Goal: Task Accomplishment & Management: Complete application form

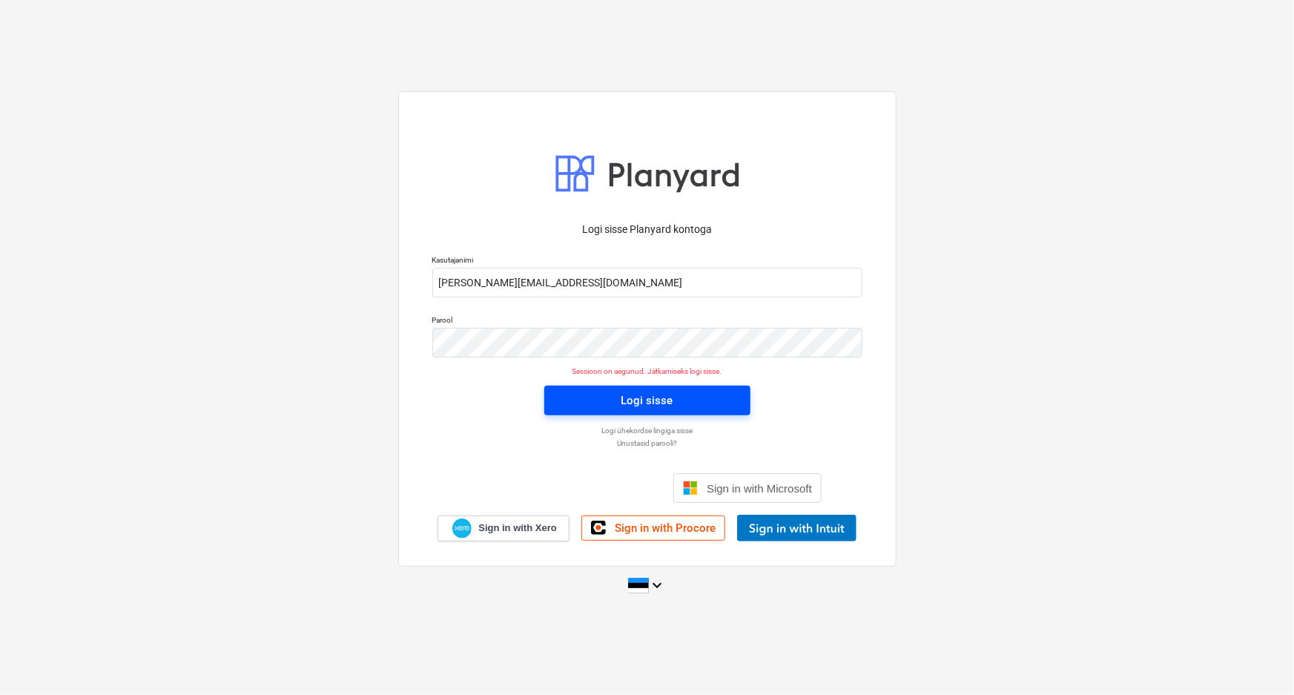
click at [644, 394] on div "Logi sisse" at bounding box center [647, 400] width 52 height 19
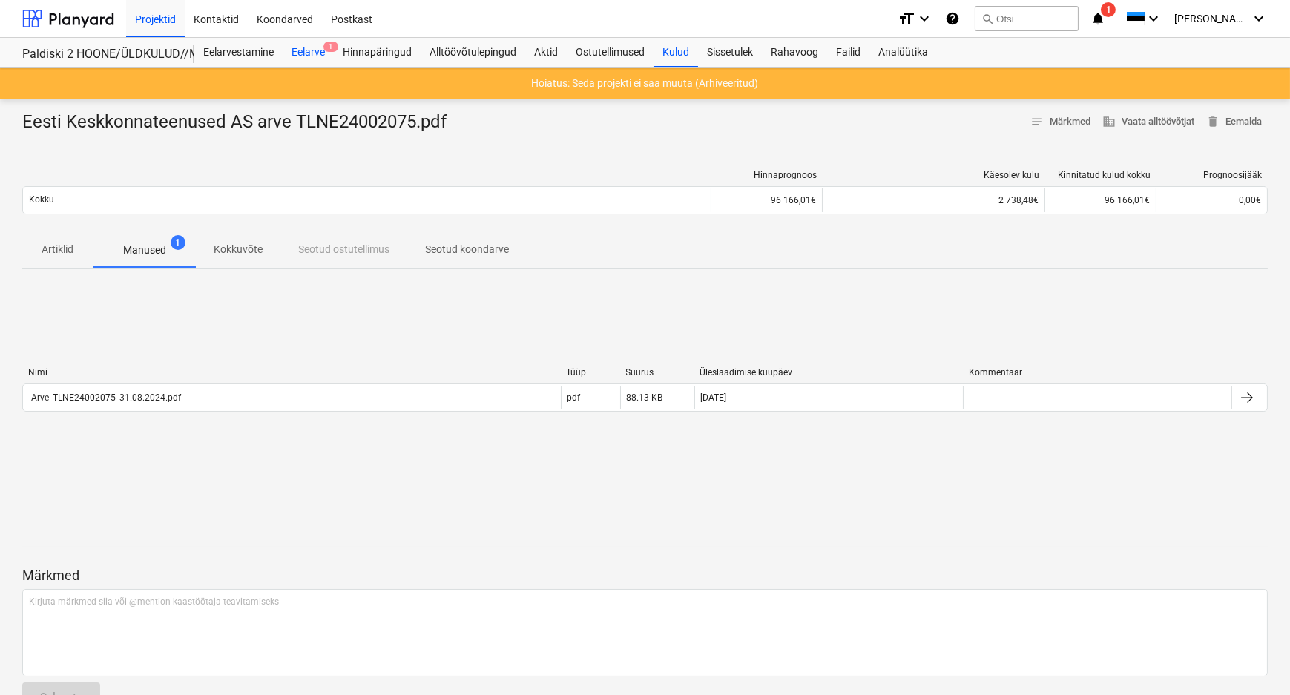
click at [311, 46] on div "Eelarve 1" at bounding box center [308, 53] width 51 height 30
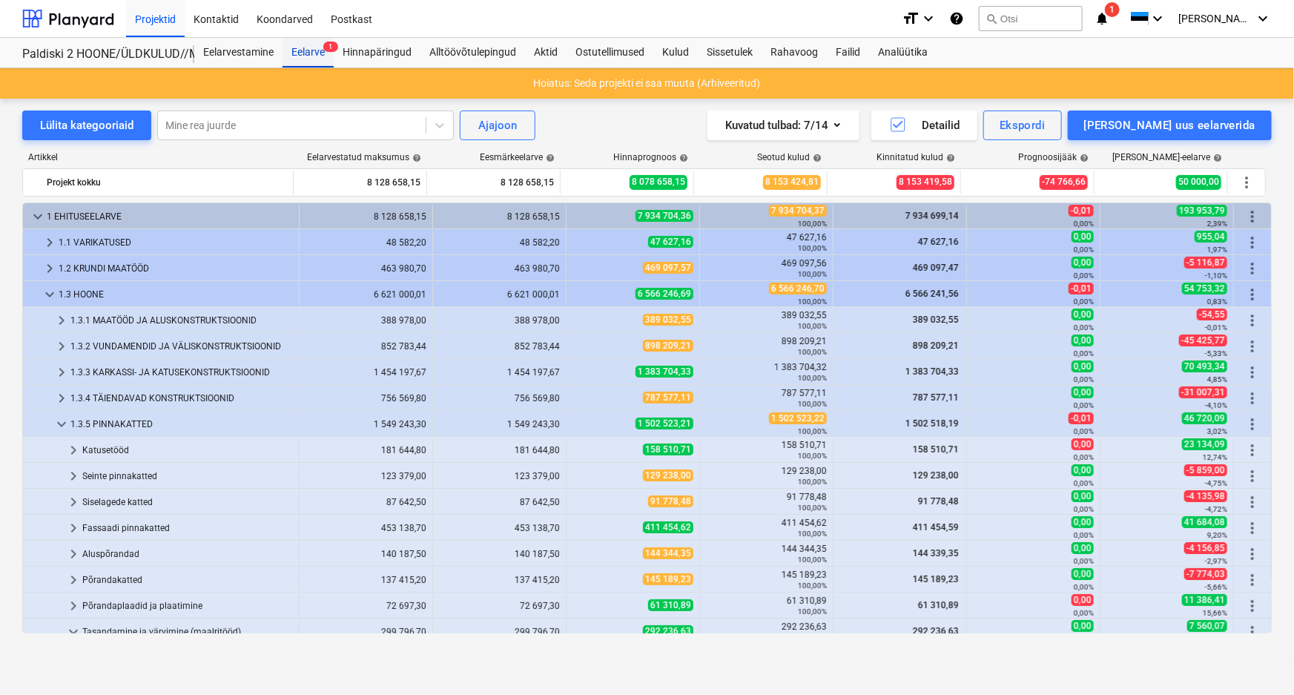
click at [305, 51] on div "Eelarve 1" at bounding box center [308, 53] width 51 height 30
click at [90, 21] on div at bounding box center [68, 18] width 92 height 37
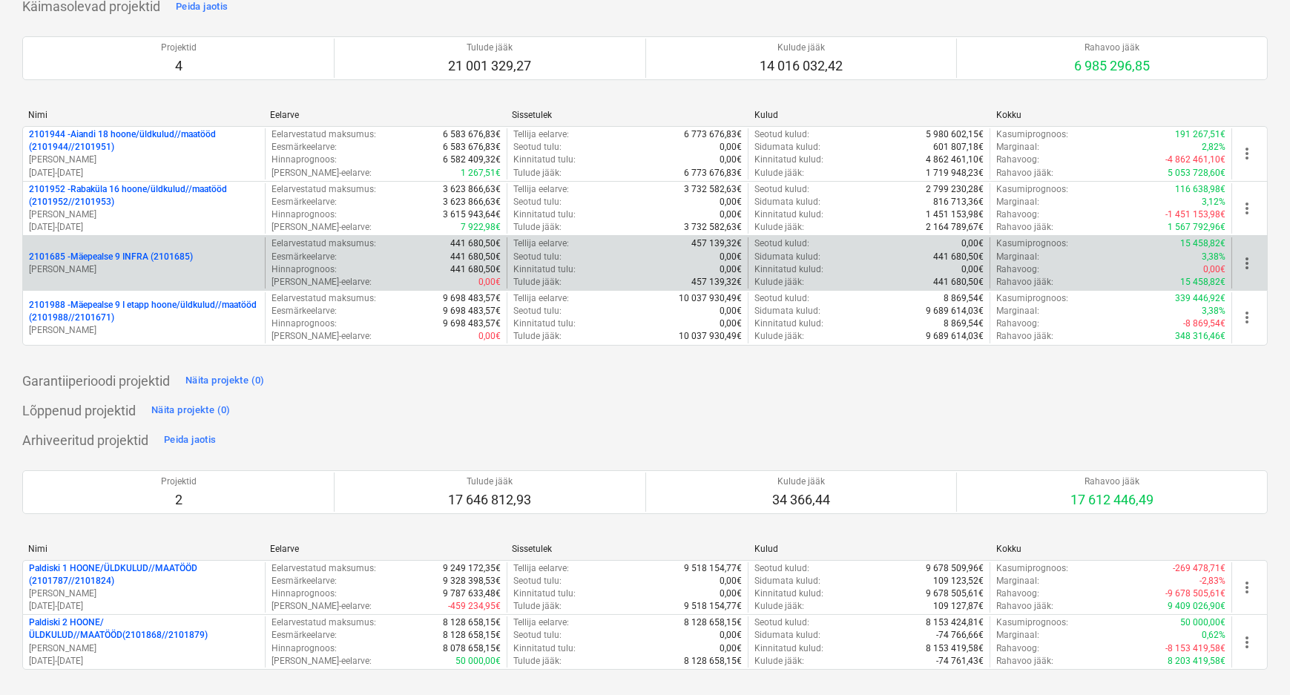
scroll to position [118, 0]
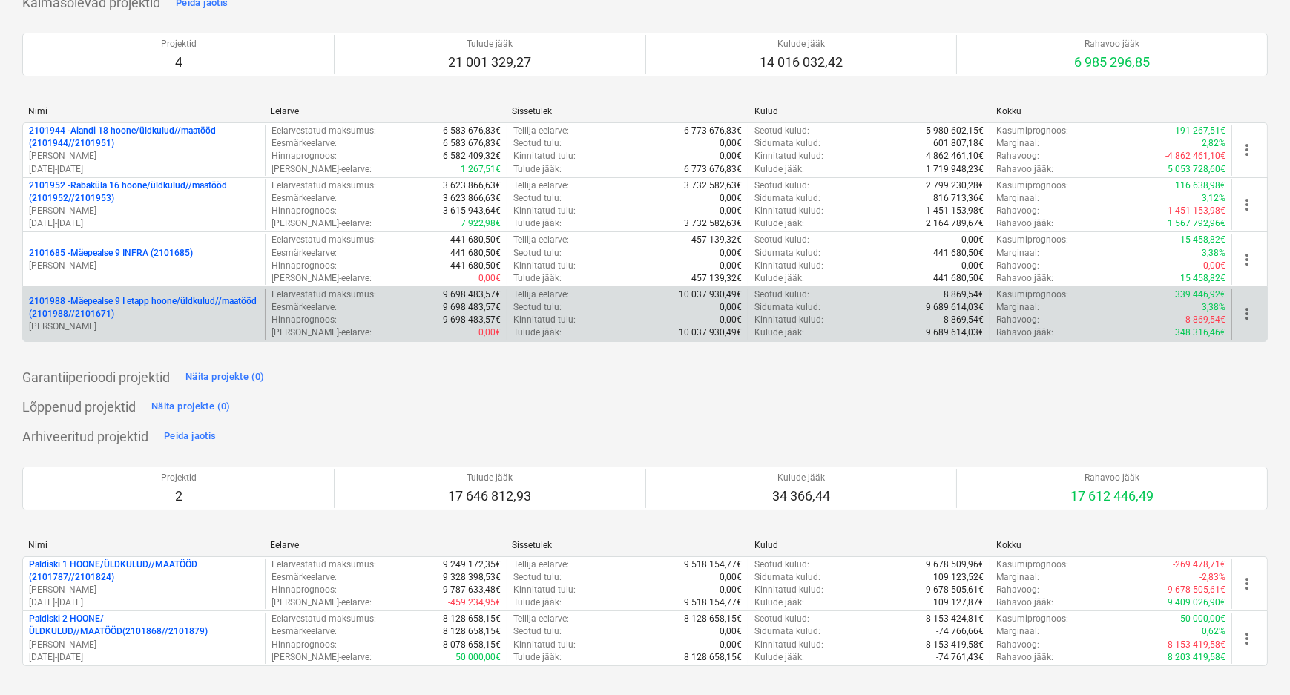
click at [134, 302] on p "2101988 - Mäepealse 9 I etapp hoone/üldkulud//maatööd (2101988//2101671)" at bounding box center [144, 307] width 230 height 25
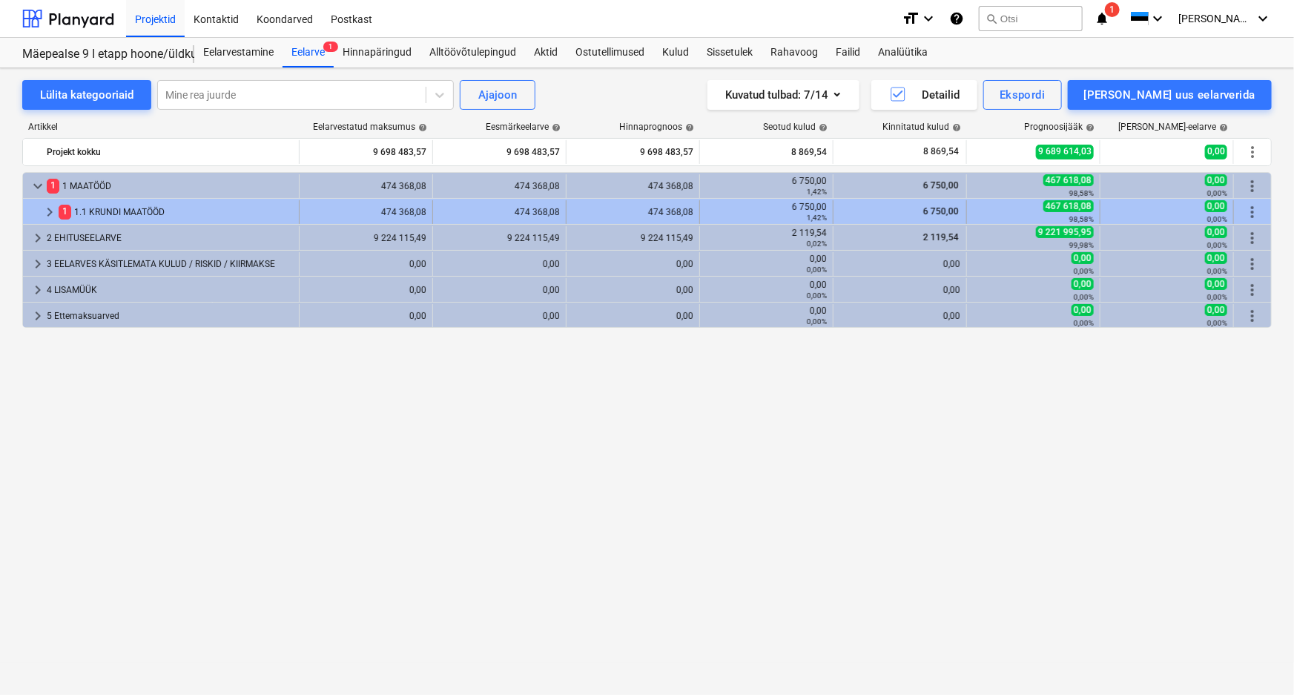
click at [49, 210] on span "keyboard_arrow_right" at bounding box center [50, 212] width 18 height 18
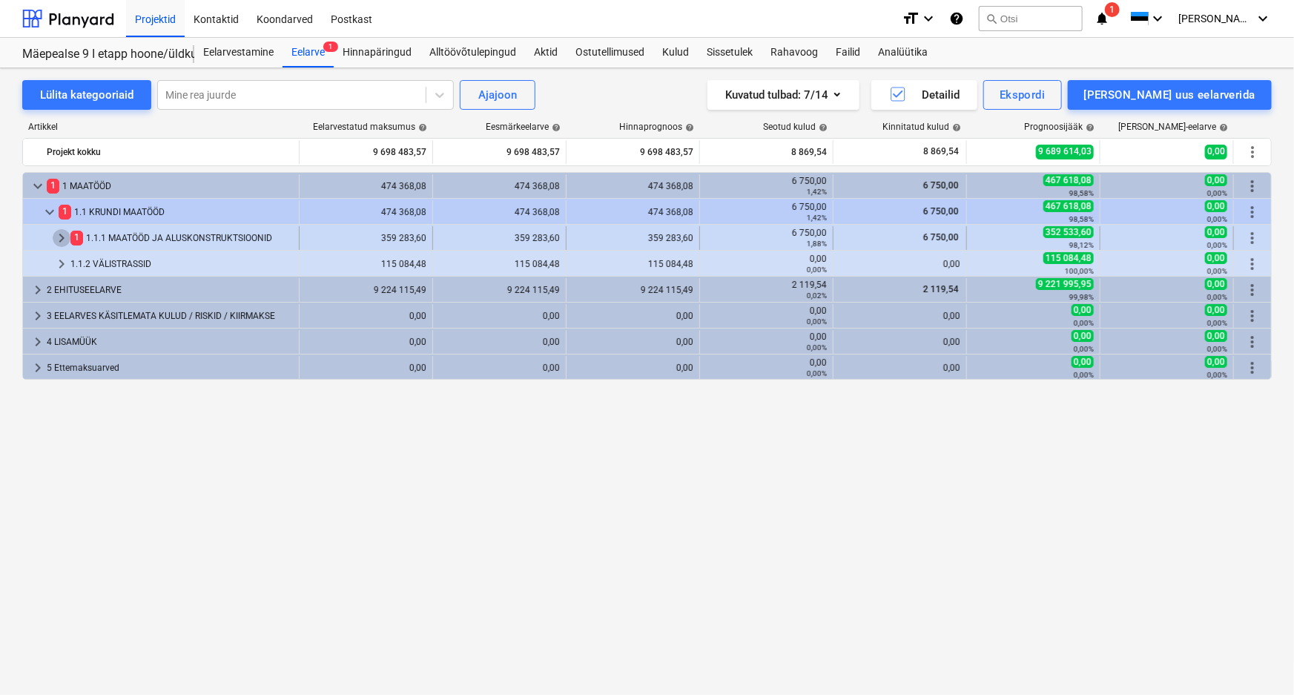
click at [62, 239] on span "keyboard_arrow_right" at bounding box center [62, 238] width 18 height 18
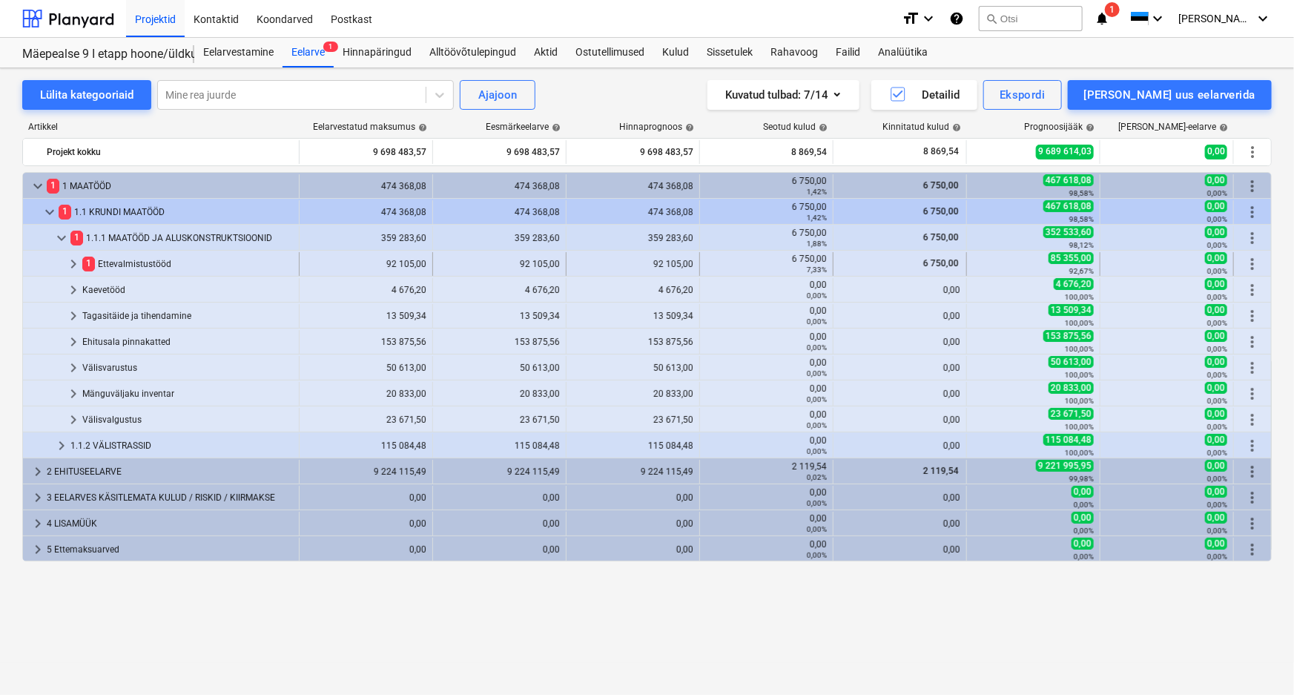
click at [70, 260] on span "keyboard_arrow_right" at bounding box center [74, 264] width 18 height 18
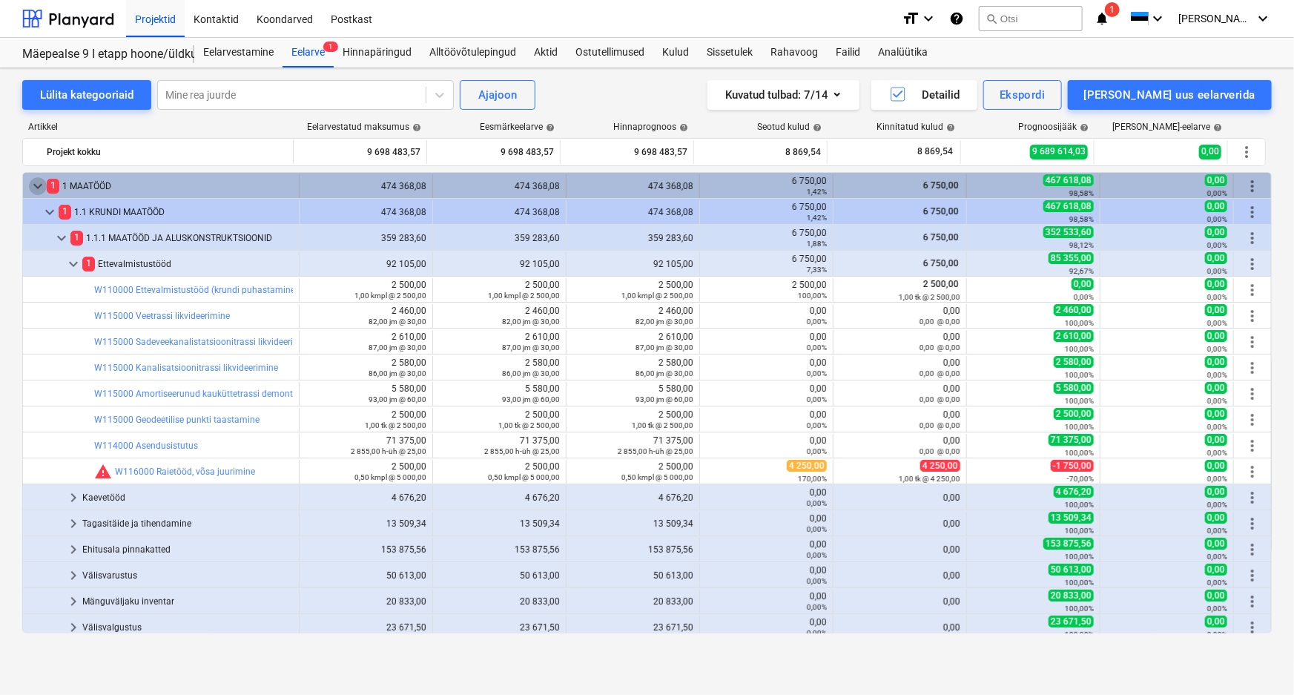
click at [37, 183] on span "keyboard_arrow_down" at bounding box center [38, 186] width 18 height 18
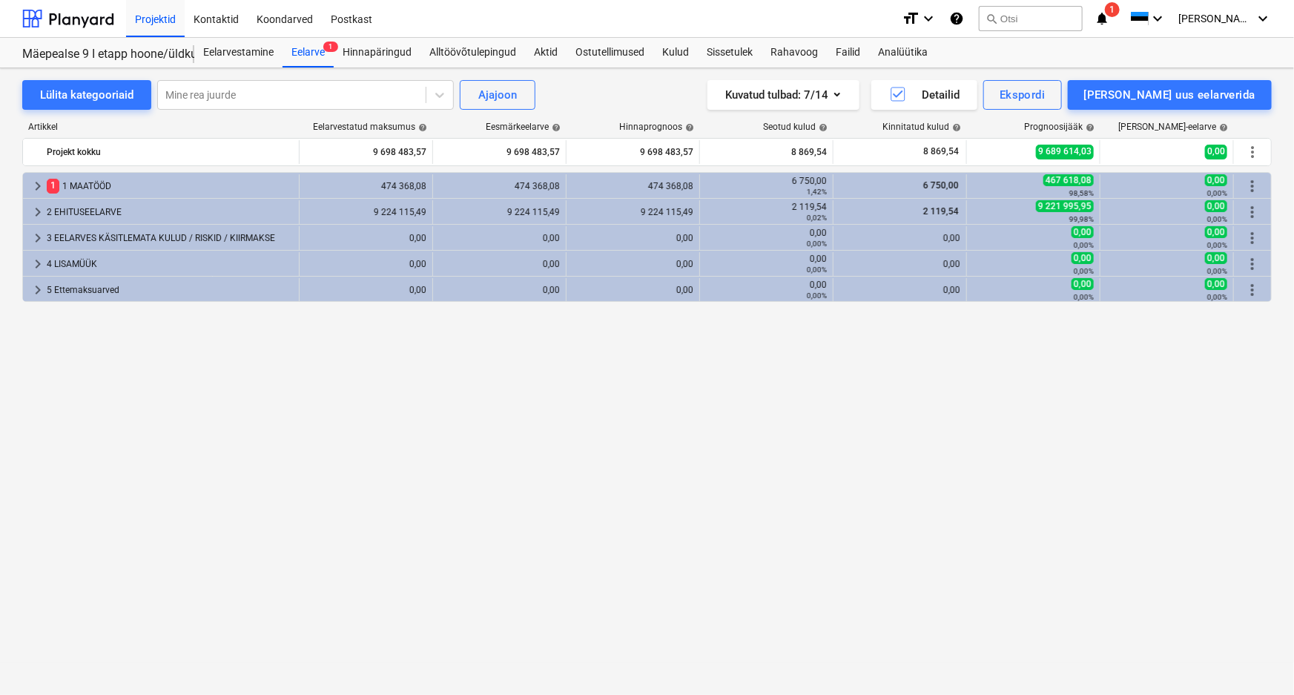
click at [37, 183] on span "keyboard_arrow_right" at bounding box center [38, 186] width 18 height 18
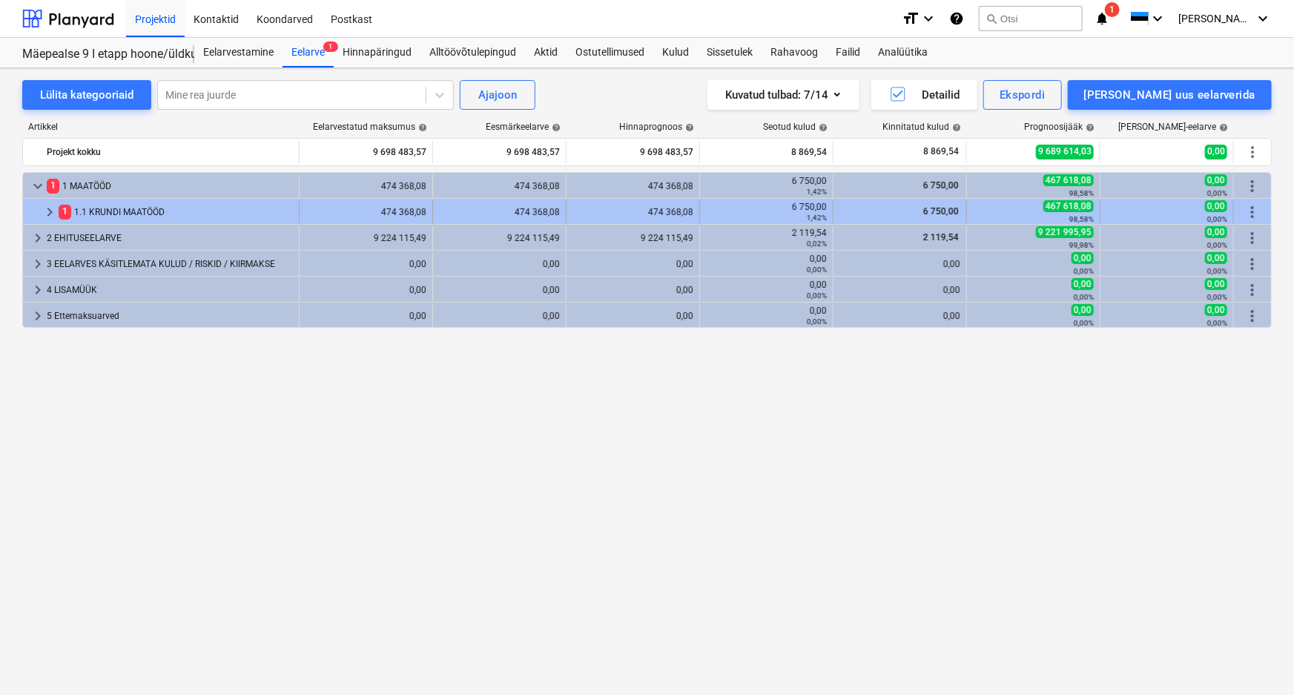
click at [64, 208] on span "1" at bounding box center [65, 212] width 13 height 14
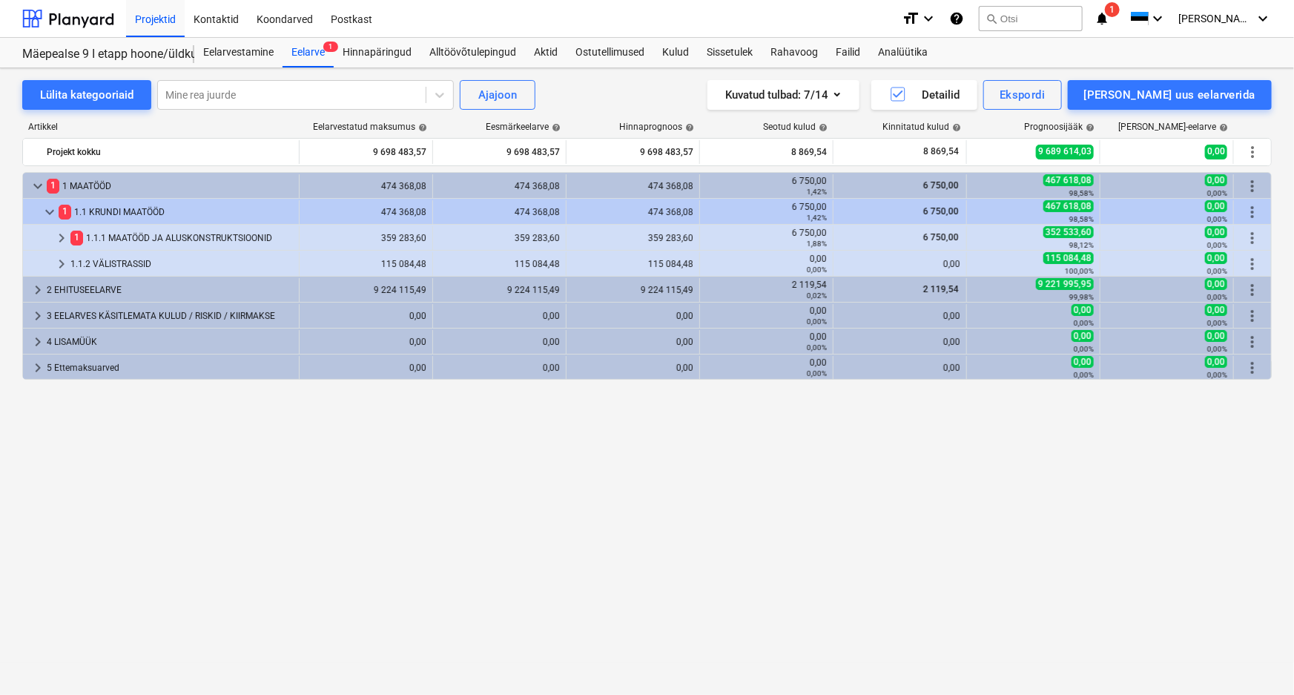
click at [1140, 16] on div "Märkmete laadimine ebaõnnestus" at bounding box center [1086, 15] width 400 height 31
click at [1139, 13] on div "Märkmete laadimine ebaõnnestus" at bounding box center [1086, 15] width 400 height 31
click at [1147, 9] on div "Märkmete laadimine ebaõnnestus" at bounding box center [1086, 15] width 400 height 31
click at [1142, 14] on div "Märkmete laadimine ebaõnnestus" at bounding box center [1086, 15] width 400 height 31
click at [1139, 16] on div "Märkmete laadimine ebaõnnestus" at bounding box center [1086, 15] width 400 height 31
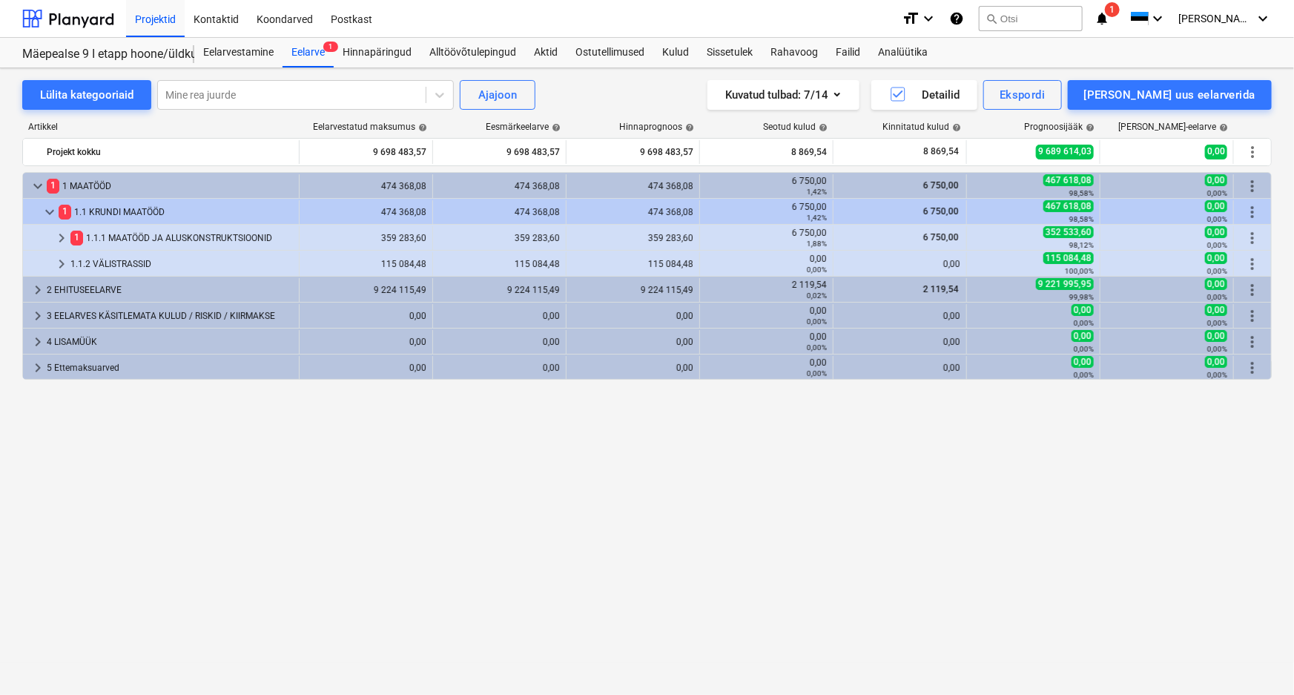
click at [1139, 16] on div "Märkmete laadimine ebaõnnestus" at bounding box center [1086, 15] width 400 height 31
click at [311, 54] on div "Eelarve 1" at bounding box center [308, 53] width 51 height 30
click at [1148, 14] on div "Märkmete laadimine ebaõnnestus" at bounding box center [1086, 15] width 400 height 31
click at [1137, 14] on div "Märkmete laadimine ebaõnnestus" at bounding box center [1086, 15] width 400 height 31
click at [1139, 16] on div "Märkmete laadimine ebaõnnestus" at bounding box center [1086, 15] width 400 height 31
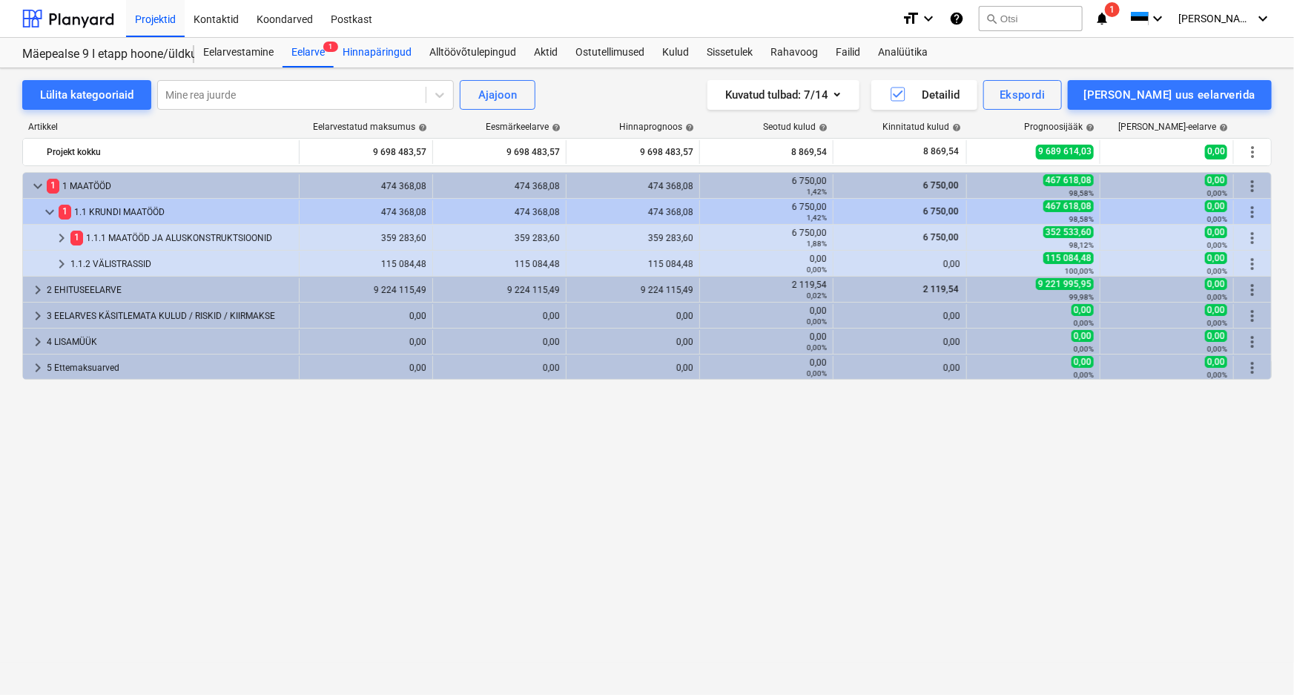
click at [388, 49] on div "Hinnapäringud" at bounding box center [377, 53] width 87 height 30
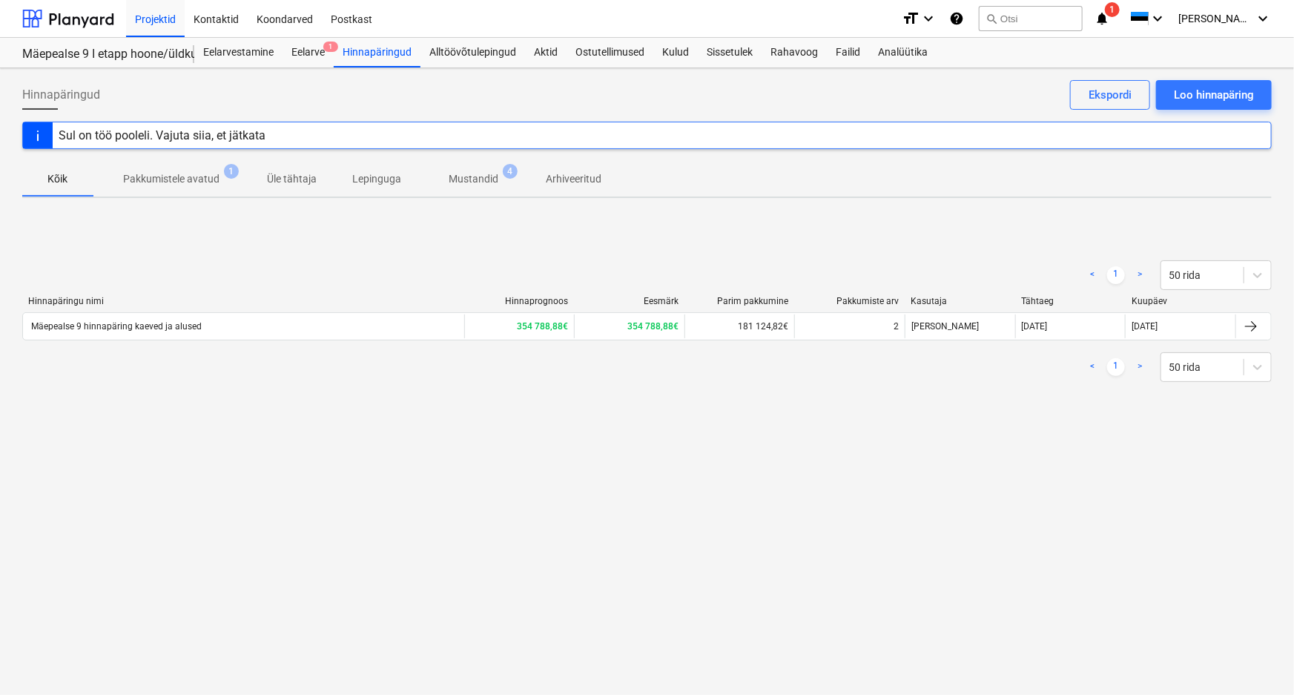
click at [472, 176] on p "Mustandid" at bounding box center [474, 179] width 50 height 16
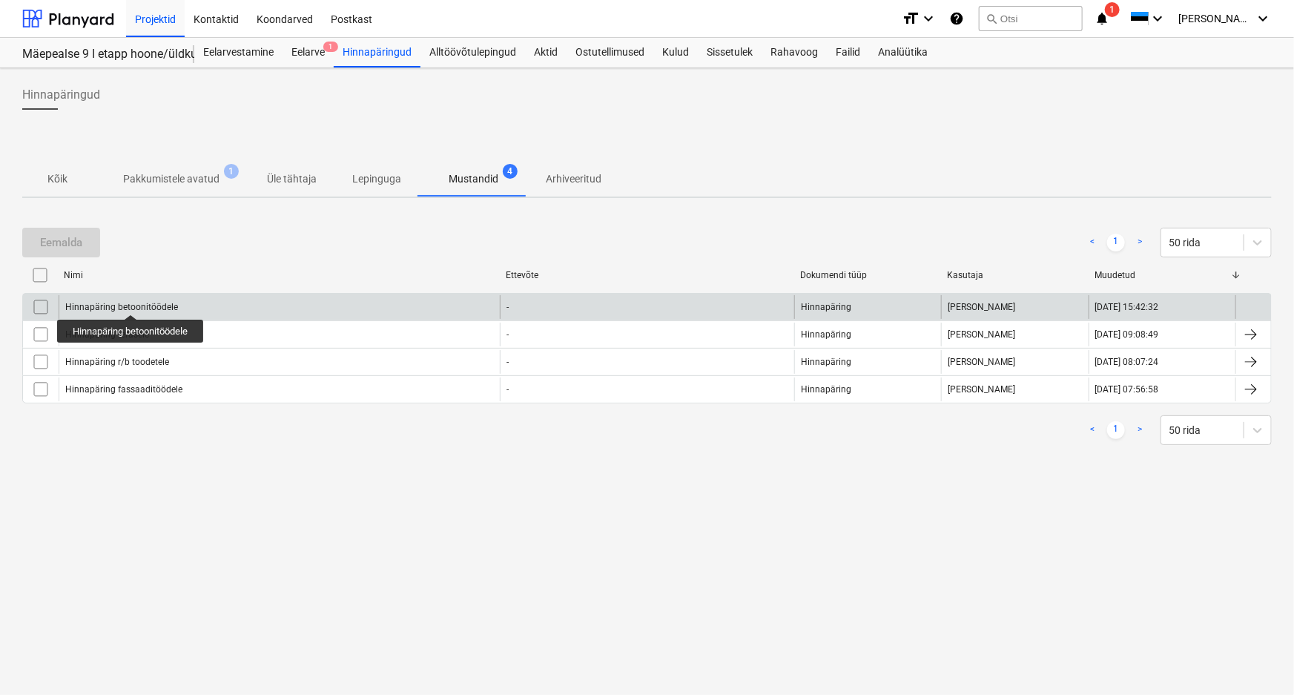
click at [132, 302] on div "Hinnapäring betoonitöödele" at bounding box center [121, 307] width 113 height 10
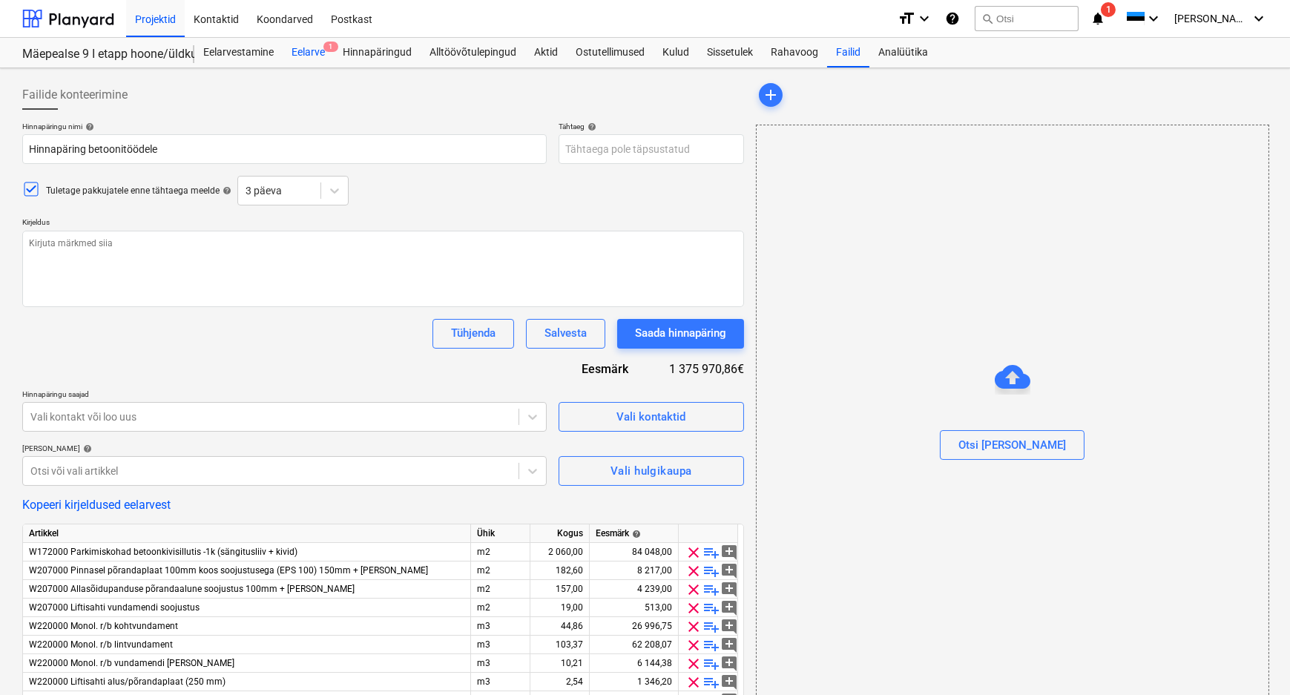
click at [304, 50] on div "Eelarve 1" at bounding box center [308, 53] width 51 height 30
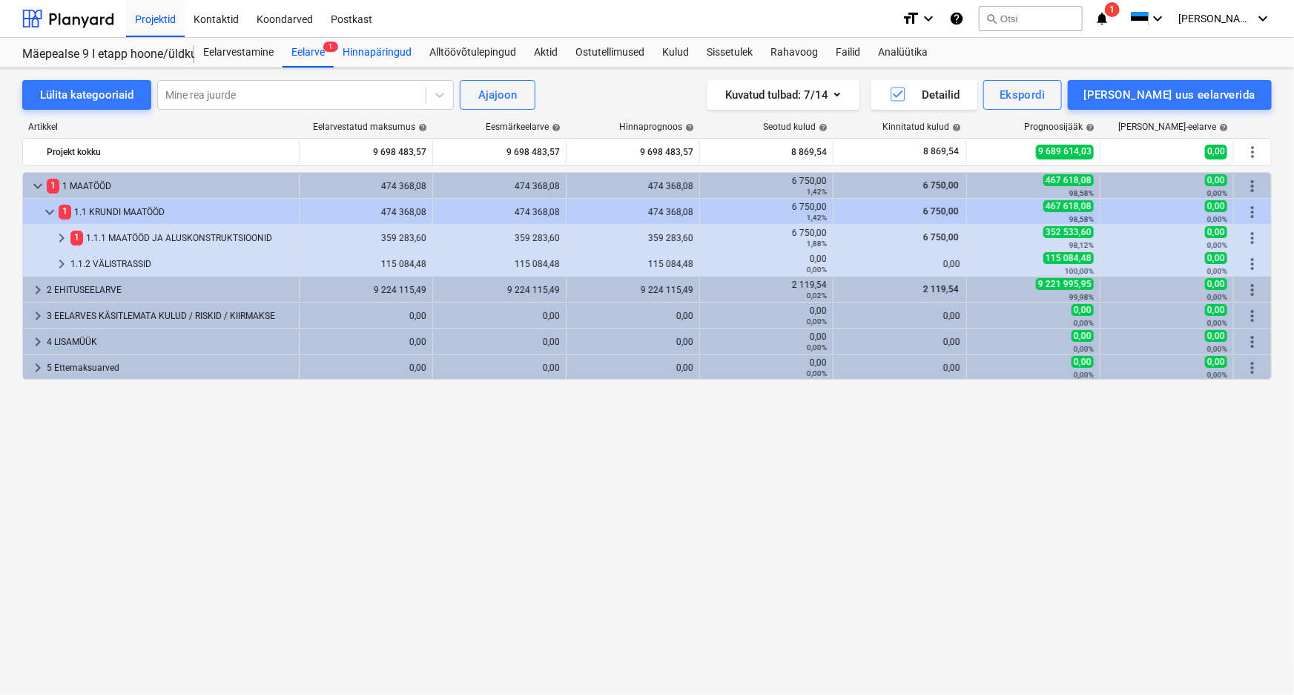
click at [377, 52] on div "Hinnapäringud" at bounding box center [377, 53] width 87 height 30
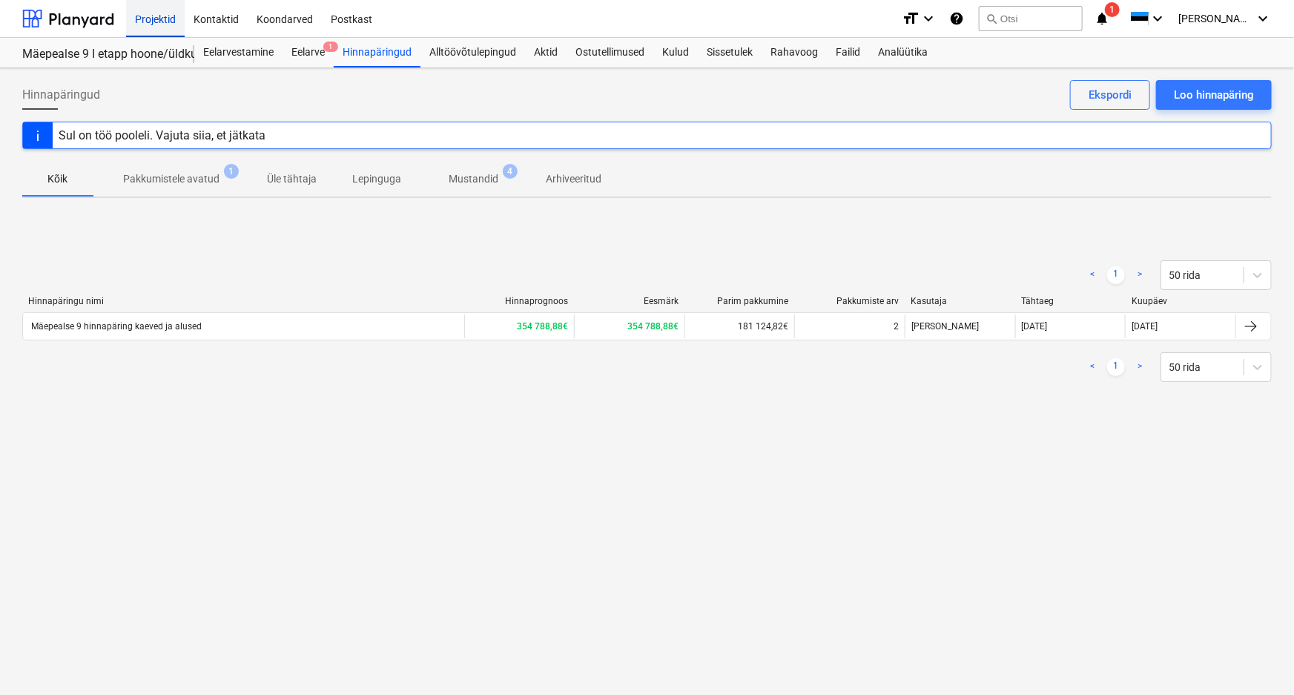
click at [147, 13] on div "Projektid" at bounding box center [155, 18] width 59 height 38
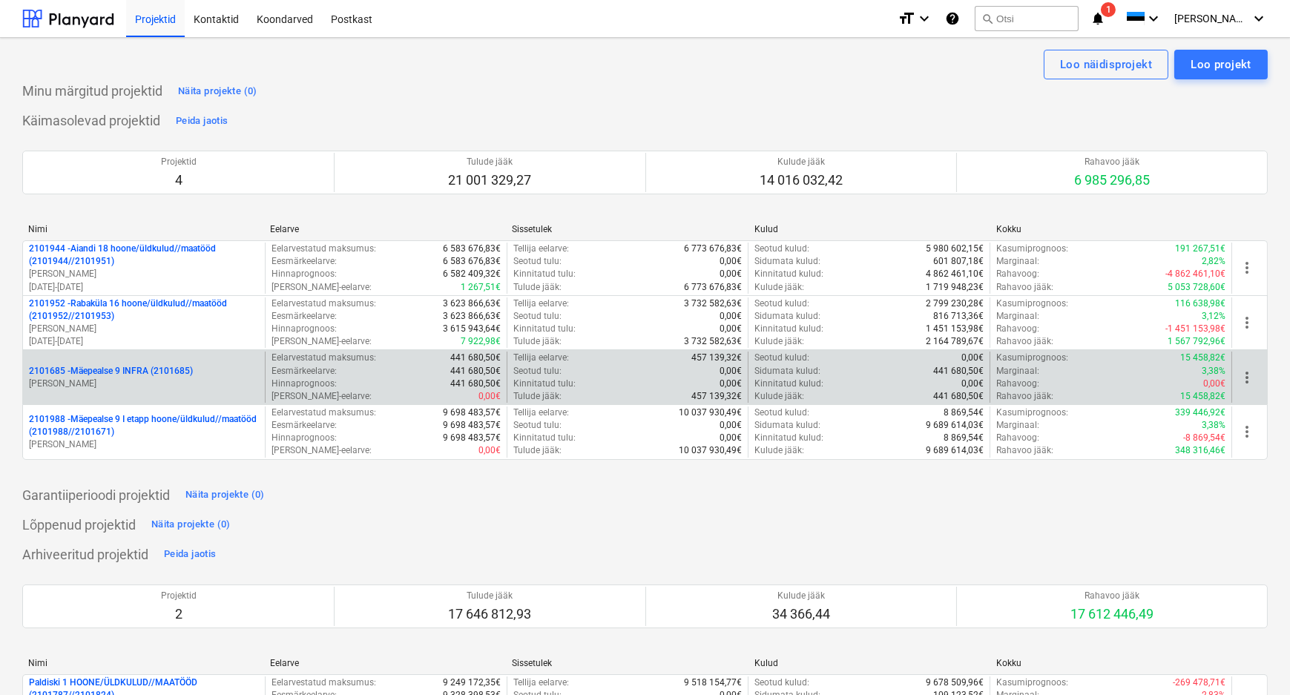
click at [104, 368] on p "2101685 - Mäepealse 9 INFRA (2101685)" at bounding box center [111, 371] width 164 height 13
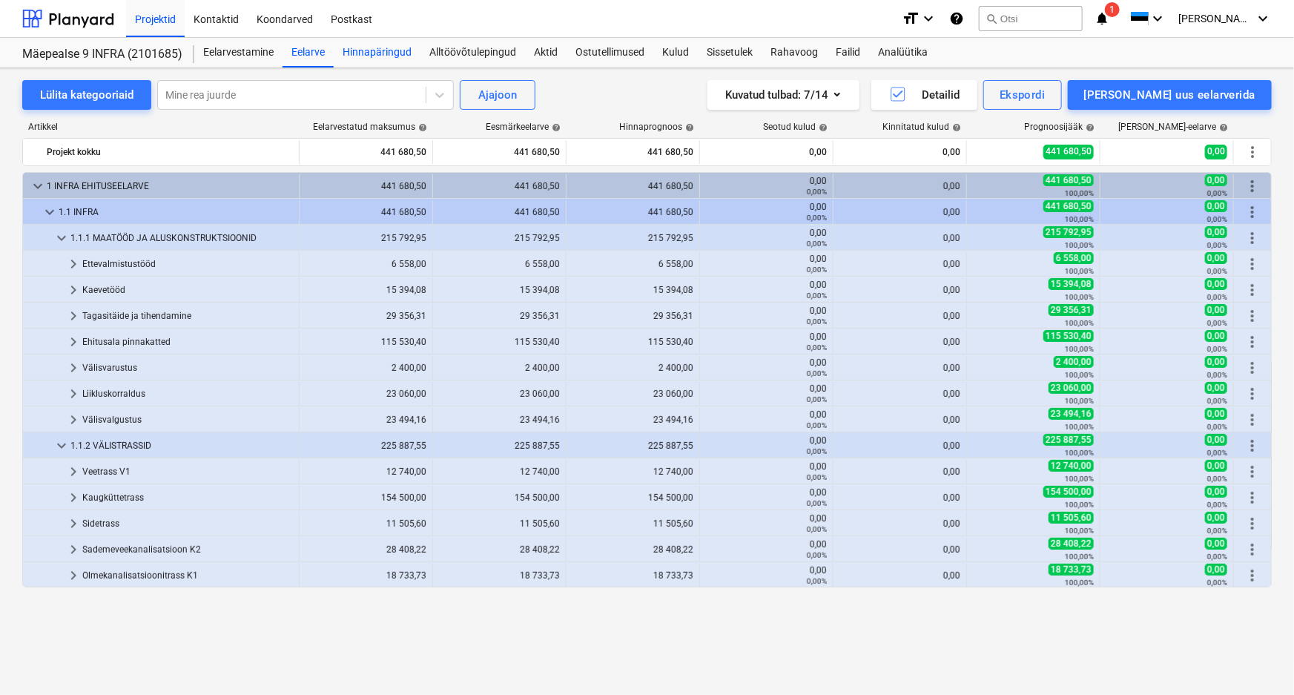
click at [374, 54] on div "Hinnapäringud" at bounding box center [377, 53] width 87 height 30
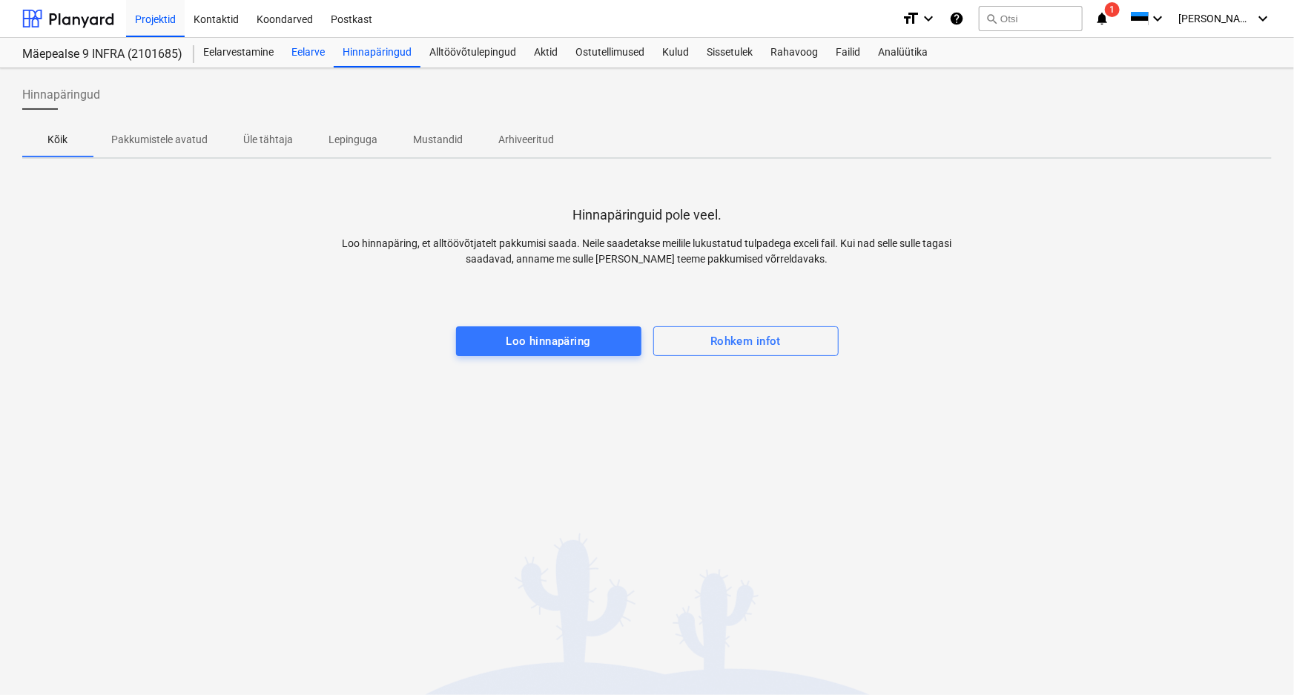
click at [298, 50] on div "Eelarve" at bounding box center [308, 53] width 51 height 30
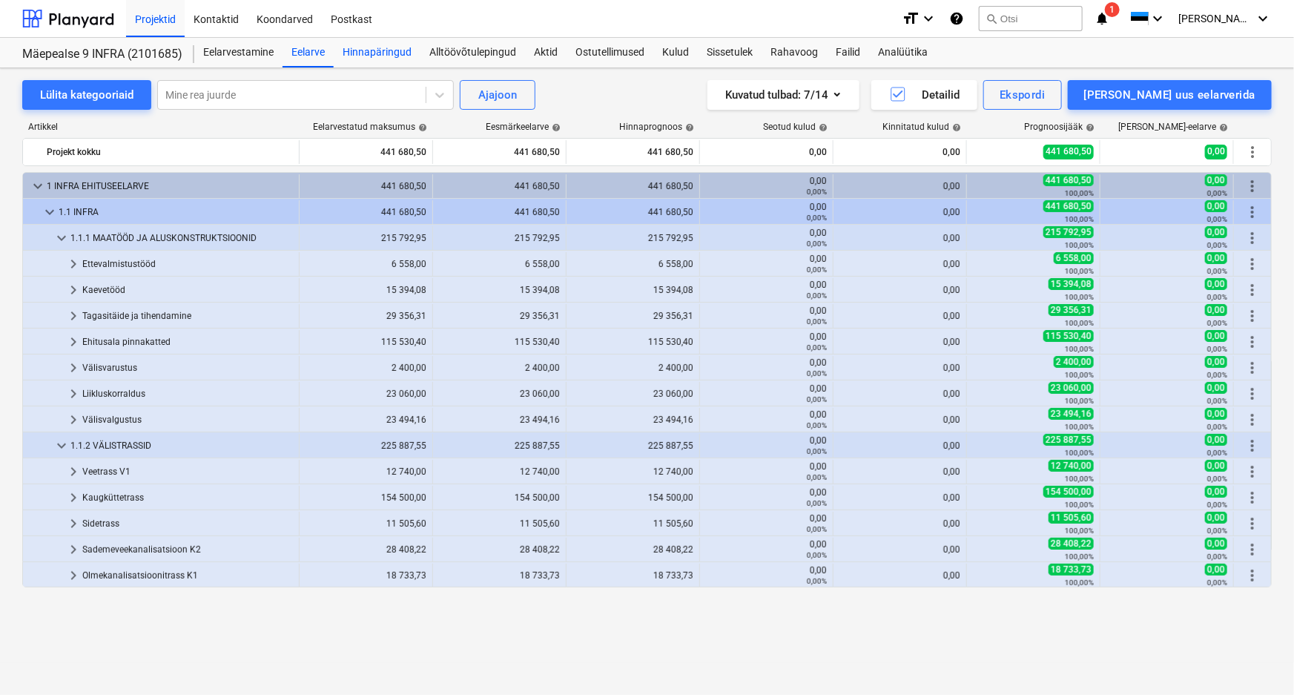
click at [383, 49] on div "Hinnapäringud" at bounding box center [377, 53] width 87 height 30
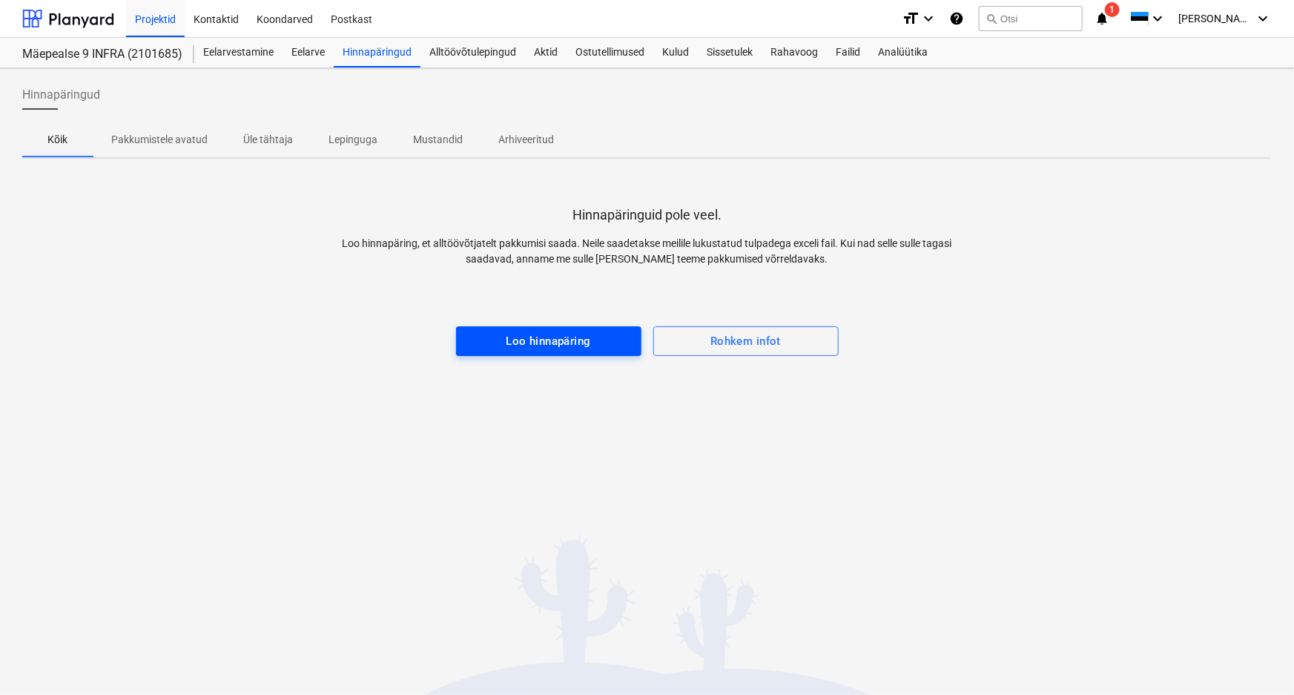
click at [527, 337] on div "Loo hinnapäring" at bounding box center [548, 341] width 85 height 19
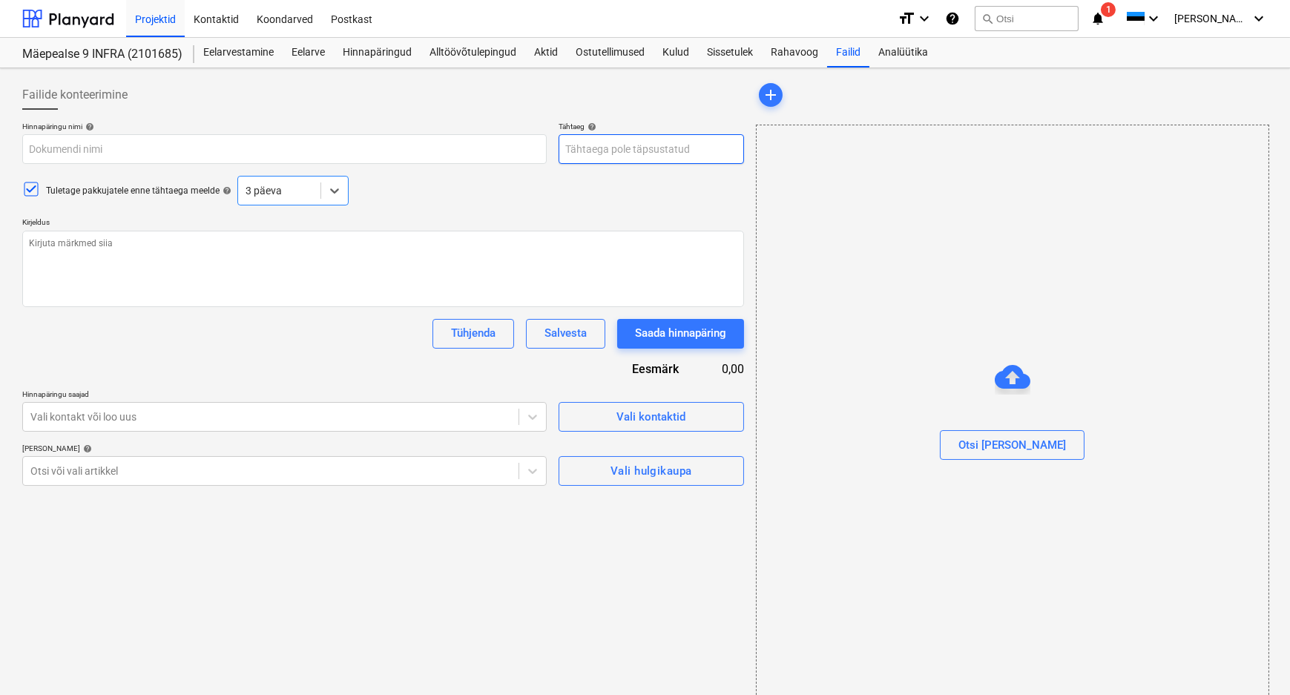
click at [591, 154] on body "Projektid Kontaktid Koondarved Postkast format_size keyboard_arrow_down help se…" at bounding box center [645, 347] width 1290 height 695
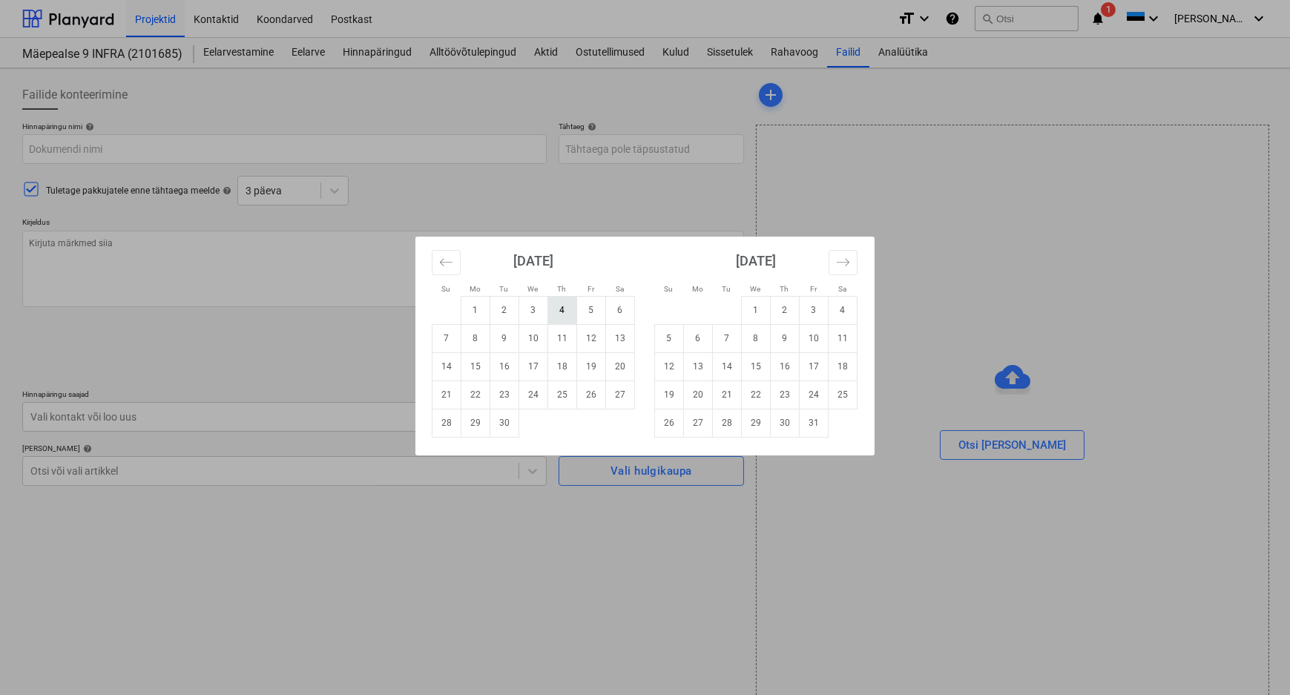
click at [558, 307] on td "4" at bounding box center [562, 310] width 29 height 28
type textarea "x"
type input "[DATE]"
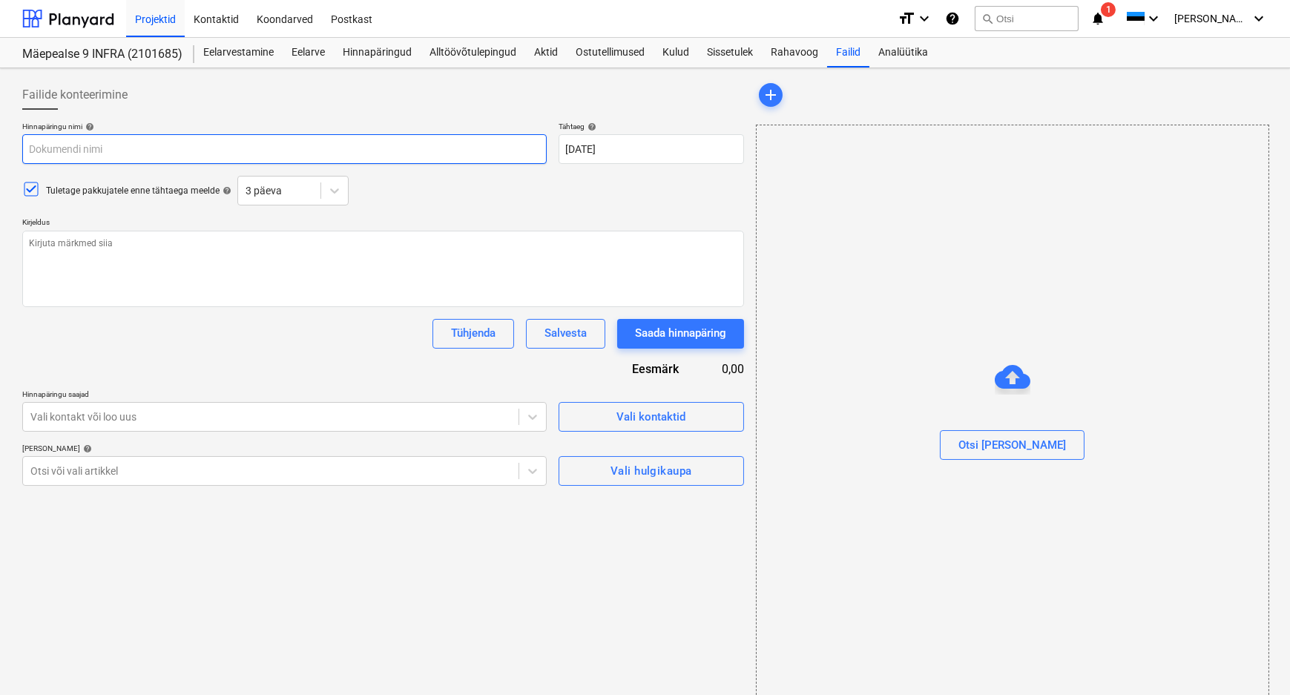
click at [102, 145] on input "text" at bounding box center [284, 149] width 524 height 30
type textarea "x"
type input "M"
type textarea "x"
type input "Mä"
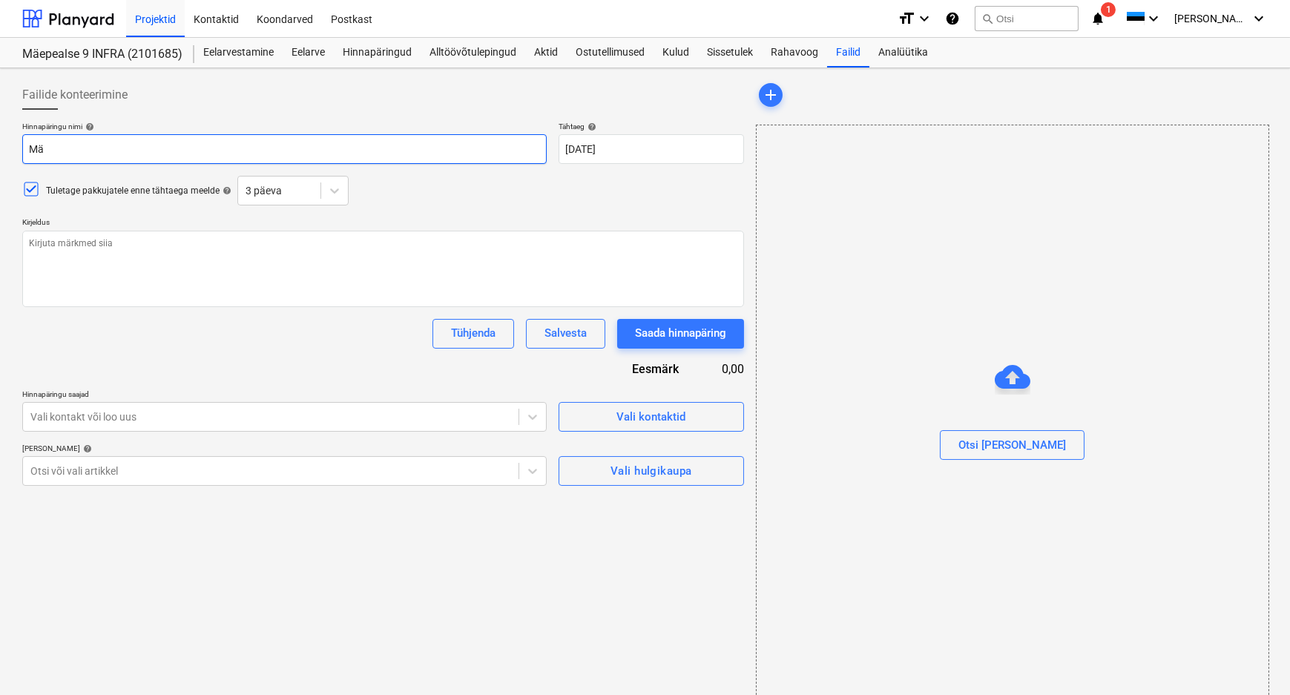
type textarea "x"
type input "Mäe"
type textarea "x"
type input "Mäepe"
type textarea "x"
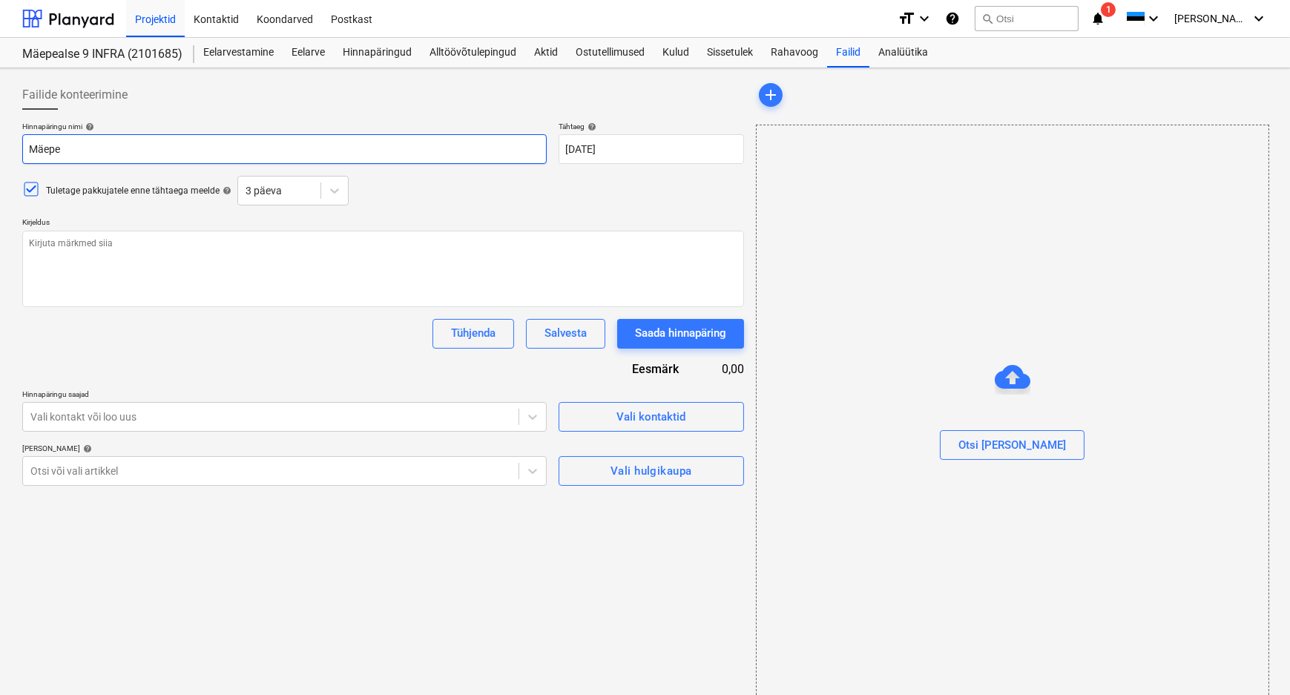
type input "Mäepea"
type textarea "x"
type input "Mäepeals"
type textarea "x"
type input "Mäepealse"
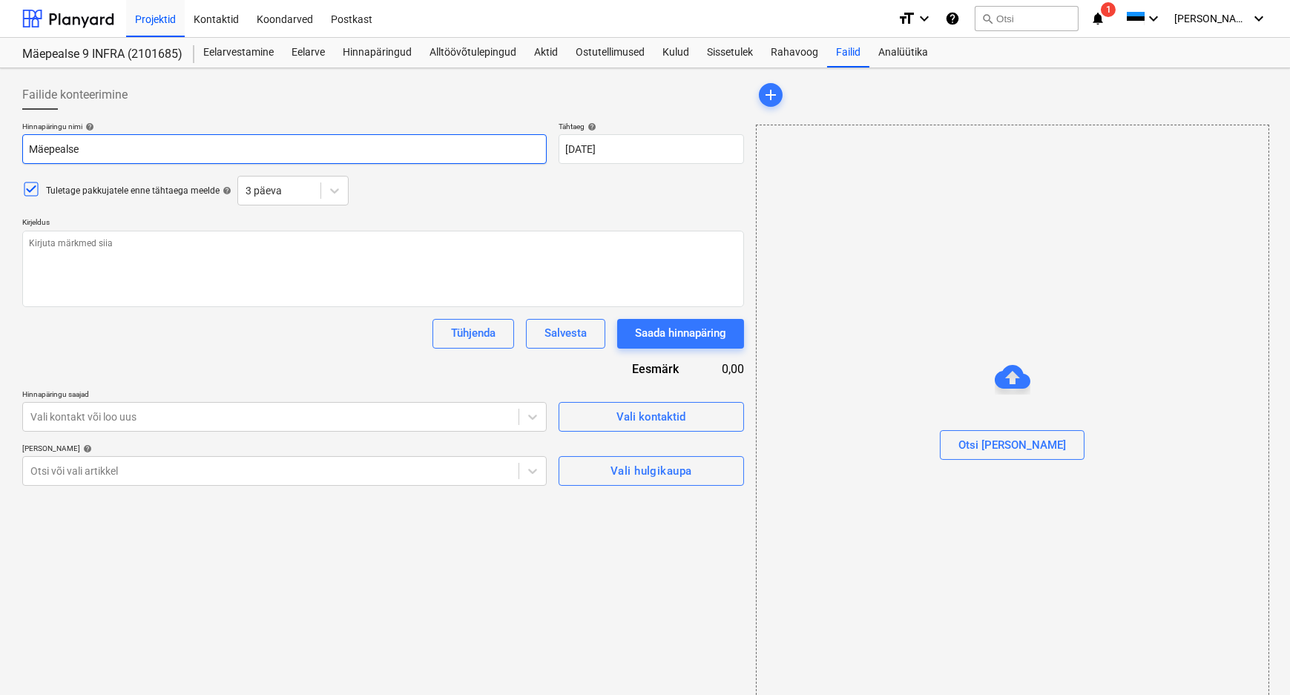
type textarea "x"
type input "Mäepealse"
type textarea "x"
type input "Mäepealse I"
type textarea "x"
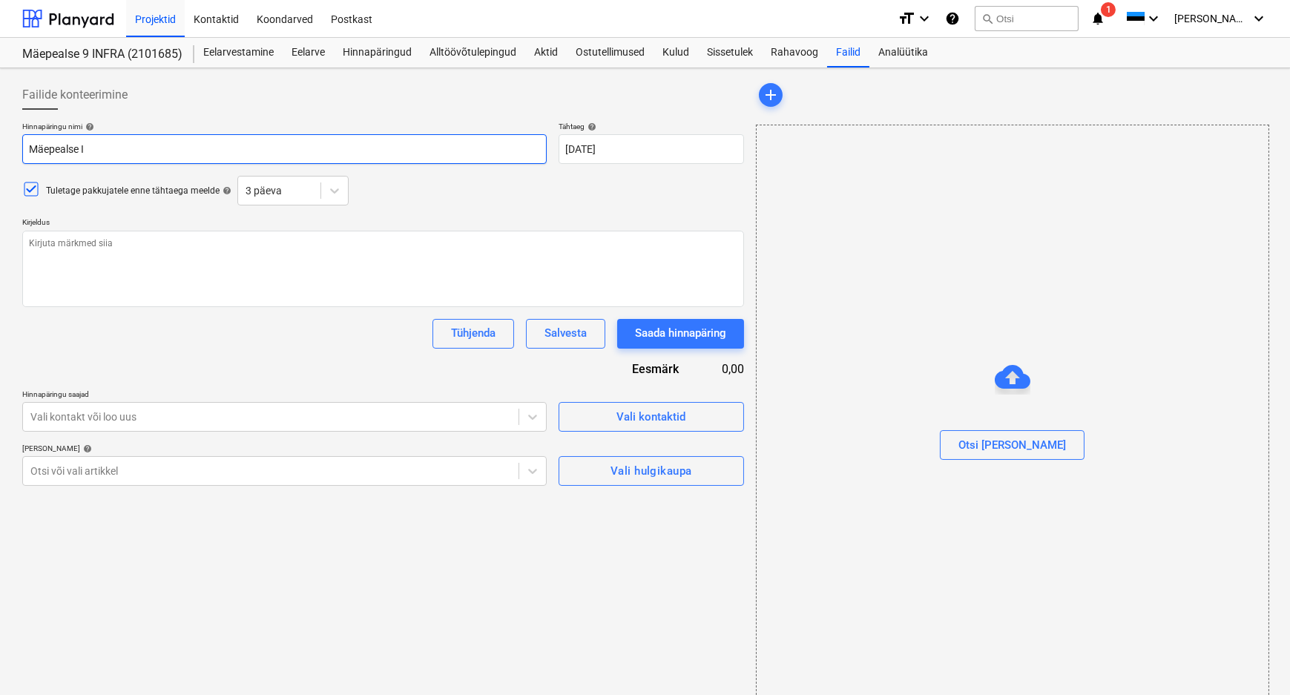
type input "Mäepealse In"
type textarea "x"
type input "Mäepealse Inf"
type textarea "x"
type input "Mäepealse In"
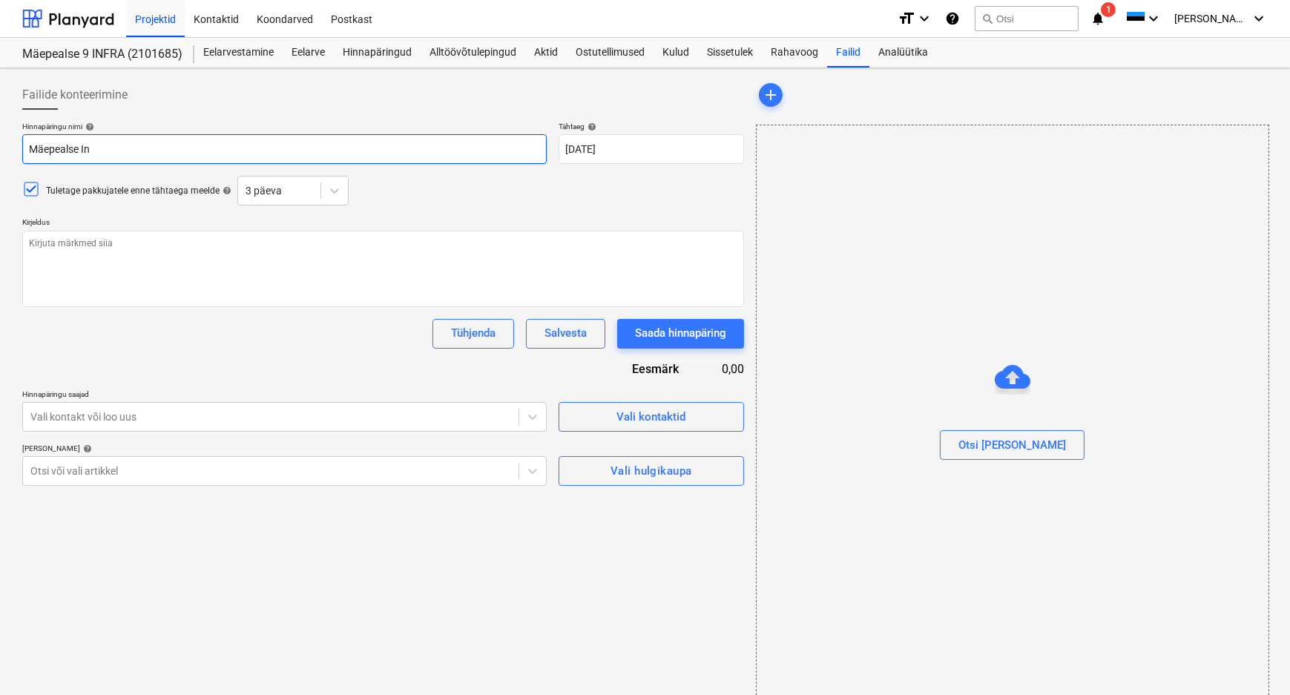
type textarea "x"
type input "Mäepealse I"
type textarea "x"
type input "Mäepealse In"
type textarea "x"
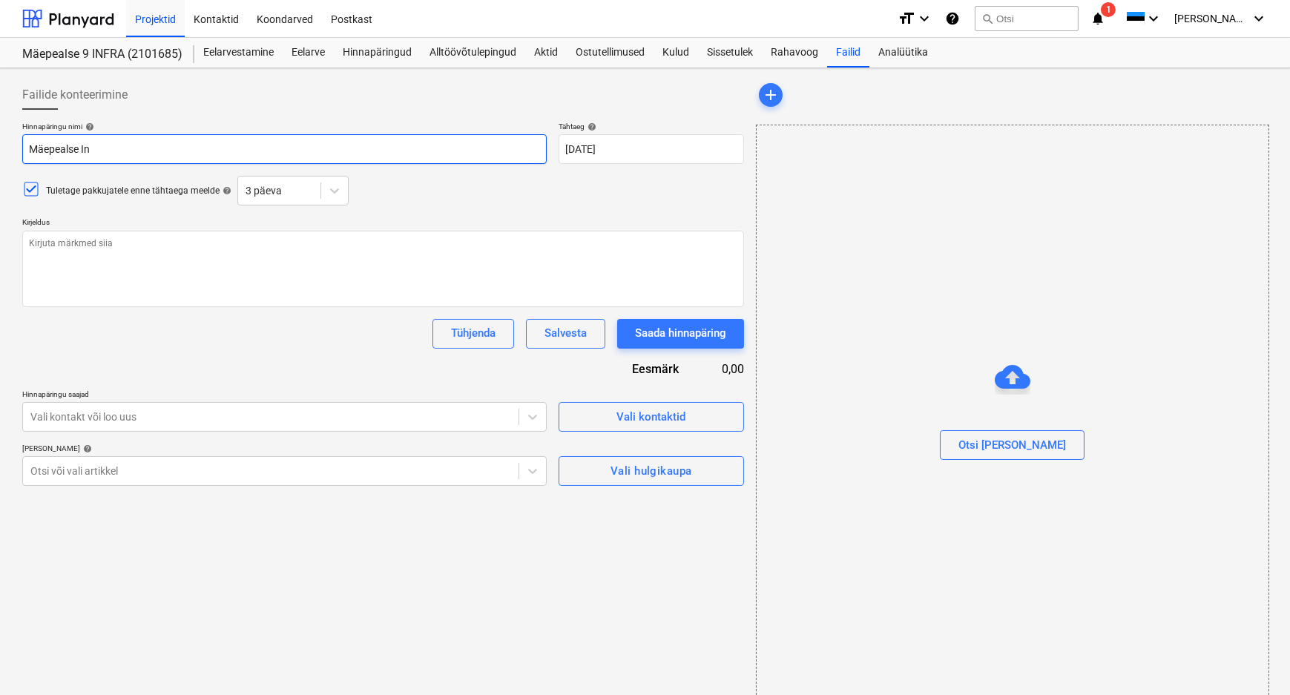
type input "Mäepealse Inf"
type textarea "x"
type input "Mäepealse Infr"
type textarea "x"
type input "Mäepealse Infra"
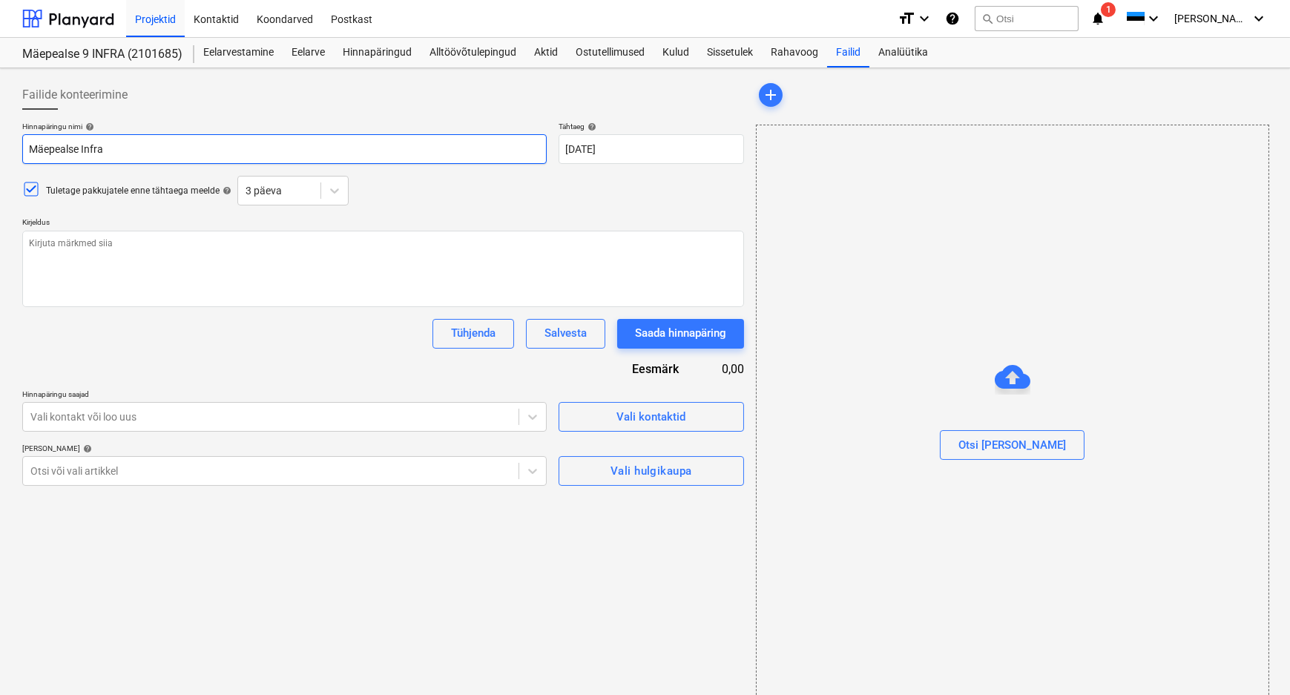
type textarea "x"
type input "Mäepealse Infra"
type textarea "x"
type input "Mäepealse Infra t"
type textarea "x"
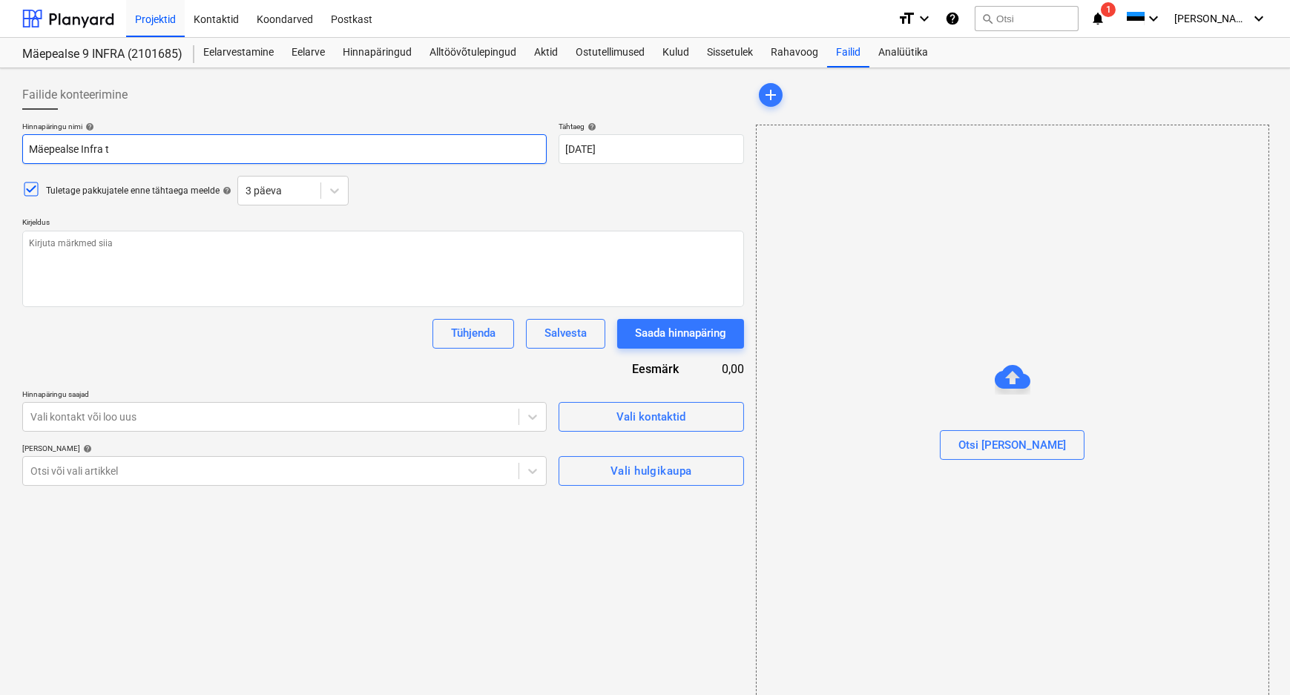
type input "Mäepealse Infra te"
type textarea "x"
type input "Mäepealse Infra tee"
type textarea "x"
type input "Mäepealse Infra [PERSON_NAME]"
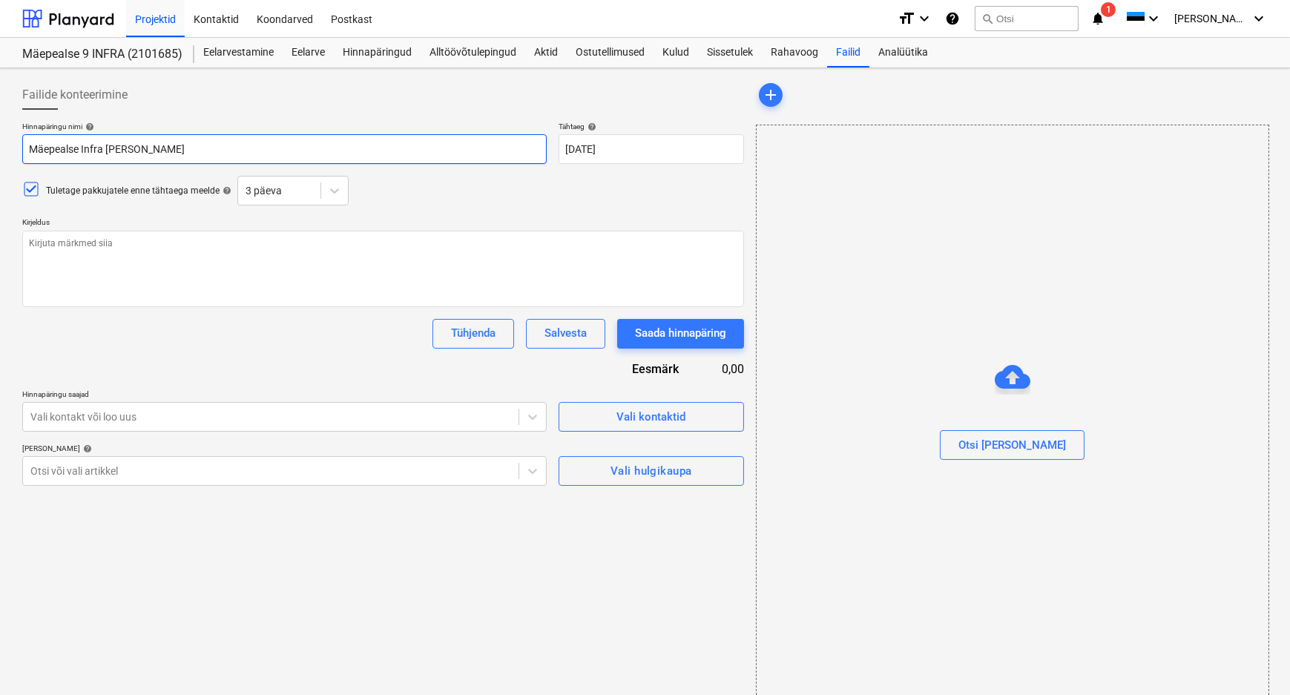
type textarea "x"
type input "Mäepealse Infra teede"
type textarea "x"
type input "Mäepealse Infra teede"
type textarea "x"
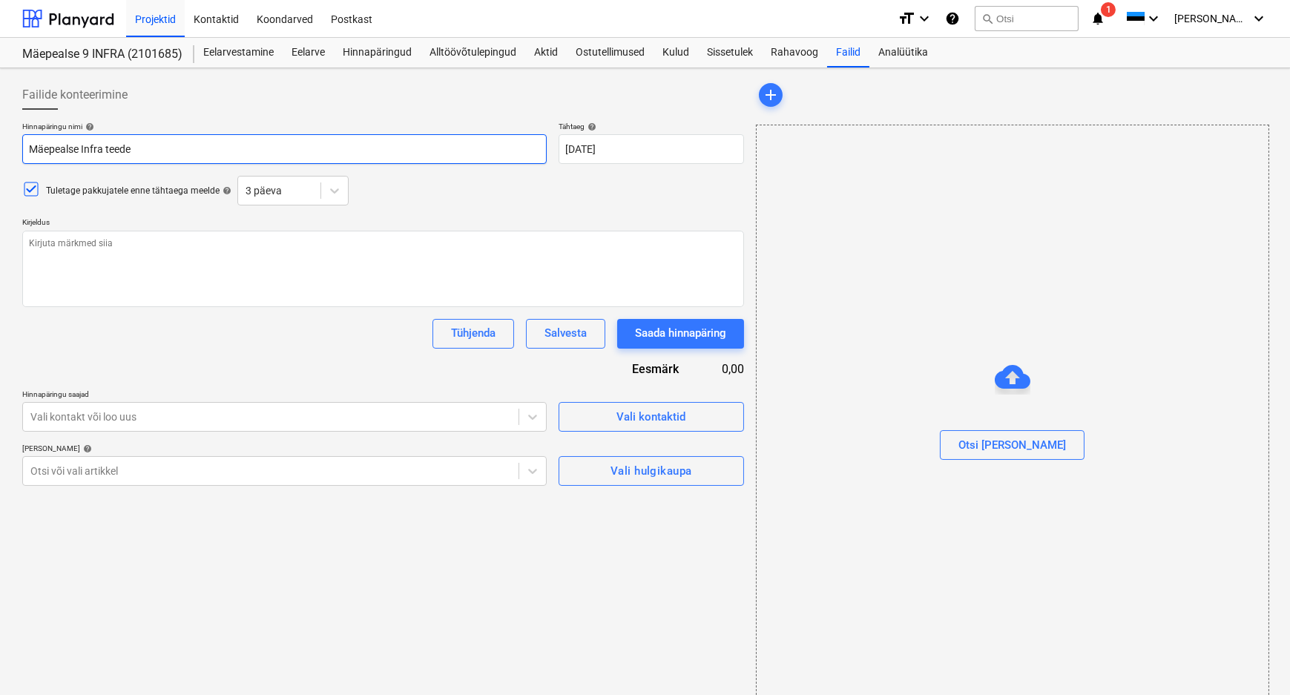
type input "Mäepealse Infra teede j"
type textarea "x"
type input "Mäepealse Infra teede ja"
type textarea "x"
type input "Mäepealse Infra teede ja"
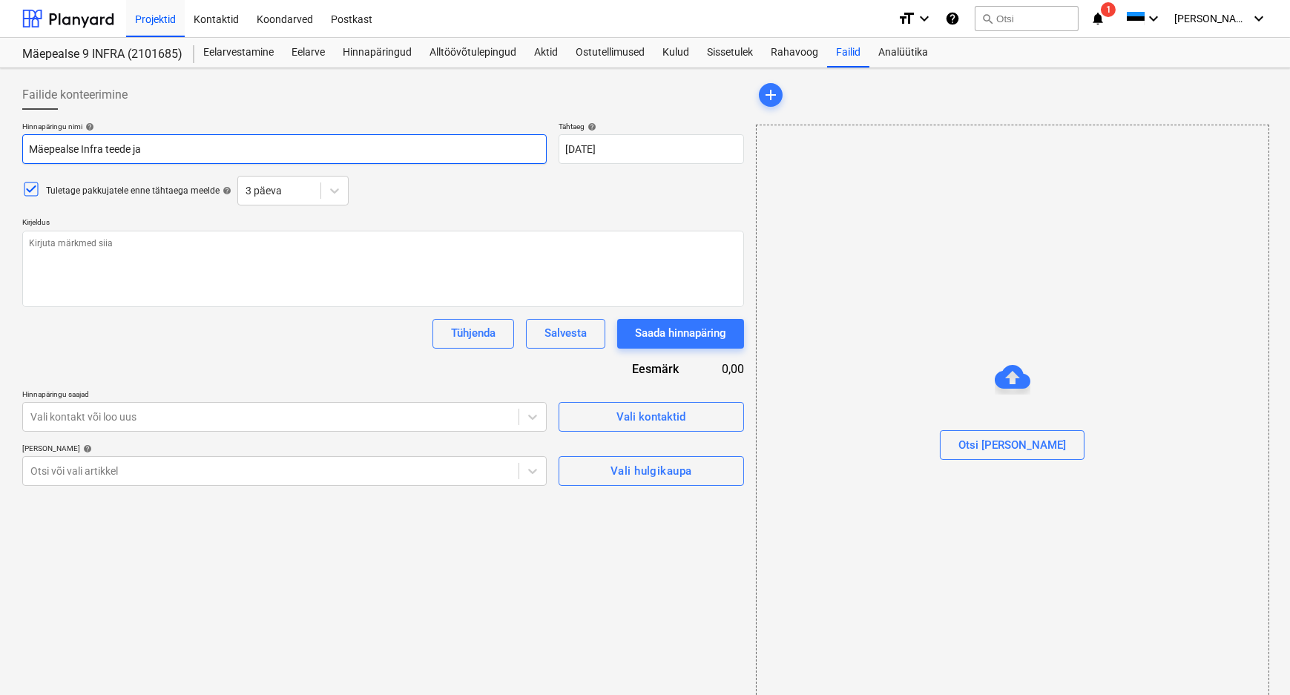
type textarea "x"
type input "Mäepealse Infra teede ja h"
type textarea "x"
type input "Mäepealse Infra teede [PERSON_NAME]"
type textarea "x"
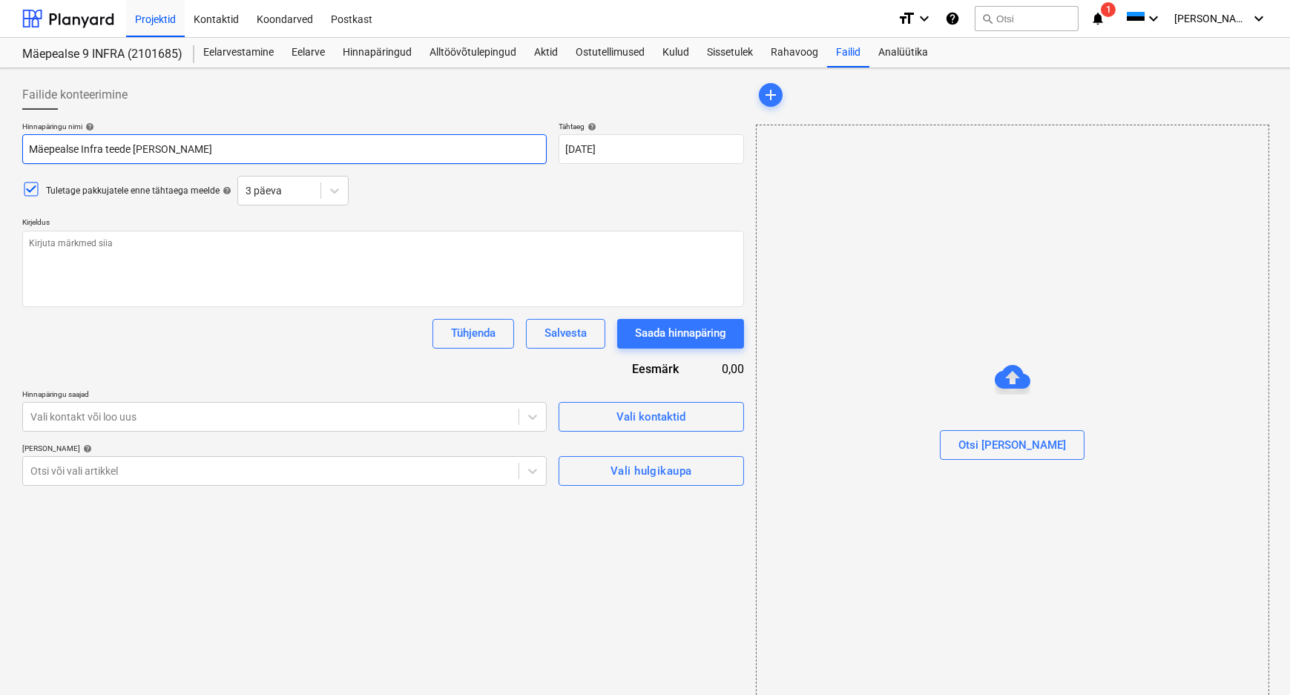
type input "Mäepealse Infra teede ja hal"
type textarea "x"
type input "Mäepealse Infra teede ja halja"
type textarea "x"
type input "Mäepealse Infra teede ja haljas"
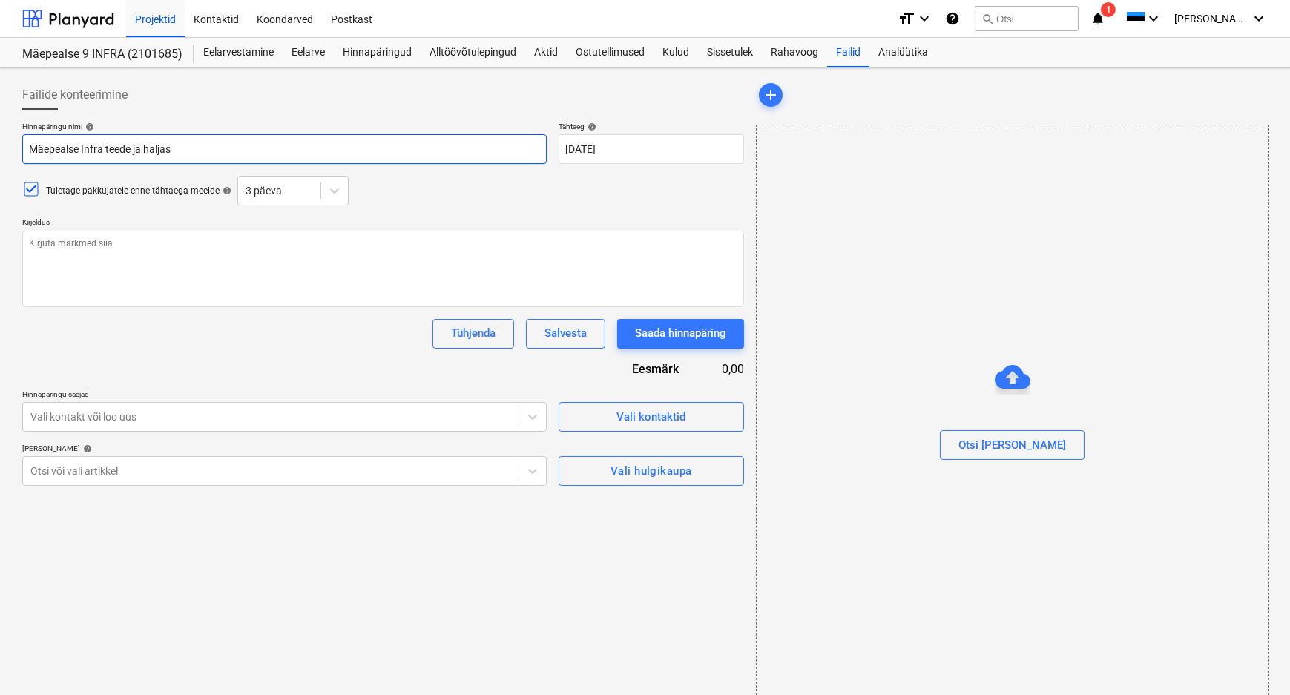
type textarea "x"
type input "Mäepealse Infra teede ja haljast"
type textarea "x"
type input "Mäepealse Infra teede ja haljastu"
type textarea "x"
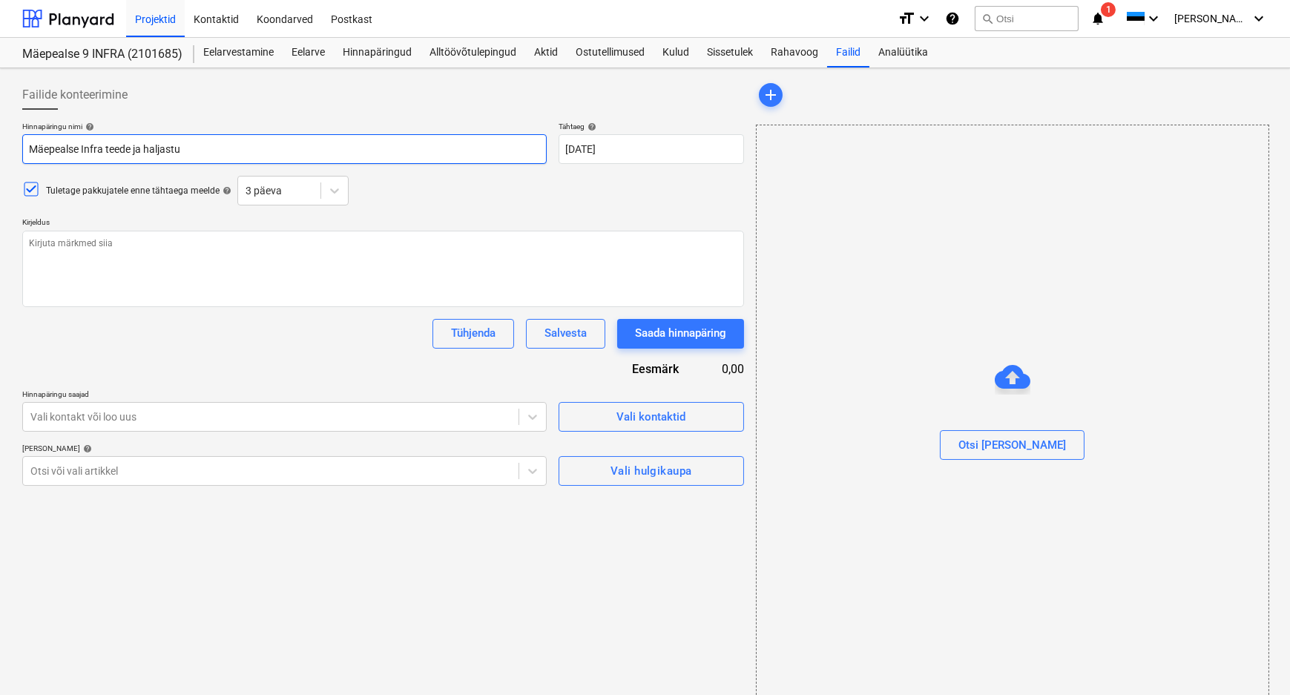
type input "Mäepealse Infra teede ja haljastus"
type textarea "x"
type input "Mäepealse Infra teede ja haljastuse"
type textarea "x"
type input "Mäepealse Infra teede ja haljastuse"
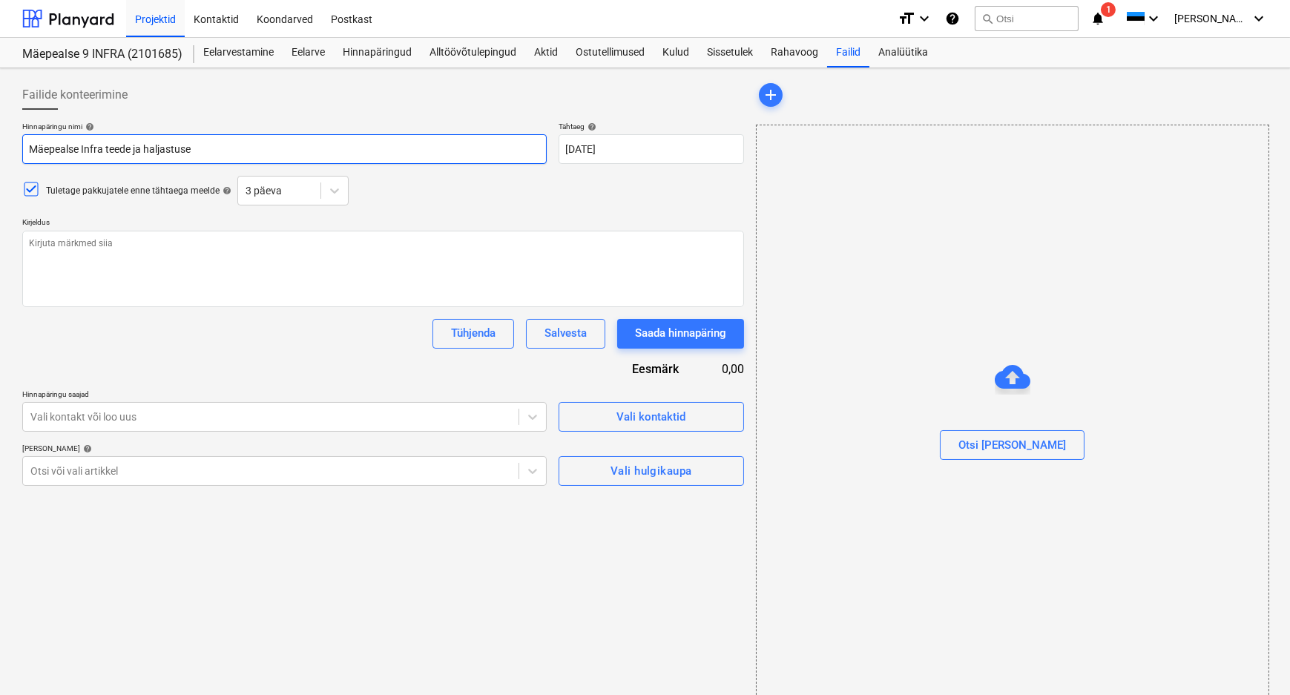
type textarea "x"
type input "Mäepealse Infra teede ja haljastuse h"
type textarea "x"
type input "Mäepealse Infra teede ja haljastuse hi"
type textarea "x"
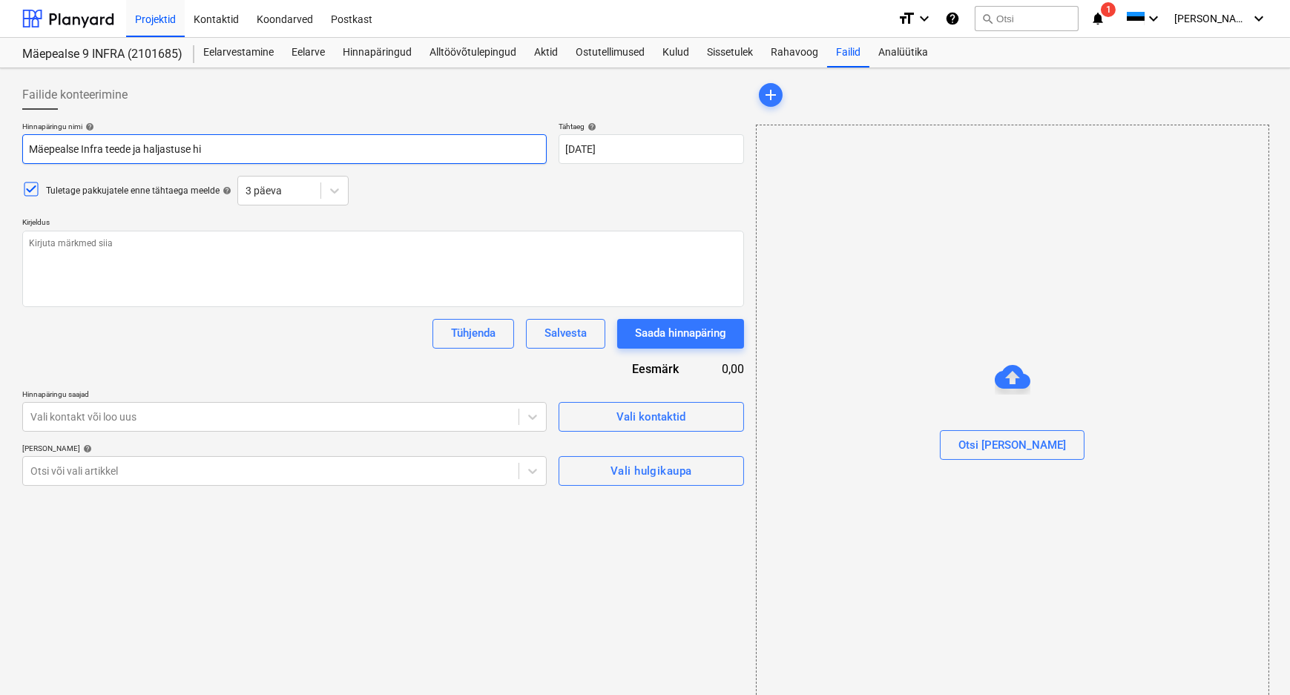
type input "Mäepealse Infra teede ja haljastuse hin"
type textarea "x"
type input "Mäepealse Infra teede ja haljastuse [PERSON_NAME]"
type textarea "x"
type input "Mäepealse Infra teede ja haljastuse hinna"
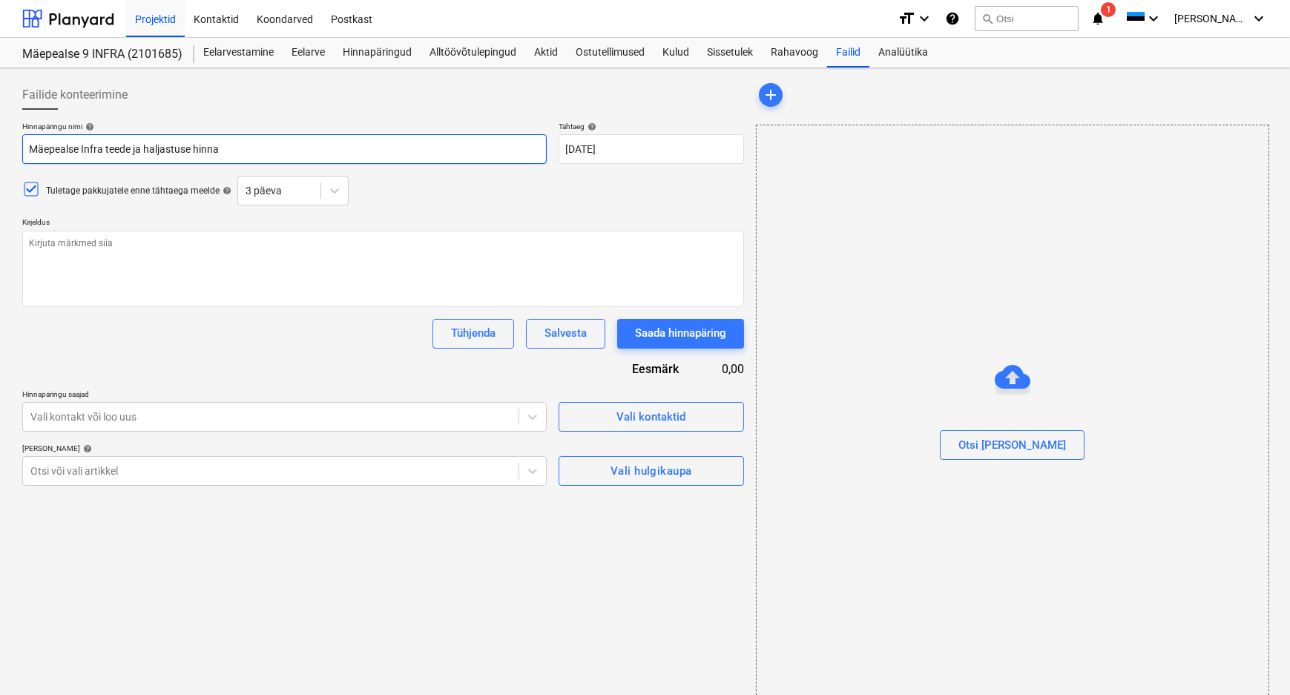
type textarea "x"
type input "Mäepealse Infra teede ja haljastuse hinnap"
type textarea "x"
type input "Mäepealse Infra teede ja haljastuse hinnapä"
type textarea "x"
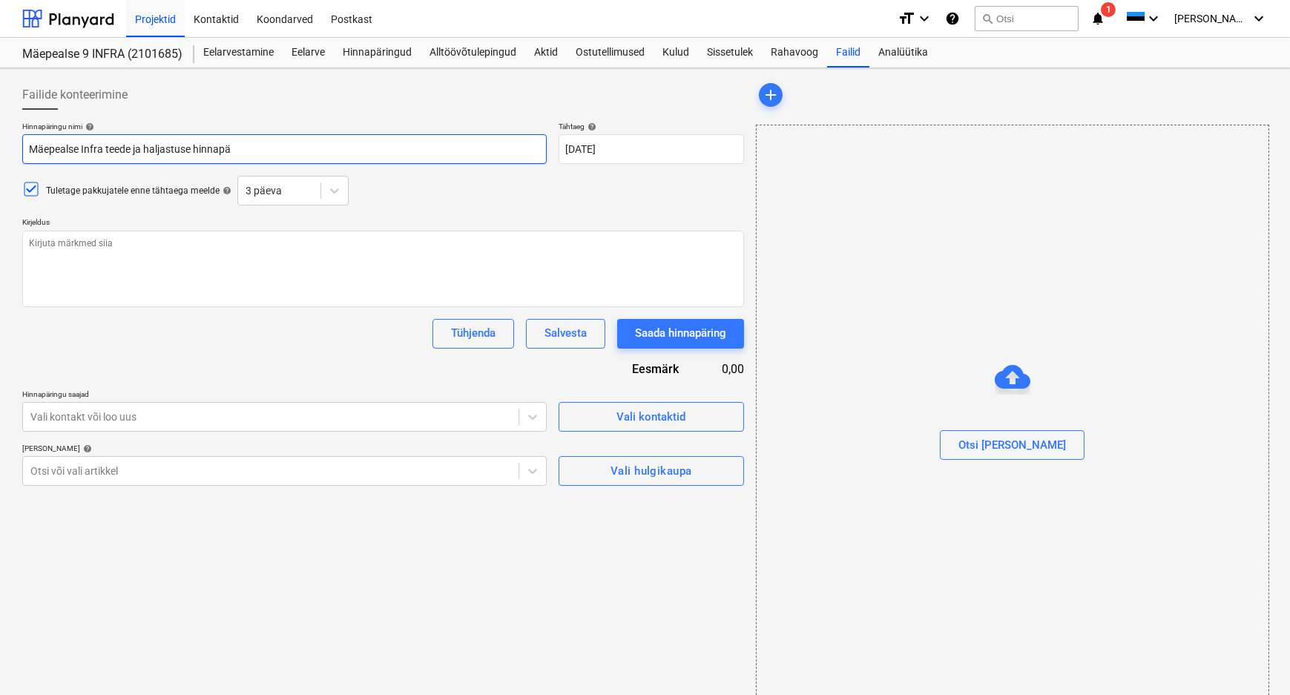
type input "Mäepealse Infra teede ja haljastuse hinnapär"
type textarea "x"
type input "Mäepealse Infra teede ja haljastuse hinnapäri"
type textarea "x"
type input "Mäepealse Infra teede ja haljastuse hinnapärin"
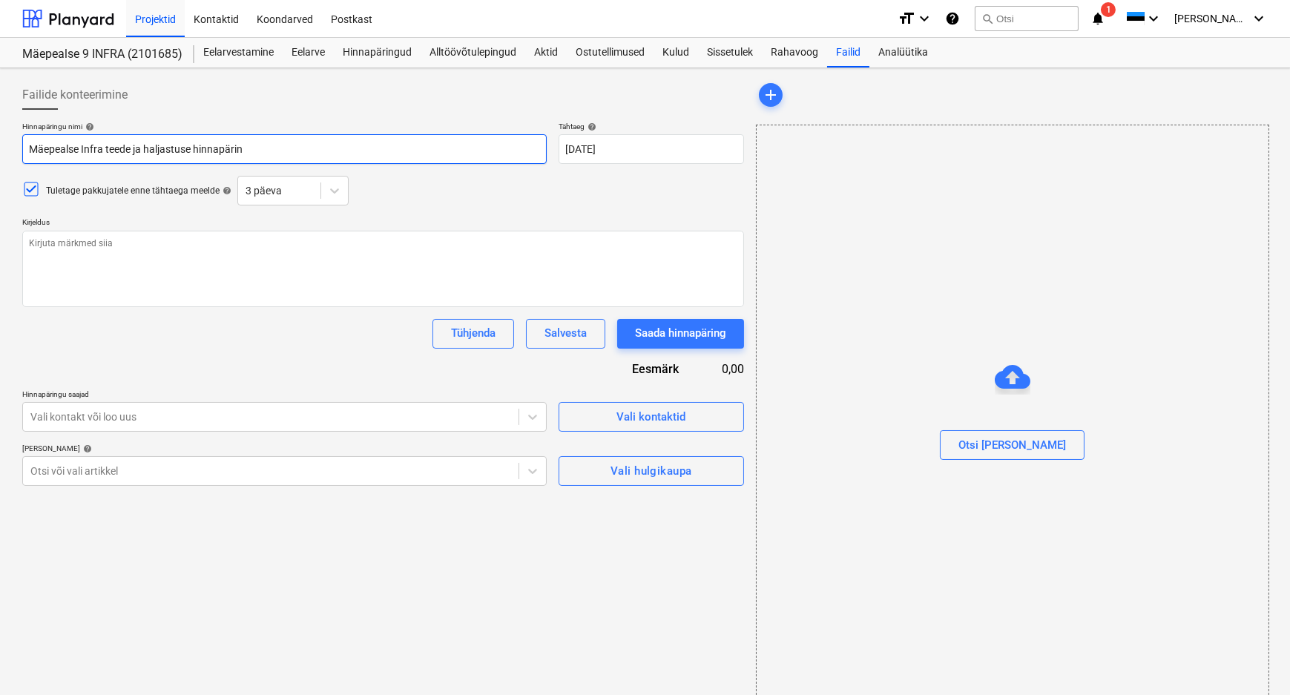
type textarea "x"
type input "Mäepealse Infra teede ja haljastuse hinnapäring"
click at [80, 149] on input "Mäepealse Infra teede ja haljastuse hinnapäring" at bounding box center [284, 149] width 524 height 30
type textarea "x"
type input "Mäepeal Infra teede ja haljastuse hinnapäring"
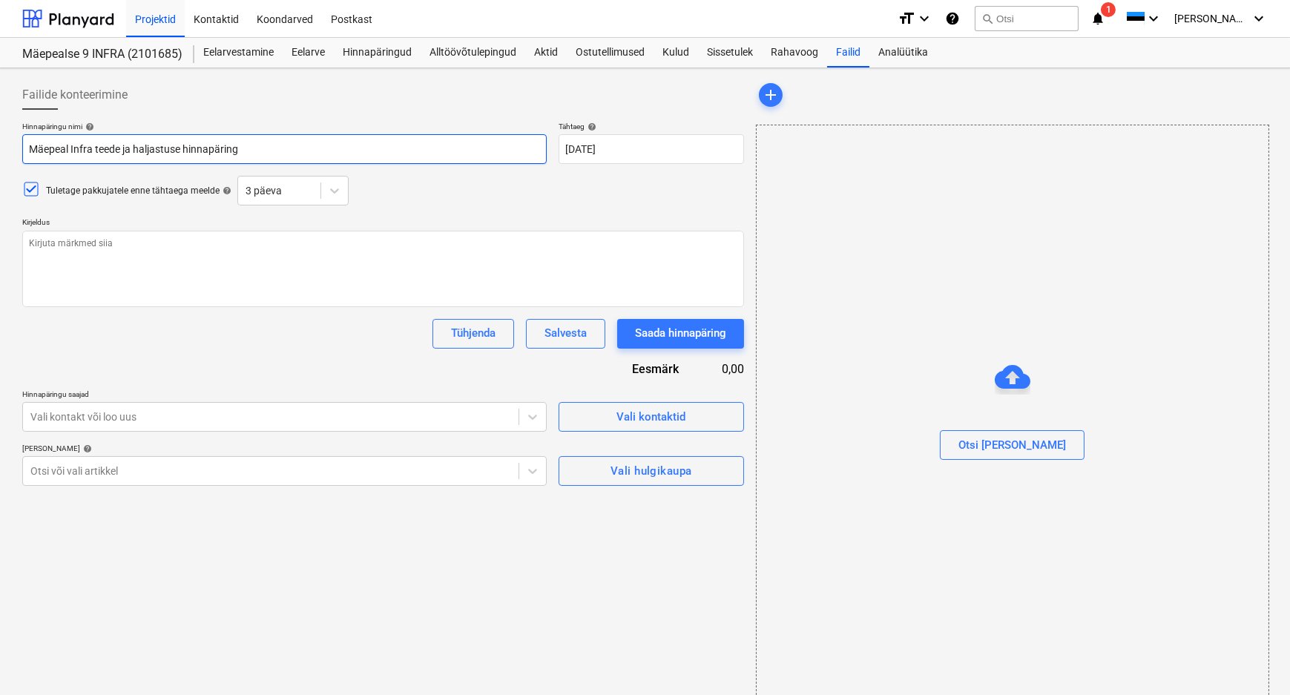
type textarea "x"
type input "Mäepea Infra teede ja haljastuse hinnapäring"
type textarea "x"
type input "Mäepe Infra teede ja haljastuse hinnapäring"
type textarea "x"
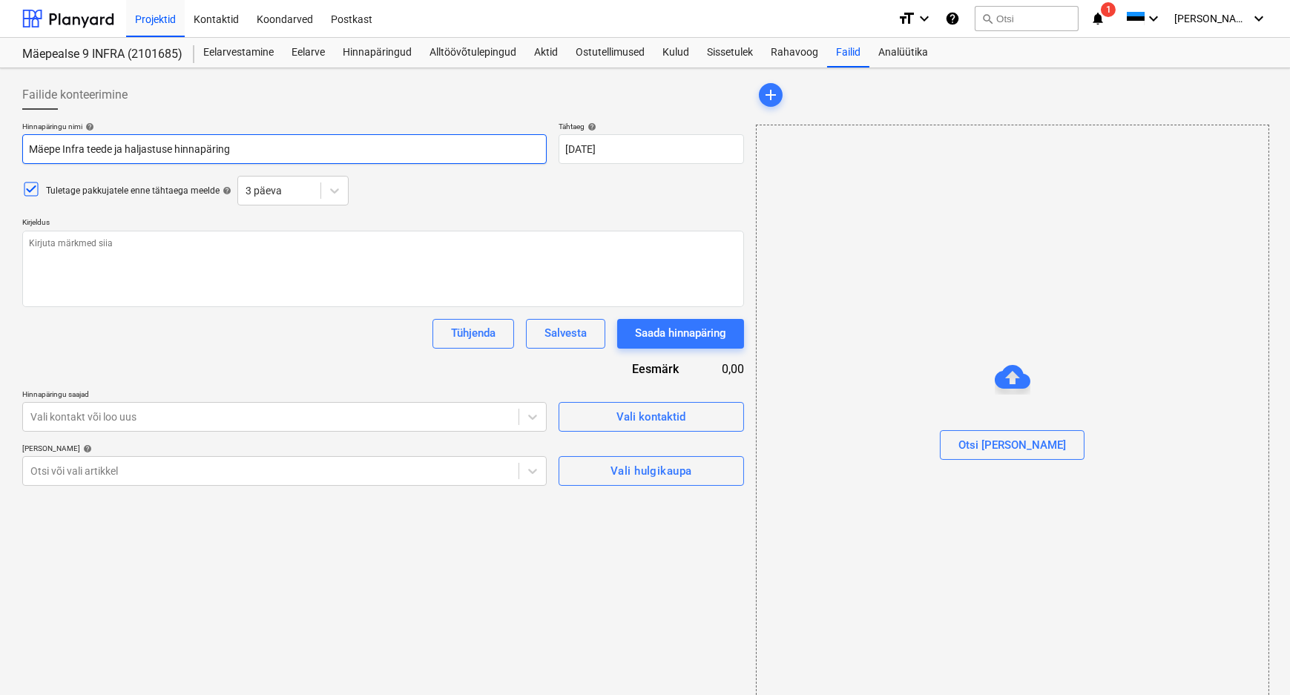
type input "Mäep Infra teede ja haljastuse hinnapäring"
type textarea "x"
type input "Mäe Infra teede ja haljastuse hinnapäring"
type textarea "x"
type input "Mä Infra teede ja haljastuse hinnapäring"
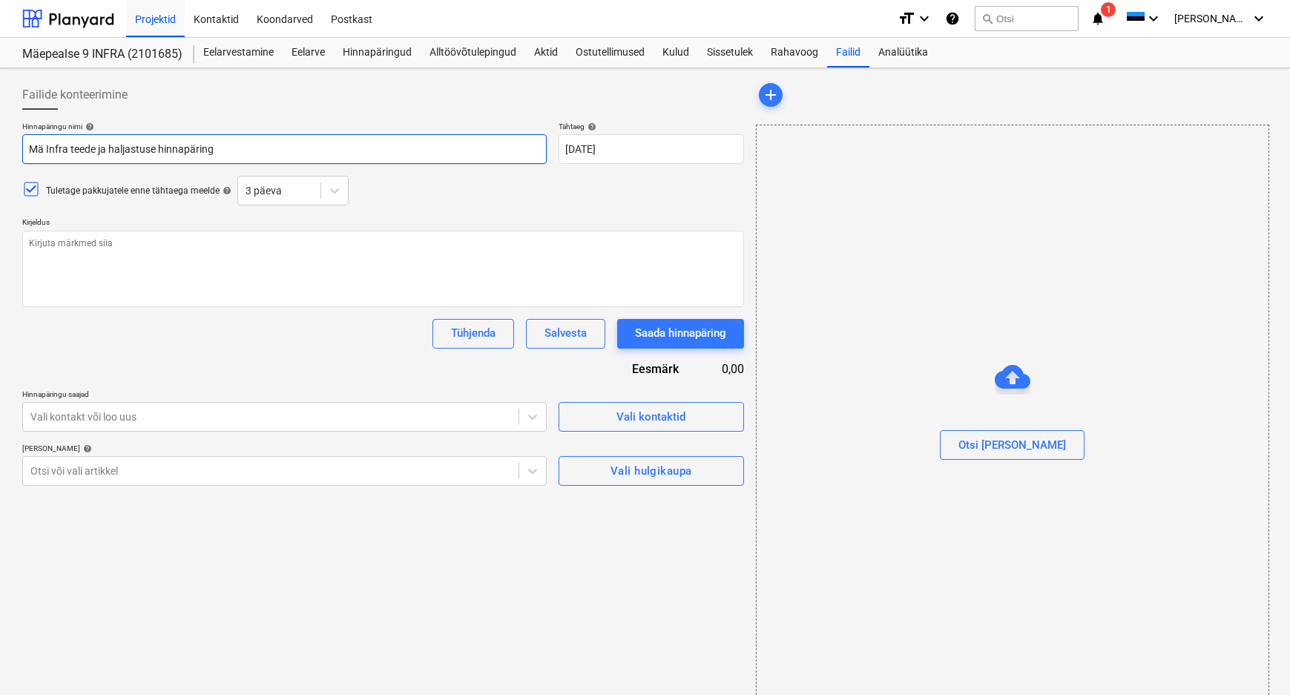
type textarea "x"
type input "M Infra teede ja haljastuse hinnapäring"
type textarea "x"
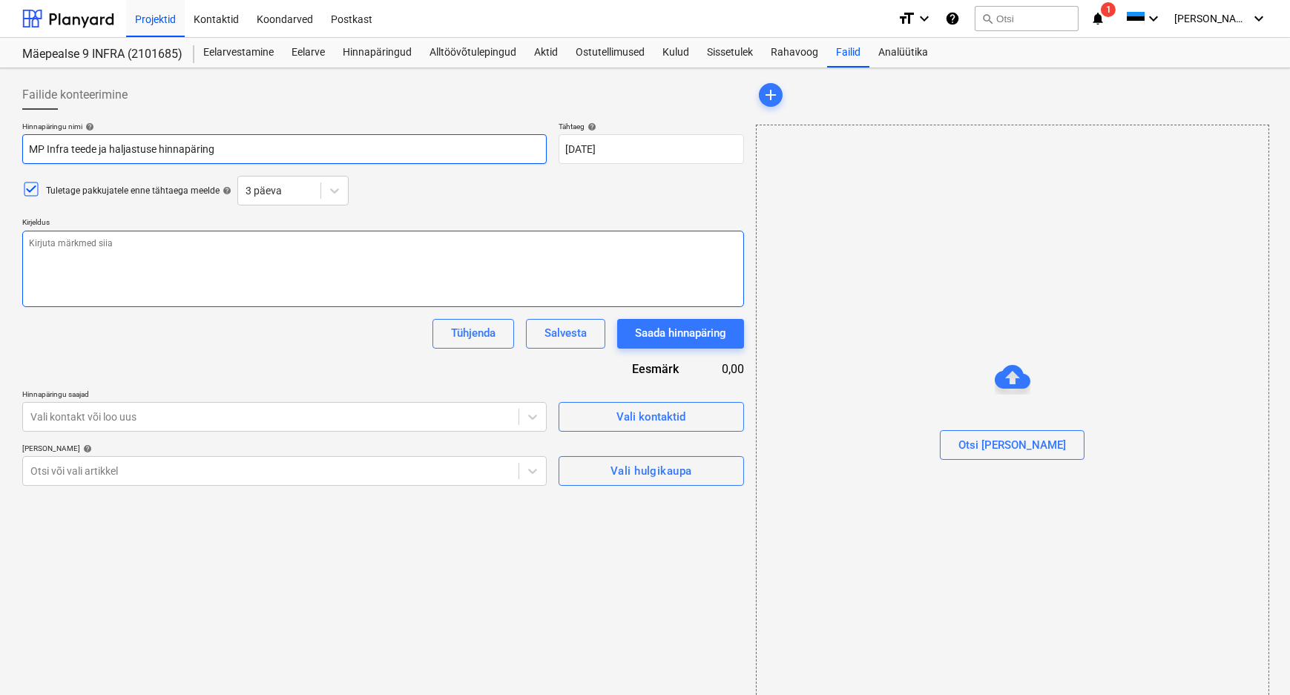
type input "MP Infra teede ja haljastuse hinnapäring"
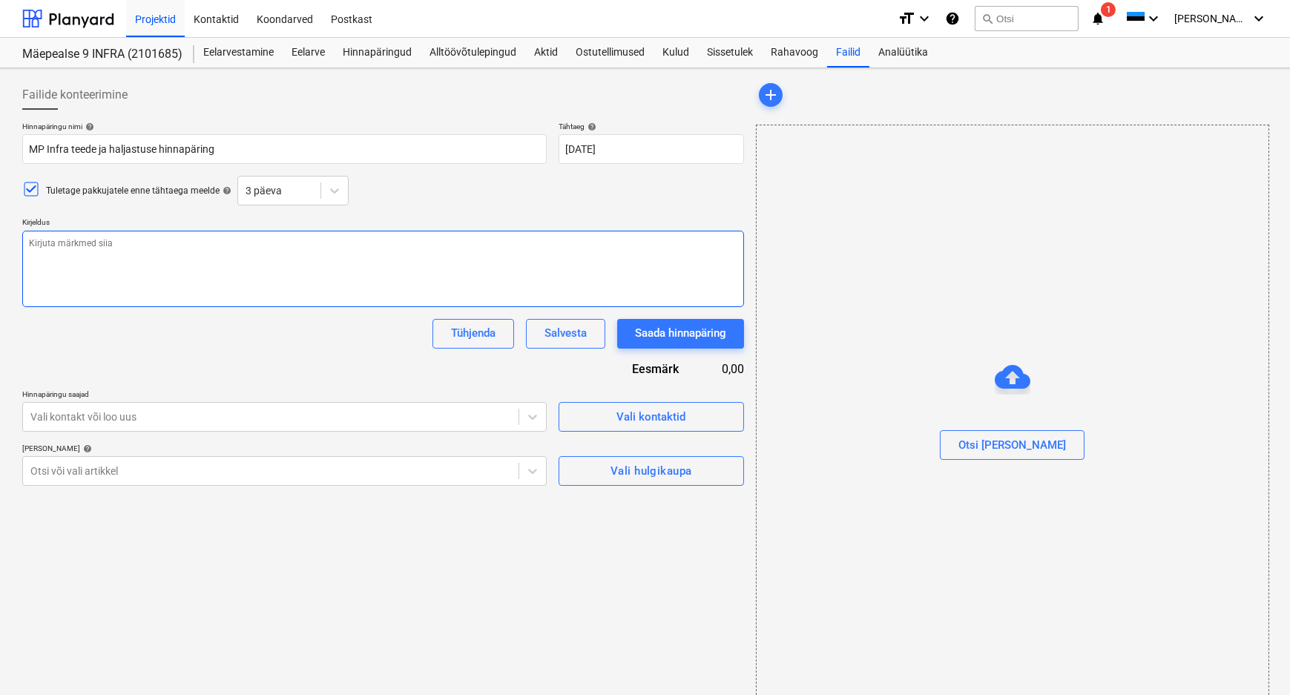
click at [149, 253] on textarea at bounding box center [383, 269] width 722 height 76
type textarea "x"
type textarea "H"
type textarea "x"
type textarea "Hi"
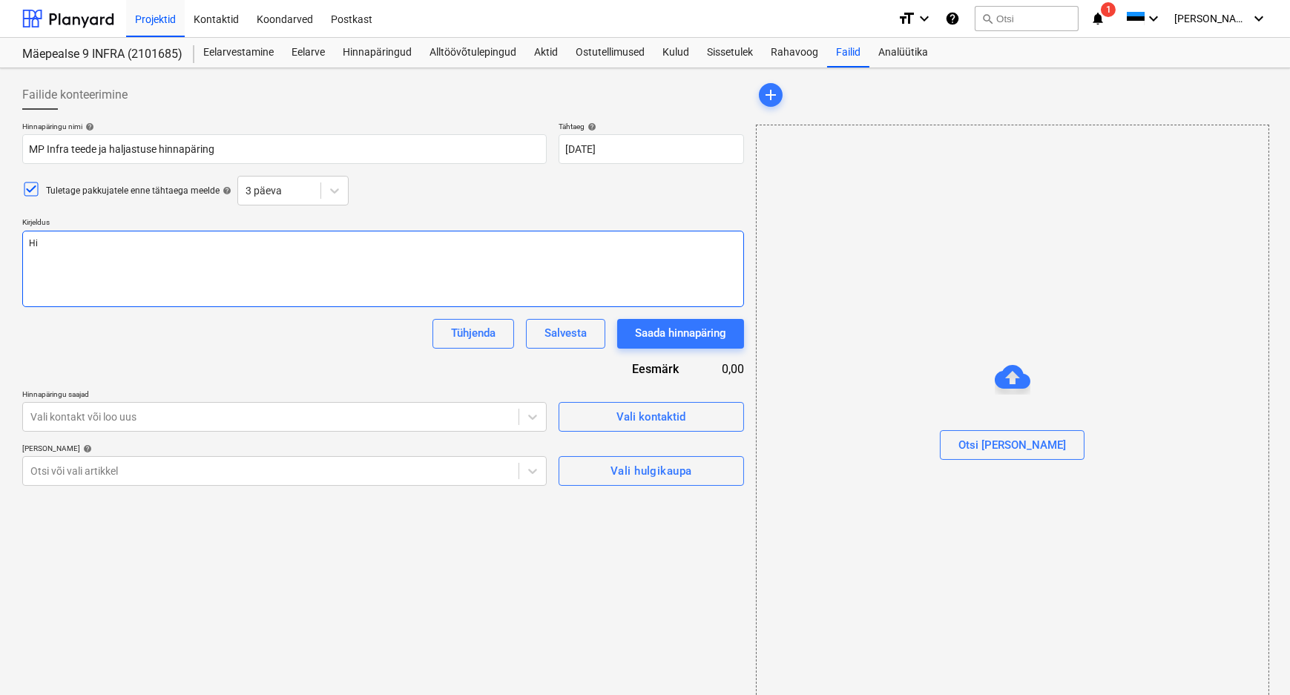
type textarea "x"
type textarea "Hin"
type textarea "x"
type textarea "[PERSON_NAME]"
type textarea "x"
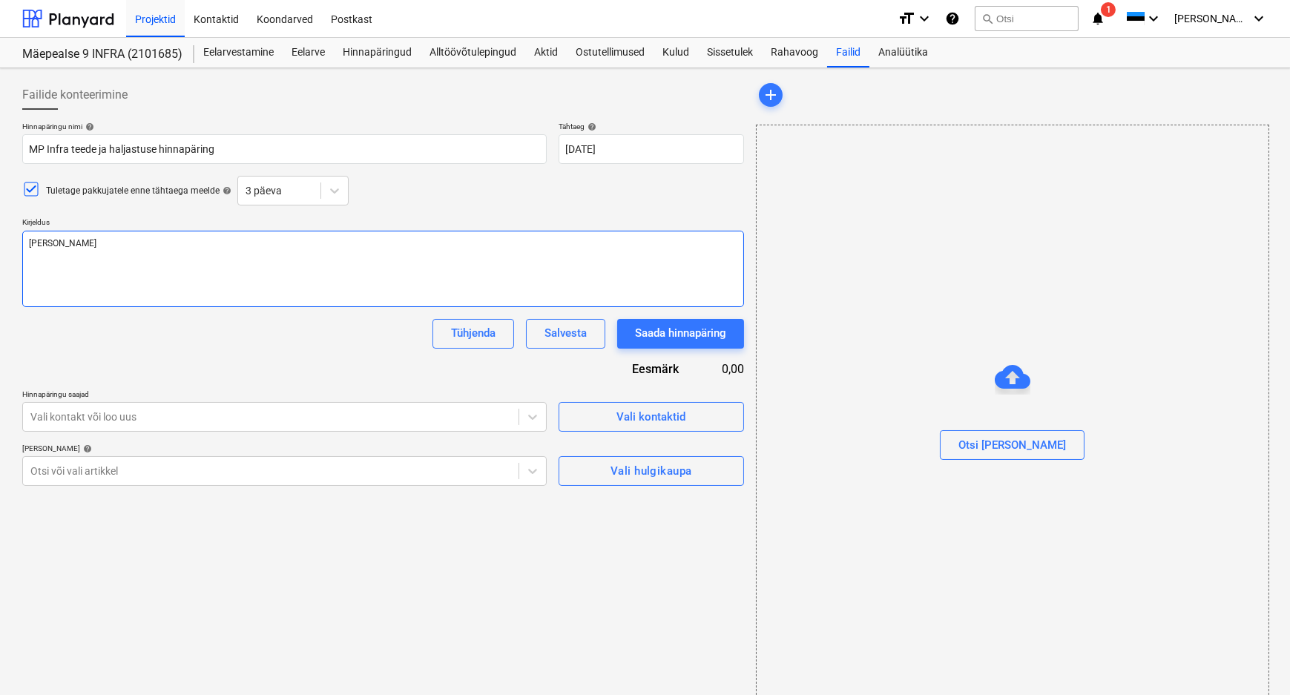
type textarea "Hinna"
type textarea "x"
type textarea "Hinnap"
type textarea "x"
type textarea "Hinnapä"
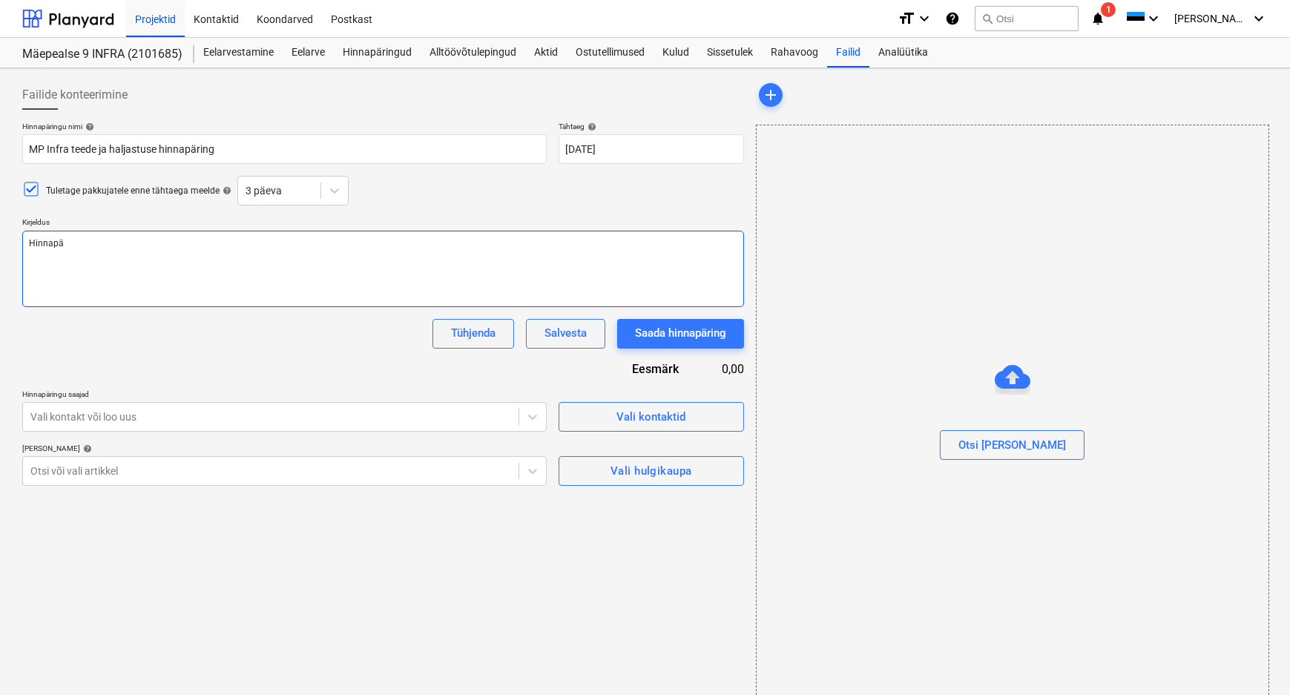
type textarea "x"
type textarea "Hinnapär"
type textarea "x"
type textarea "Hinnapäri"
type textarea "x"
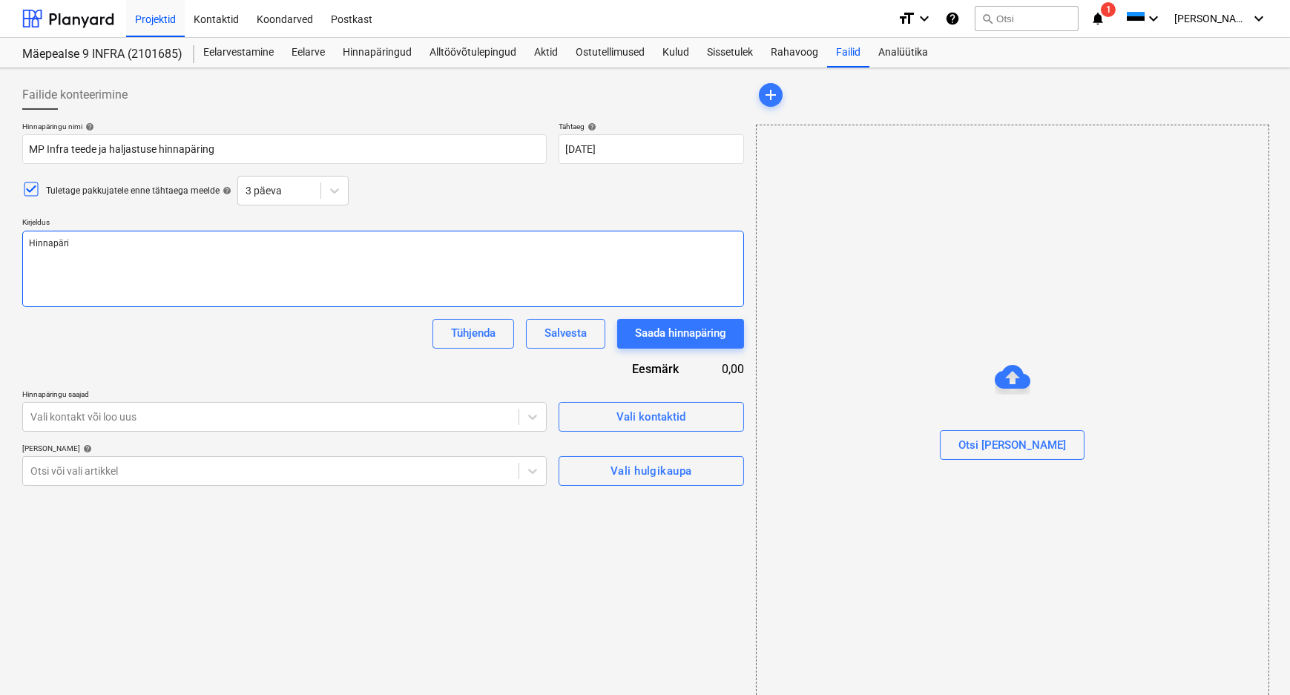
type textarea "Hinnapärin"
type textarea "x"
type textarea "Hinnapäring"
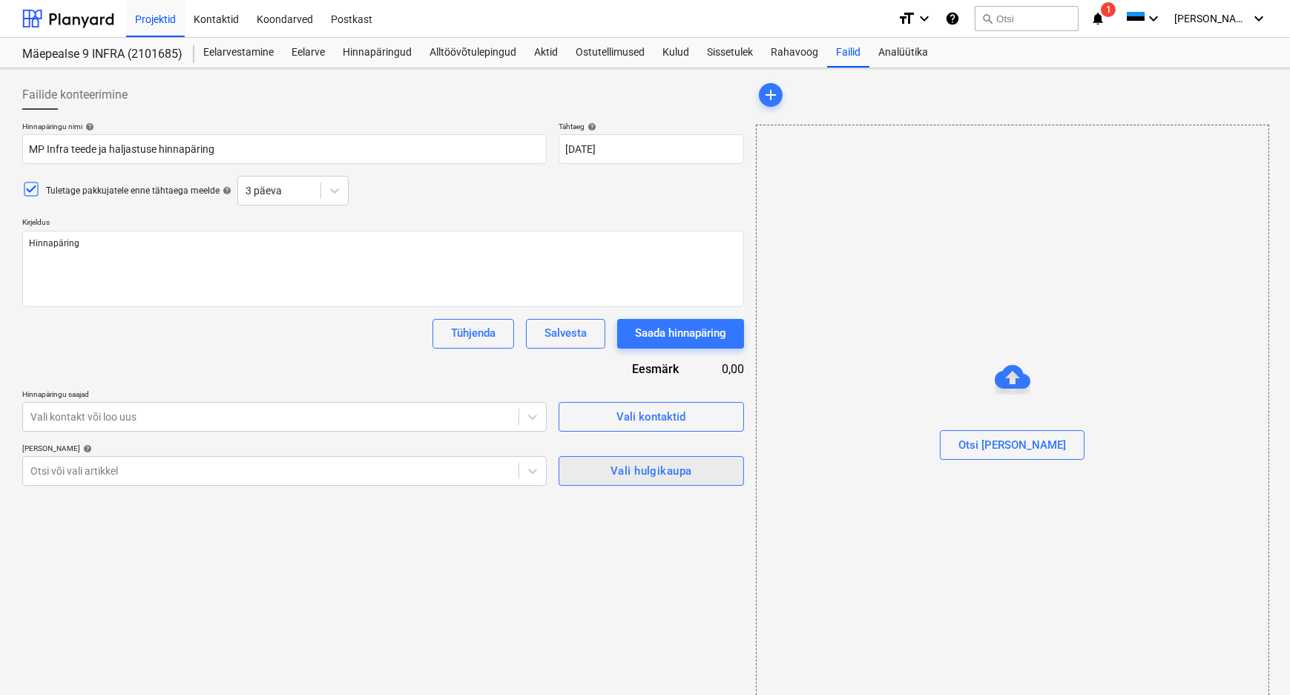
click at [658, 466] on div "Vali hulgikaupa" at bounding box center [650, 470] width 81 height 19
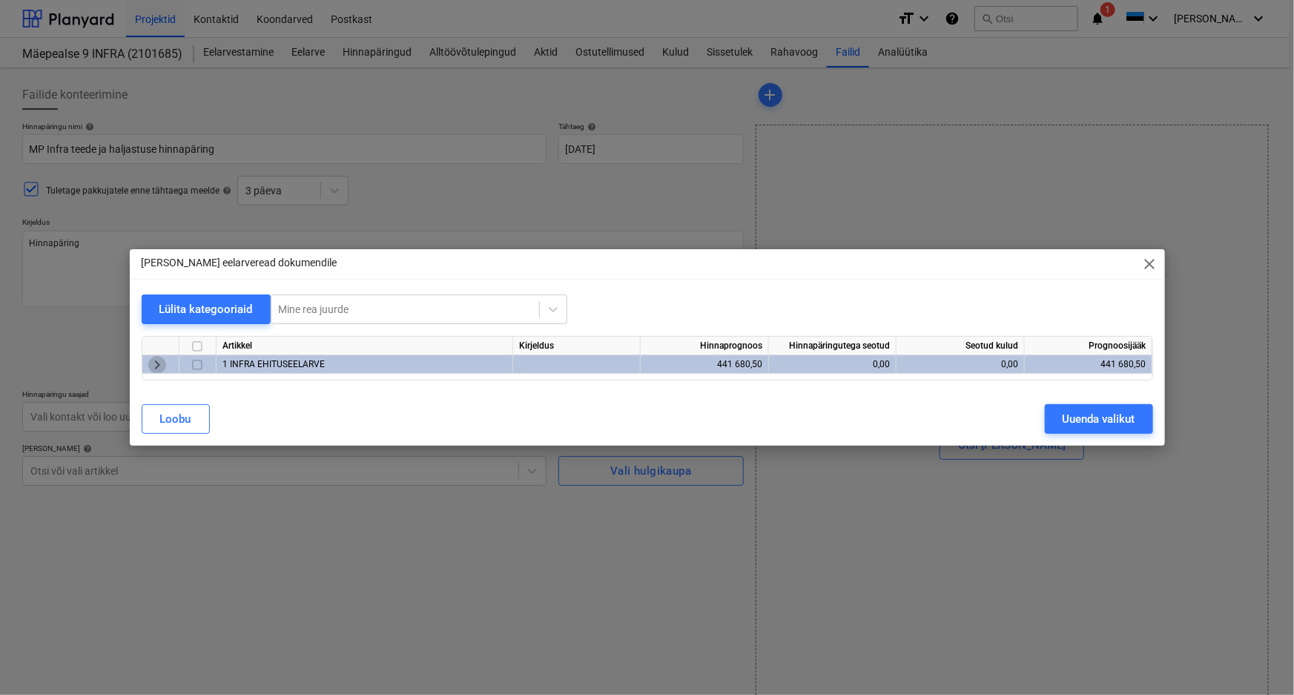
click at [158, 365] on span "keyboard_arrow_right" at bounding box center [157, 365] width 18 height 18
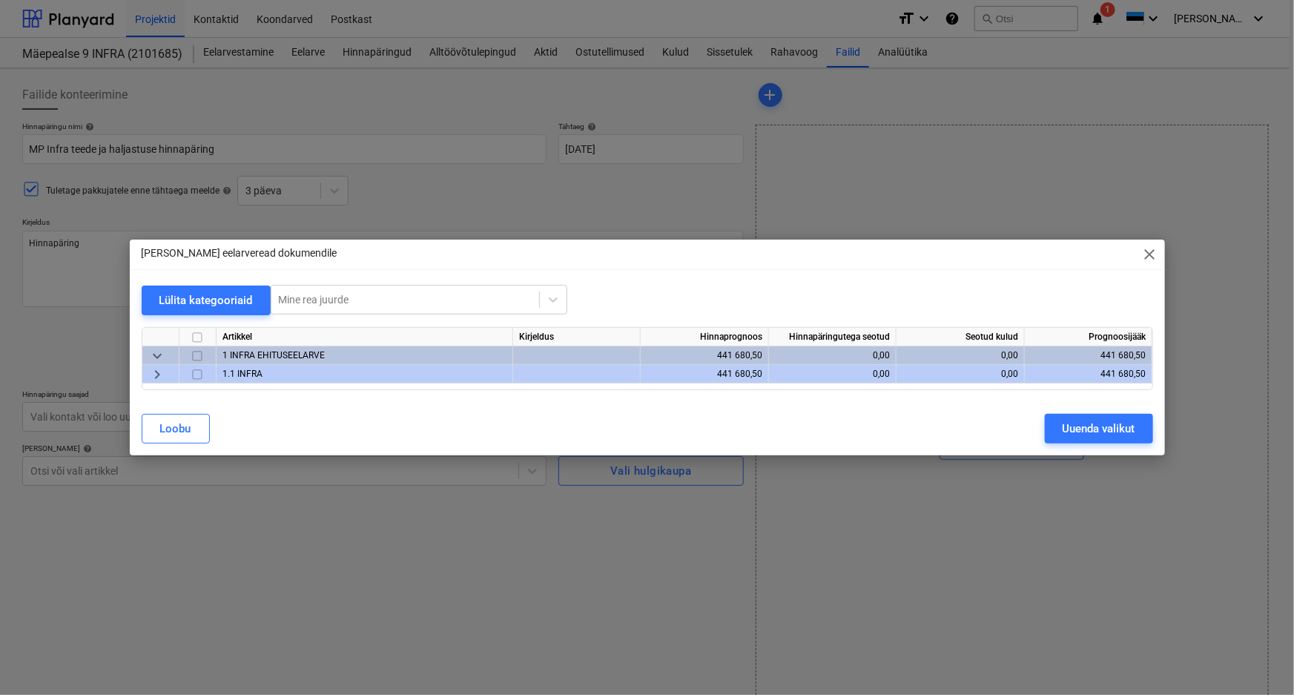
click at [156, 372] on span "keyboard_arrow_right" at bounding box center [157, 375] width 18 height 18
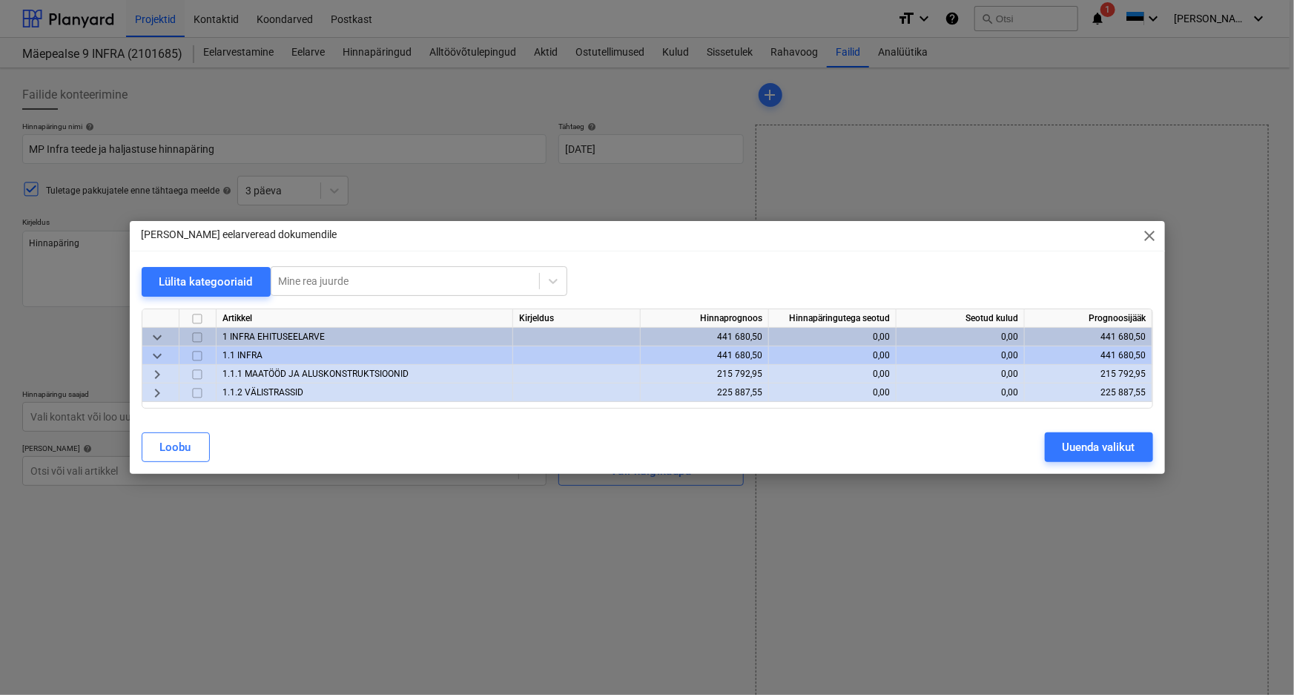
click at [155, 371] on span "keyboard_arrow_right" at bounding box center [157, 375] width 18 height 18
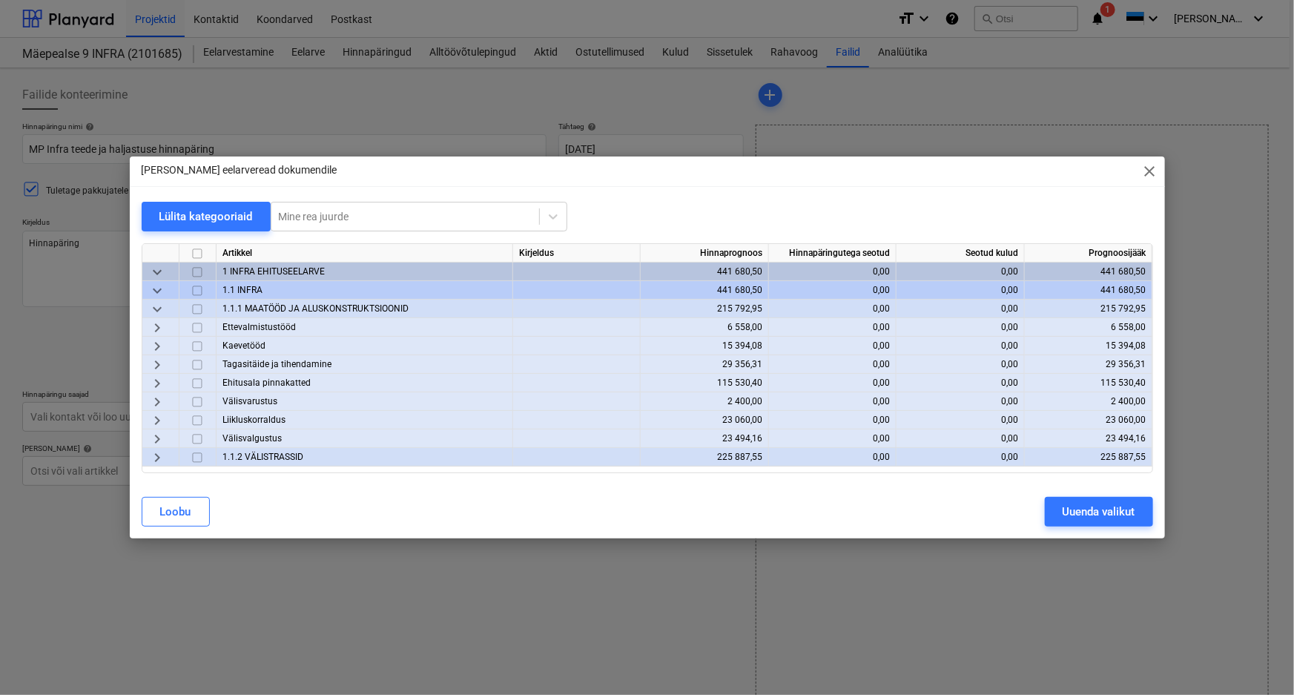
click at [156, 327] on span "keyboard_arrow_right" at bounding box center [157, 328] width 18 height 18
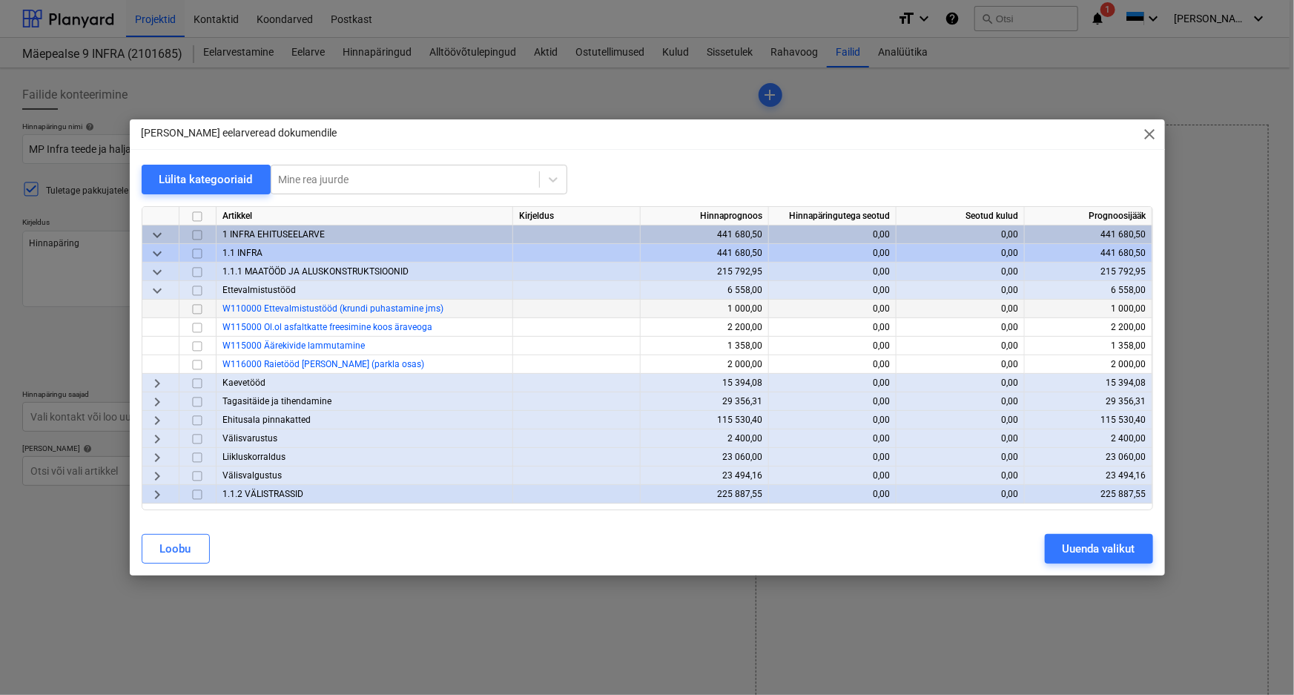
click at [194, 309] on input "checkbox" at bounding box center [197, 309] width 18 height 18
click at [198, 328] on input "checkbox" at bounding box center [197, 328] width 18 height 18
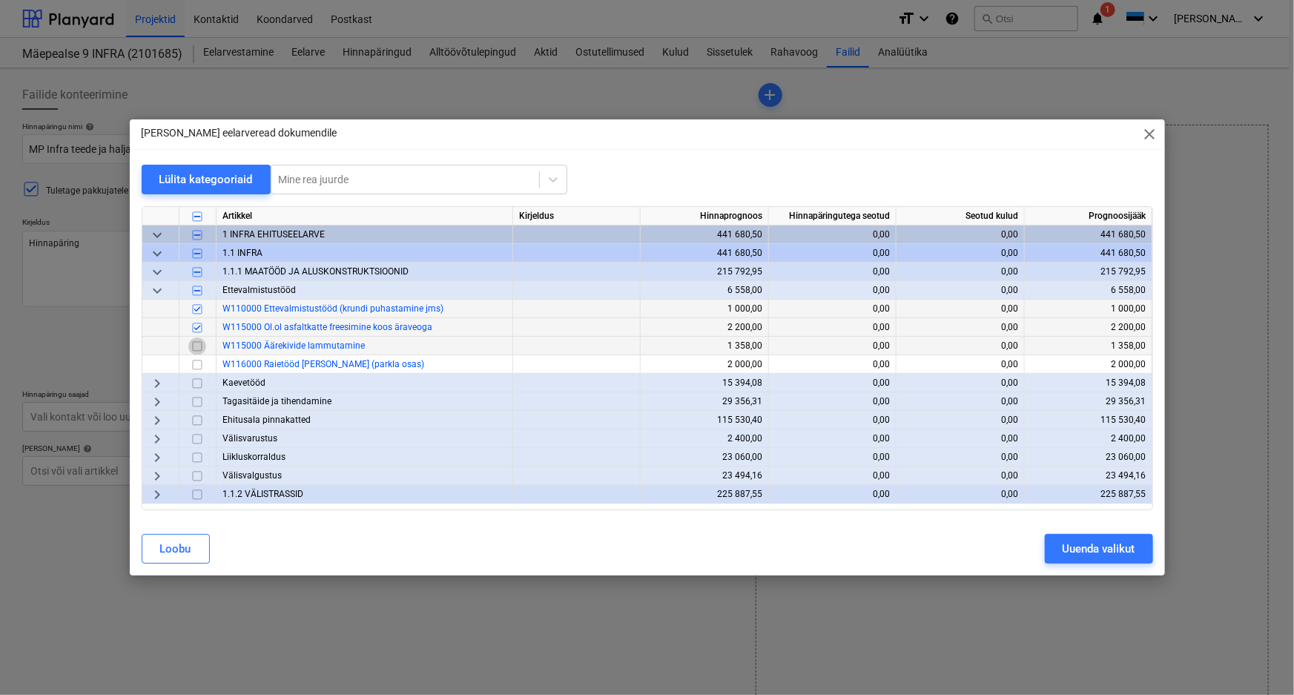
click at [197, 346] on input "checkbox" at bounding box center [197, 346] width 18 height 18
click at [158, 383] on span "keyboard_arrow_right" at bounding box center [157, 384] width 18 height 18
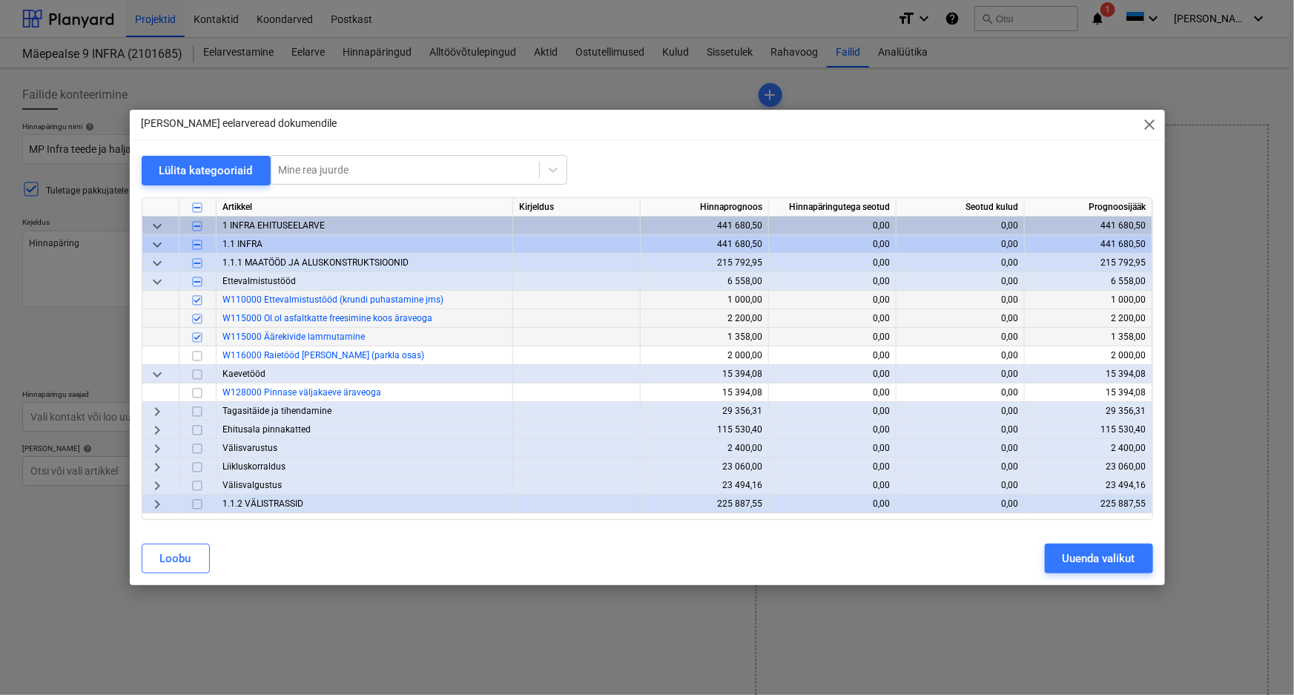
click at [197, 375] on input "checkbox" at bounding box center [197, 375] width 18 height 18
click at [157, 412] on span "keyboard_arrow_right" at bounding box center [157, 412] width 18 height 18
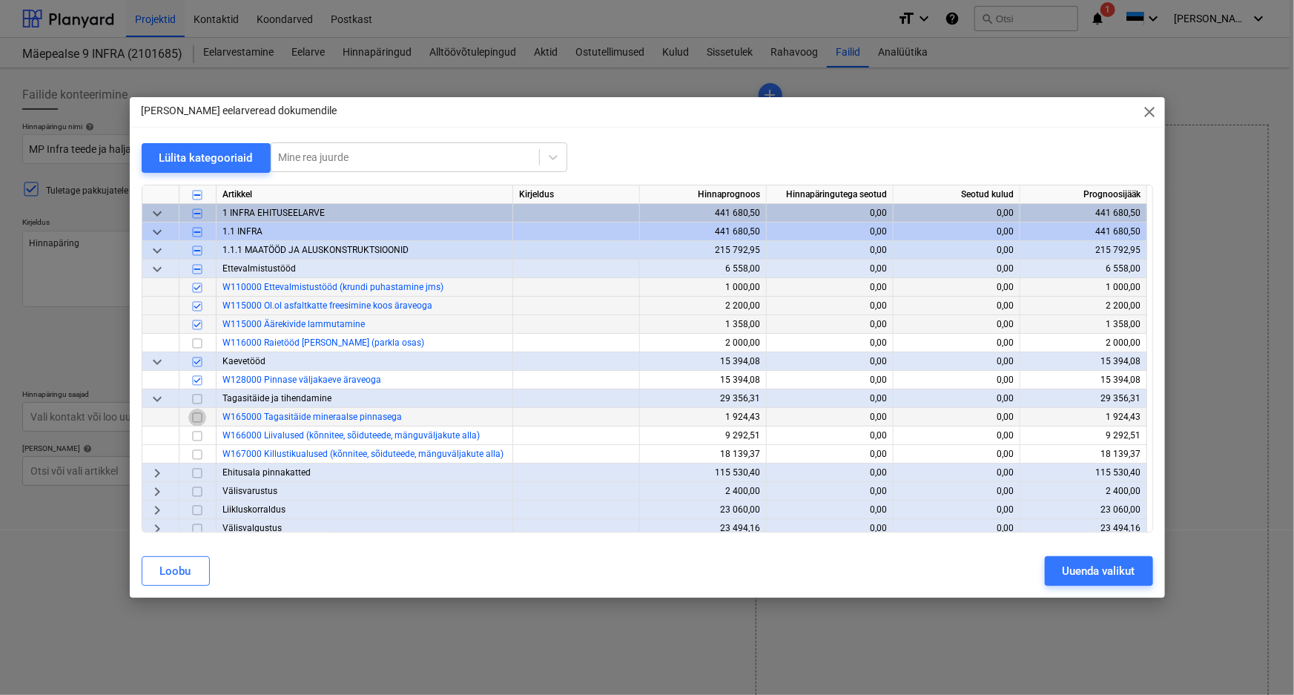
click at [197, 416] on input "checkbox" at bounding box center [197, 418] width 18 height 18
click at [195, 438] on input "checkbox" at bounding box center [197, 436] width 18 height 18
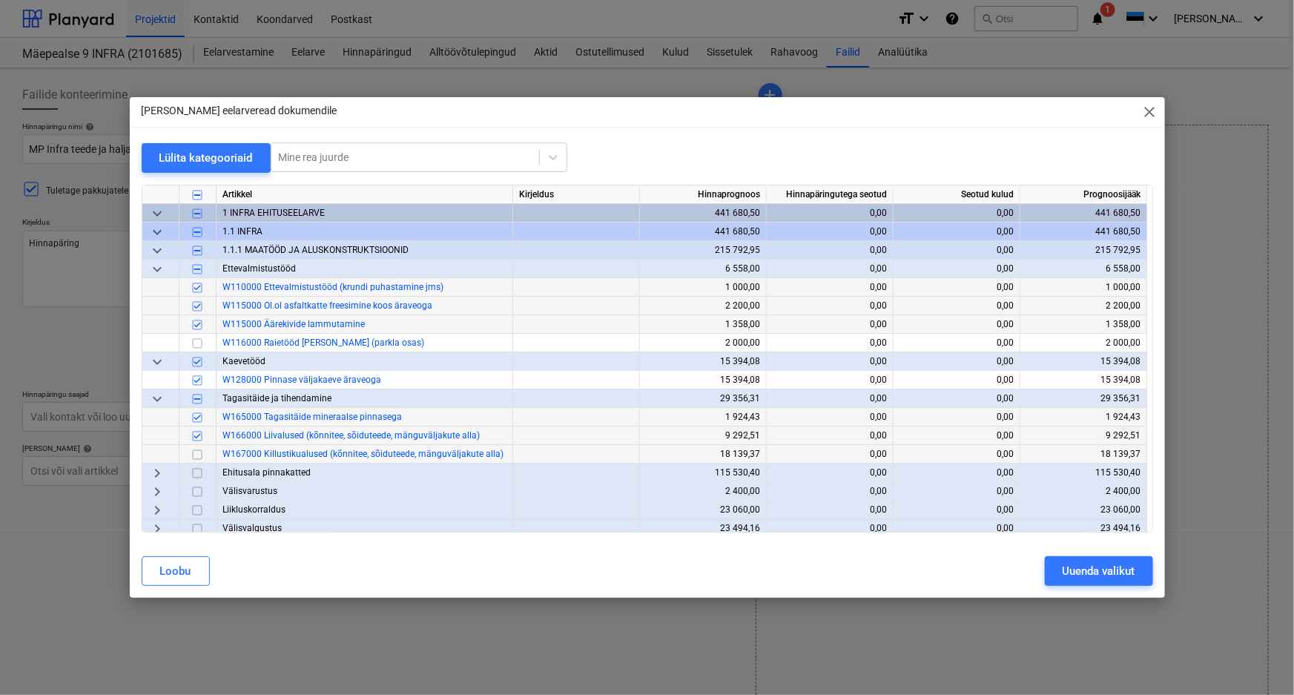
click at [197, 455] on input "checkbox" at bounding box center [197, 455] width 18 height 18
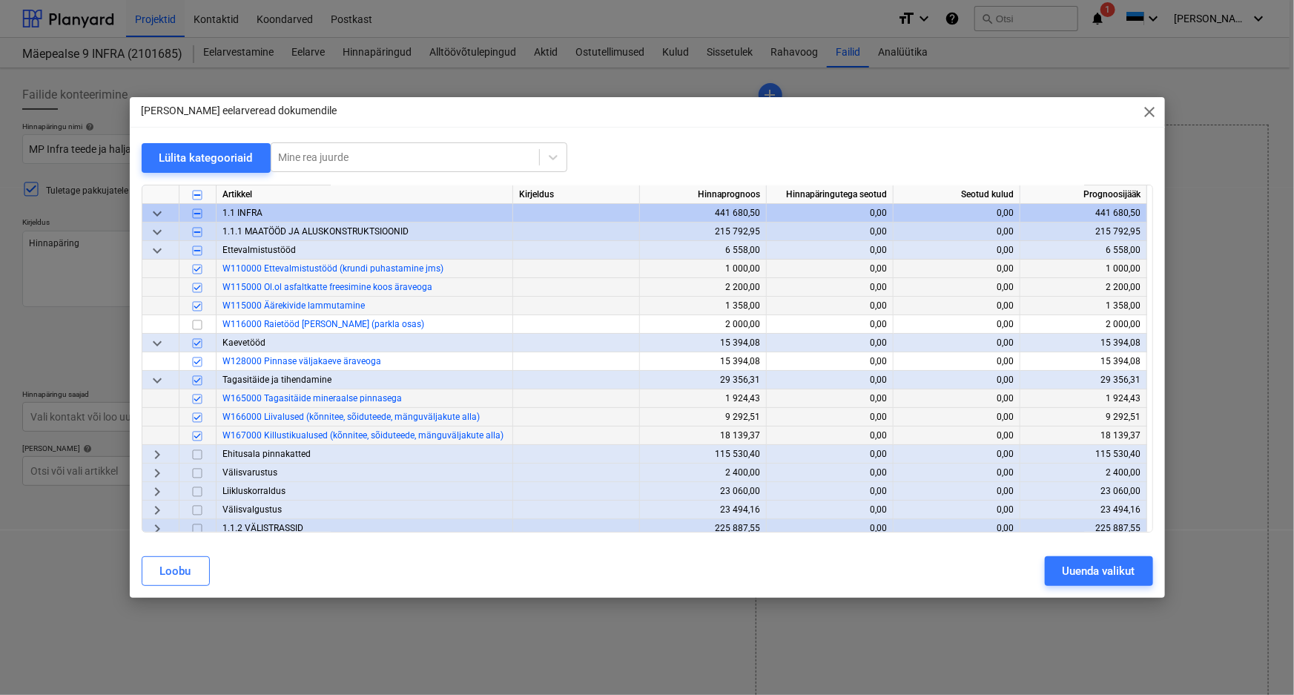
scroll to position [24, 0]
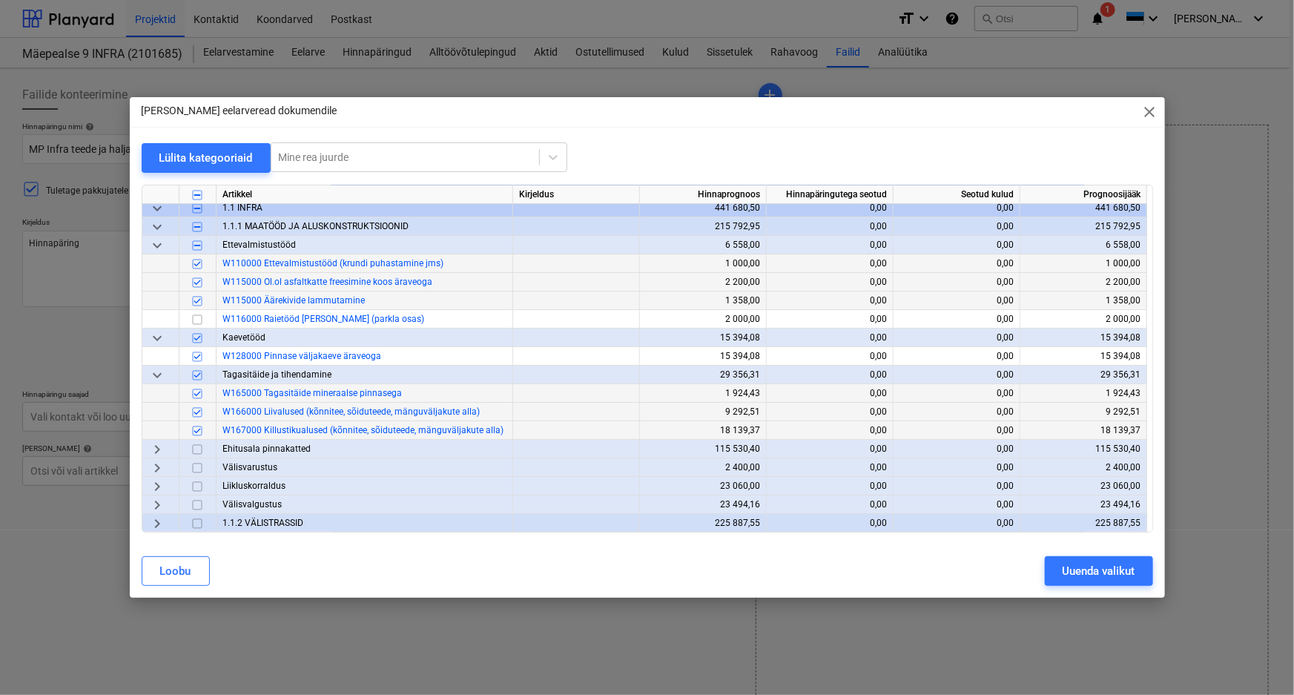
click at [155, 448] on span "keyboard_arrow_right" at bounding box center [157, 450] width 18 height 18
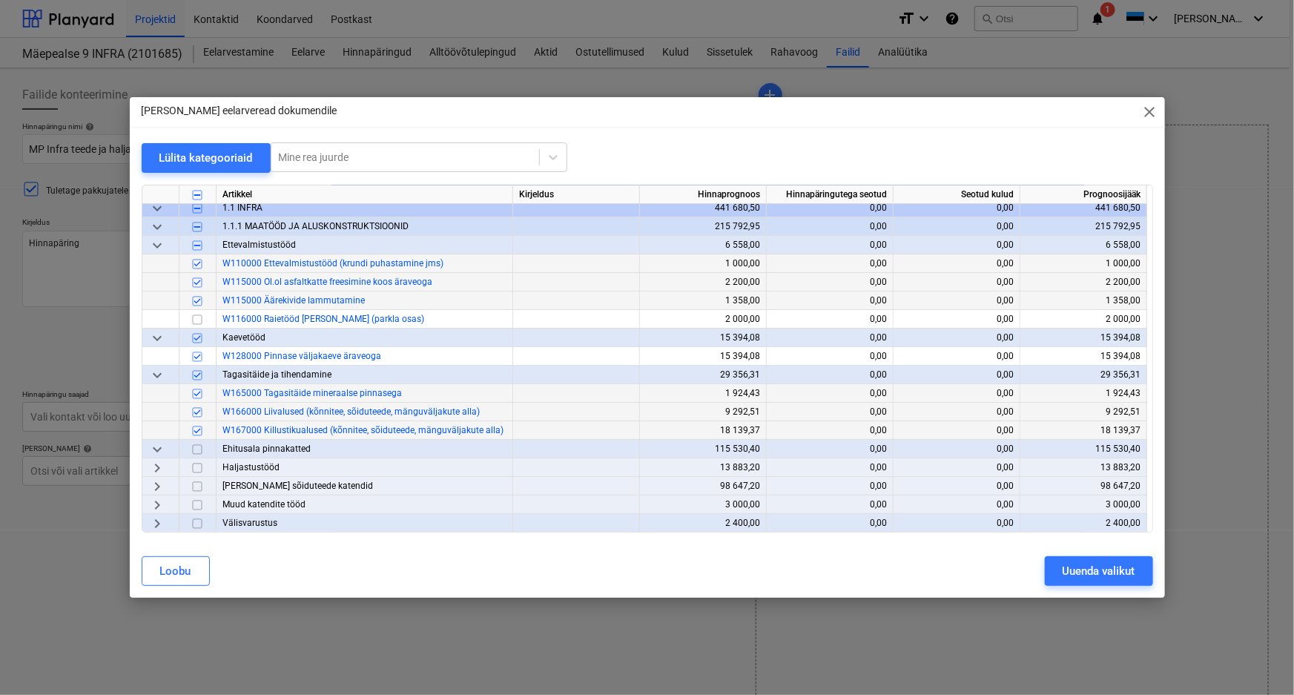
scroll to position [80, 0]
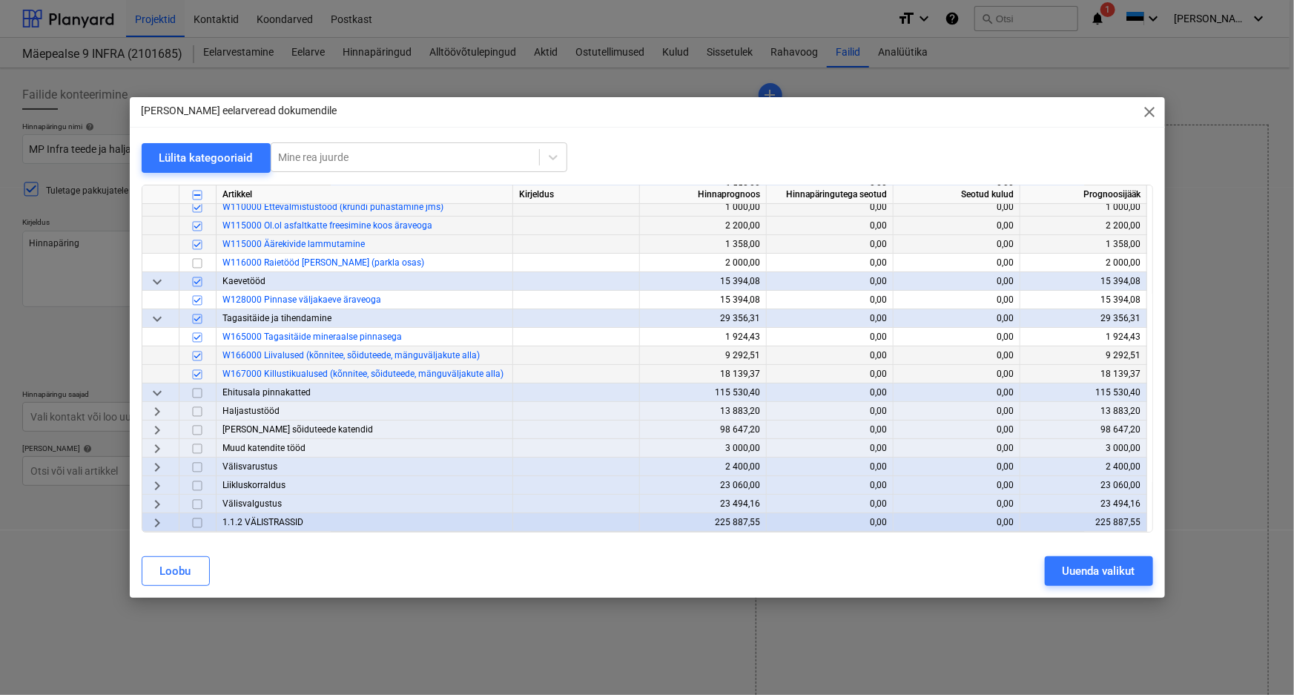
click at [156, 412] on span "keyboard_arrow_right" at bounding box center [157, 412] width 18 height 18
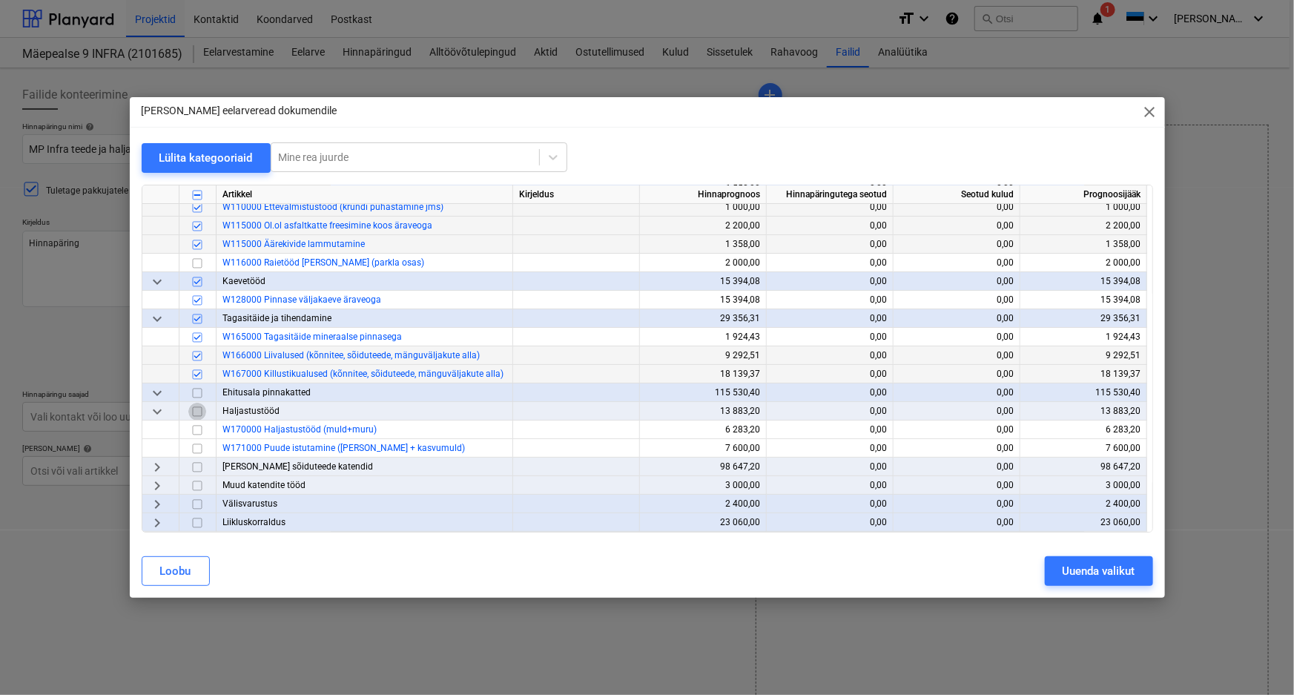
click at [196, 410] on input "checkbox" at bounding box center [197, 412] width 18 height 18
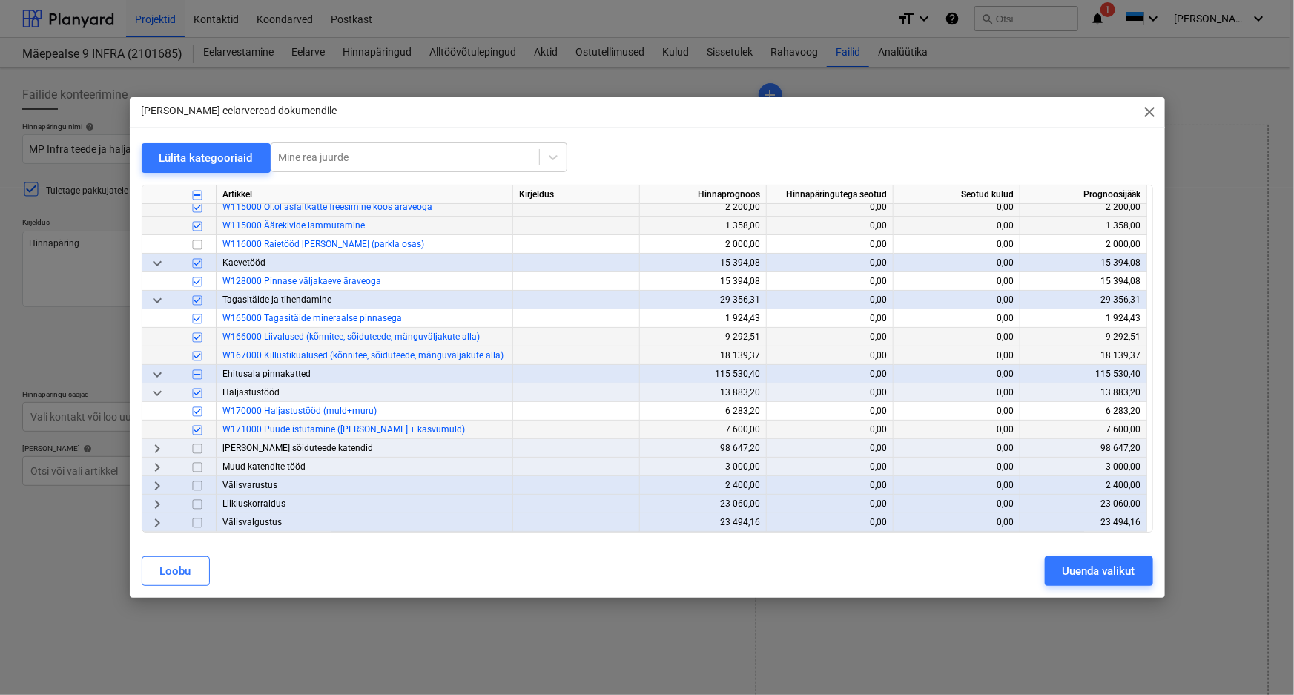
scroll to position [117, 0]
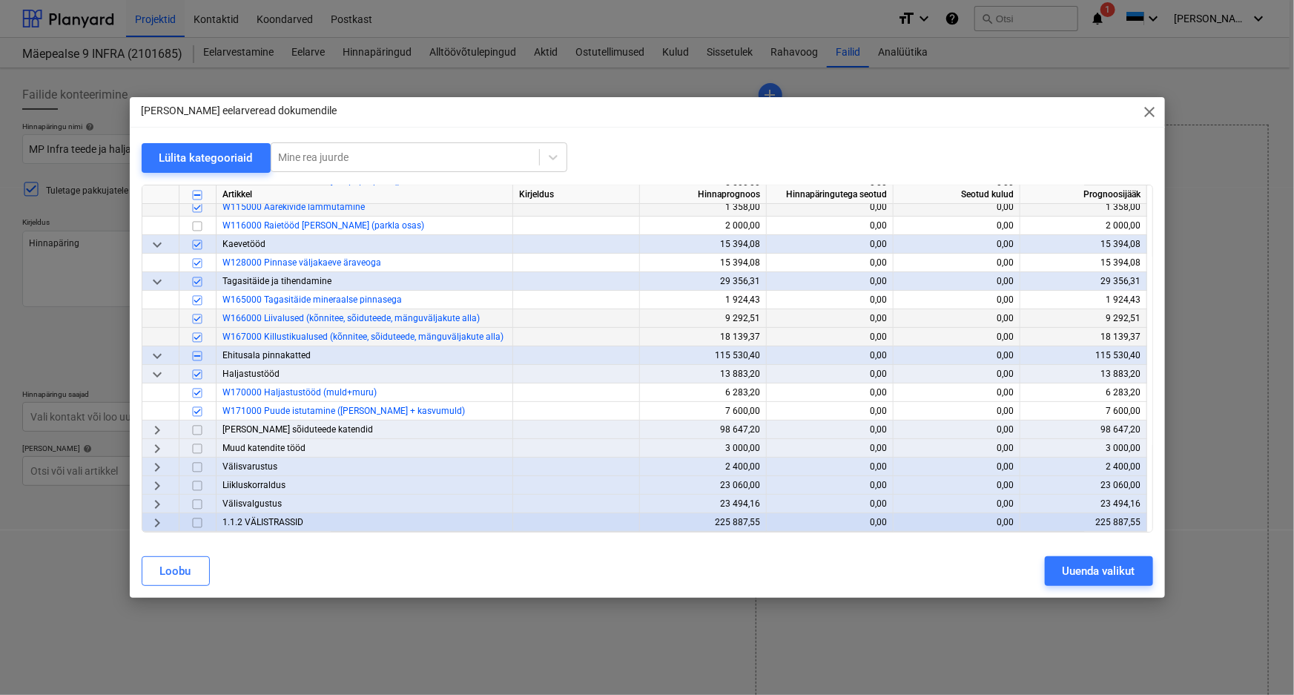
click at [156, 429] on span "keyboard_arrow_right" at bounding box center [157, 430] width 18 height 18
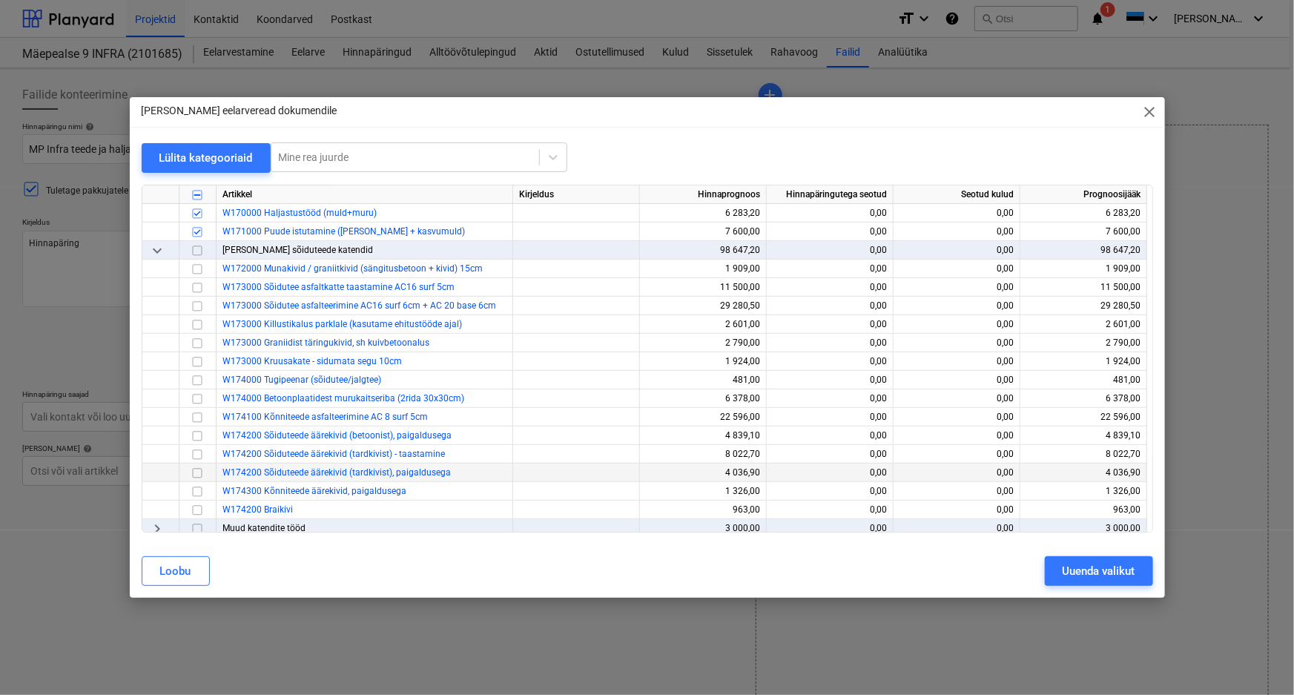
scroll to position [319, 0]
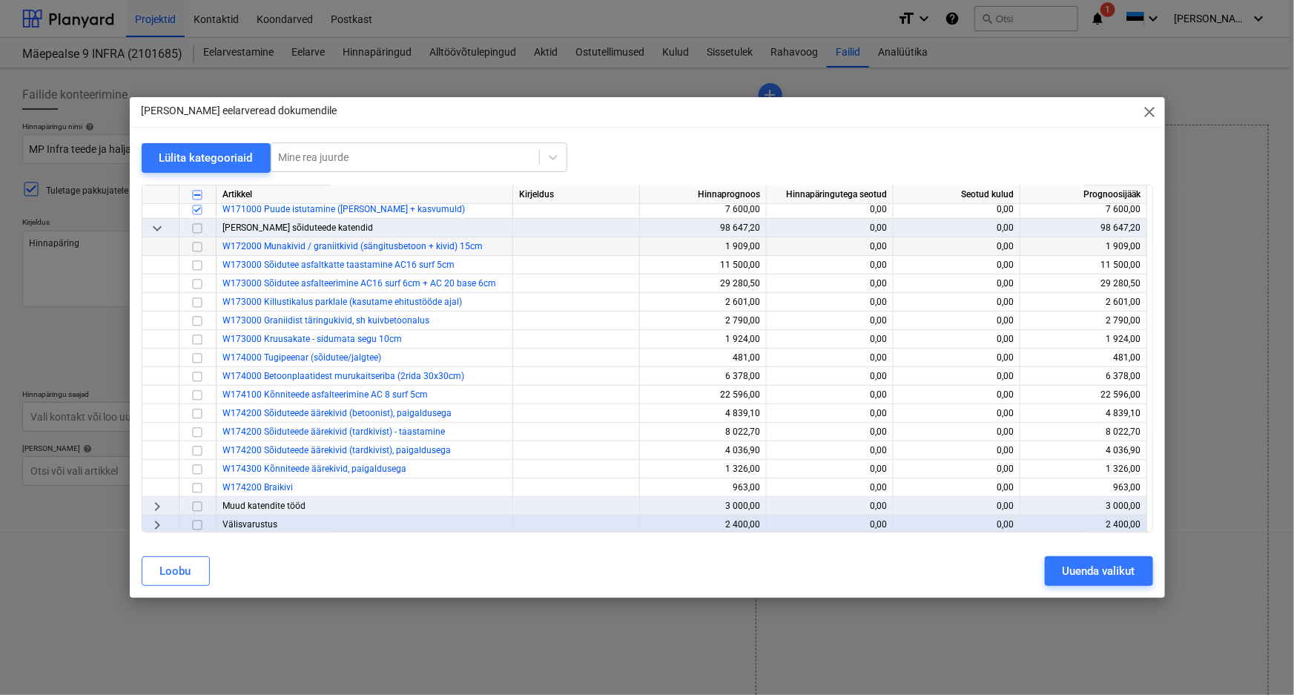
click at [196, 245] on input "checkbox" at bounding box center [197, 247] width 18 height 18
click at [197, 264] on input "checkbox" at bounding box center [197, 266] width 18 height 18
click at [196, 283] on input "checkbox" at bounding box center [197, 284] width 18 height 18
click at [196, 320] on input "checkbox" at bounding box center [197, 321] width 18 height 18
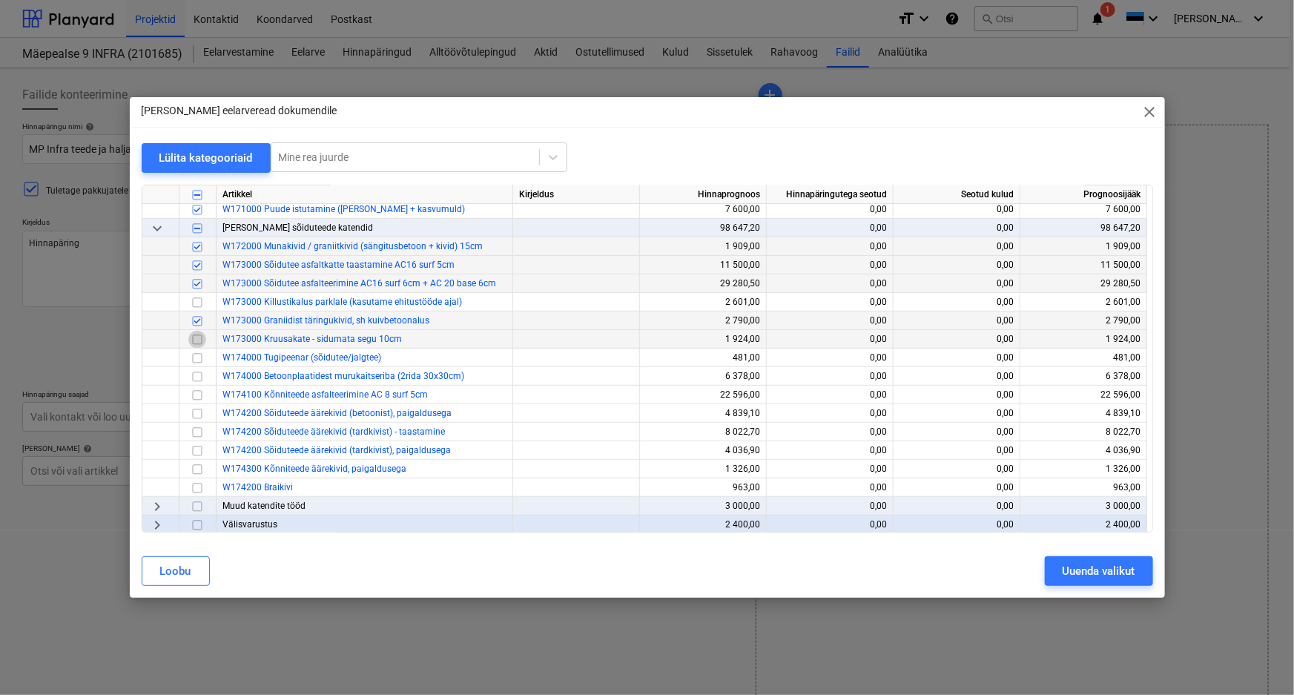
click at [194, 339] on input "checkbox" at bounding box center [197, 340] width 18 height 18
click at [197, 357] on input "checkbox" at bounding box center [197, 358] width 18 height 18
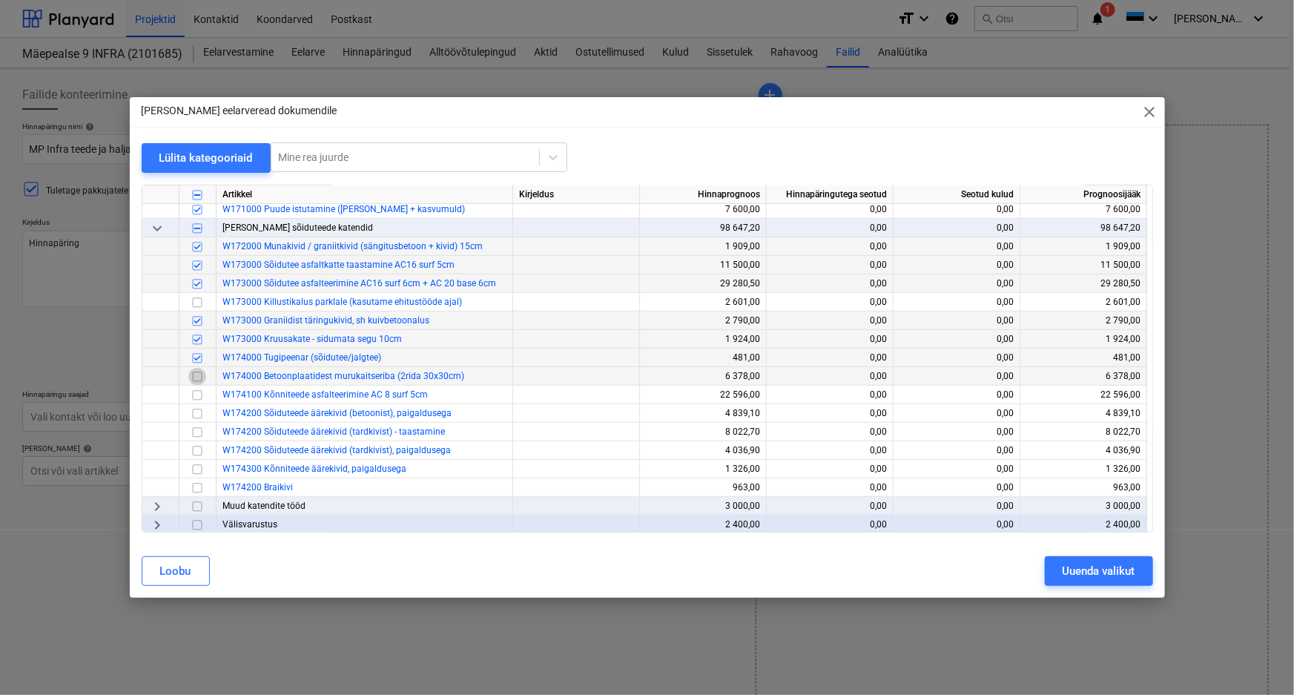
click at [198, 377] on input "checkbox" at bounding box center [197, 377] width 18 height 18
click at [197, 393] on input "checkbox" at bounding box center [197, 395] width 18 height 18
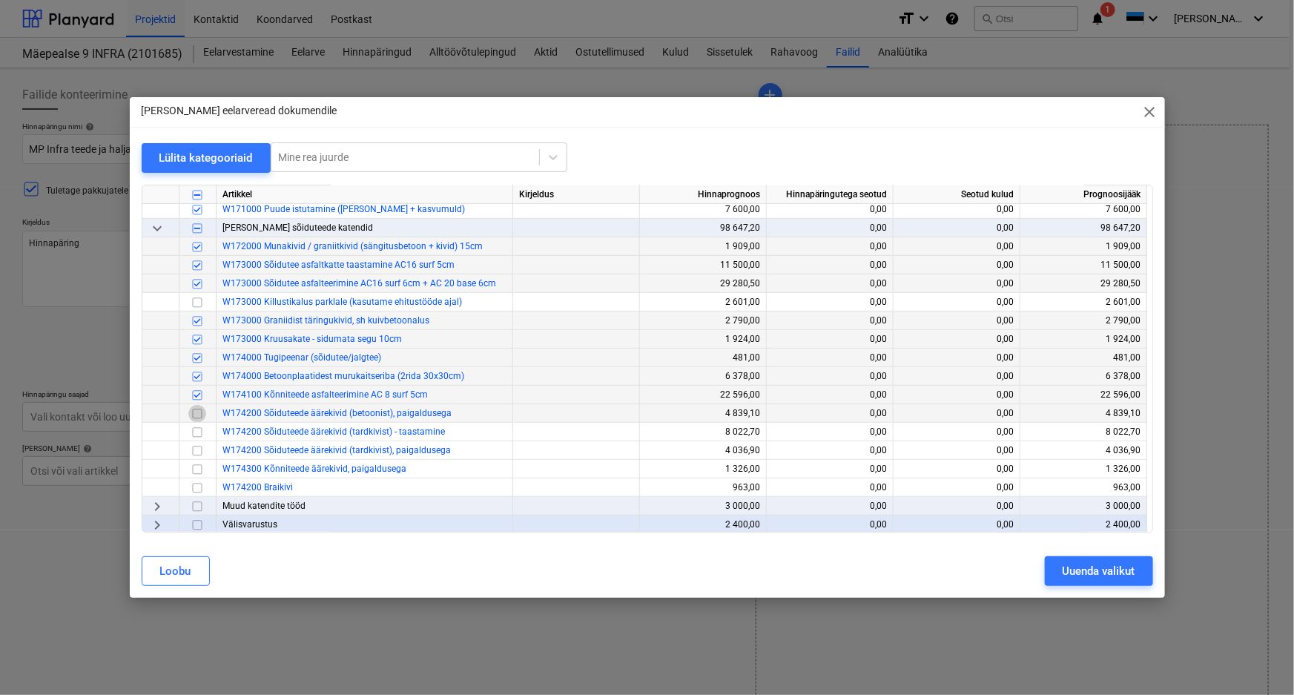
click at [197, 412] on input "checkbox" at bounding box center [197, 414] width 18 height 18
click at [195, 432] on input "checkbox" at bounding box center [197, 432] width 18 height 18
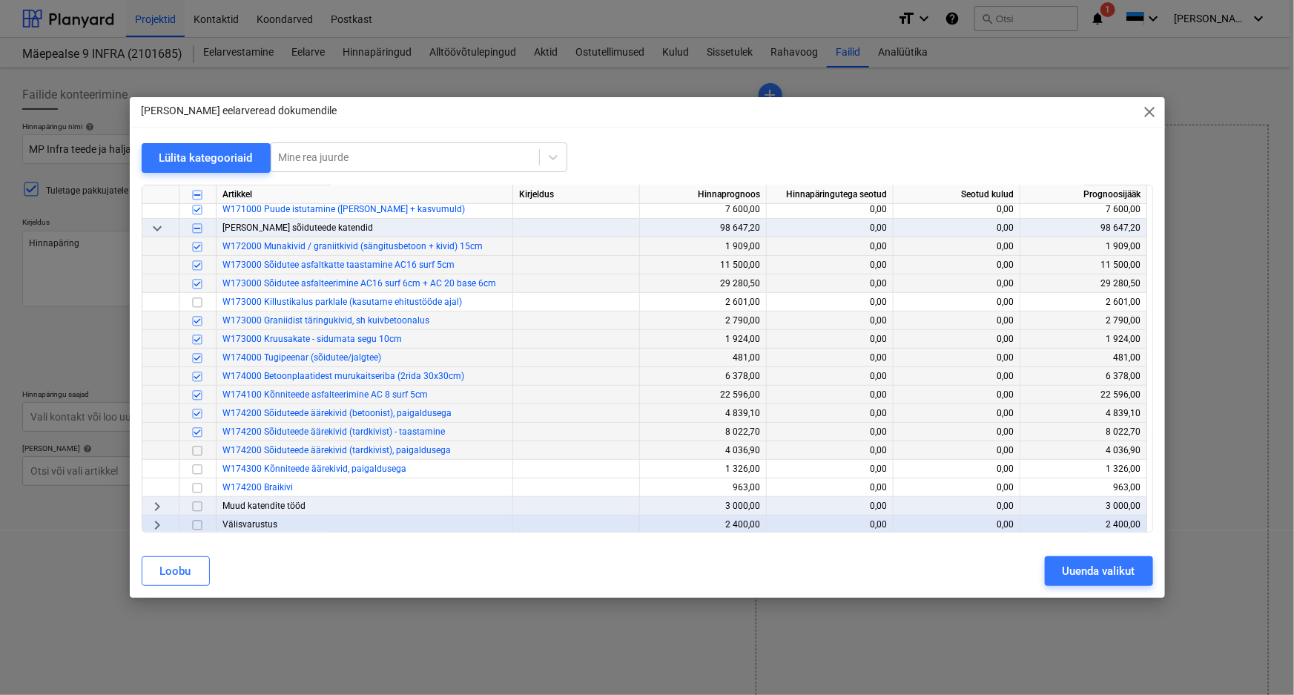
click at [197, 451] on input "checkbox" at bounding box center [197, 451] width 18 height 18
click at [198, 469] on input "checkbox" at bounding box center [197, 470] width 18 height 18
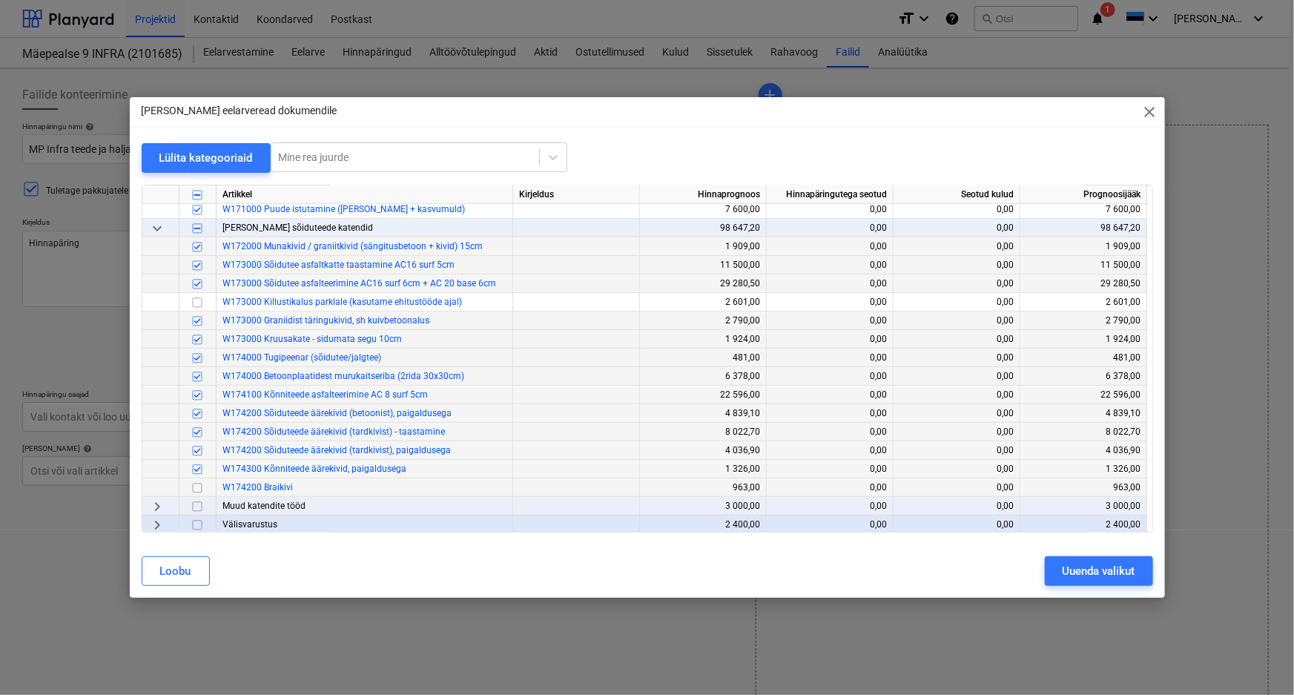
click at [197, 487] on input "checkbox" at bounding box center [197, 488] width 18 height 18
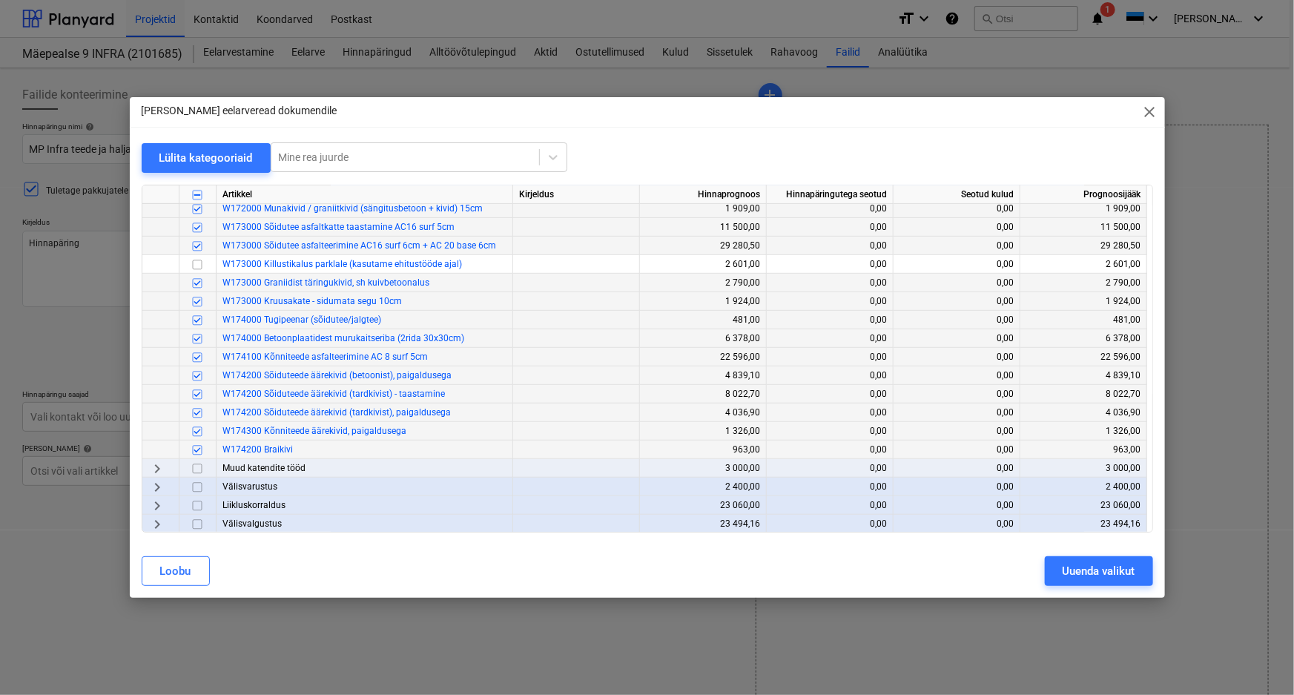
scroll to position [377, 0]
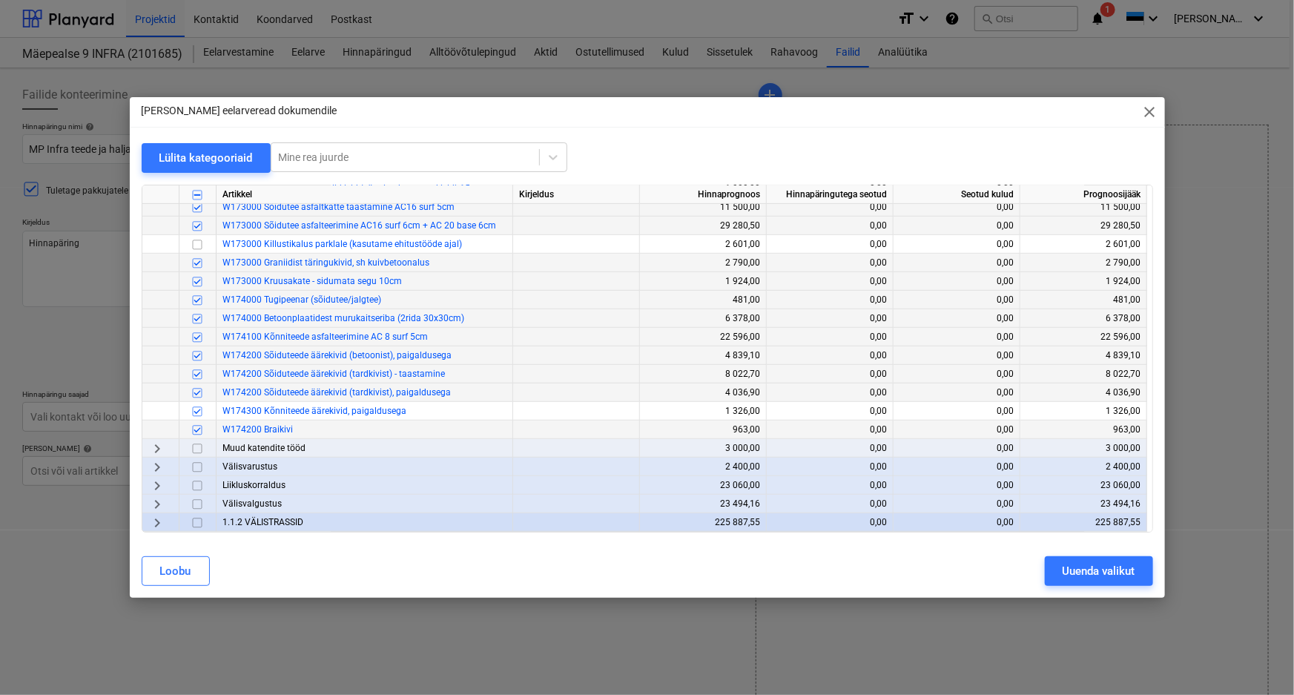
click at [156, 449] on span "keyboard_arrow_right" at bounding box center [157, 449] width 18 height 18
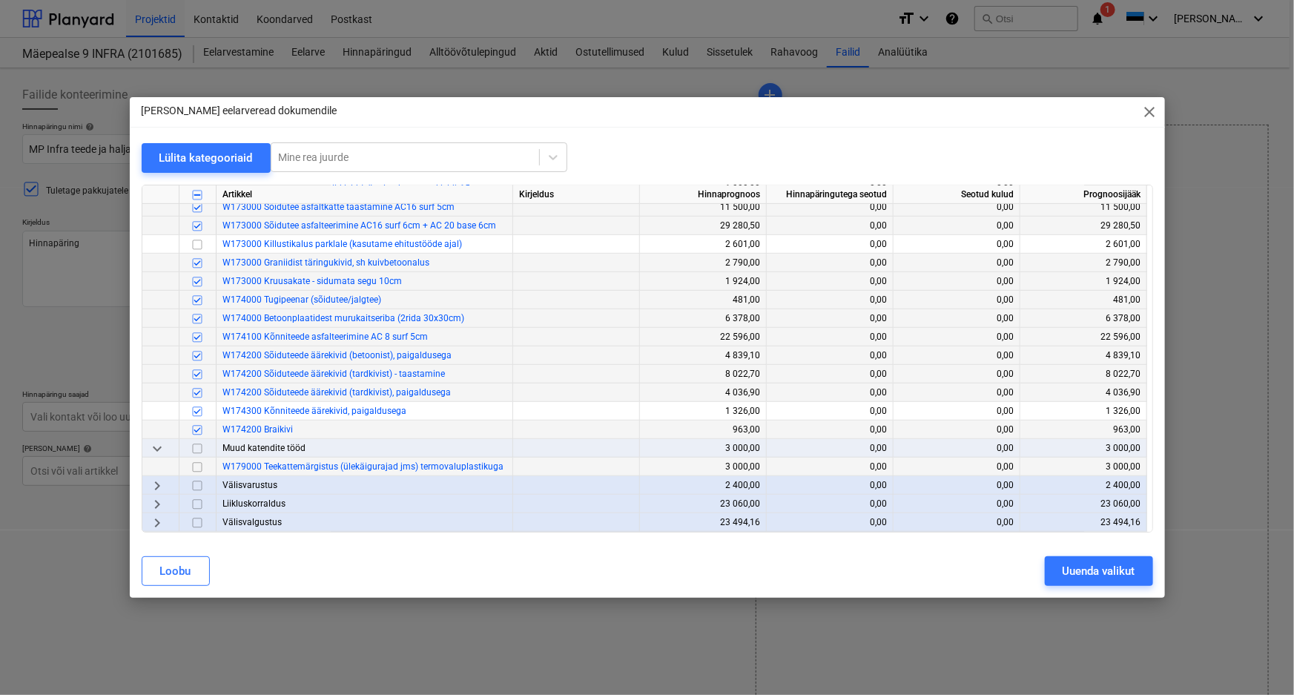
click at [194, 465] on input "checkbox" at bounding box center [197, 467] width 18 height 18
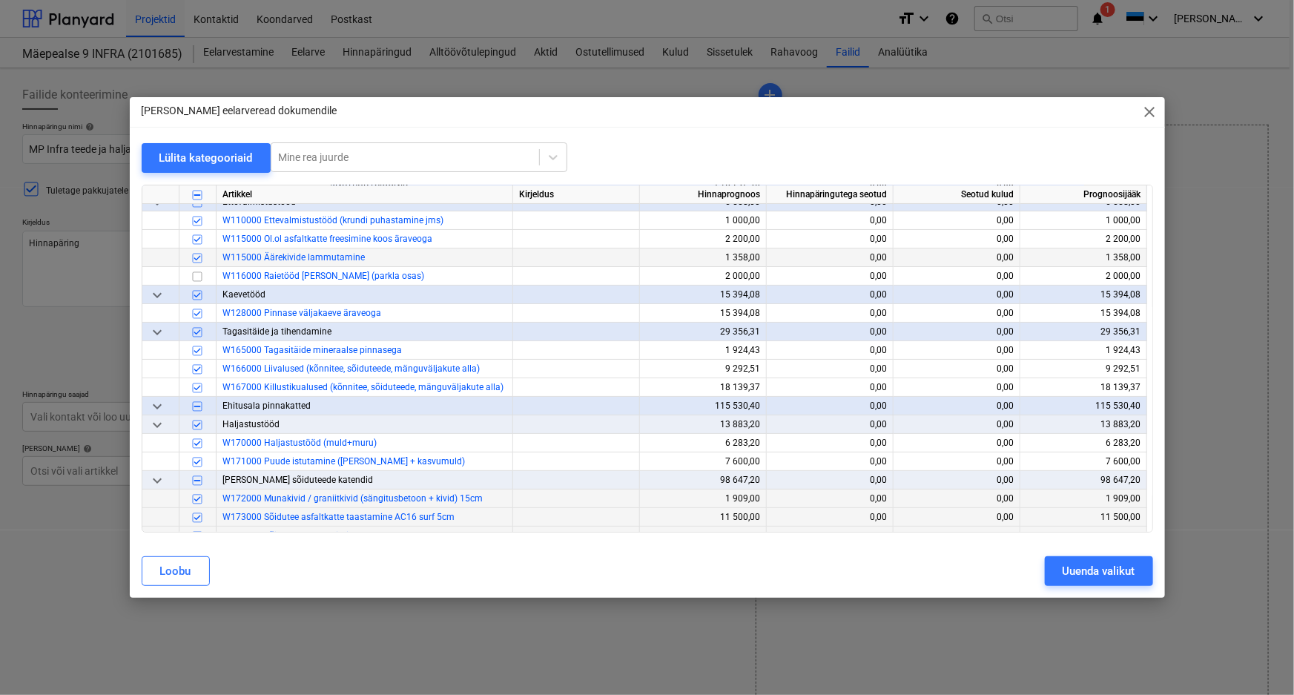
scroll to position [134, 0]
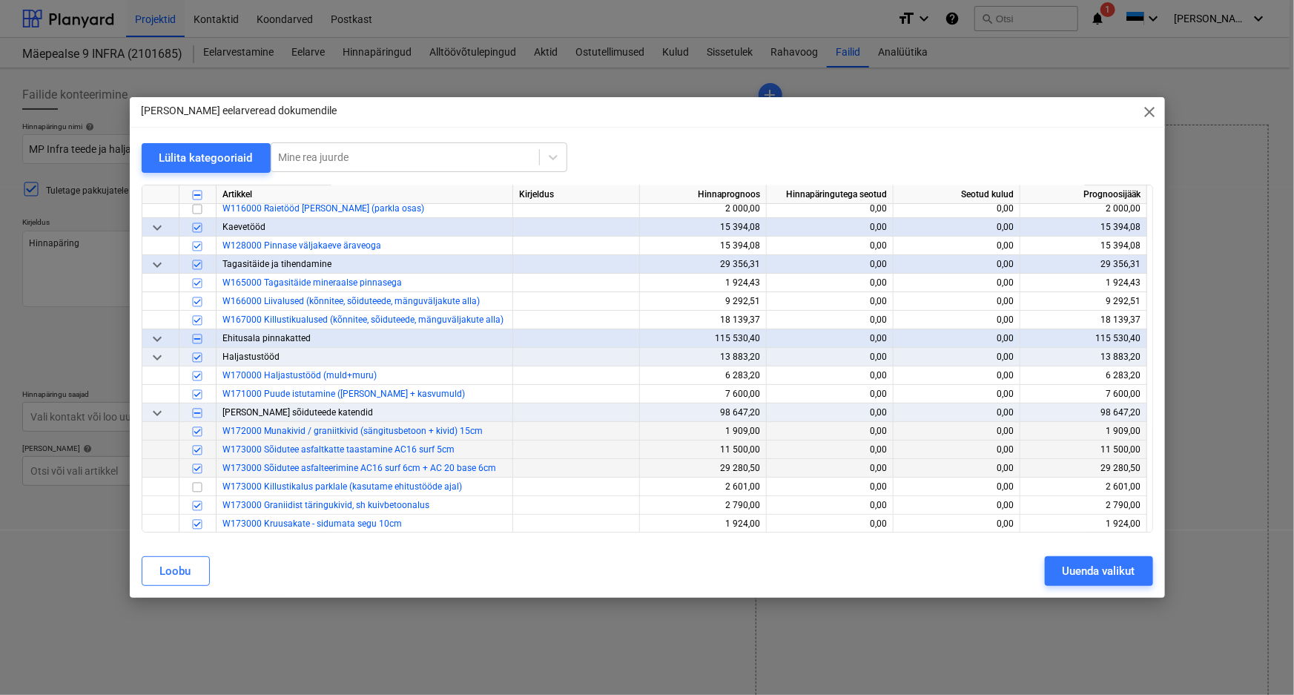
click at [154, 340] on span "keyboard_arrow_down" at bounding box center [157, 339] width 18 height 18
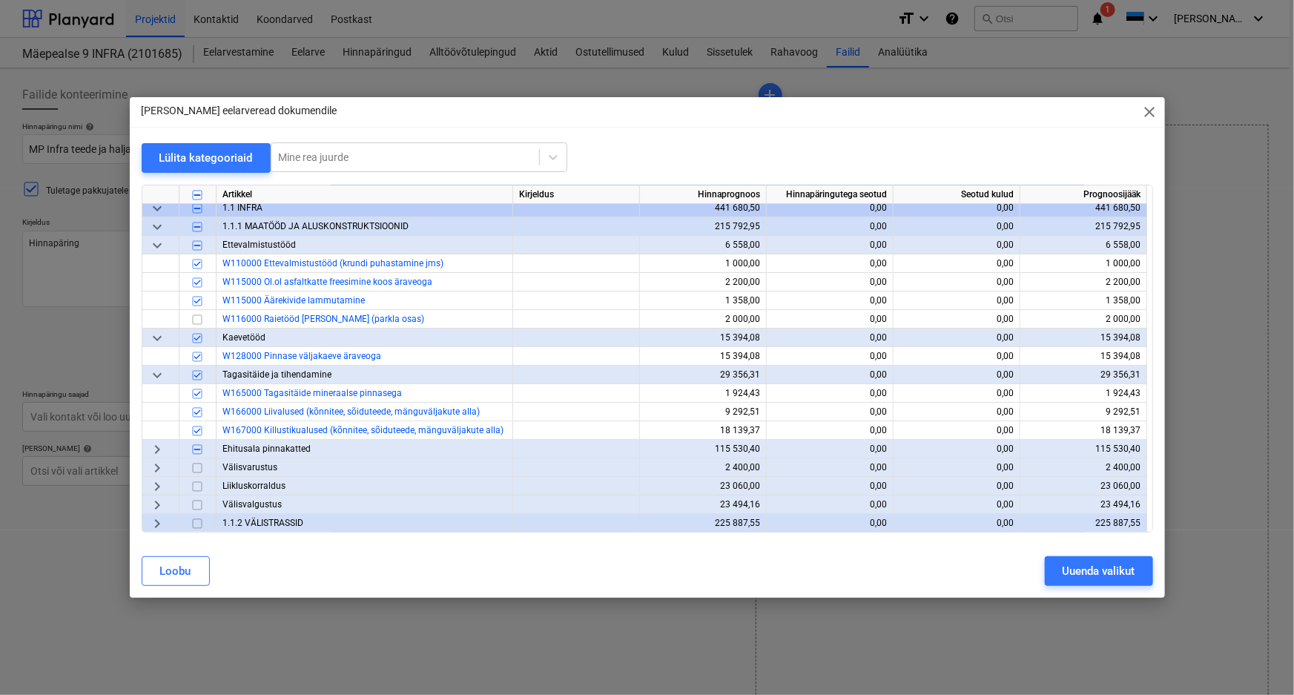
click at [156, 337] on span "keyboard_arrow_down" at bounding box center [157, 338] width 18 height 18
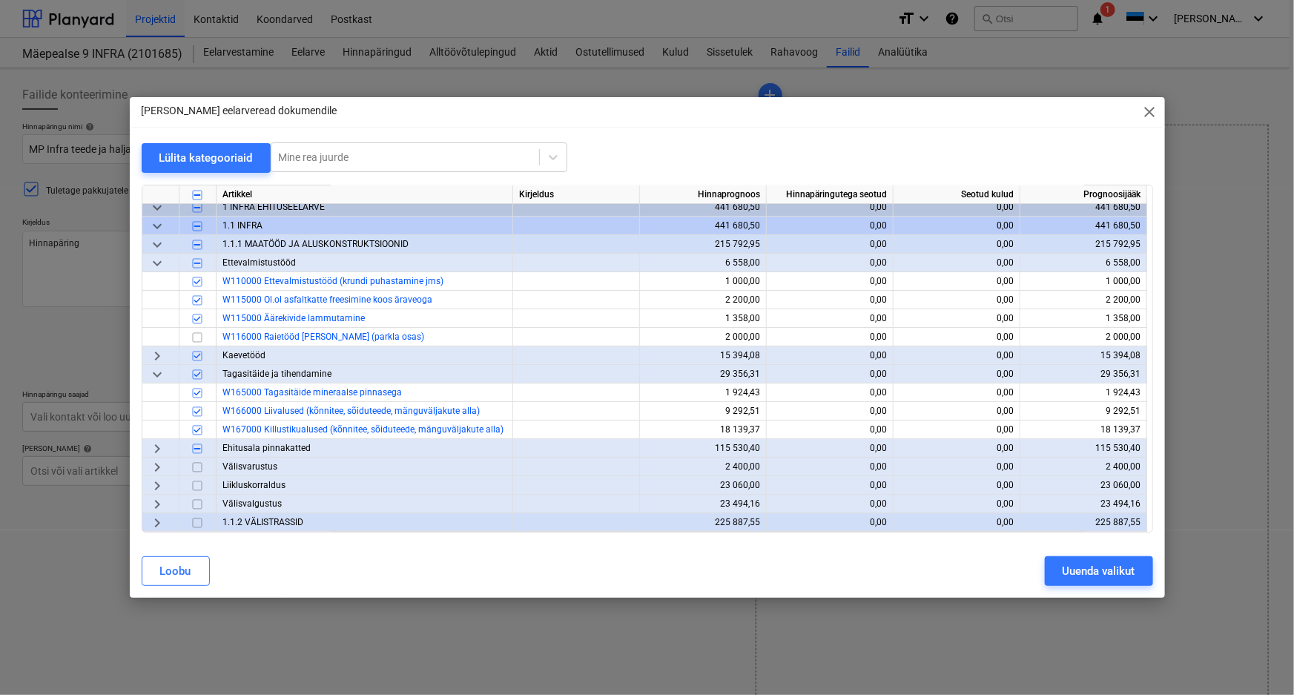
scroll to position [6, 0]
click at [159, 357] on span "keyboard_arrow_right" at bounding box center [157, 356] width 18 height 18
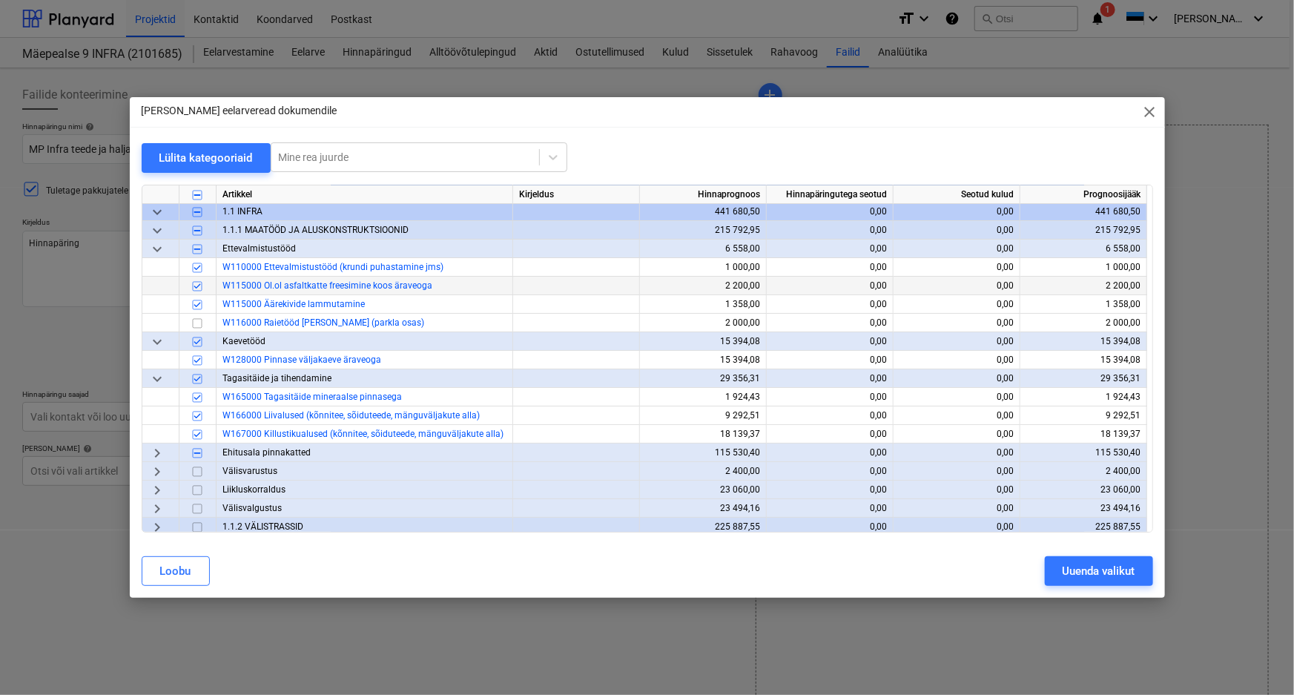
scroll to position [24, 0]
click at [156, 451] on span "keyboard_arrow_right" at bounding box center [157, 450] width 18 height 18
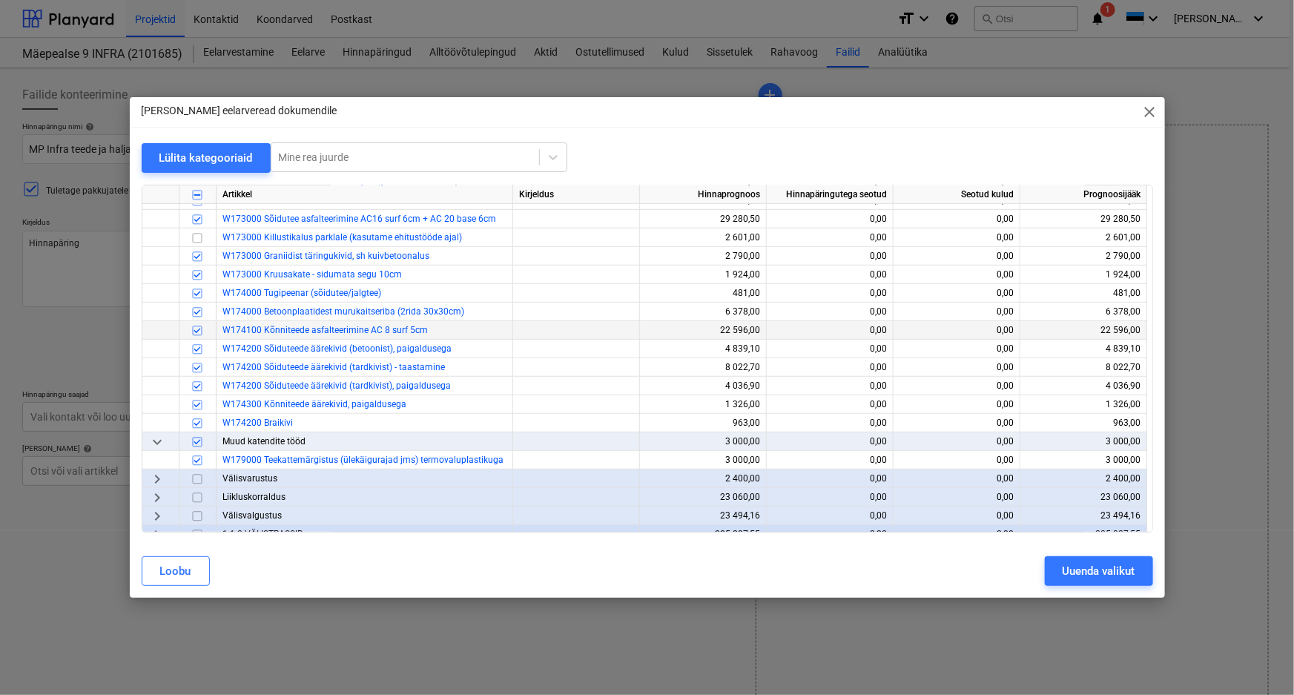
scroll to position [395, 0]
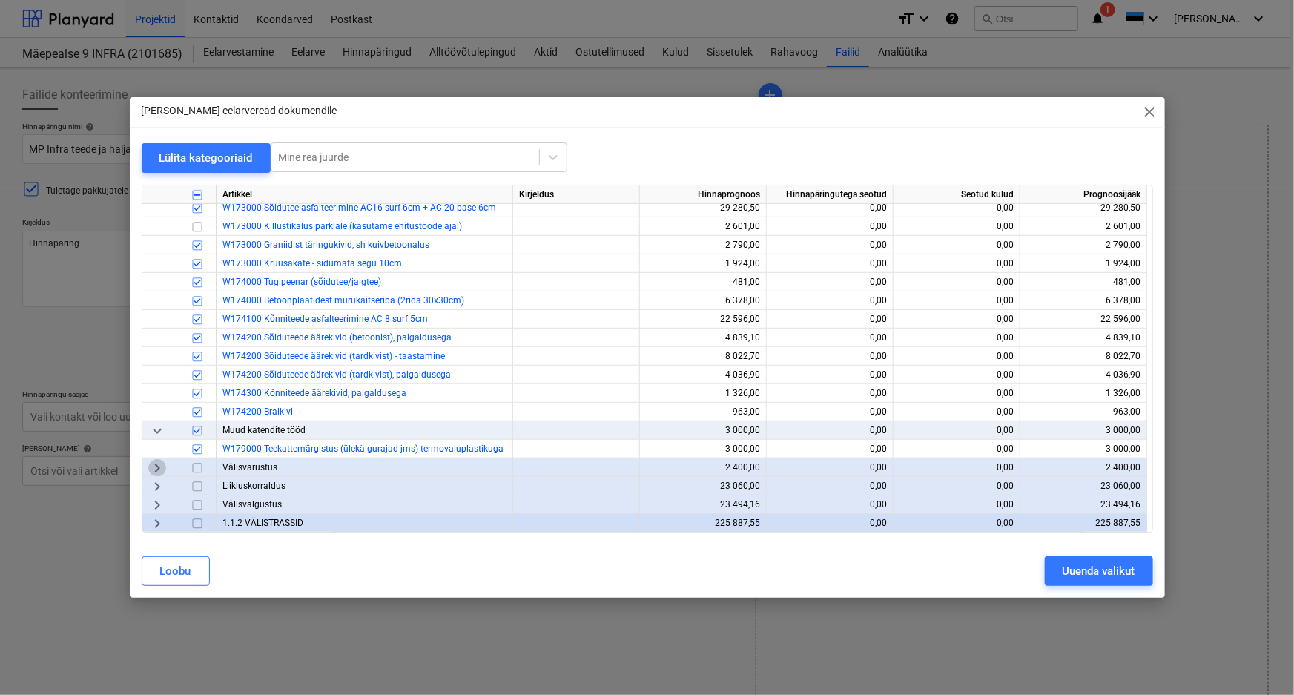
click at [156, 465] on span "keyboard_arrow_right" at bounding box center [157, 468] width 18 height 18
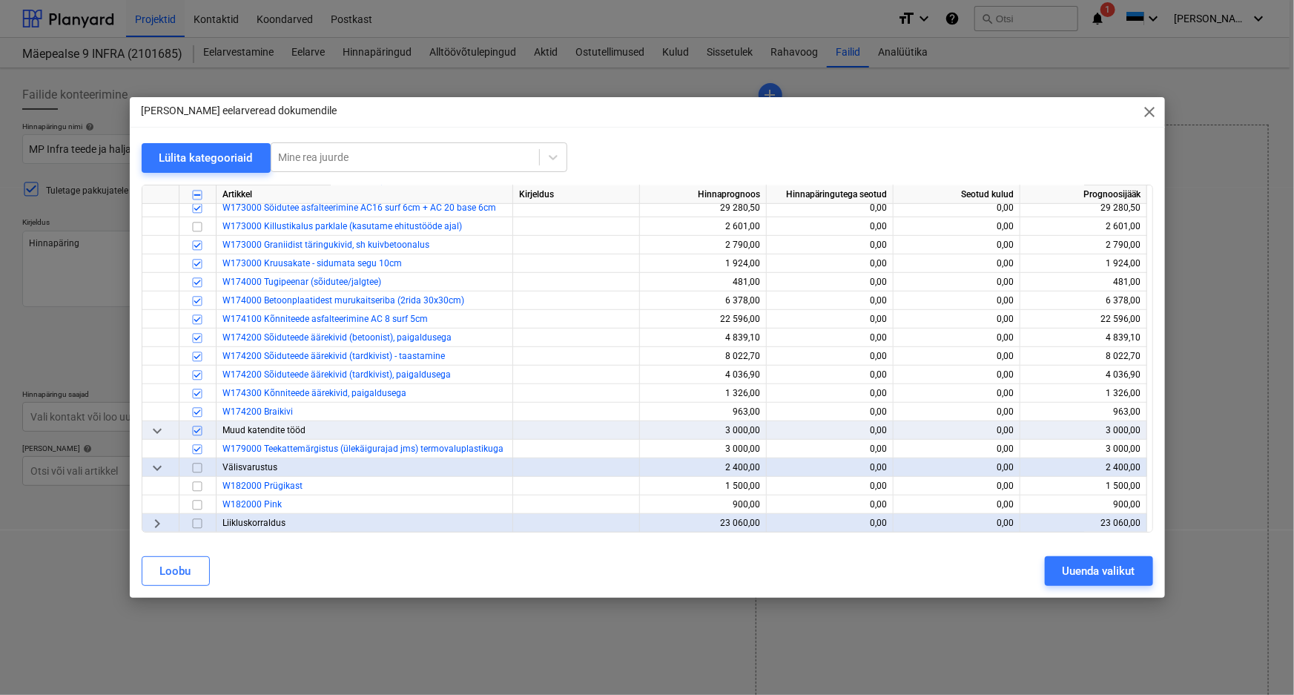
click at [156, 465] on span "keyboard_arrow_down" at bounding box center [157, 468] width 18 height 18
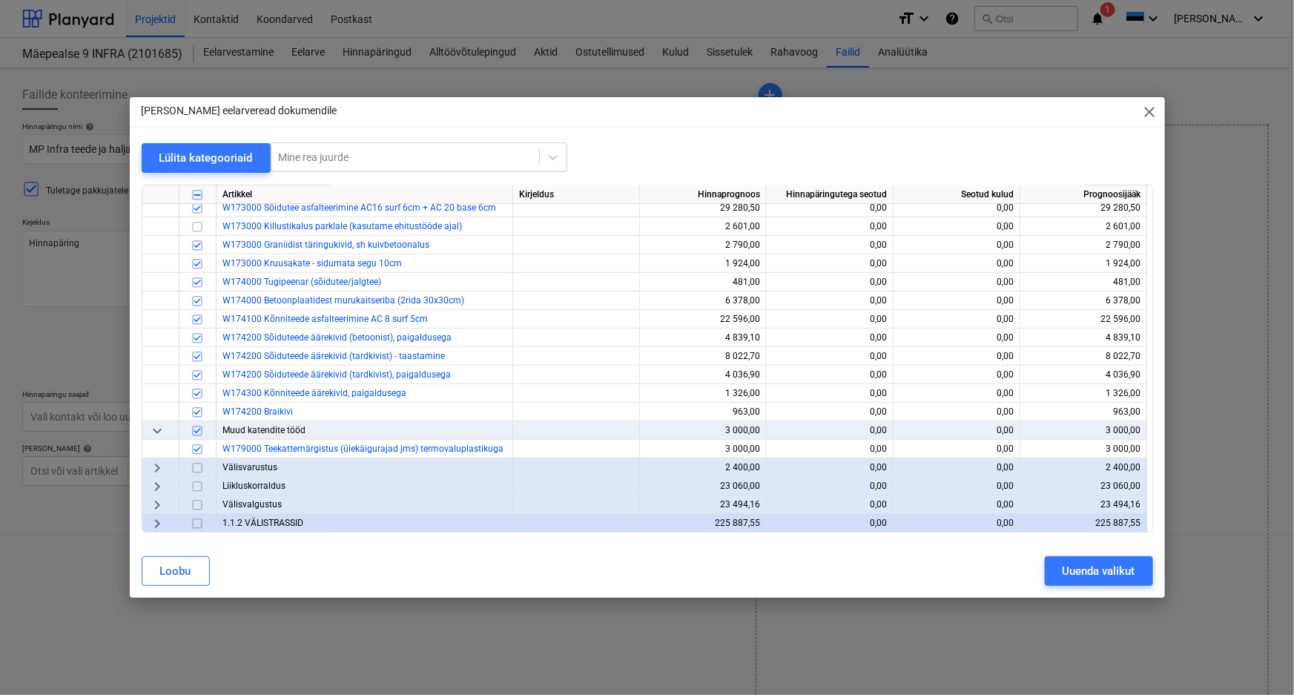
click at [156, 483] on span "keyboard_arrow_right" at bounding box center [157, 487] width 18 height 18
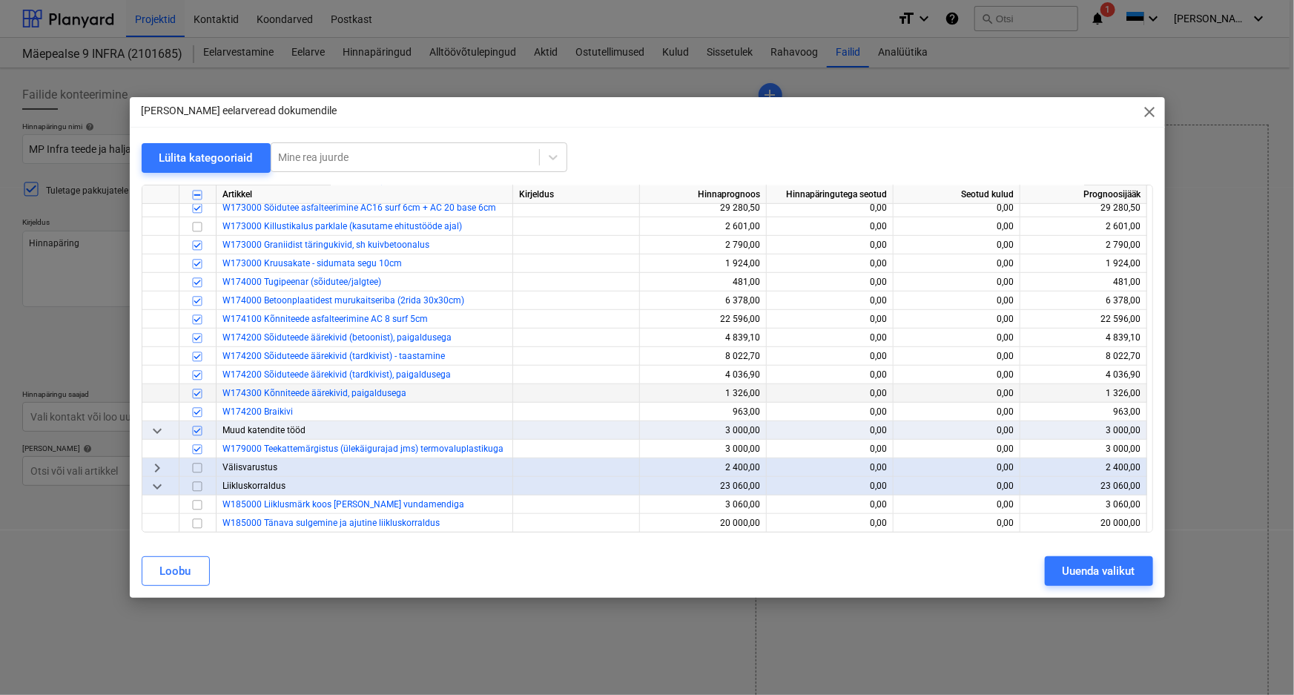
scroll to position [432, 0]
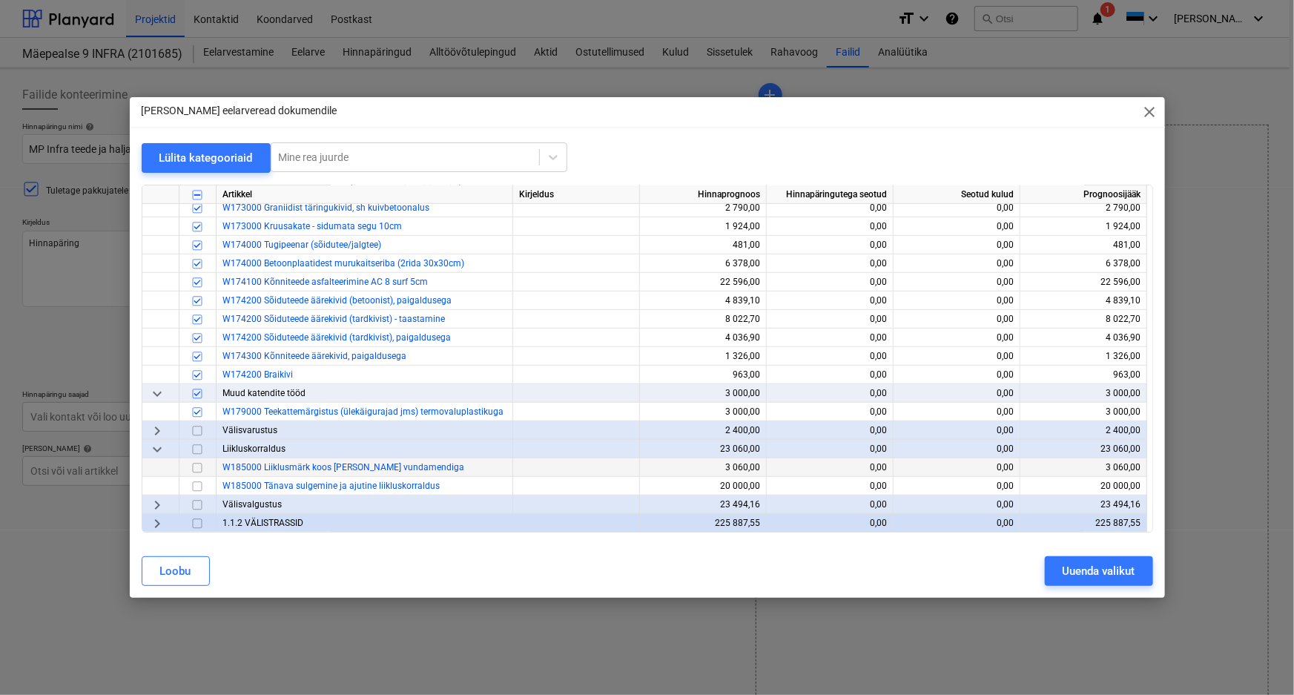
click at [197, 466] on input "checkbox" at bounding box center [197, 468] width 18 height 18
click at [196, 485] on input "checkbox" at bounding box center [197, 487] width 18 height 18
click at [1115, 564] on div "Uuenda valikut" at bounding box center [1099, 570] width 73 height 19
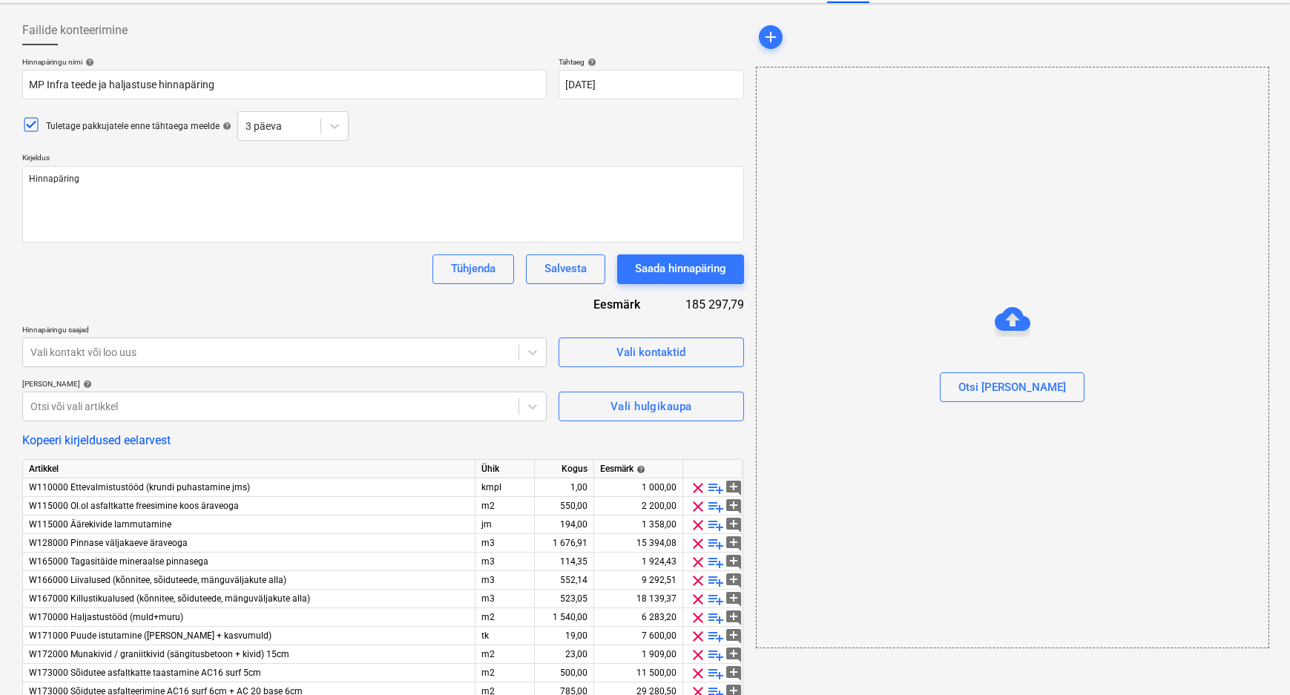
scroll to position [34, 0]
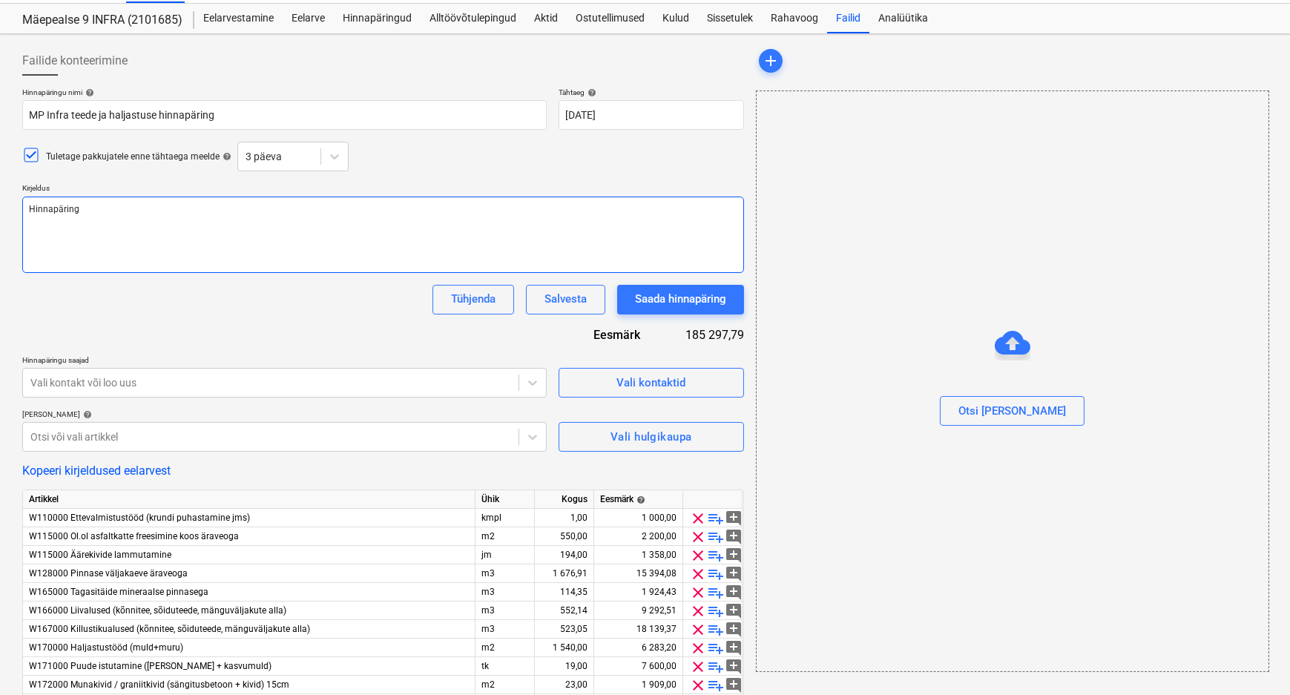
drag, startPoint x: 67, startPoint y: 207, endPoint x: 20, endPoint y: 208, distance: 47.5
click at [20, 208] on div "Failide konteerimine Hinnapäringu nimi help MP Infra teede ja haljastuse hinnap…" at bounding box center [382, 533] width 733 height 986
type textarea "x"
type textarea "P"
type textarea "x"
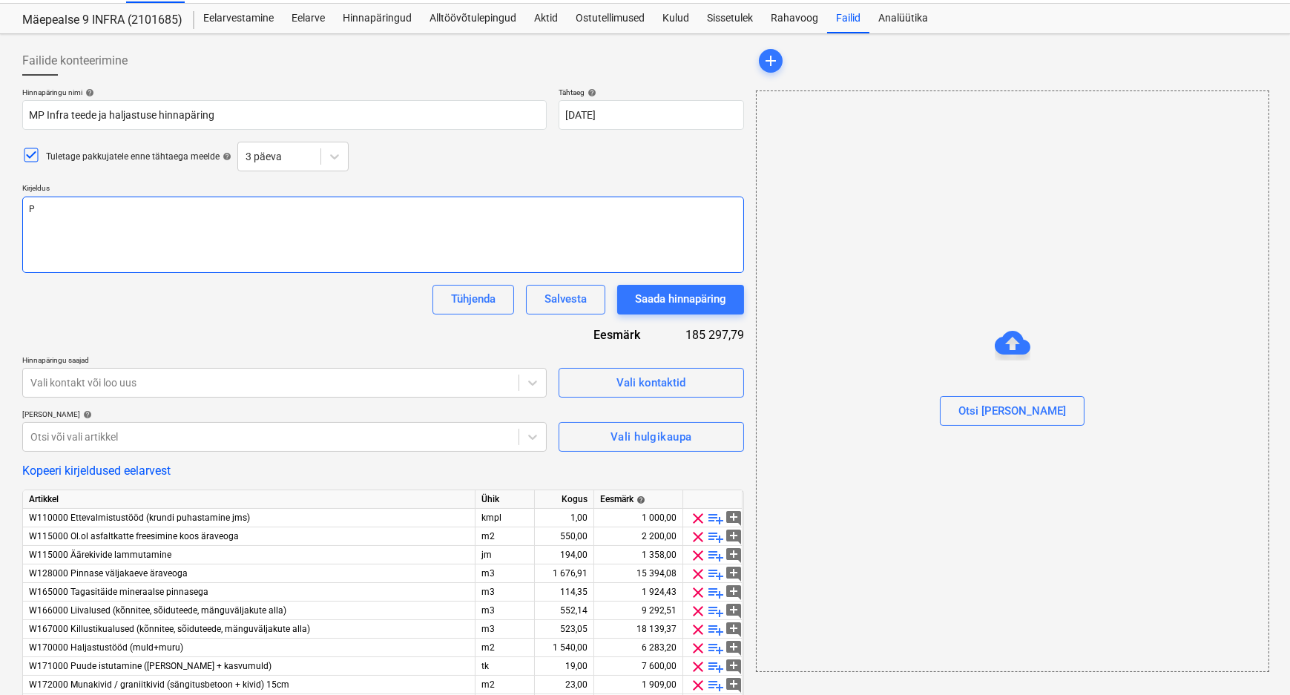
type textarea "Pl"
type textarea "x"
type textarea "Pla"
type textarea "x"
type textarea "Plan"
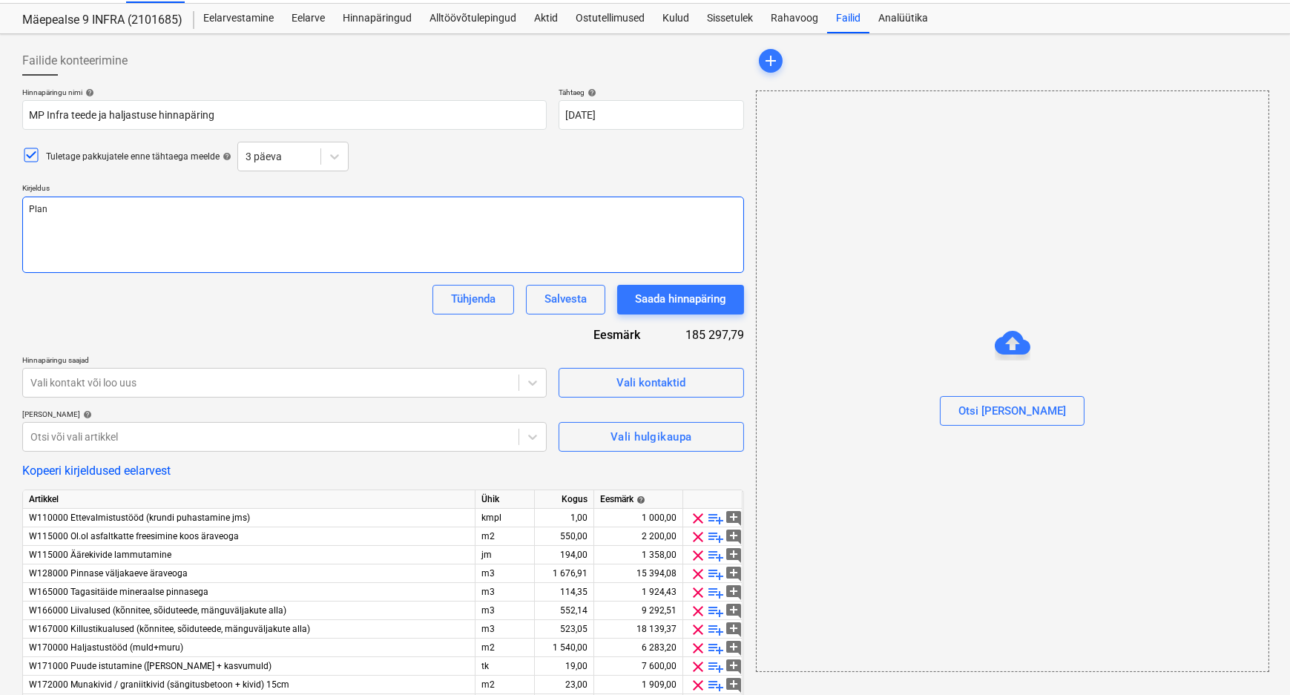
type textarea "x"
type textarea "Plany"
type textarea "x"
type textarea "Planya"
type textarea "x"
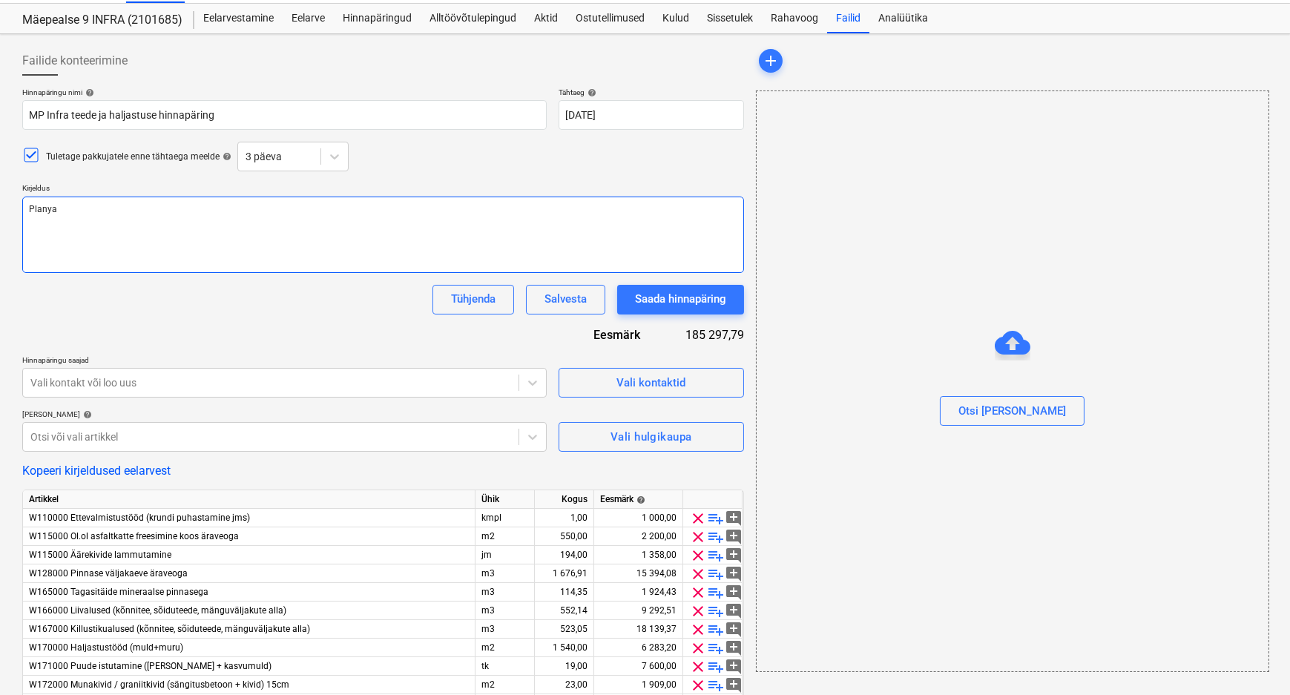
type textarea "Planyar"
type textarea "x"
type textarea "Planyard"
type textarea "x"
type textarea "Planyardi"
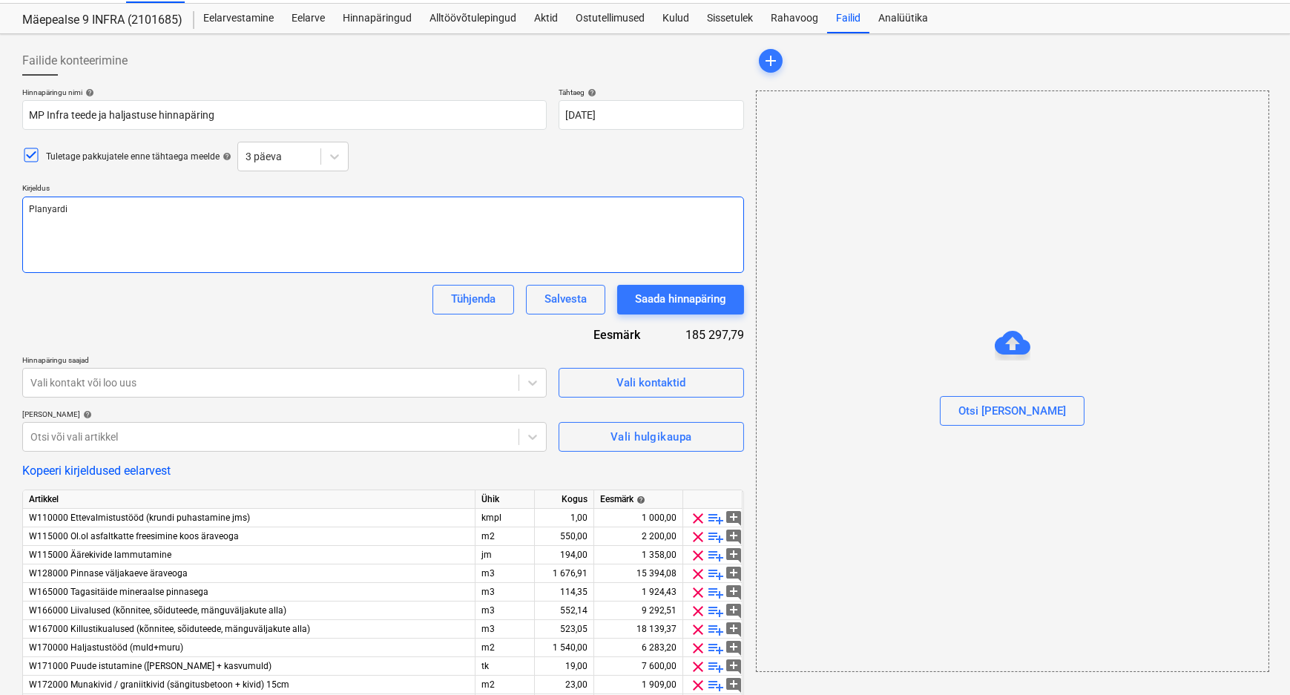
type textarea "x"
type textarea "Planyardi"
type textarea "x"
type textarea "Planyardi e"
type textarea "x"
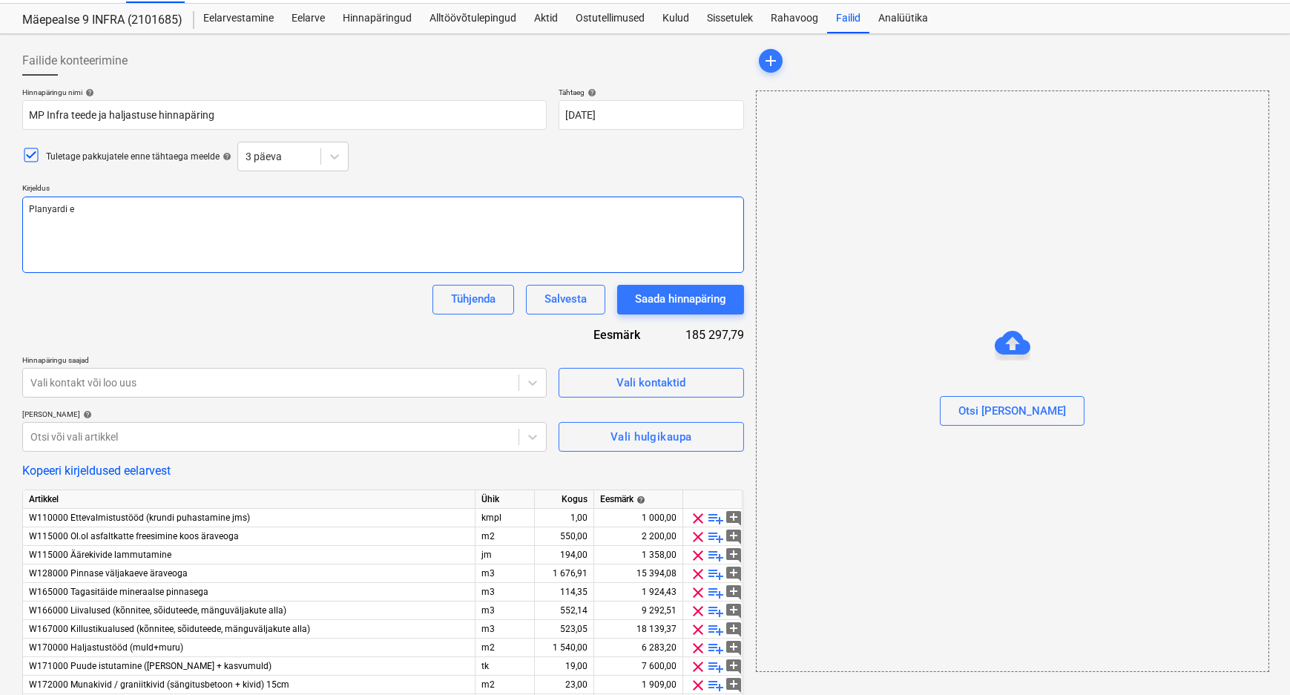
type textarea "Planyardi ee"
type textarea "x"
type textarea "Planyardi eel"
type textarea "x"
type textarea "Planyardi eelne"
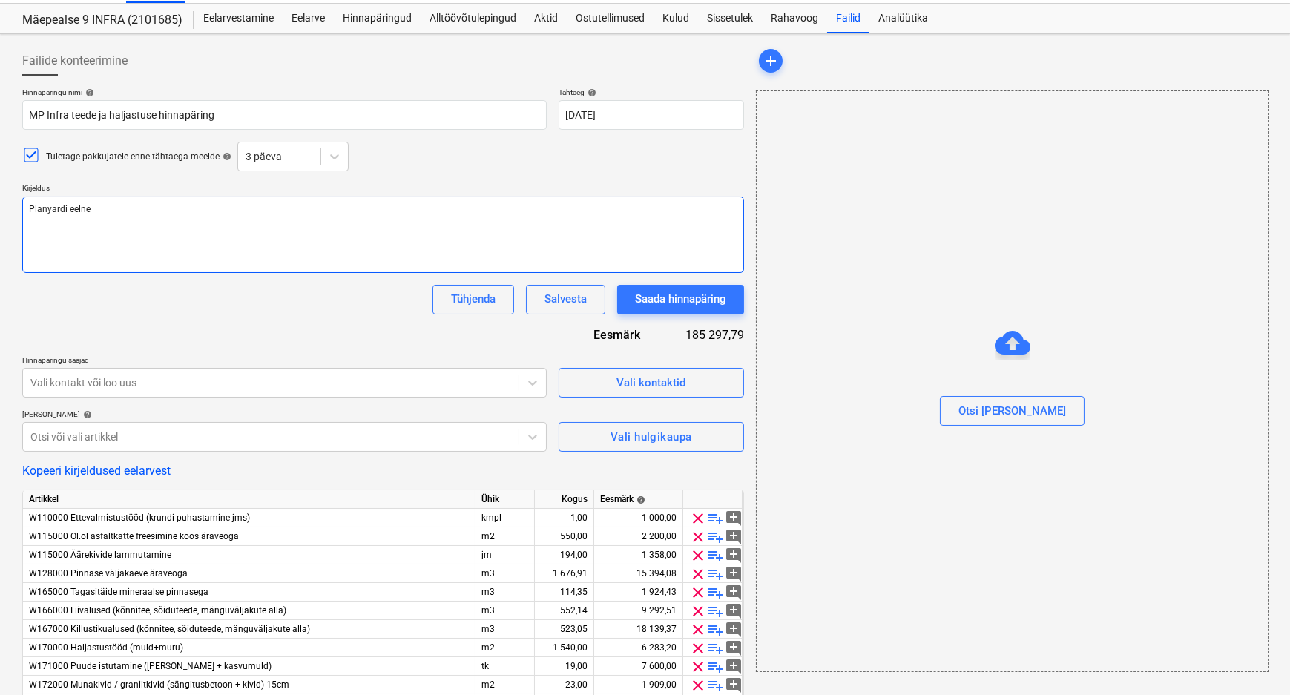
type textarea "x"
type textarea "Planyardi eelne"
type textarea "x"
type textarea "Planyardi eelne ha"
type textarea "x"
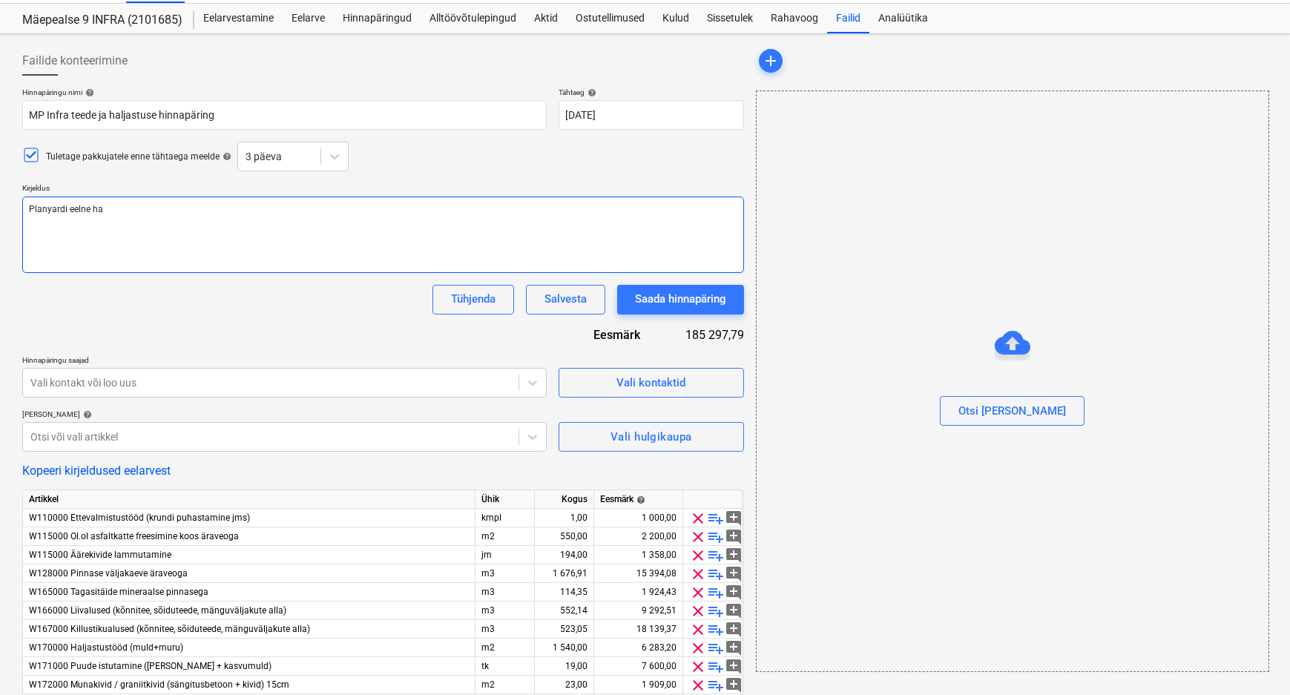
type textarea "Planyardi eelne han"
type textarea "x"
type textarea "Planyardi eelne hange"
type textarea "x"
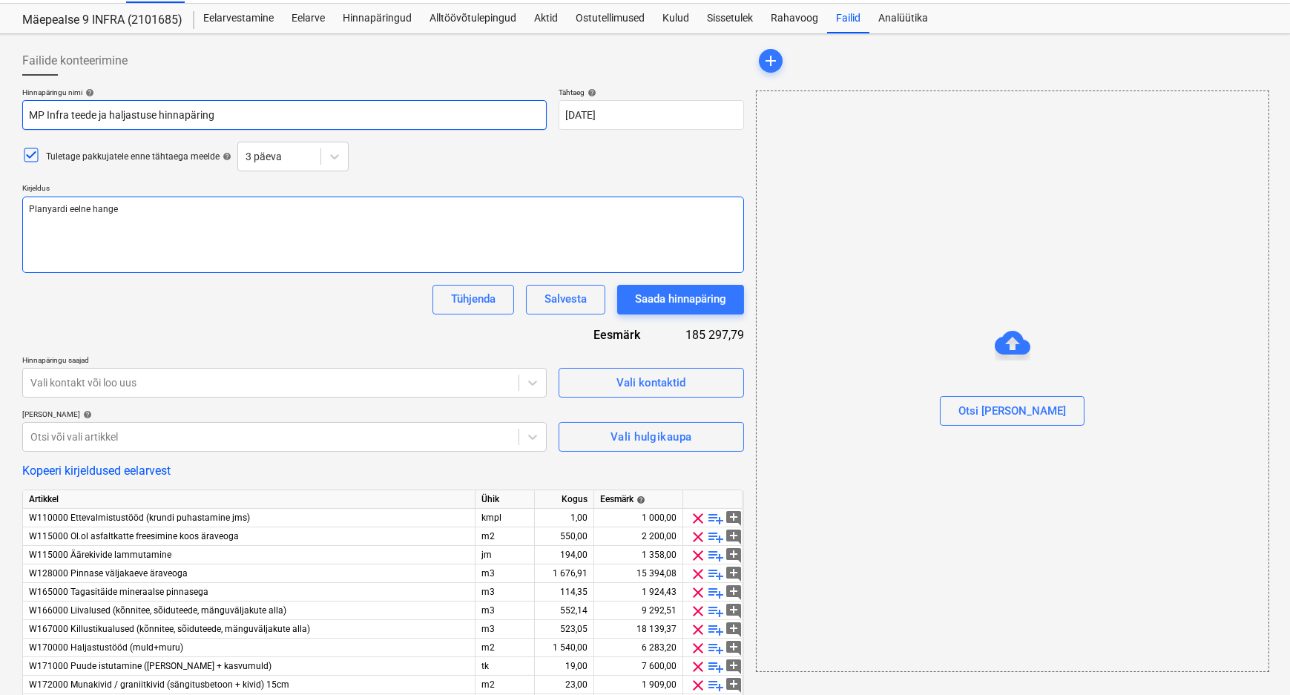
type textarea "Planyardi eelne hange"
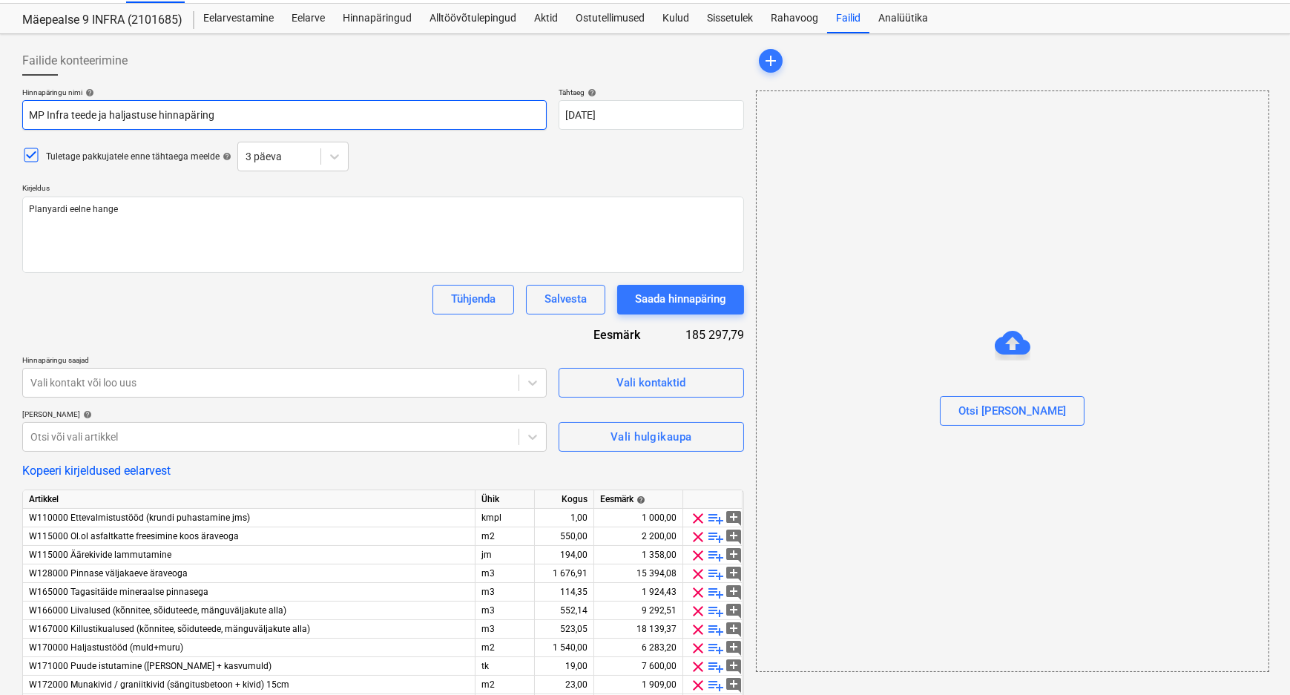
click at [228, 118] on input "MP Infra teede ja haljastuse hinnapäring" at bounding box center [284, 115] width 524 height 30
type textarea "x"
type input "MP Infra teede ja haljastuse hinnapärin"
type textarea "x"
type input "MP Infra teede ja haljastuse hi"
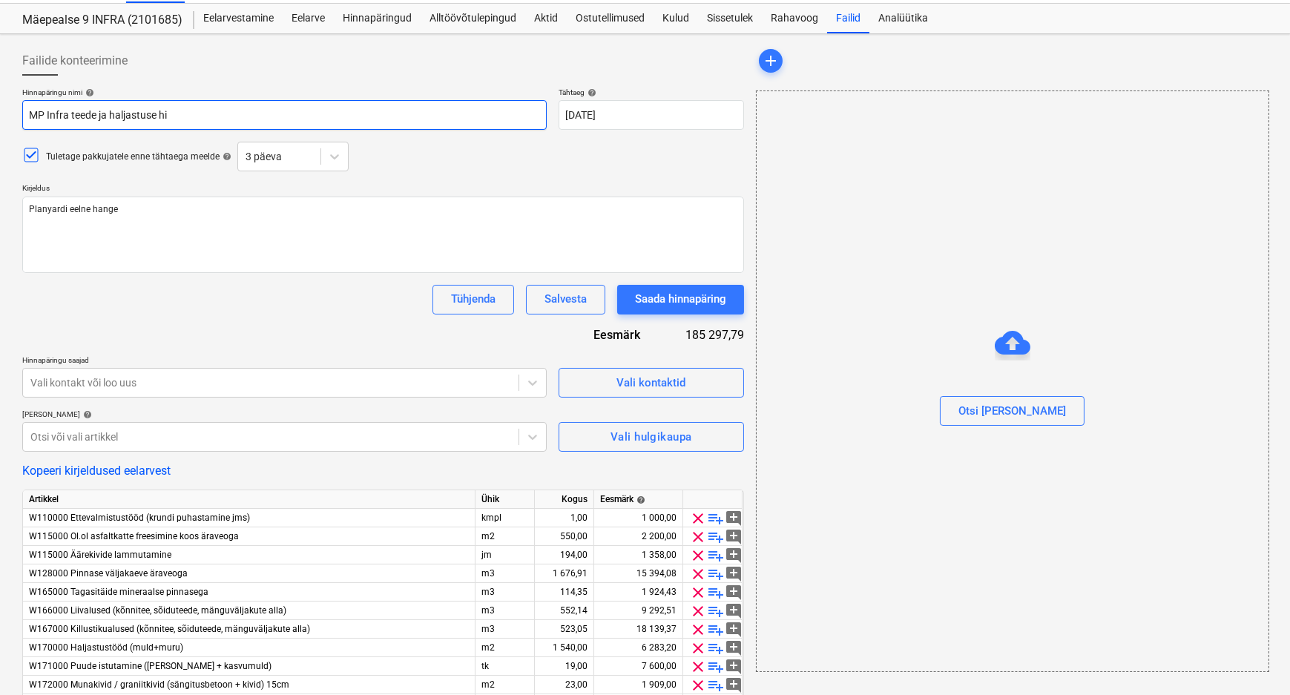
type textarea "x"
type input "MP Infra teede ja haljastuse h"
type textarea "x"
type input "MP Infra teede ja haljastuse"
type textarea "x"
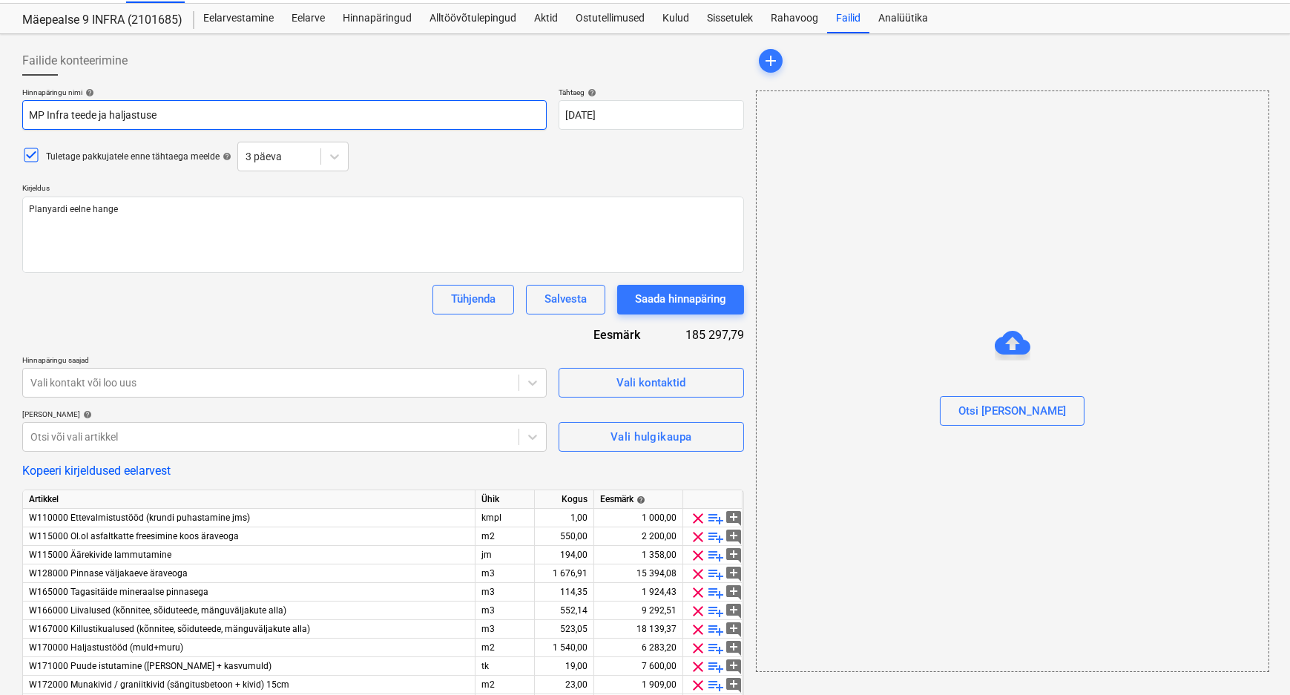
click at [30, 114] on input "MP Infra teede ja haljastuse" at bounding box center [284, 115] width 524 height 30
type input "SMP Infra teede ja haljastuse"
type textarea "x"
type input "SiMP Infra teede ja haljastuse"
type textarea "x"
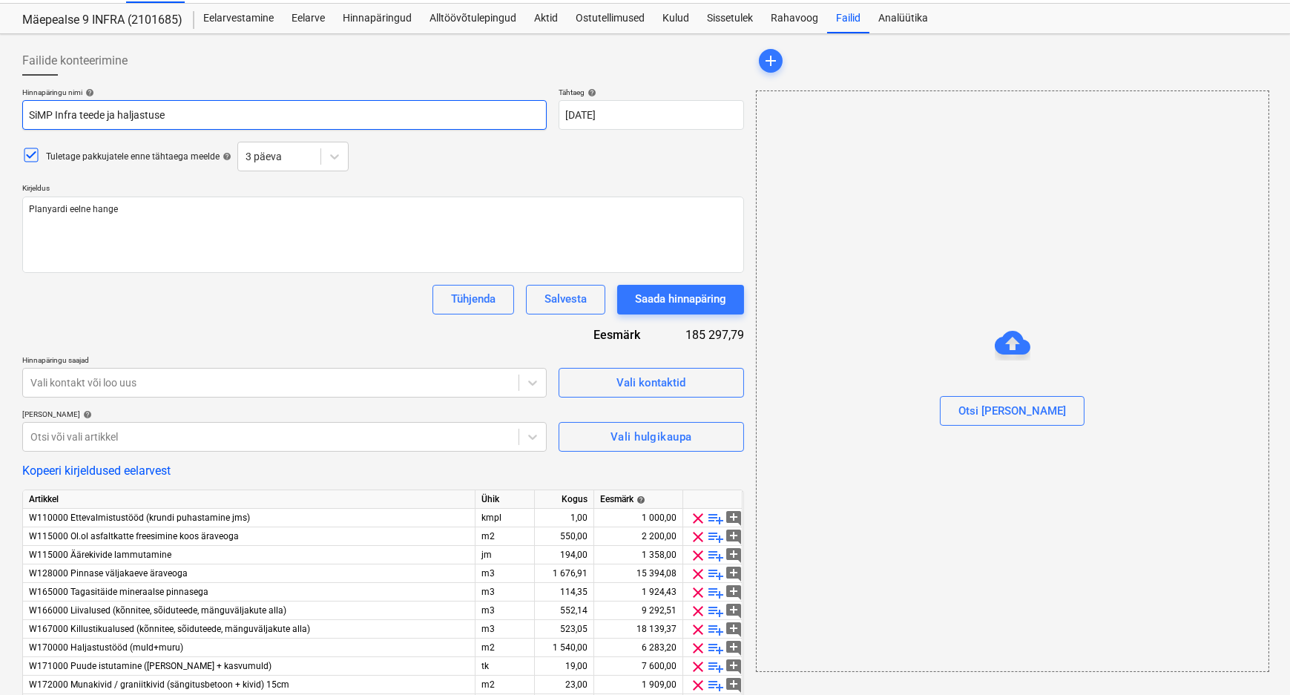
type input "SisMP Infra teede ja haljastuse"
type textarea "x"
type input "SiseMP Infra teede ja haljastuse"
type textarea "x"
type input "SisesMP Infra teede ja haljastuse"
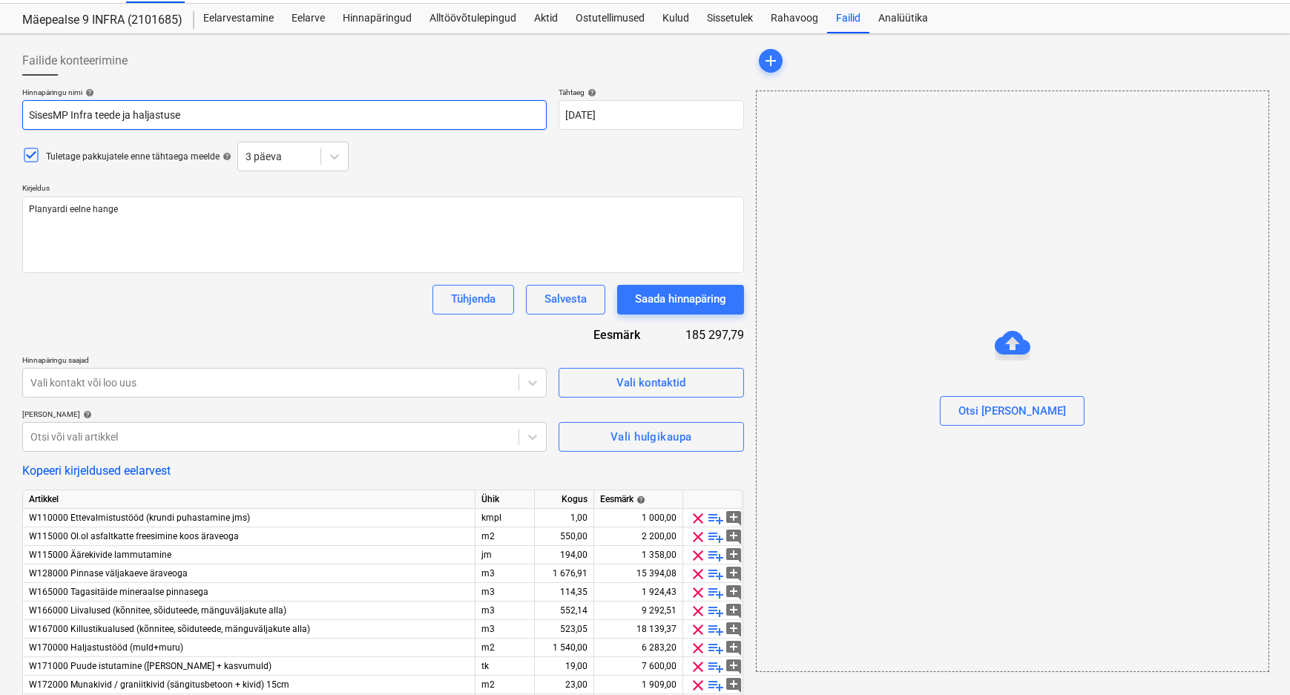
type textarea "x"
type input "SisestMP Infra teede ja haljastuse"
type textarea "x"
type input "SisestatMP Infra teede ja haljastuse"
type textarea "x"
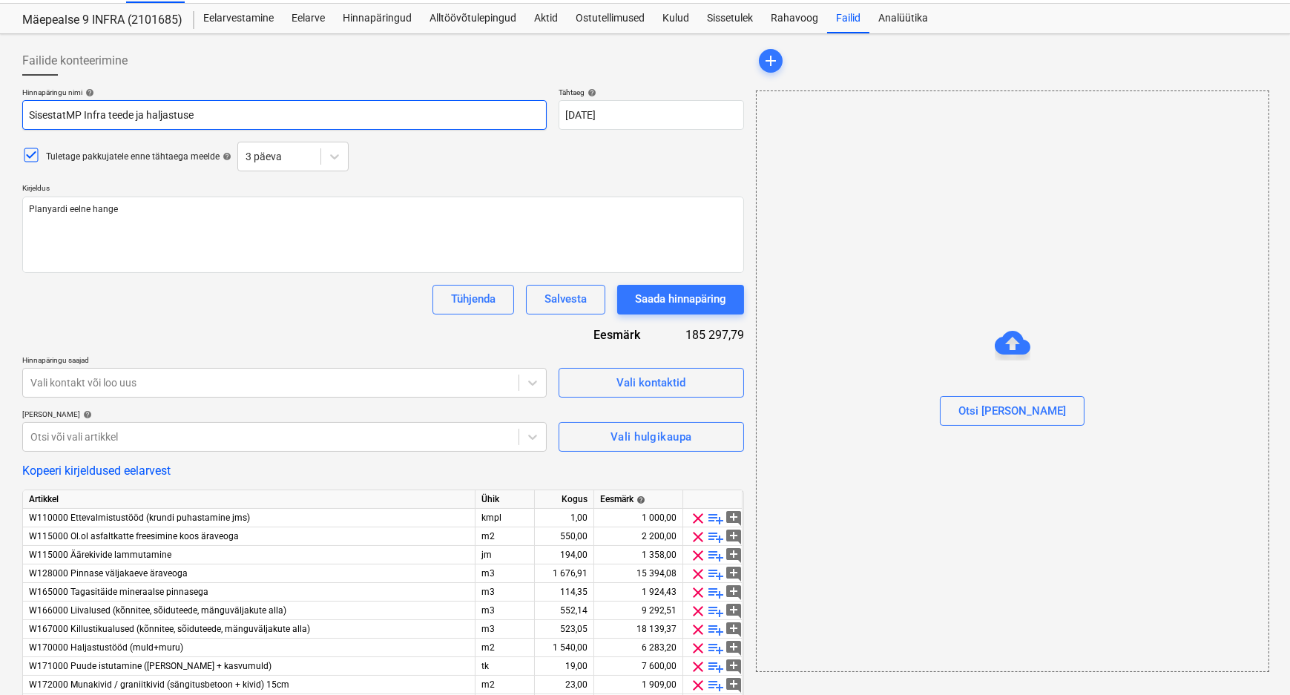
type input "SisestatuMP Infra teede ja haljastuse"
type textarea "x"
type input "SisestatudMP Infra teede ja haljastuse"
click at [120, 114] on input "Sisestatud MP Infra teede ja haljastuse" at bounding box center [284, 115] width 524 height 30
click at [227, 113] on input "Sisestatud MP Infra hinnapakkumine teede ja haljastuse" at bounding box center [284, 115] width 524 height 30
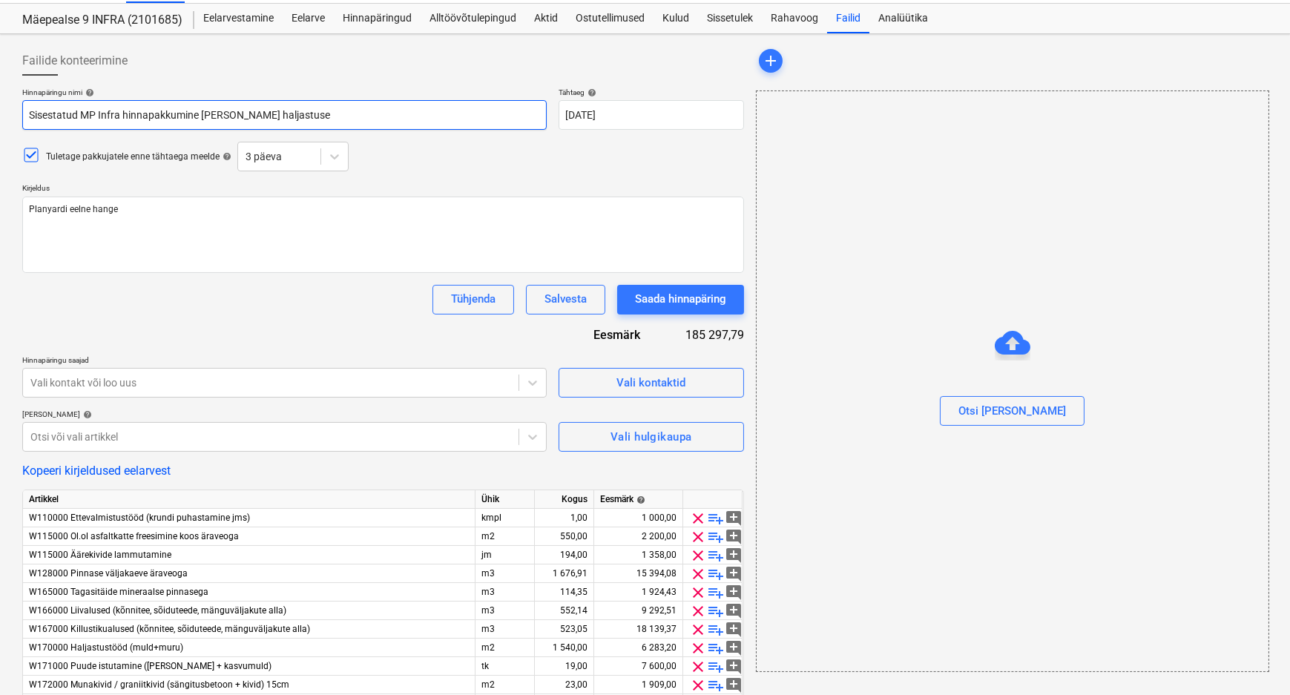
click at [285, 116] on input "Sisestatud MP Infra hinnapakkumine [PERSON_NAME] haljastuse" at bounding box center [284, 115] width 524 height 30
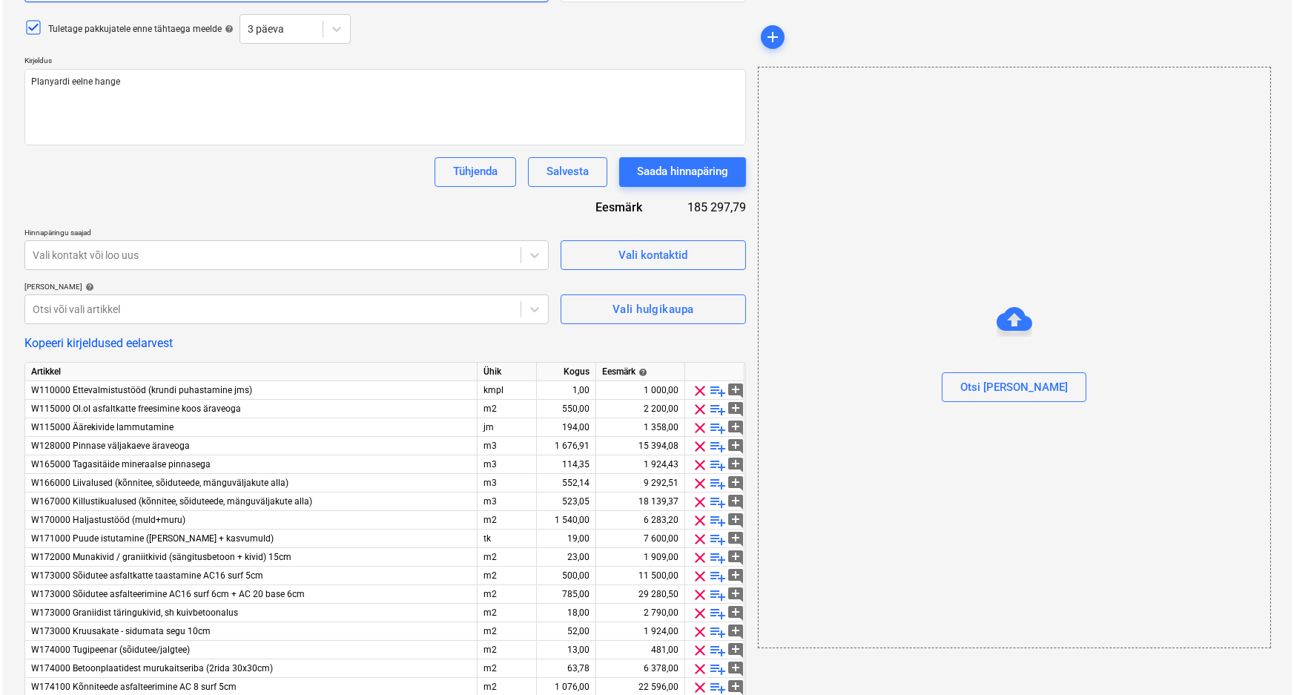
scroll to position [169, 0]
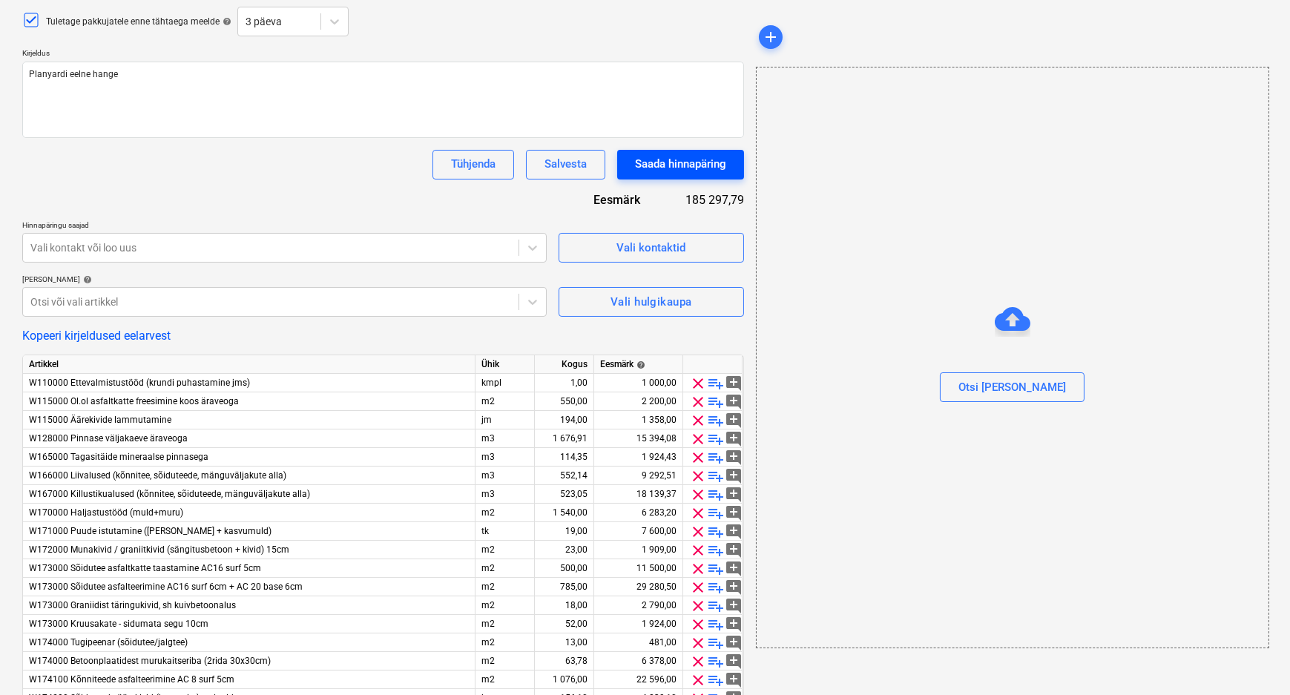
click at [670, 161] on div "Saada hinnapäring" at bounding box center [680, 163] width 91 height 19
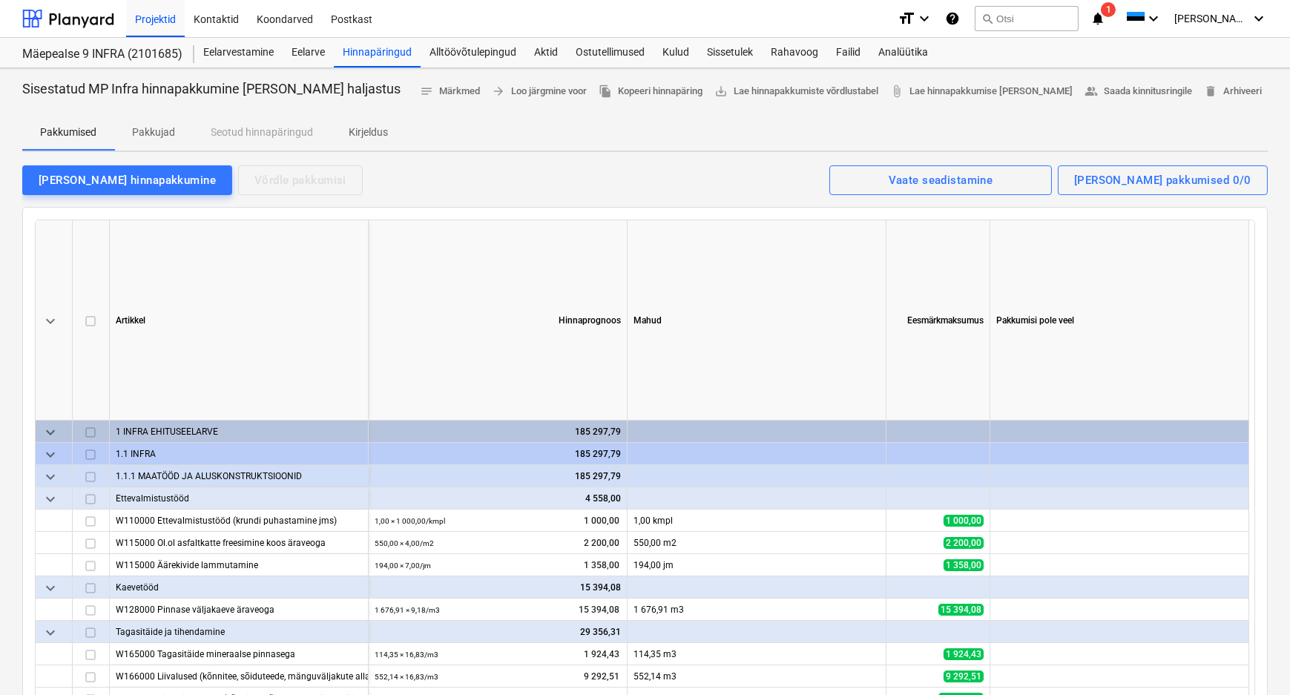
click at [366, 131] on p "Kirjeldus" at bounding box center [368, 133] width 39 height 16
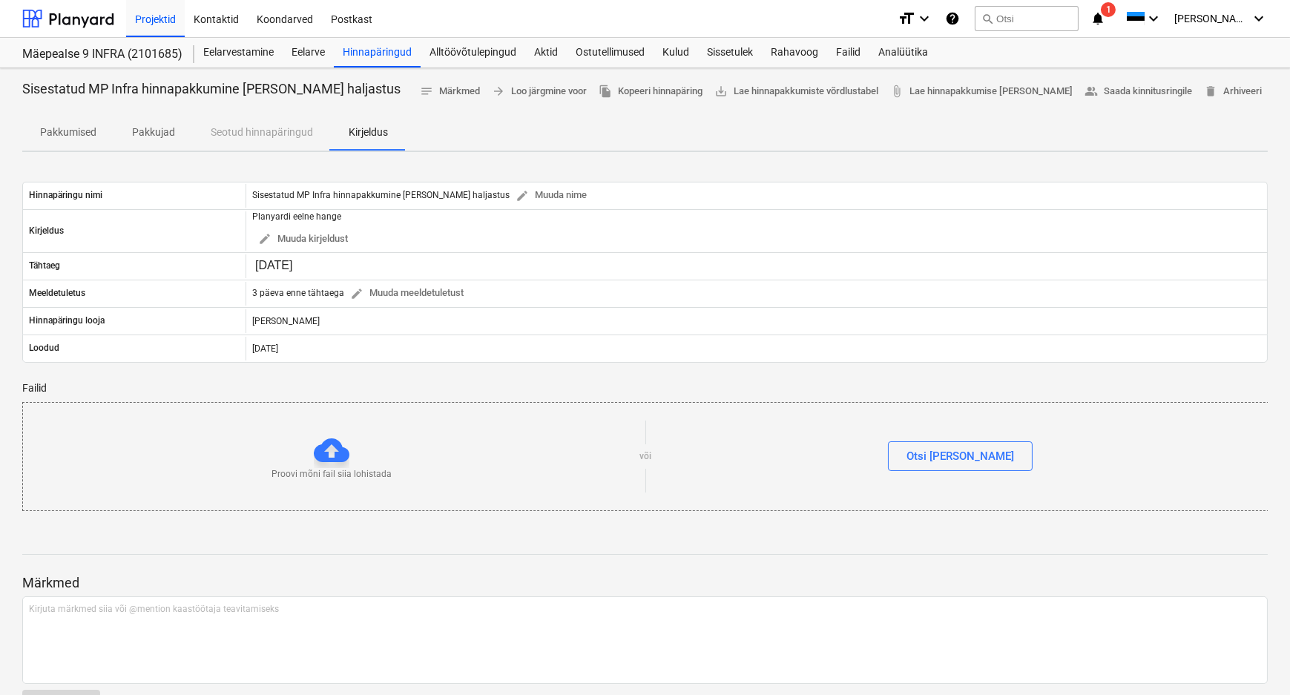
click at [133, 133] on p "Pakkujad" at bounding box center [153, 133] width 43 height 16
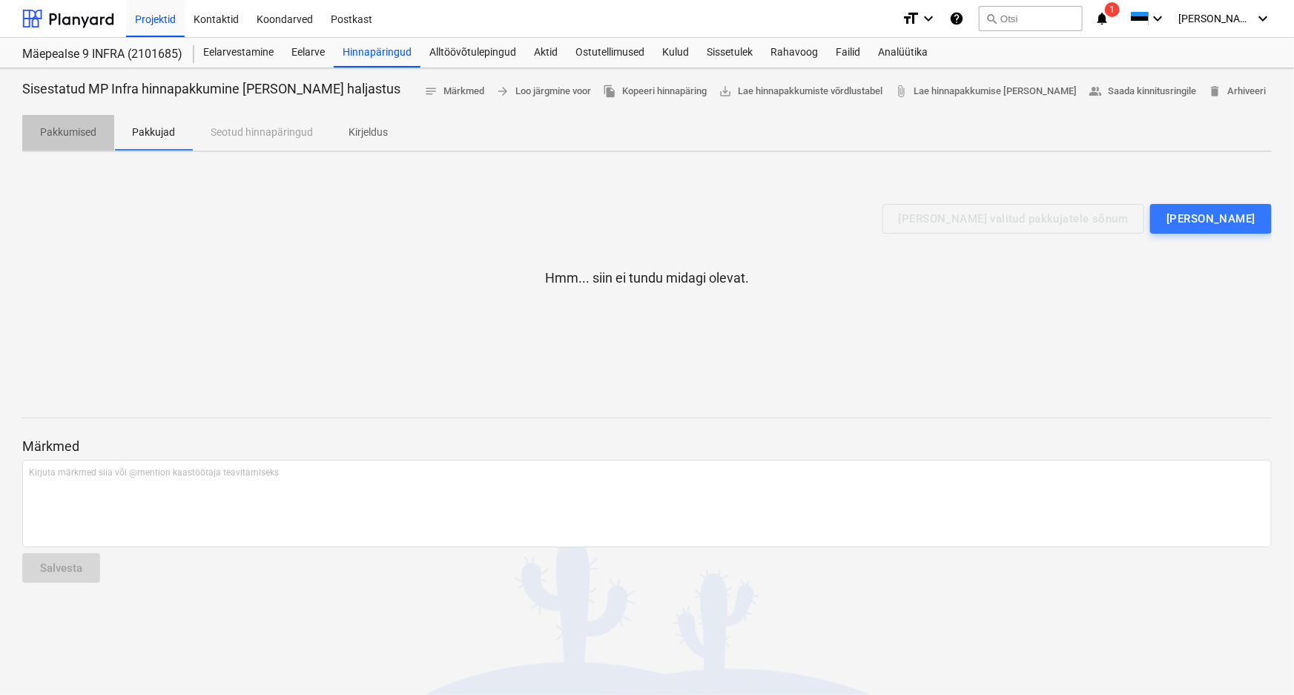
click at [67, 127] on p "Pakkumised" at bounding box center [68, 133] width 56 height 16
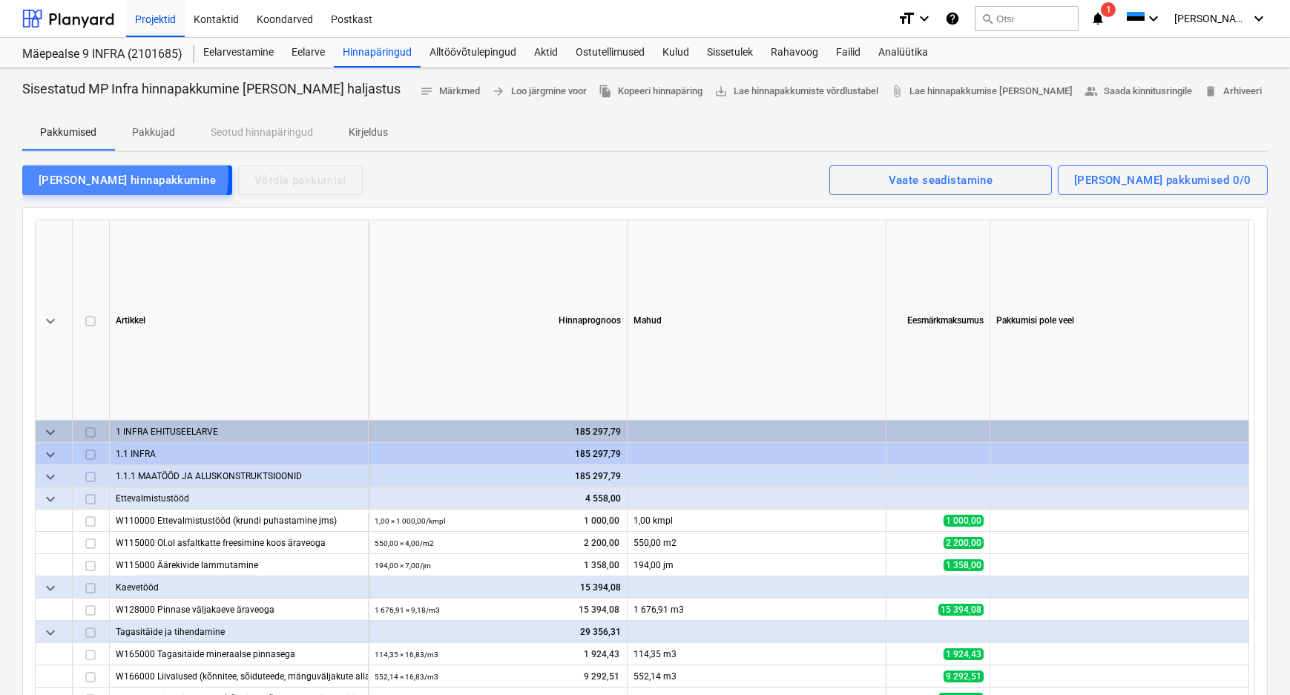
click at [124, 175] on div "[PERSON_NAME] hinnapakkumine" at bounding box center [127, 180] width 177 height 19
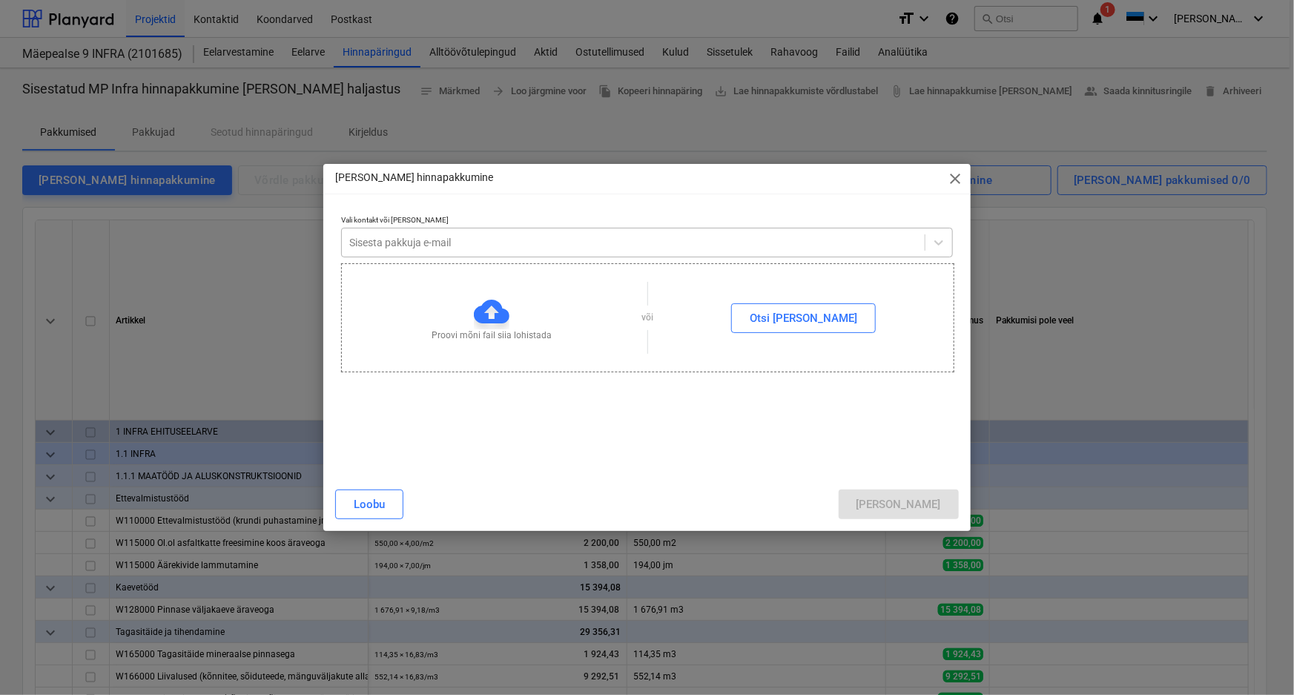
click at [568, 243] on div at bounding box center [633, 242] width 568 height 15
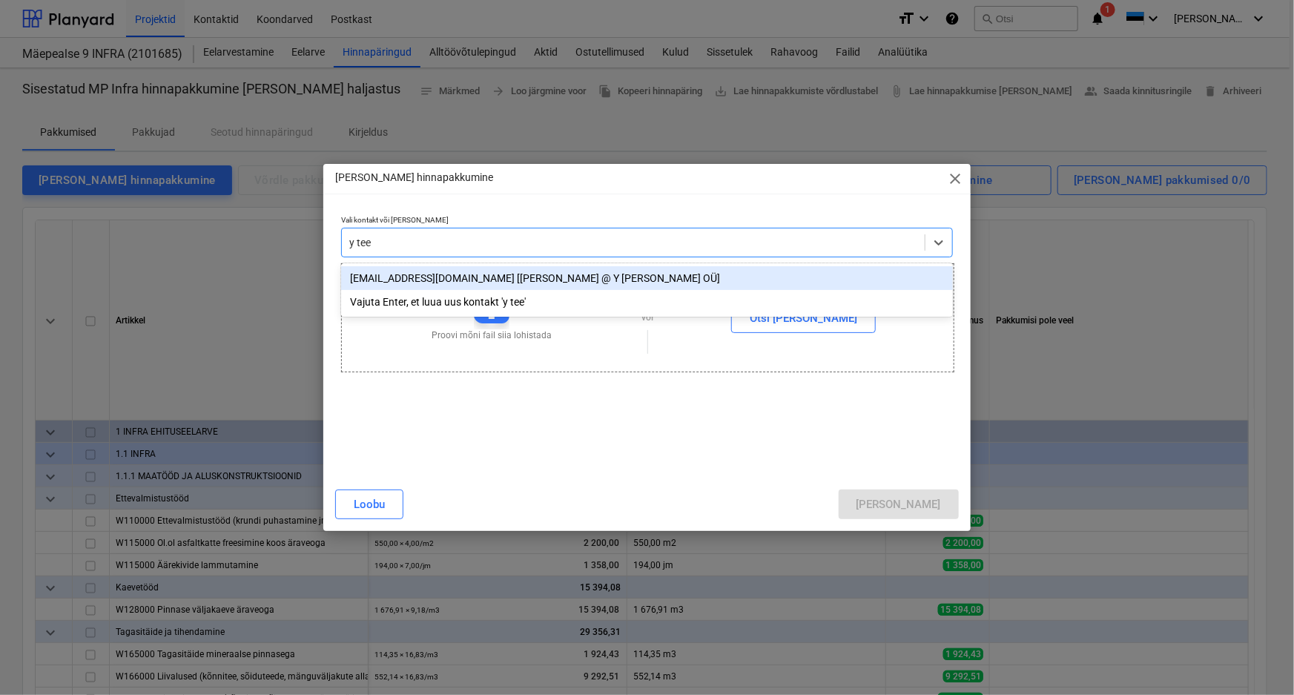
click at [395, 278] on div "[EMAIL_ADDRESS][DOMAIN_NAME] [[PERSON_NAME] @ Y [PERSON_NAME] OÜ]" at bounding box center [647, 278] width 612 height 24
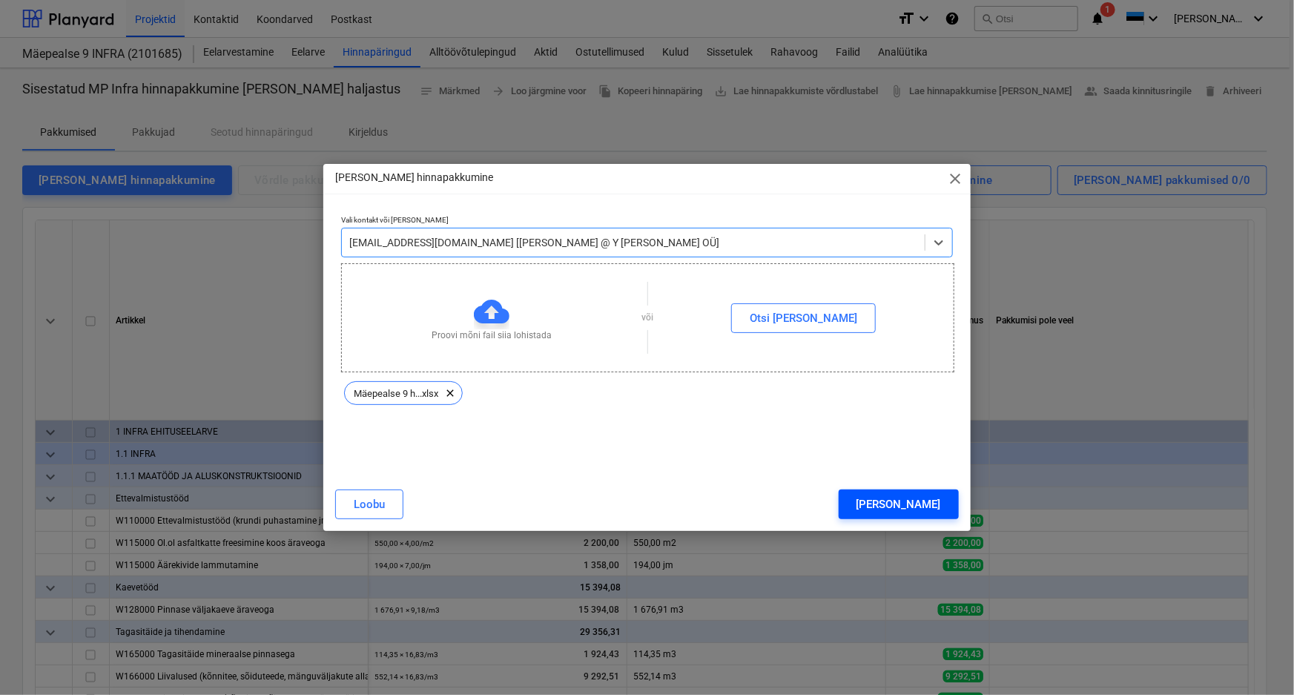
click at [924, 501] on div "[PERSON_NAME]" at bounding box center [899, 504] width 85 height 19
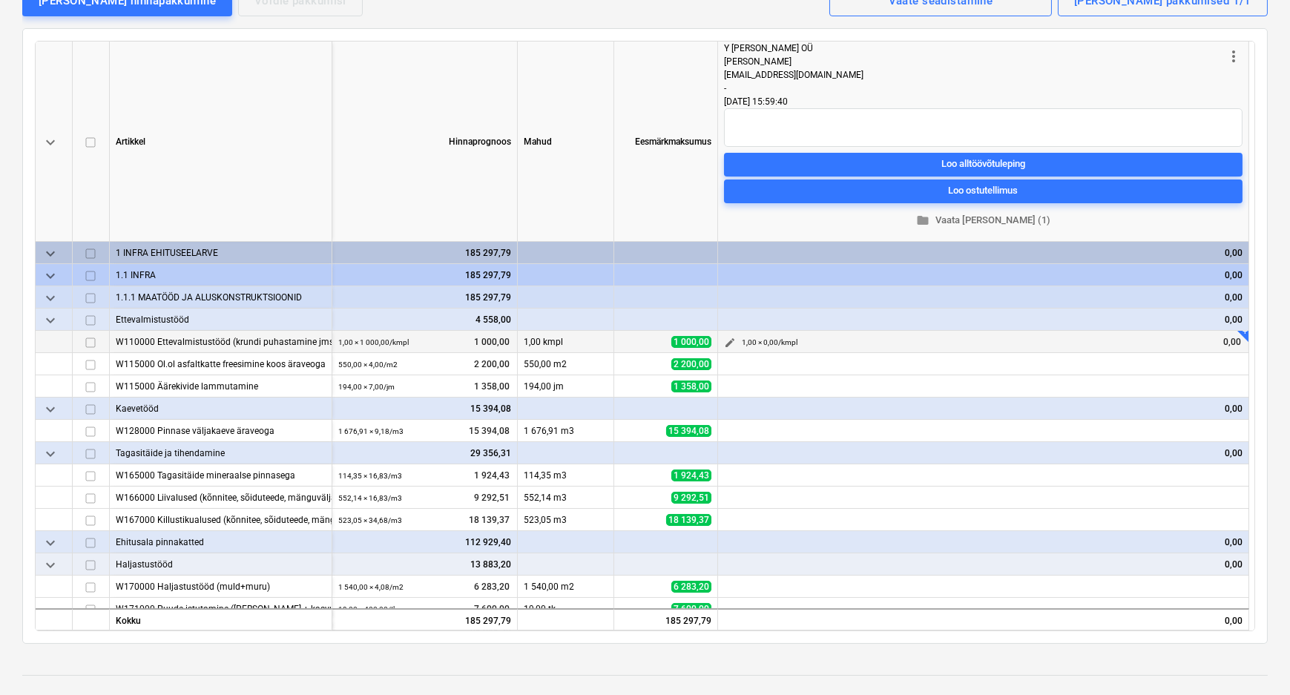
click at [732, 337] on span "edit" at bounding box center [730, 343] width 12 height 12
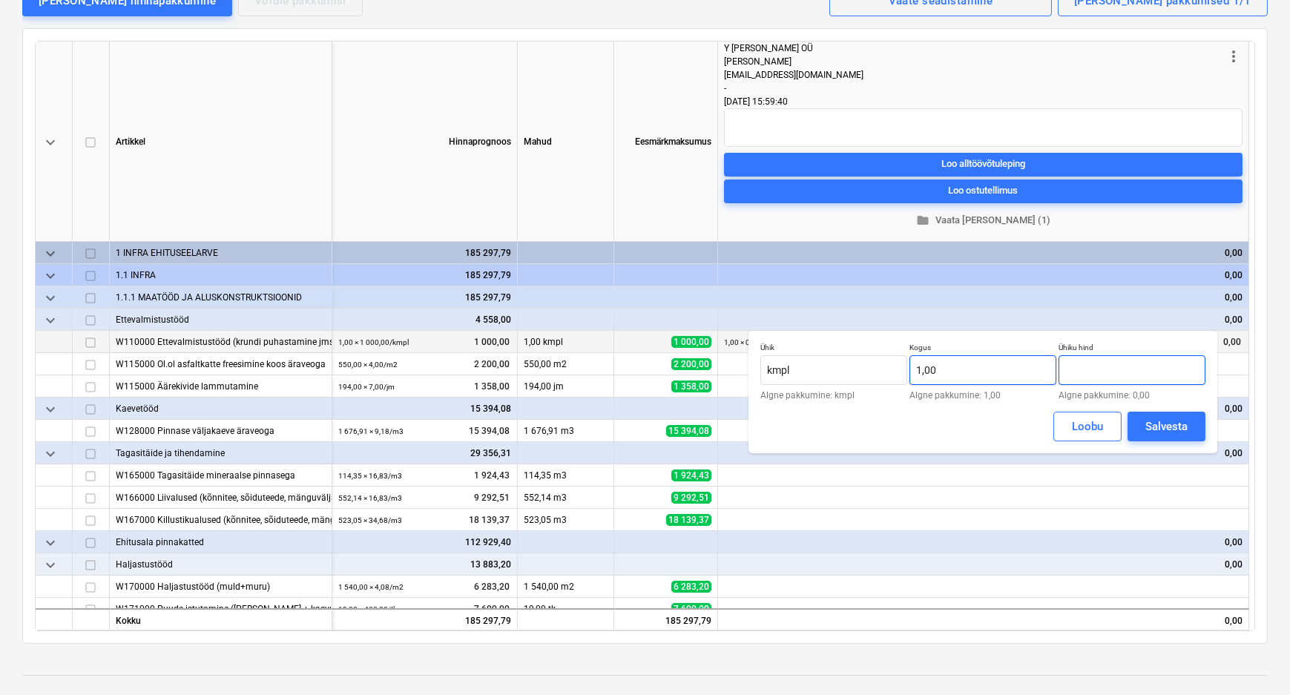
drag, startPoint x: 1092, startPoint y: 369, endPoint x: 1038, endPoint y: 370, distance: 54.1
click at [1038, 370] on div "Ühik kmpl Algne pakkumine: kmpl Kogus 1,00 Algne pakkumine: 1,00 Ühiku hind Alg…" at bounding box center [982, 371] width 445 height 57
click at [1173, 426] on div "Salvesta" at bounding box center [1166, 426] width 42 height 19
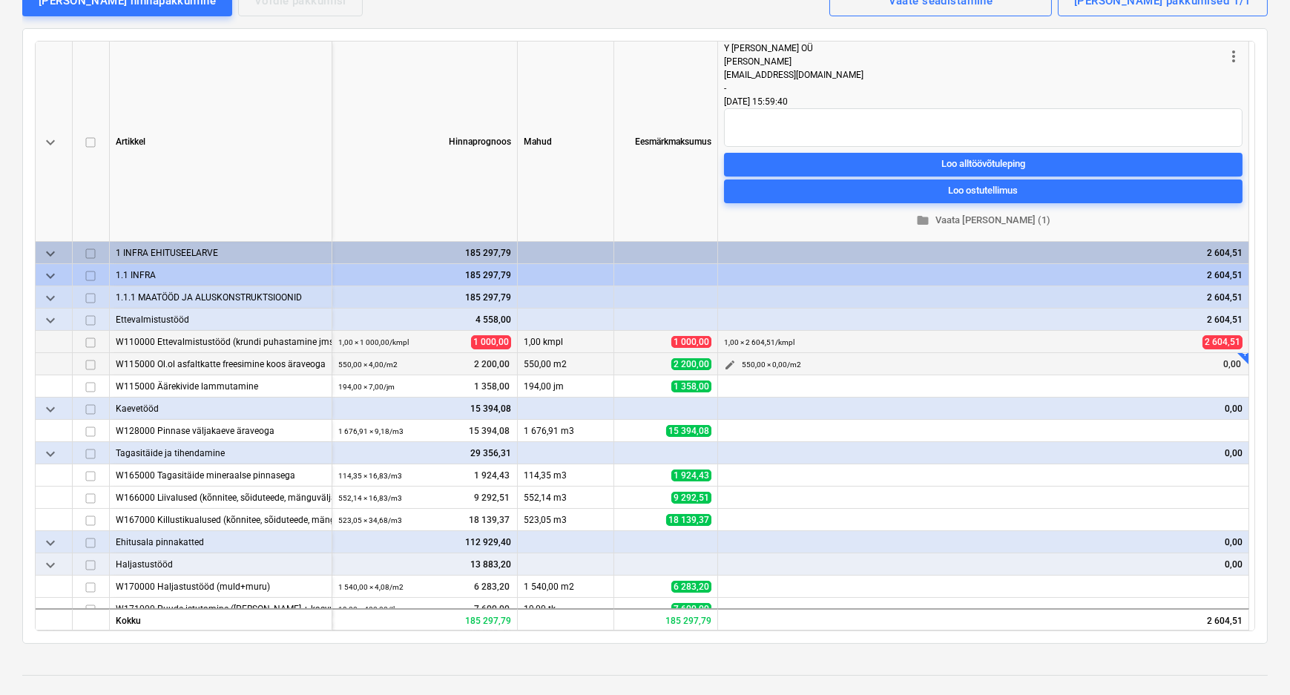
click at [728, 359] on span "edit" at bounding box center [730, 365] width 12 height 12
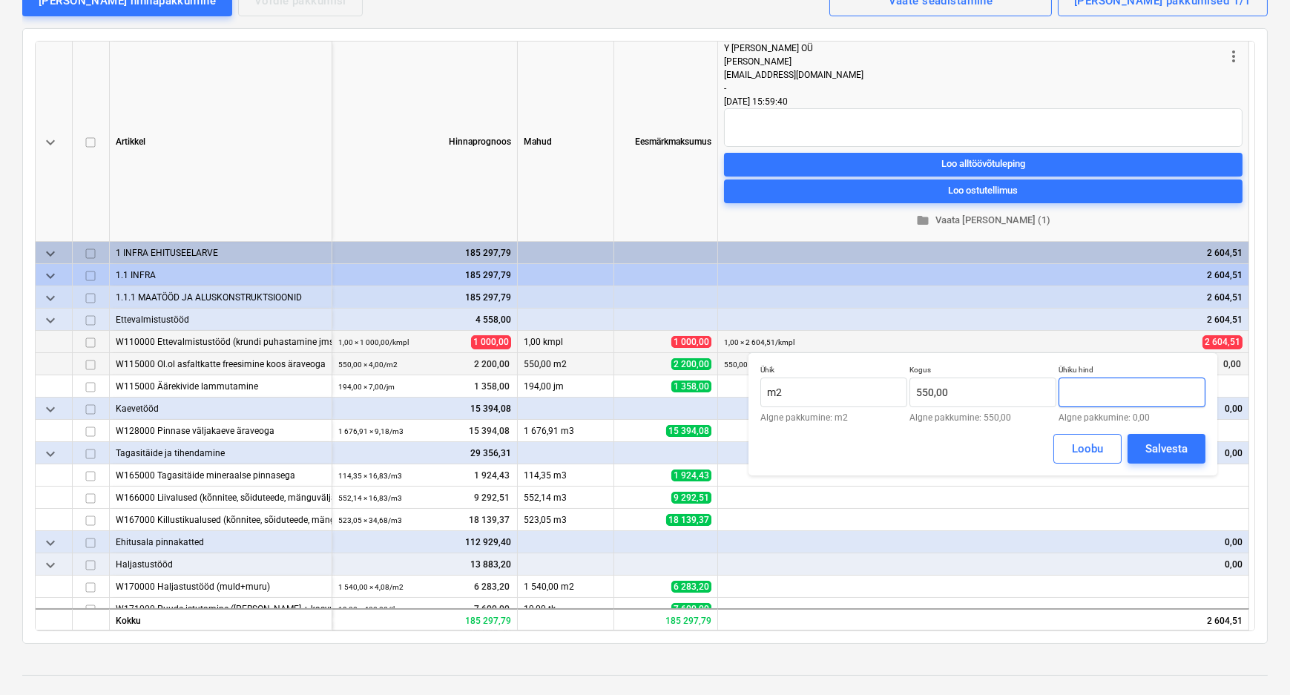
drag, startPoint x: 1087, startPoint y: 392, endPoint x: 1059, endPoint y: 397, distance: 28.5
click at [1059, 397] on input "text" at bounding box center [1131, 392] width 147 height 30
click at [1184, 445] on div "Salvesta" at bounding box center [1166, 448] width 42 height 19
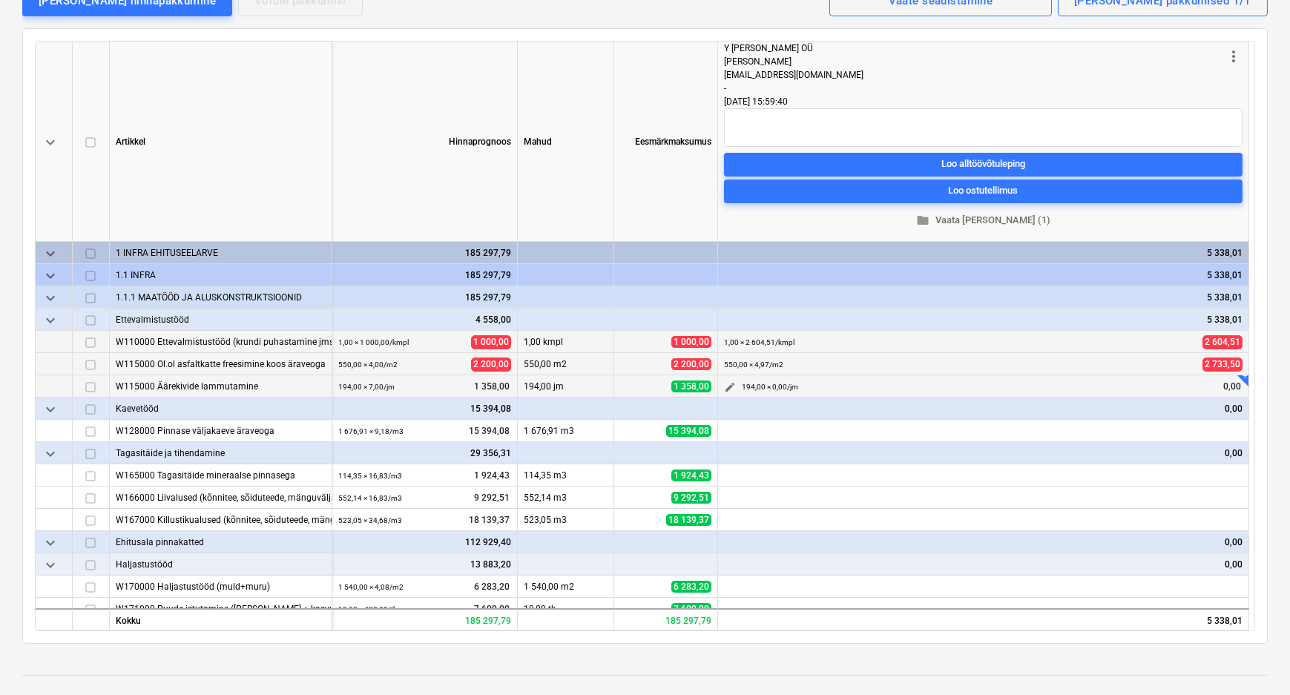
click at [725, 381] on span "edit" at bounding box center [730, 387] width 12 height 12
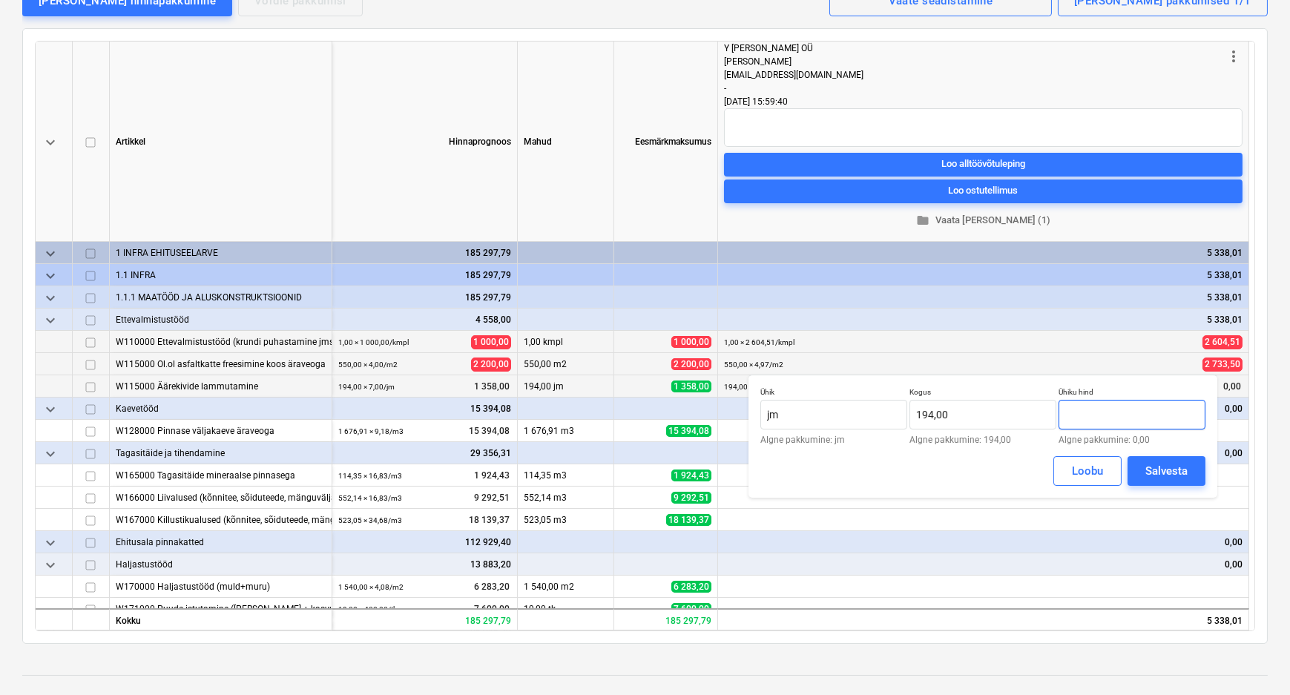
click at [1109, 413] on input "text" at bounding box center [1131, 415] width 147 height 30
click at [1145, 465] on div "Salvesta" at bounding box center [1166, 470] width 42 height 19
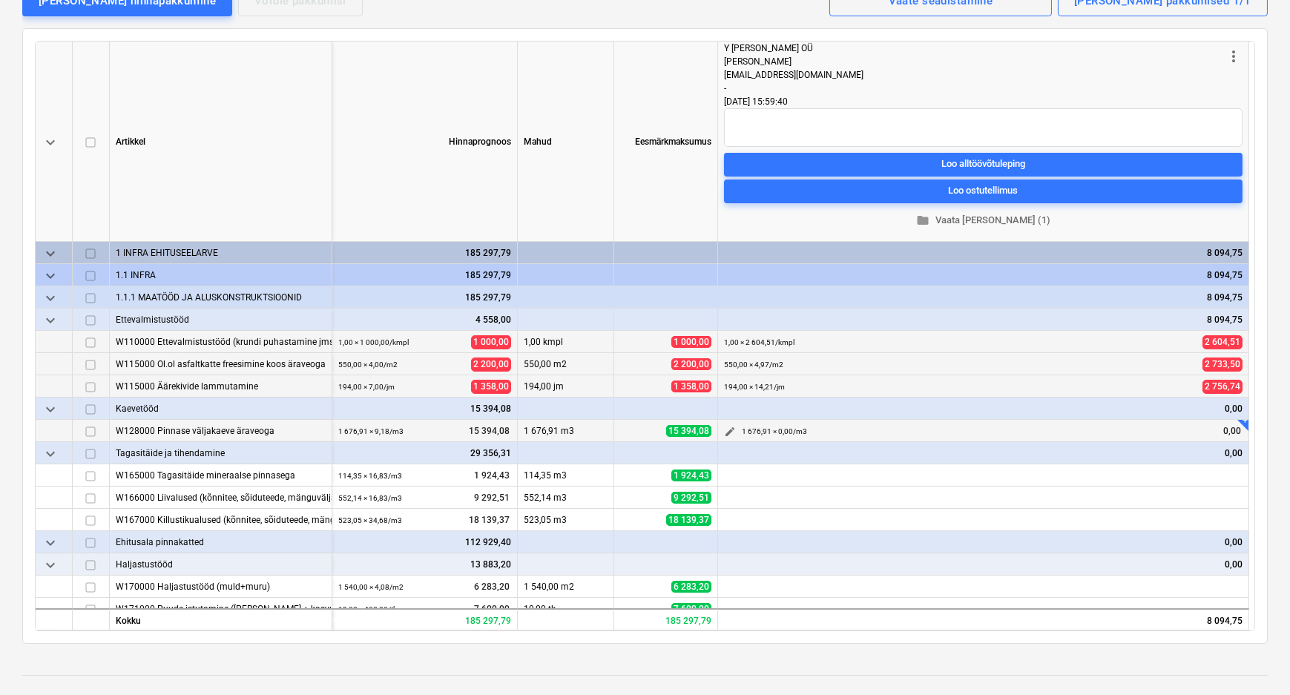
click at [728, 426] on span "edit" at bounding box center [730, 432] width 12 height 12
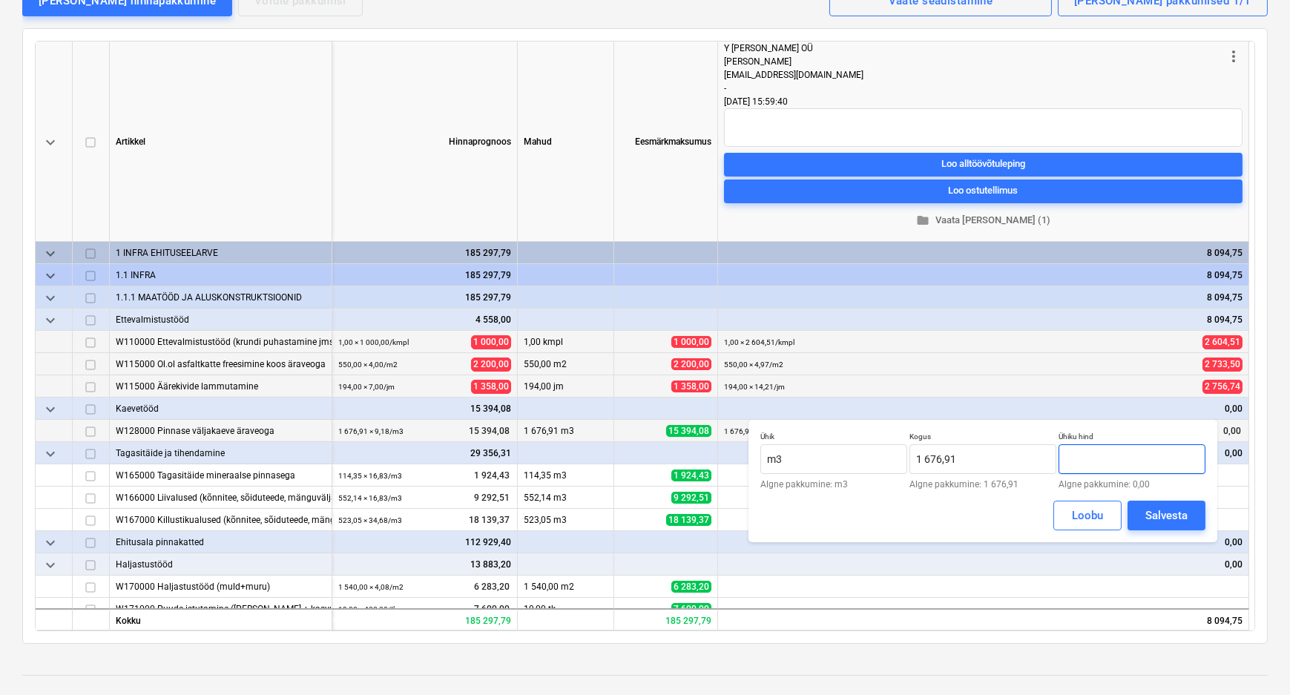
drag, startPoint x: 1120, startPoint y: 456, endPoint x: 1061, endPoint y: 458, distance: 59.4
click at [1061, 458] on input "text" at bounding box center [1131, 459] width 147 height 30
click at [1170, 513] on div "Salvesta" at bounding box center [1166, 515] width 42 height 19
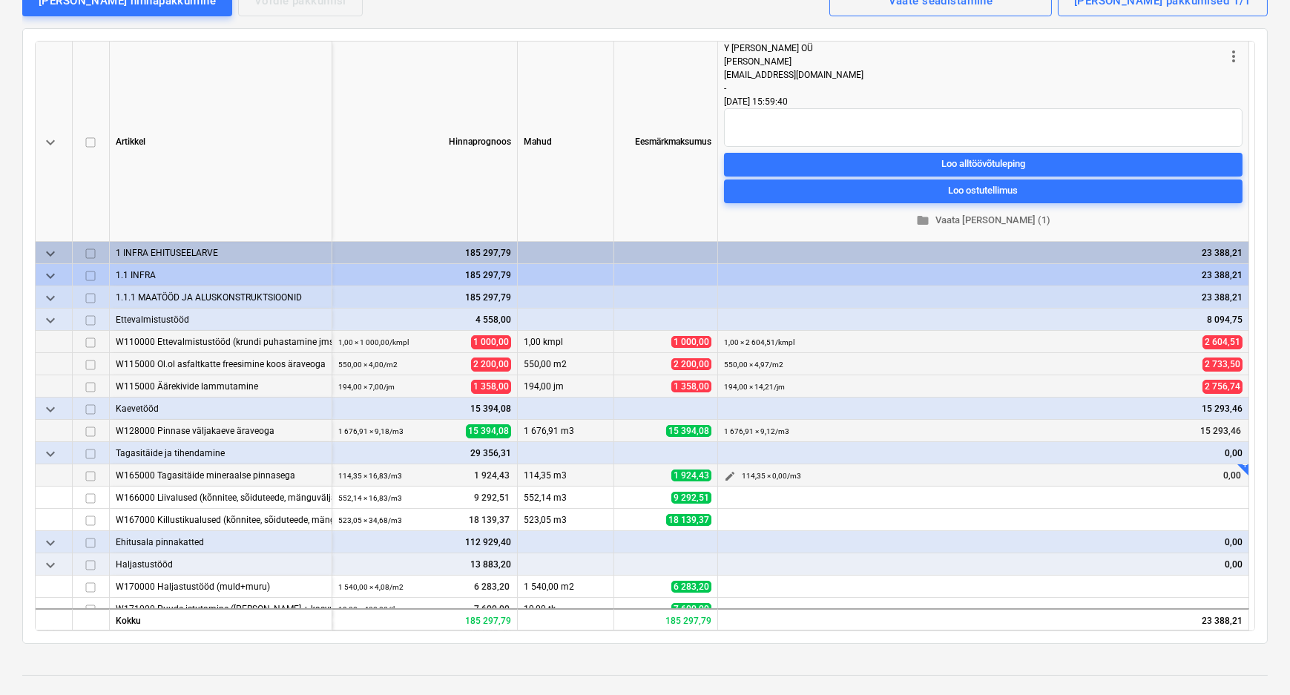
click at [730, 470] on span "edit" at bounding box center [730, 476] width 12 height 12
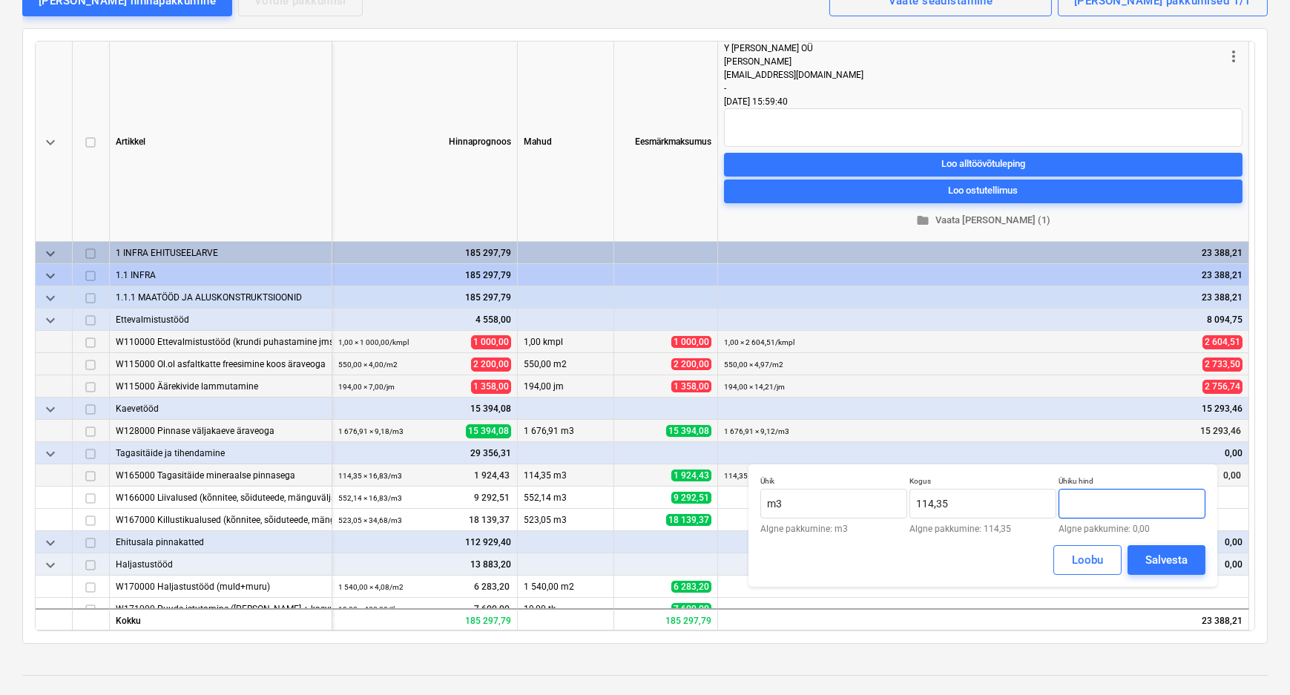
click at [1104, 508] on input "text" at bounding box center [1131, 504] width 147 height 30
click at [1156, 557] on div "Salvesta" at bounding box center [1166, 559] width 42 height 19
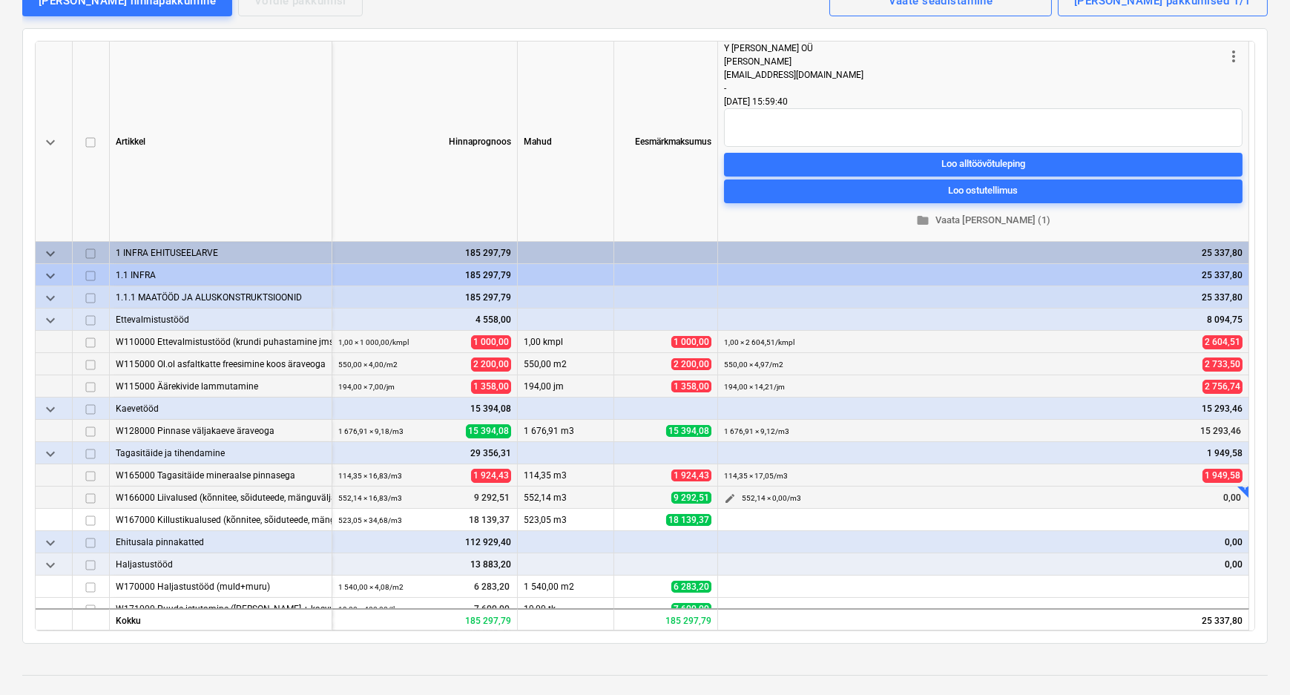
click at [727, 492] on span "edit" at bounding box center [730, 498] width 12 height 12
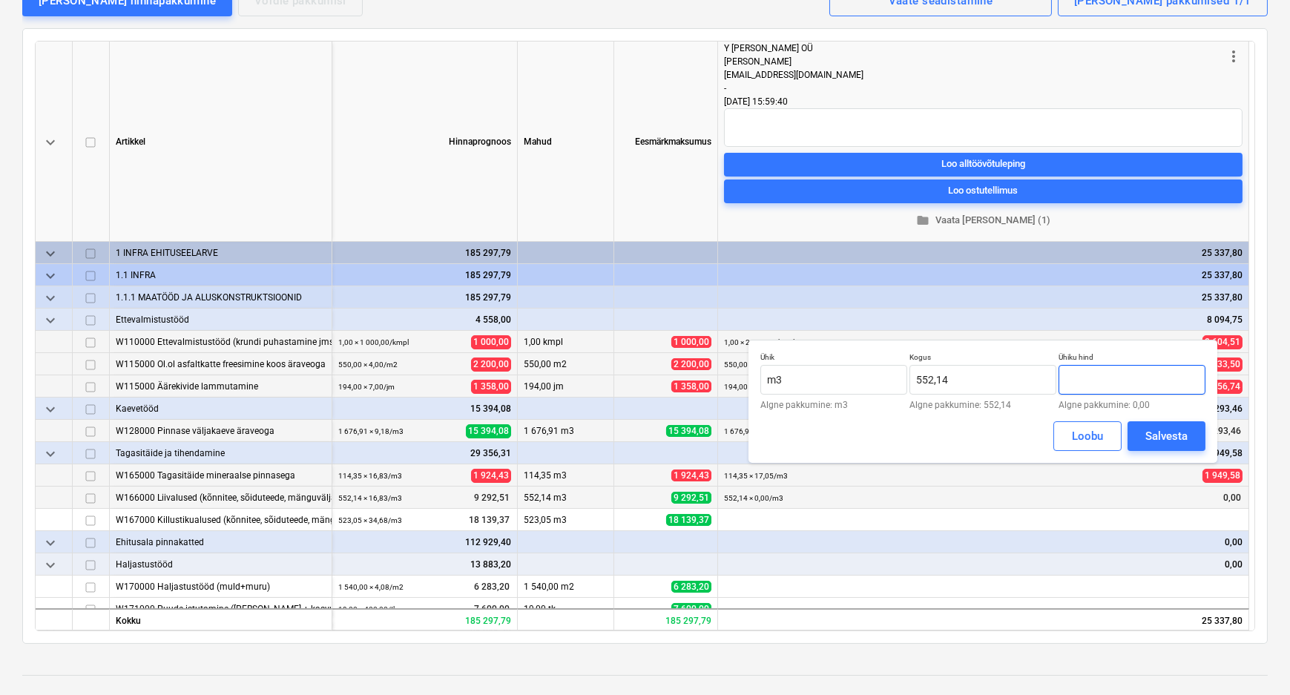
click at [1121, 380] on input "text" at bounding box center [1131, 380] width 147 height 30
click at [1160, 437] on div "Salvesta" at bounding box center [1166, 435] width 42 height 19
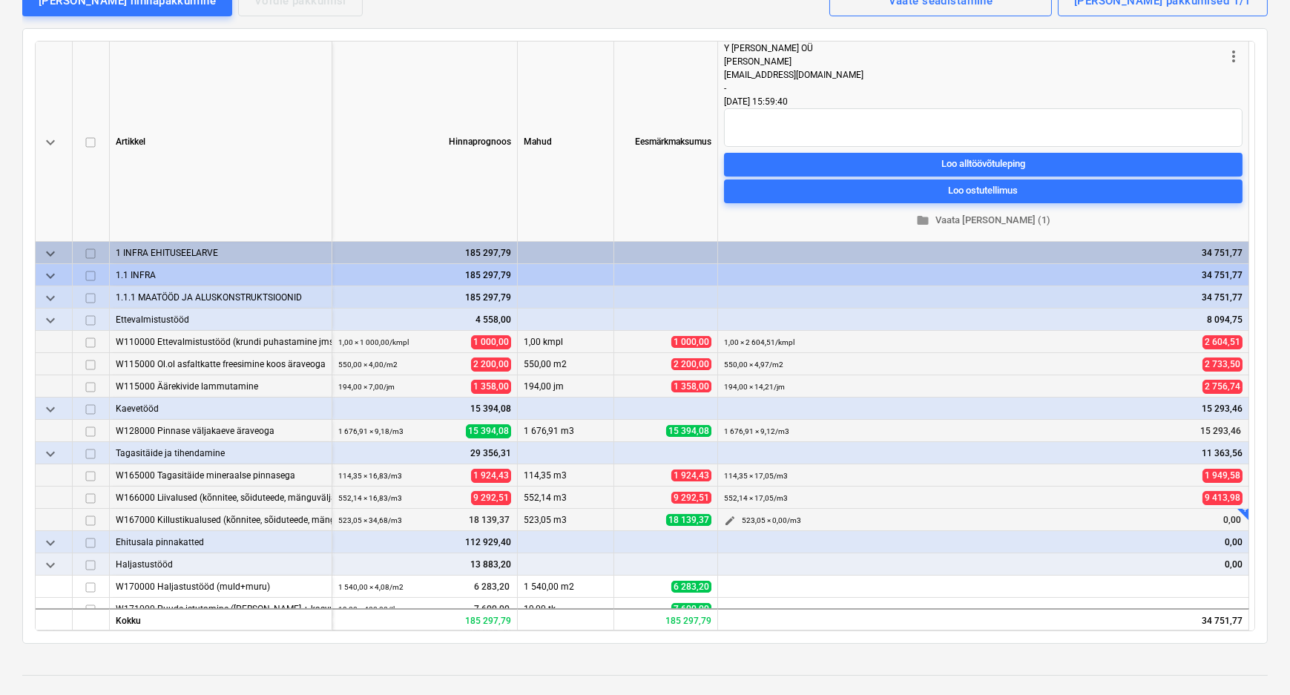
click at [726, 515] on span "edit" at bounding box center [730, 521] width 12 height 12
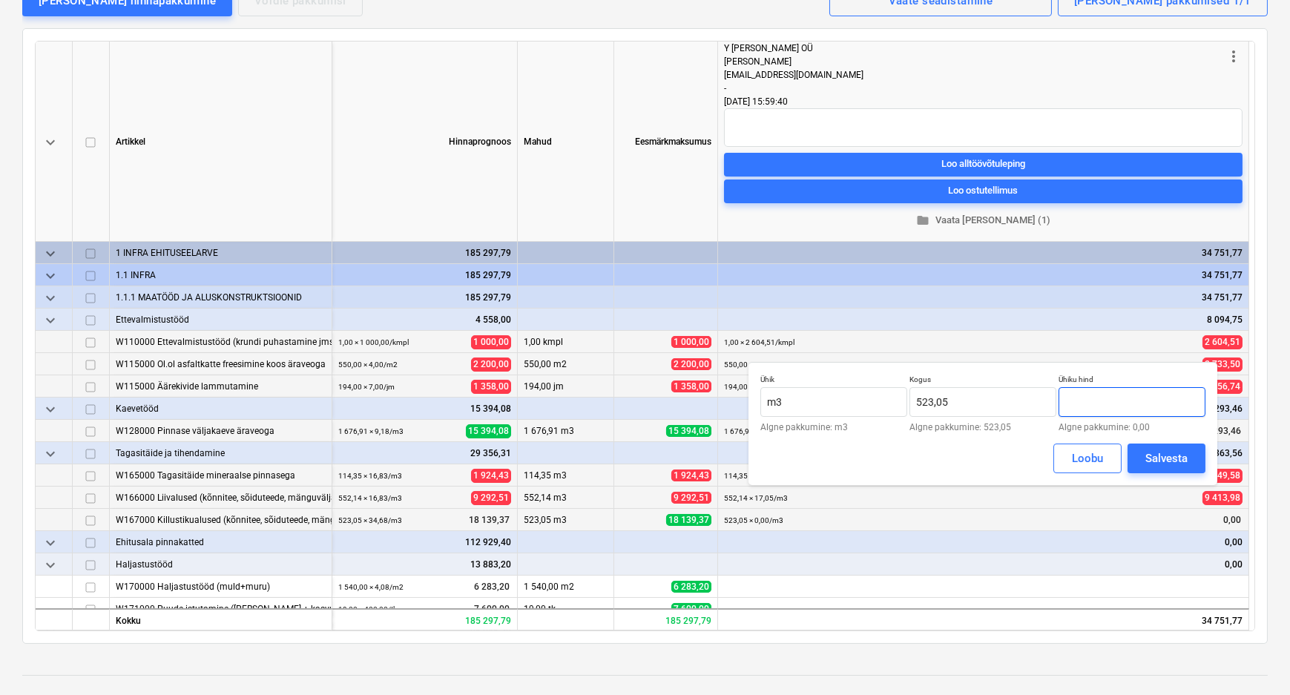
drag, startPoint x: 1114, startPoint y: 397, endPoint x: 1092, endPoint y: 398, distance: 22.3
click at [1092, 398] on input "text" at bounding box center [1131, 402] width 147 height 30
click at [1084, 457] on div "Loobu" at bounding box center [1087, 458] width 31 height 19
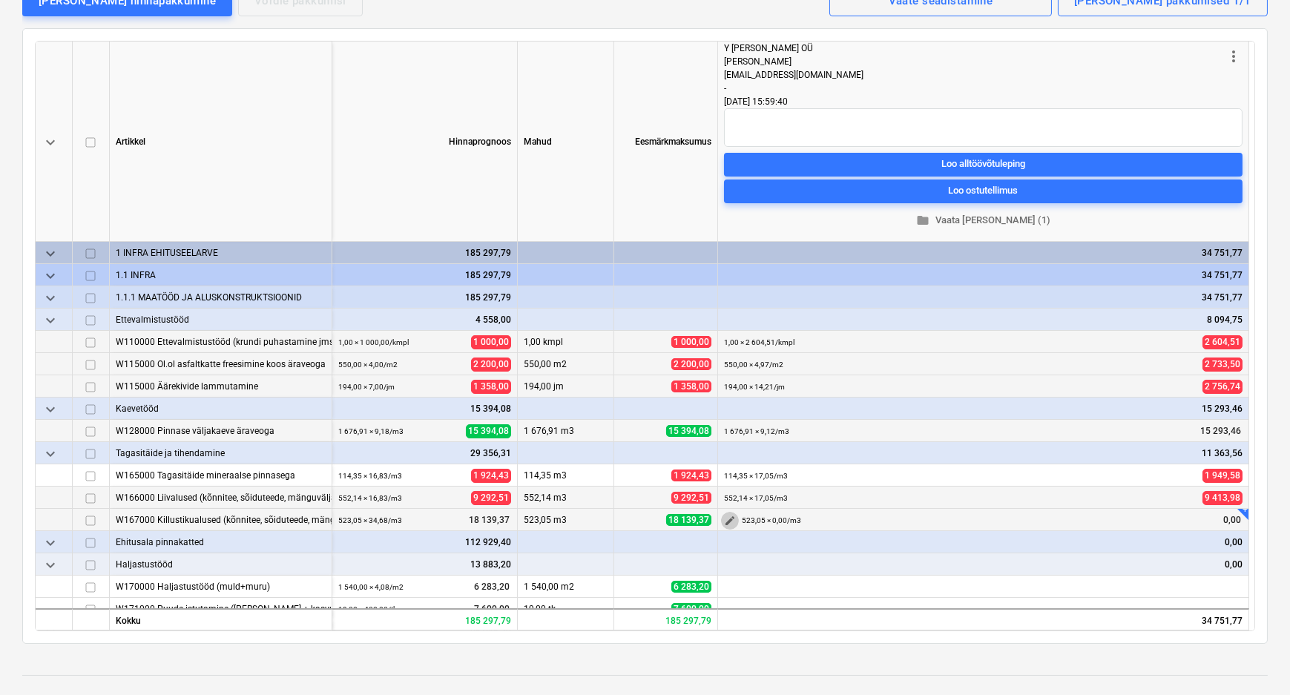
click at [729, 515] on span "edit" at bounding box center [730, 521] width 12 height 12
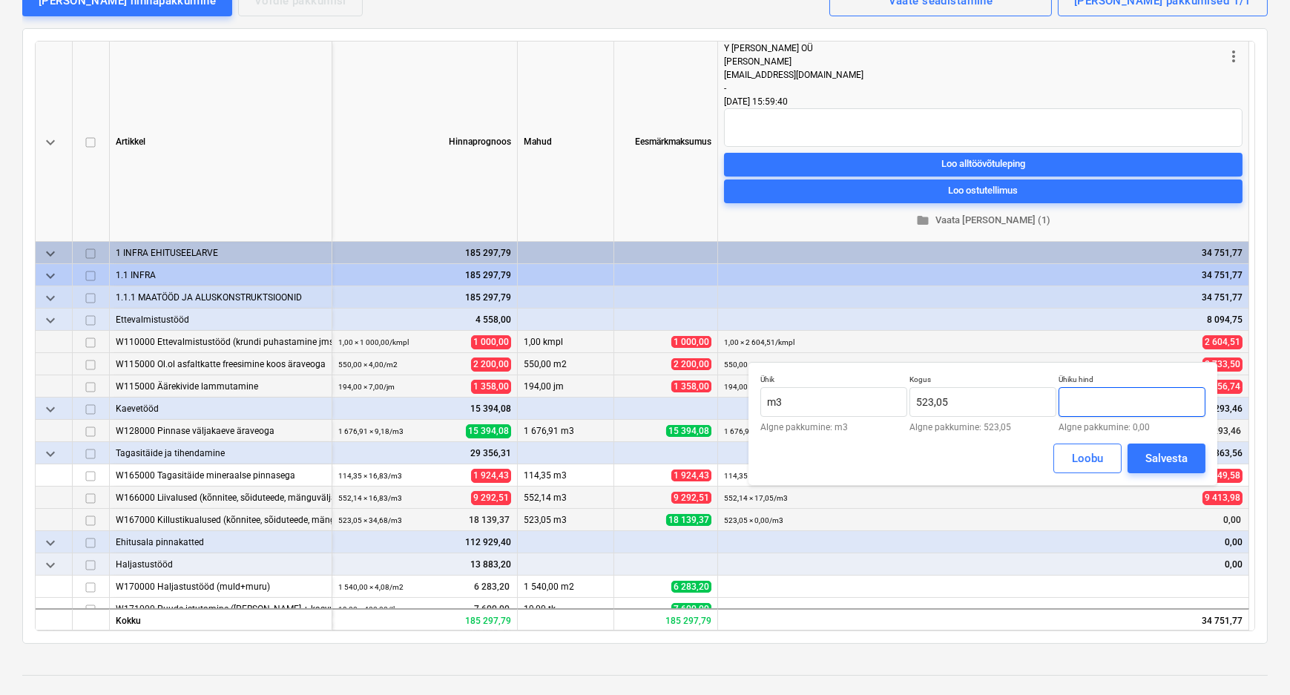
drag, startPoint x: 1073, startPoint y: 396, endPoint x: 1065, endPoint y: 400, distance: 9.0
click at [1065, 400] on input "text" at bounding box center [1131, 402] width 147 height 30
click at [1154, 454] on div "Salvesta" at bounding box center [1166, 458] width 42 height 19
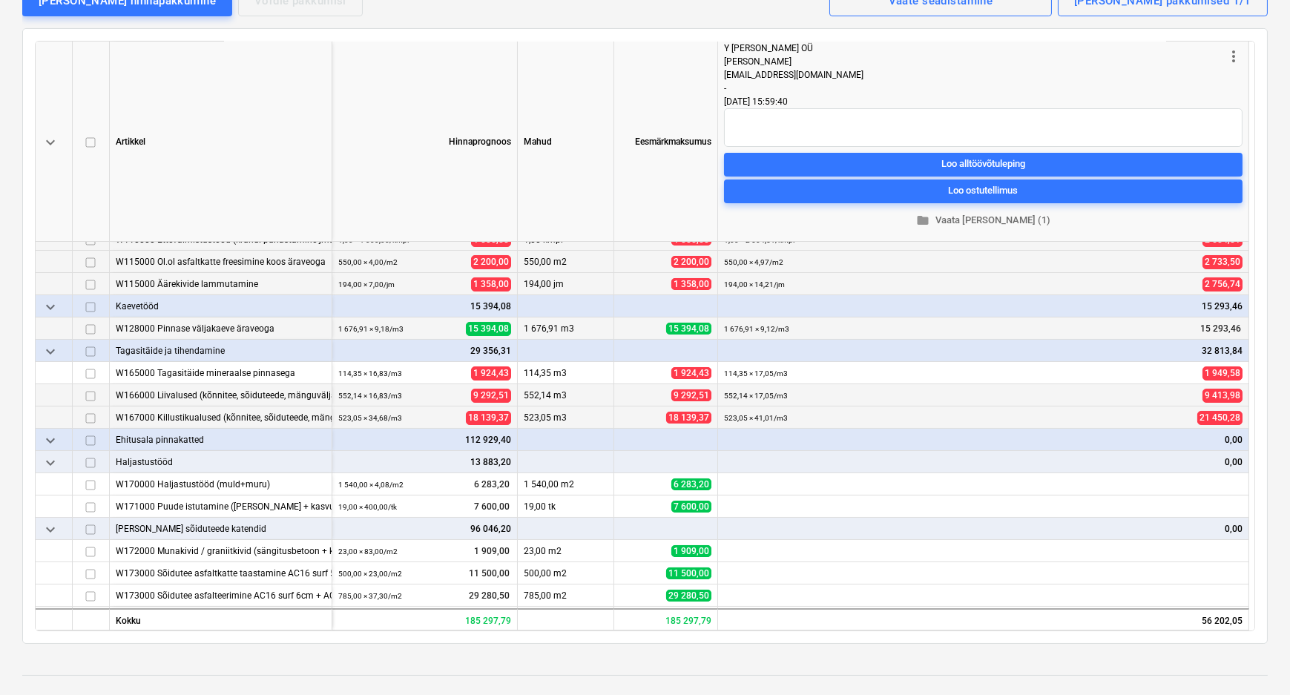
scroll to position [134, 0]
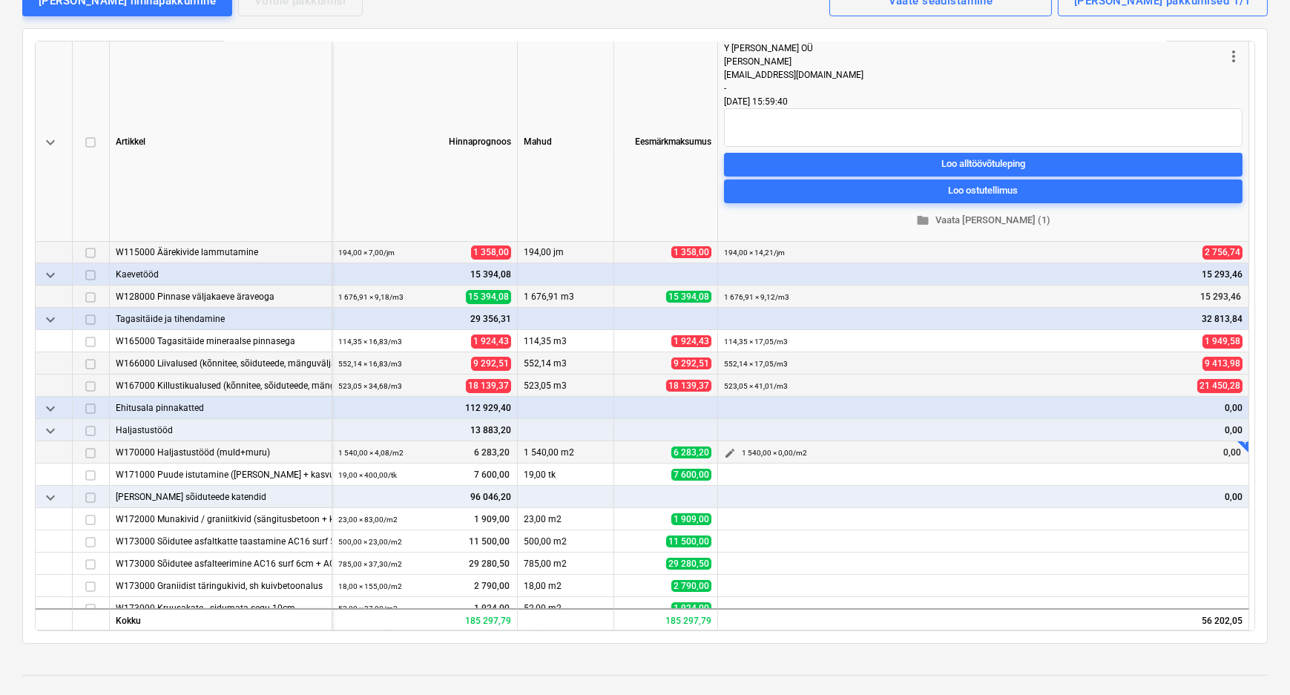
click at [727, 447] on span "edit" at bounding box center [730, 453] width 12 height 12
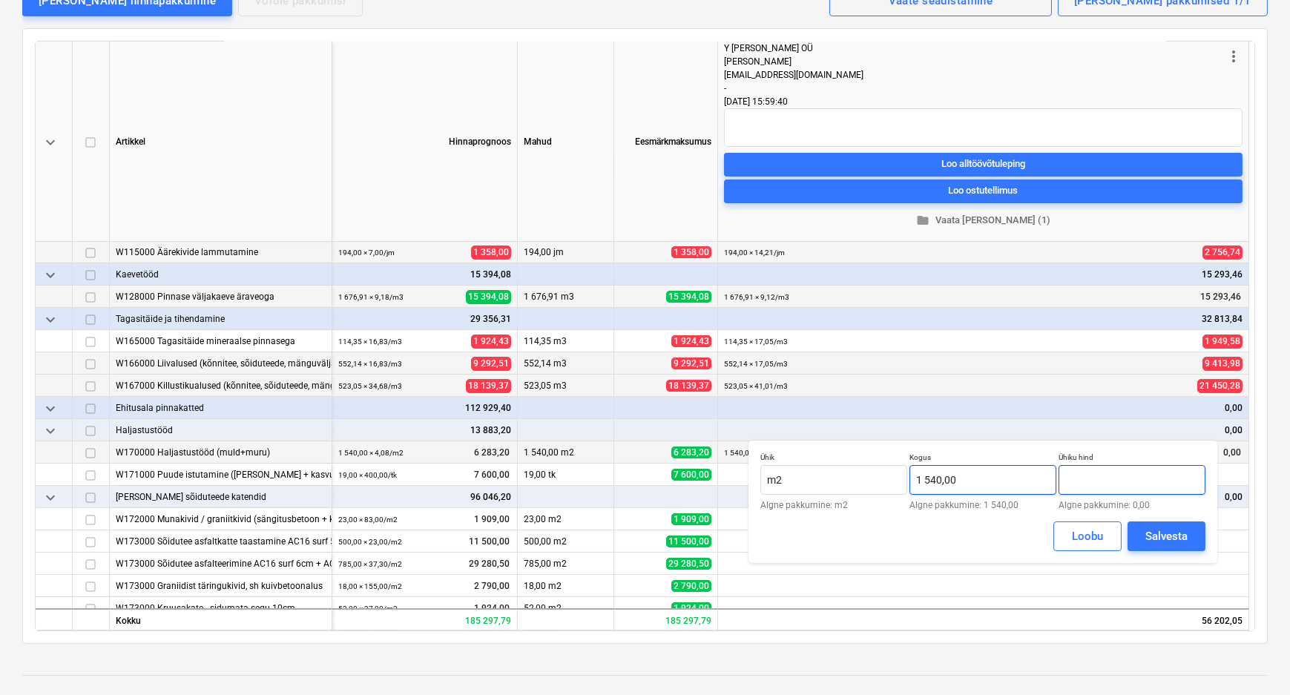
drag, startPoint x: 1096, startPoint y: 484, endPoint x: 1053, endPoint y: 483, distance: 43.0
click at [1053, 483] on div "Ühik m2 Algne pakkumine: m2 Kogus 1 540,00 Algne pakkumine: 1 540,00 Ühiku hind…" at bounding box center [982, 480] width 445 height 57
click at [1164, 534] on div "Salvesta" at bounding box center [1166, 536] width 42 height 19
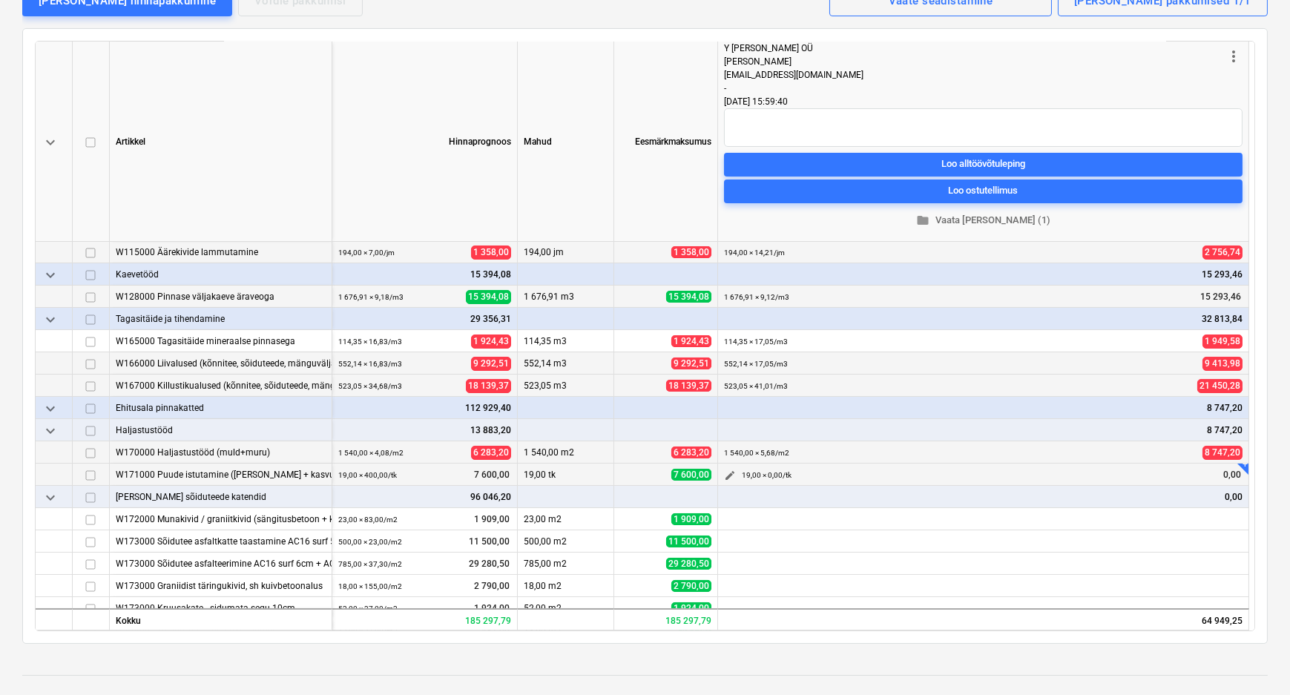
click at [728, 469] on span "edit" at bounding box center [730, 475] width 12 height 12
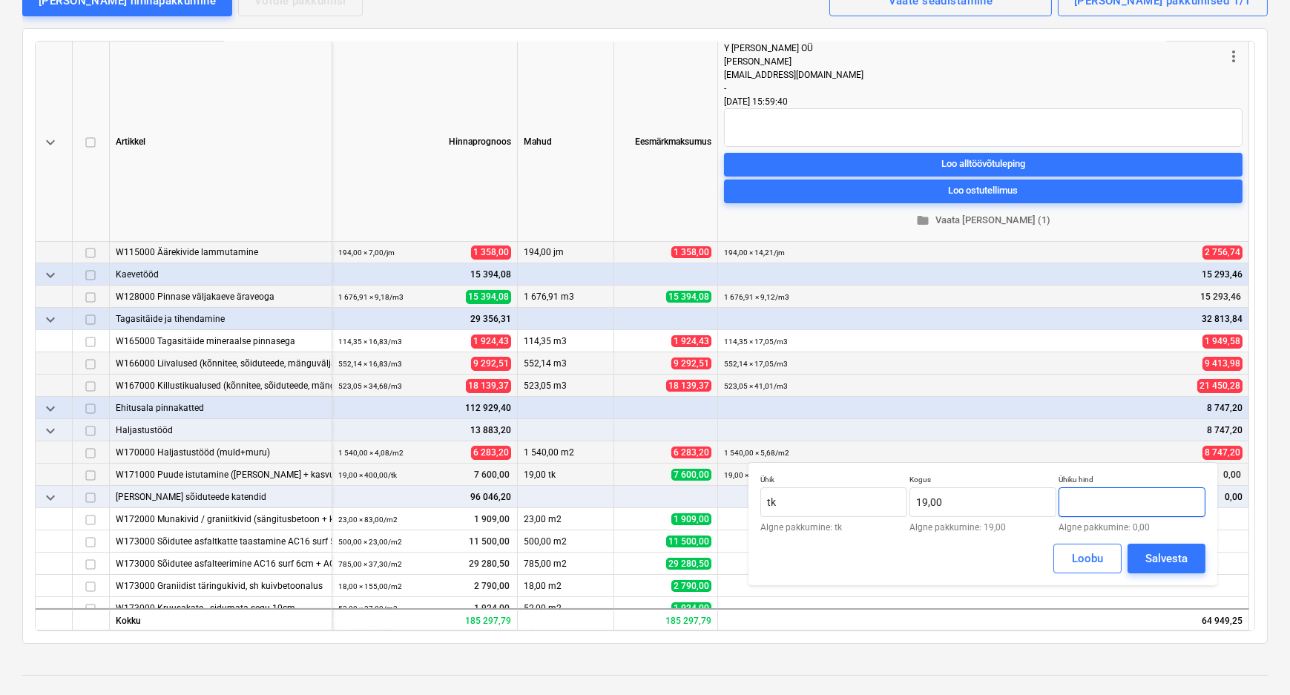
click at [1068, 504] on input "text" at bounding box center [1131, 502] width 147 height 30
click at [1168, 561] on div "Salvesta" at bounding box center [1166, 558] width 42 height 19
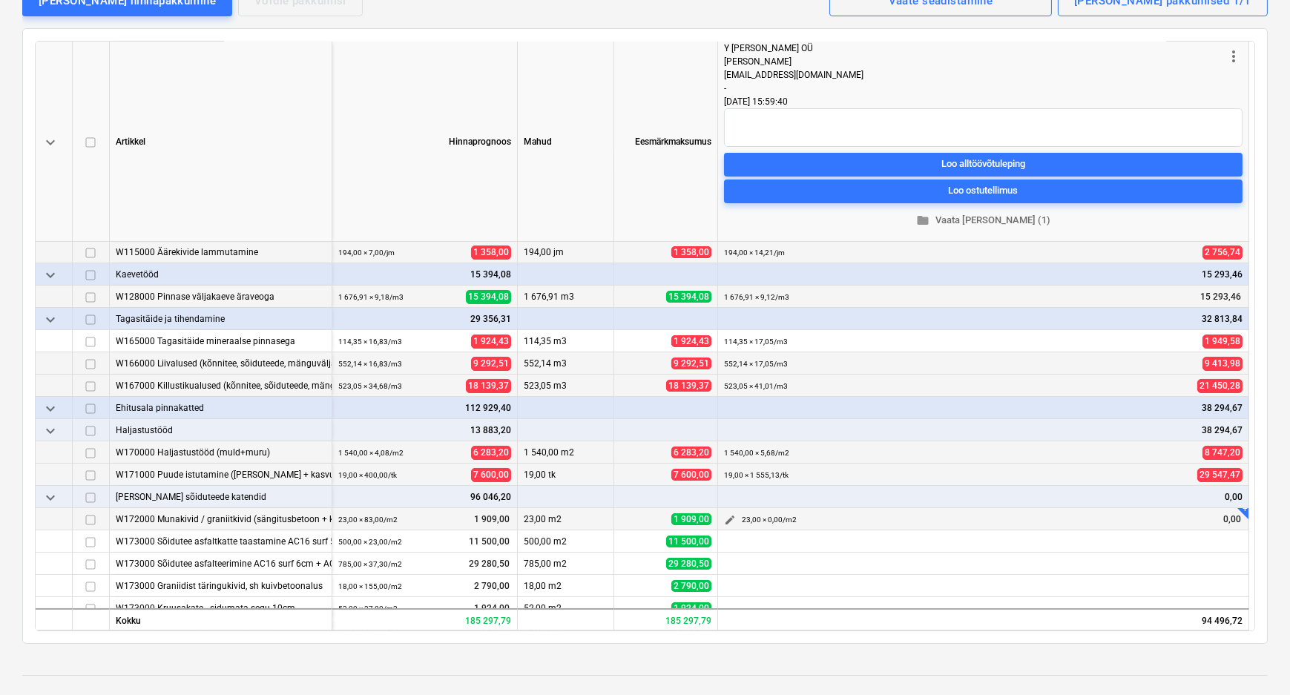
click at [728, 514] on span "edit" at bounding box center [730, 520] width 12 height 12
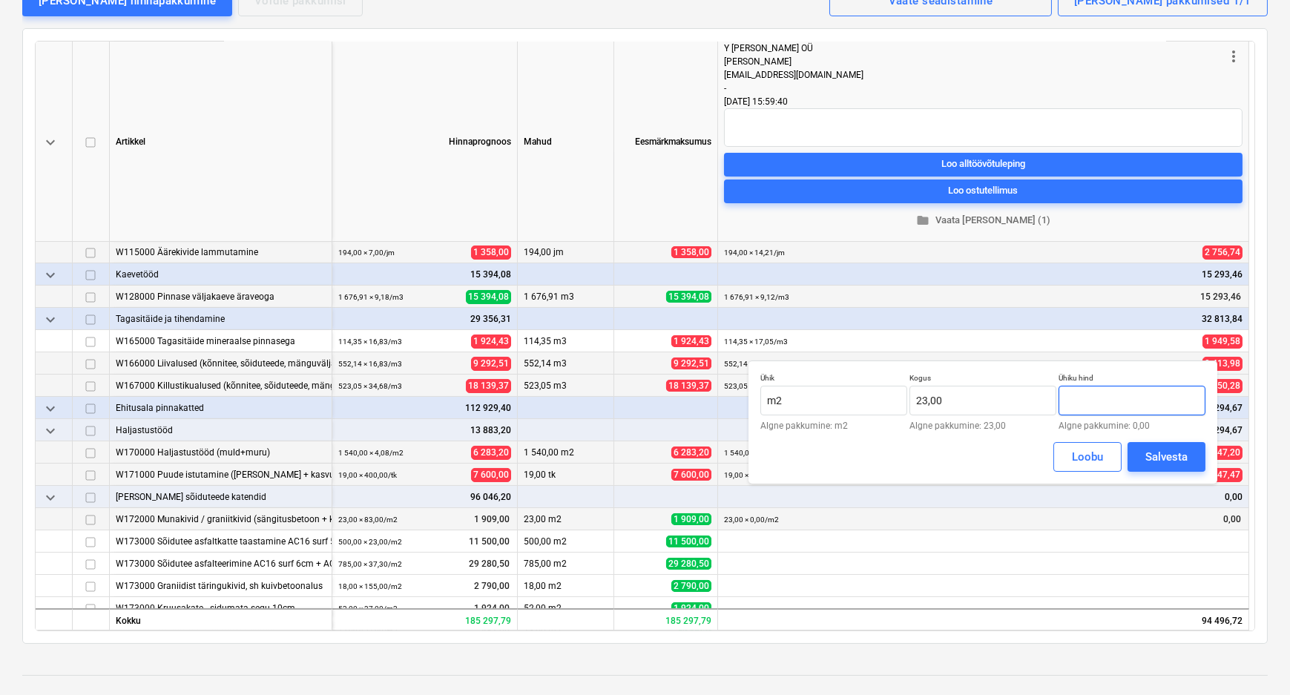
drag, startPoint x: 1115, startPoint y: 398, endPoint x: 1088, endPoint y: 399, distance: 27.5
click at [1088, 399] on input "text" at bounding box center [1131, 401] width 147 height 30
click at [1159, 451] on div "Salvesta" at bounding box center [1166, 456] width 42 height 19
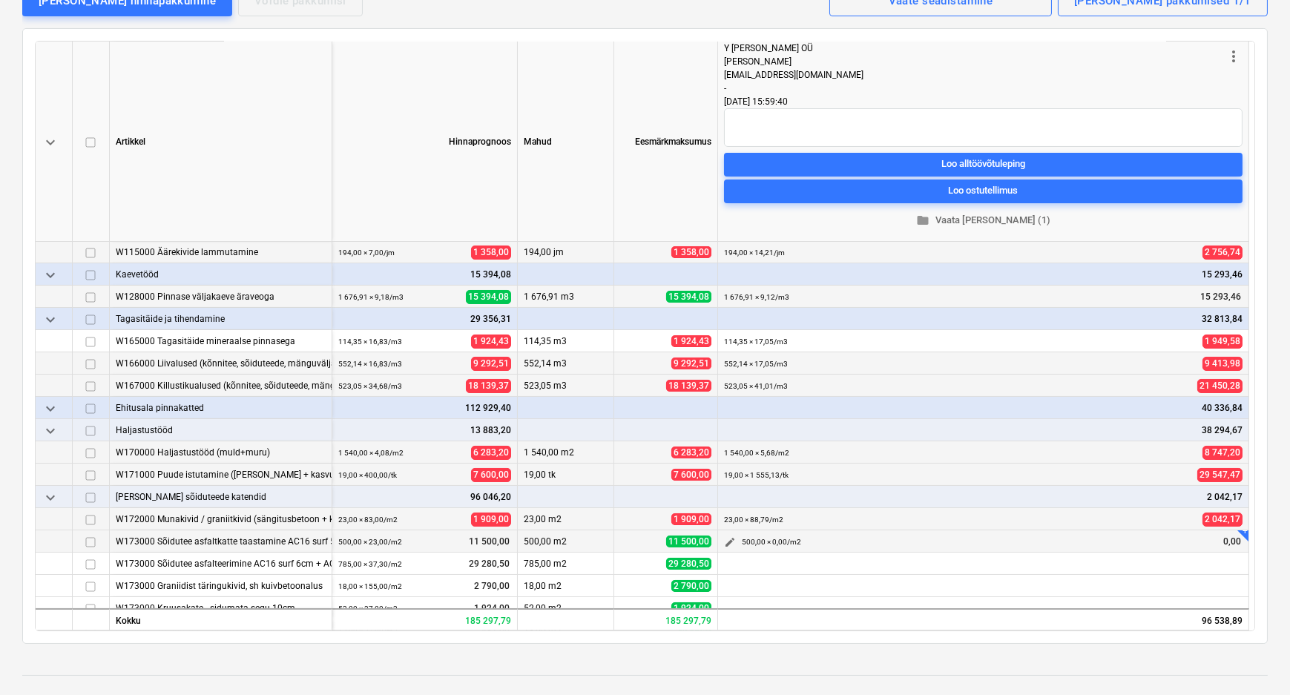
click at [727, 536] on span "edit" at bounding box center [730, 542] width 12 height 12
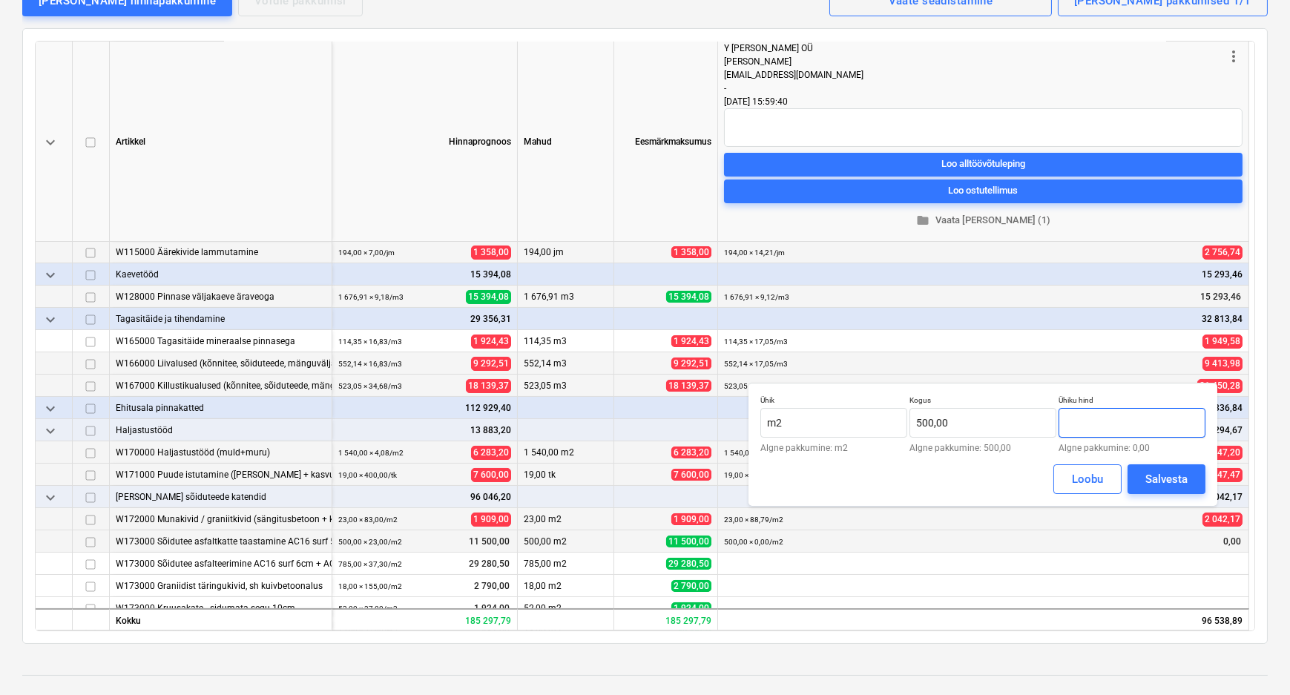
click at [1115, 415] on input "text" at bounding box center [1131, 423] width 147 height 30
click at [1154, 481] on div "Salvesta" at bounding box center [1166, 478] width 42 height 19
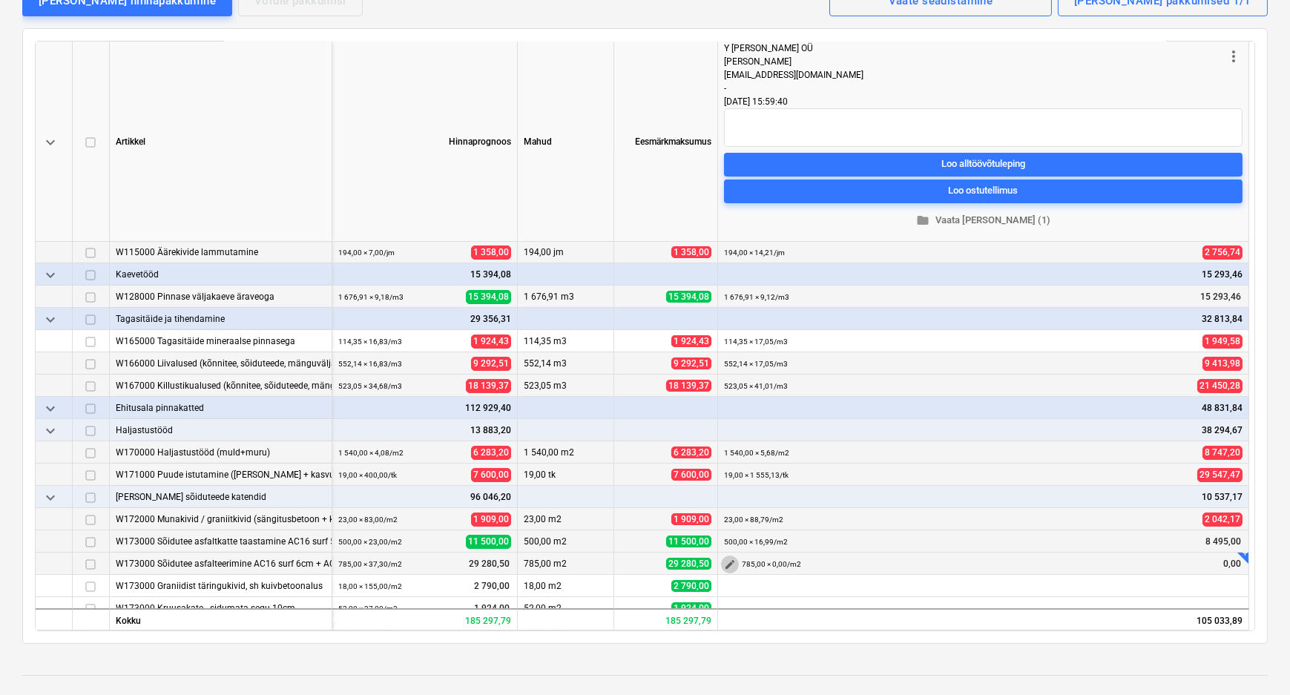
click at [731, 558] on span "edit" at bounding box center [730, 564] width 12 height 12
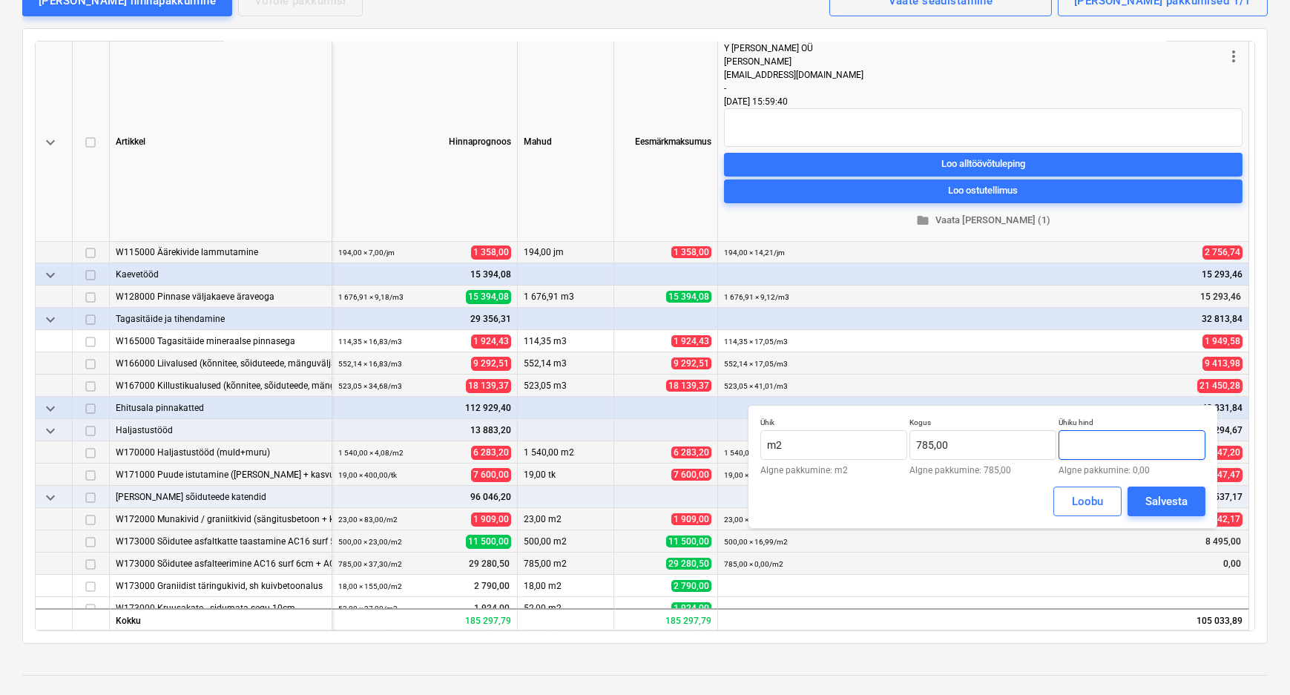
click at [1102, 448] on input "text" at bounding box center [1131, 445] width 147 height 30
click at [1150, 492] on div "Salvesta" at bounding box center [1166, 501] width 42 height 19
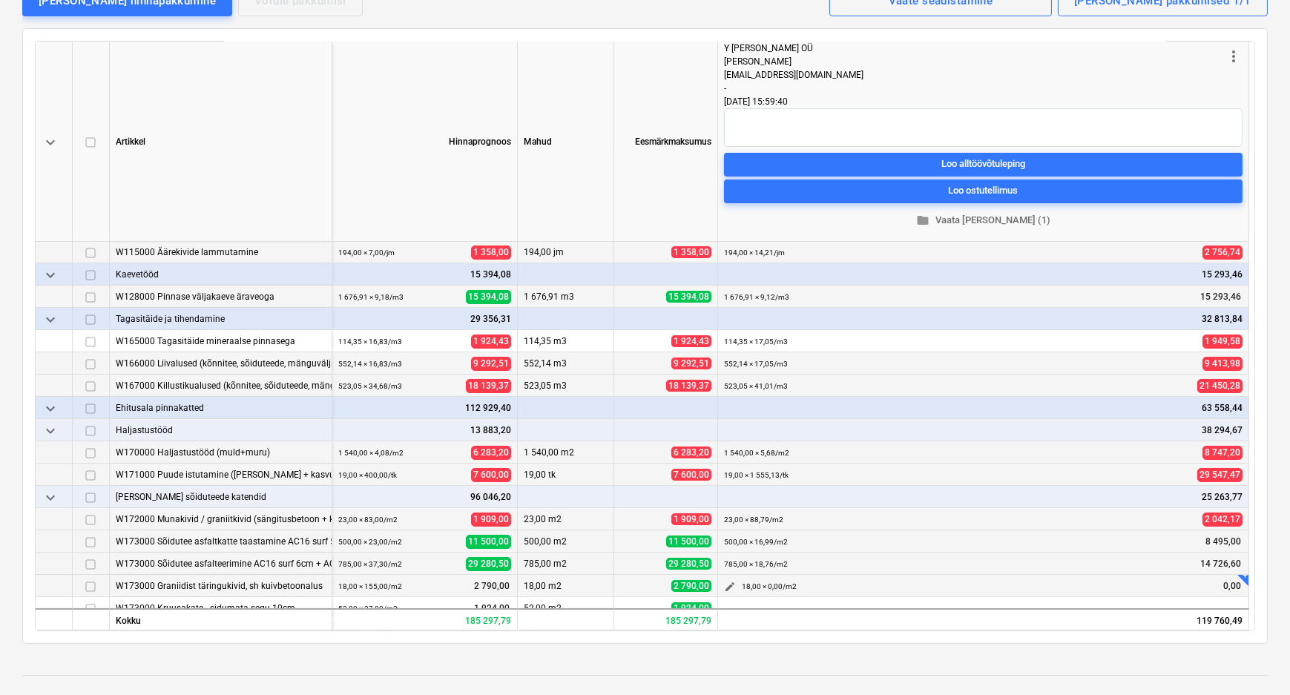
click at [728, 578] on button "edit" at bounding box center [730, 587] width 18 height 18
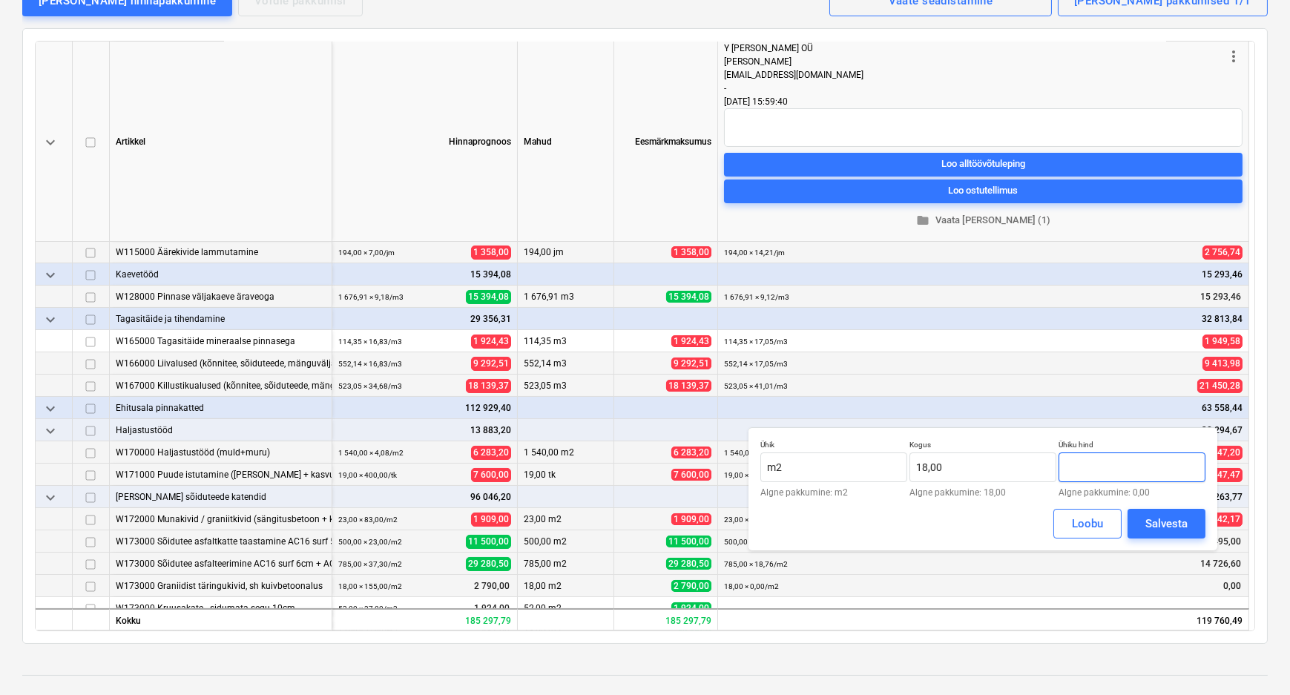
click at [1115, 468] on input "text" at bounding box center [1131, 467] width 147 height 30
click at [1154, 518] on div "Salvesta" at bounding box center [1166, 523] width 42 height 19
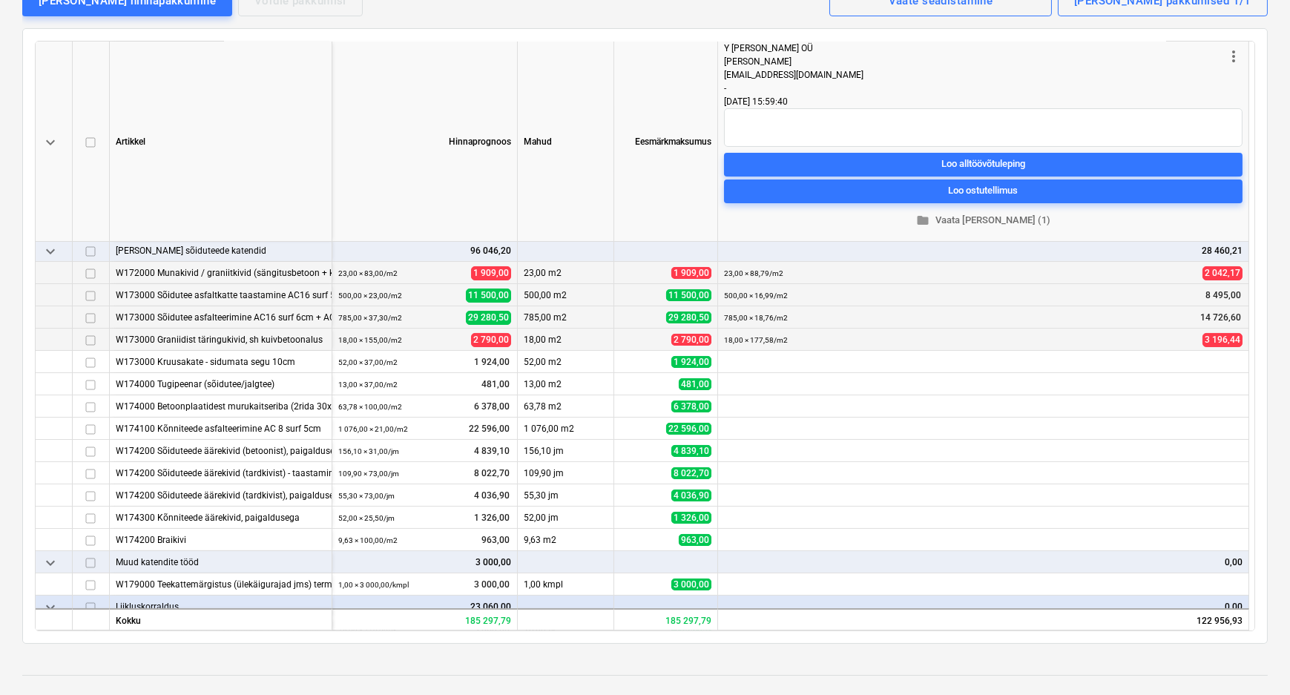
scroll to position [404, 0]
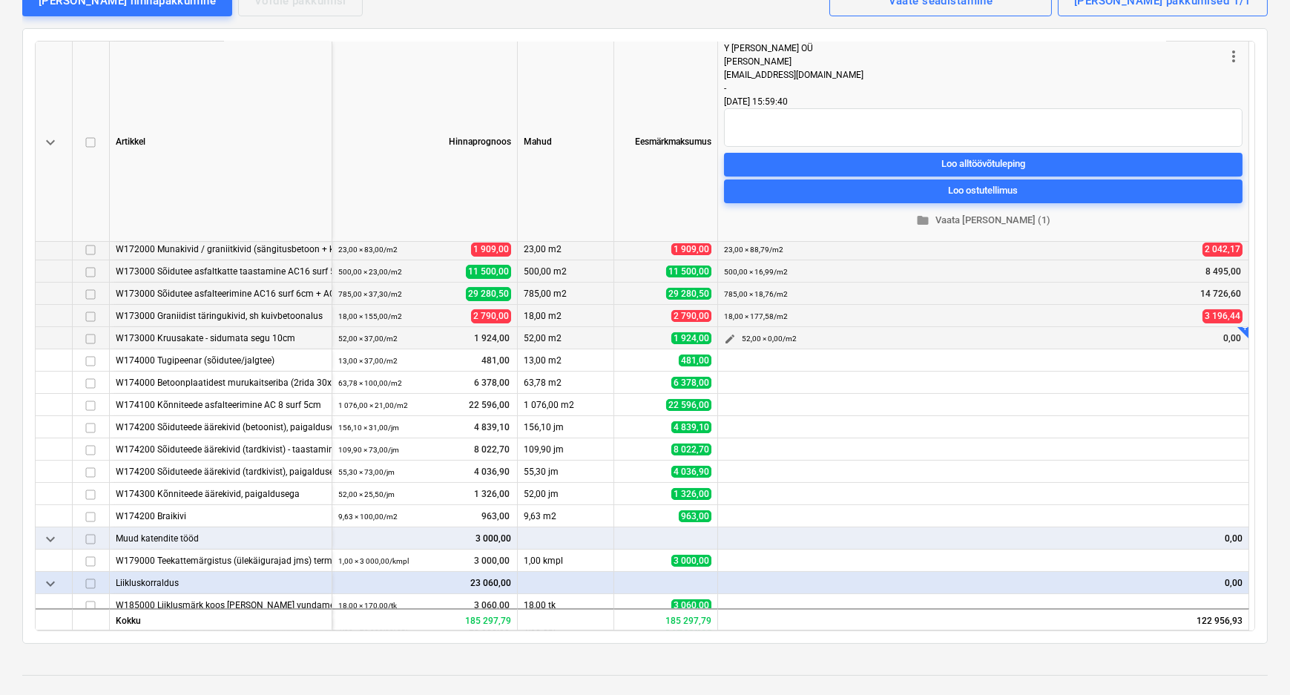
click at [728, 333] on span "edit" at bounding box center [730, 339] width 12 height 12
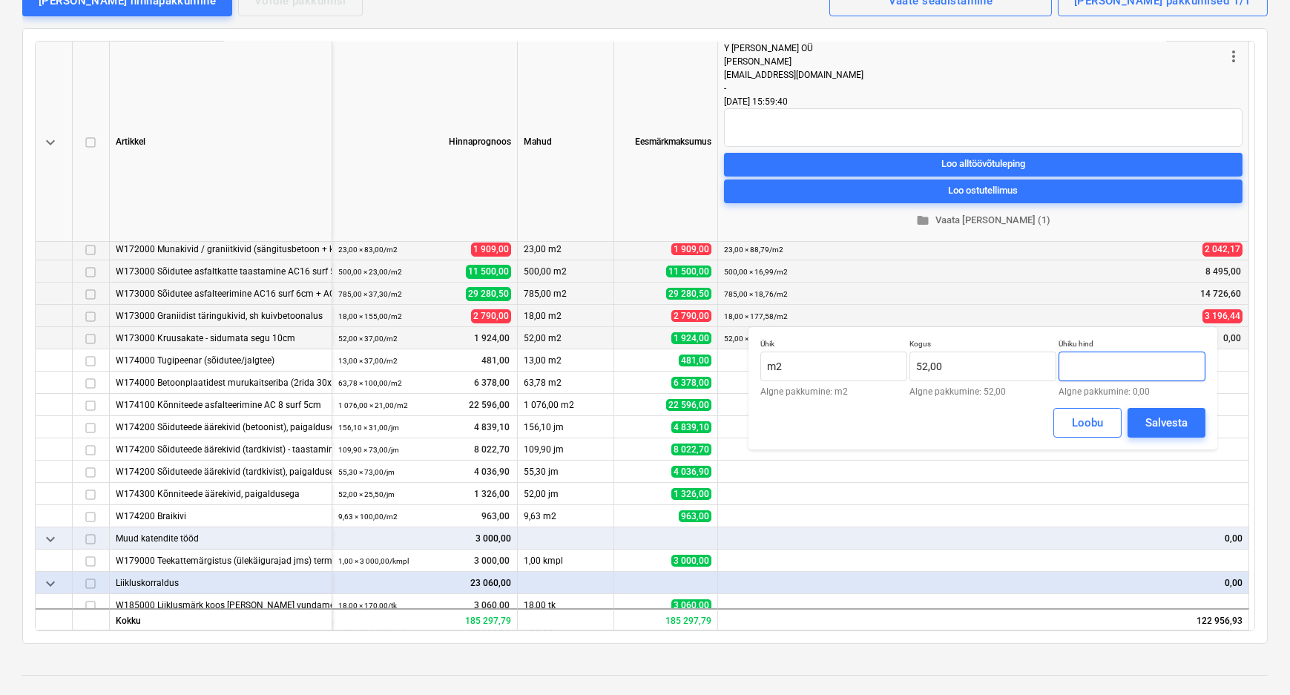
click at [1107, 370] on input "text" at bounding box center [1131, 367] width 147 height 30
click at [1172, 424] on div "Salvesta" at bounding box center [1166, 422] width 42 height 19
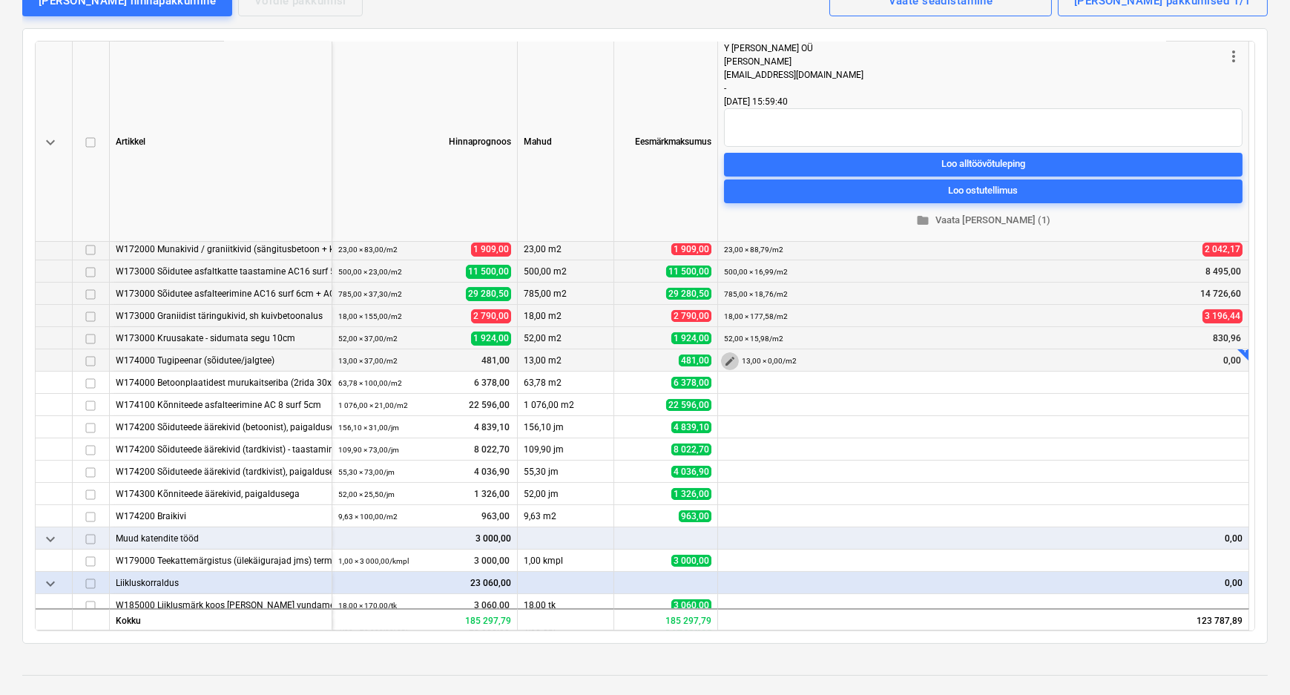
click at [729, 355] on span "edit" at bounding box center [730, 361] width 12 height 12
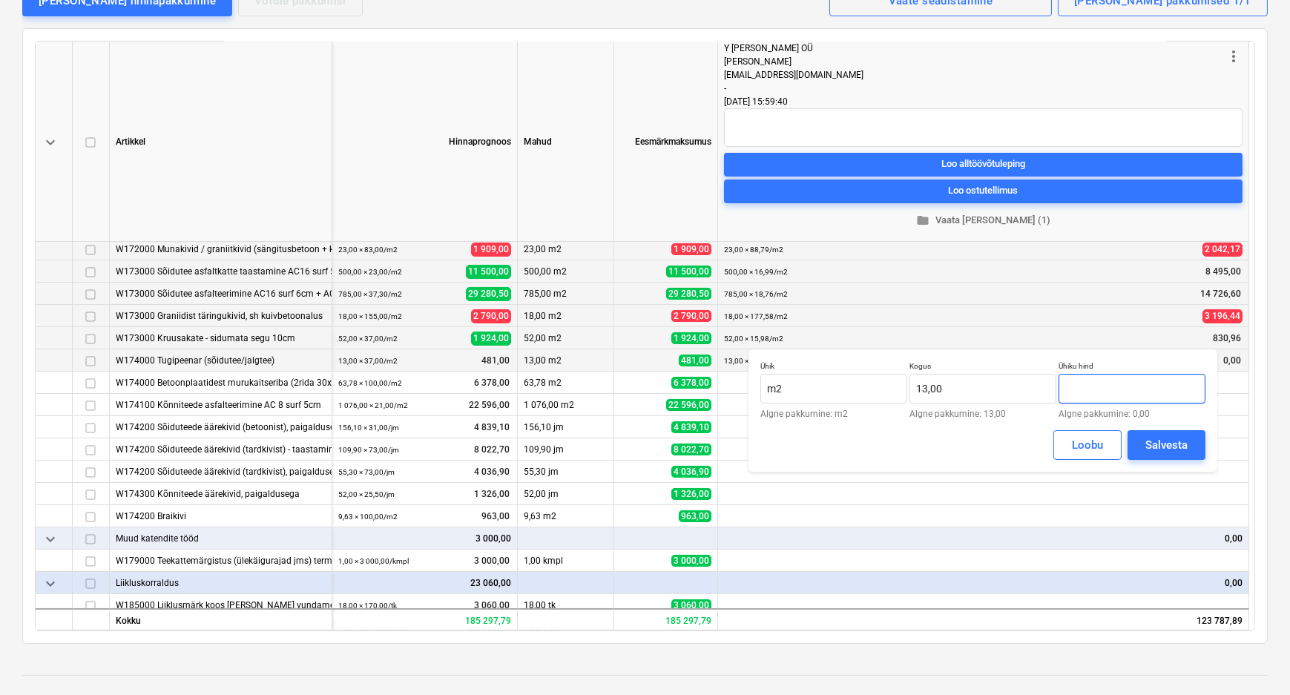
click at [1124, 389] on input "text" at bounding box center [1131, 389] width 147 height 30
click at [1153, 448] on div "Salvesta" at bounding box center [1166, 444] width 42 height 19
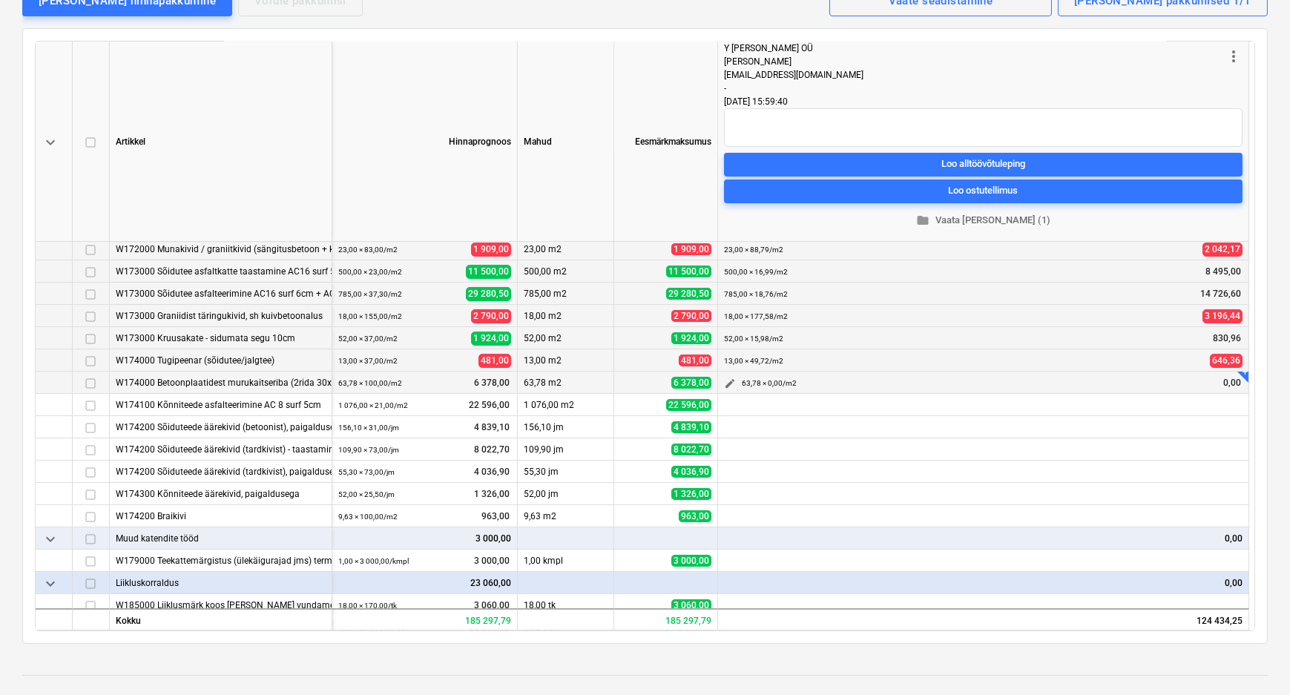
click at [725, 377] on span "edit" at bounding box center [730, 383] width 12 height 12
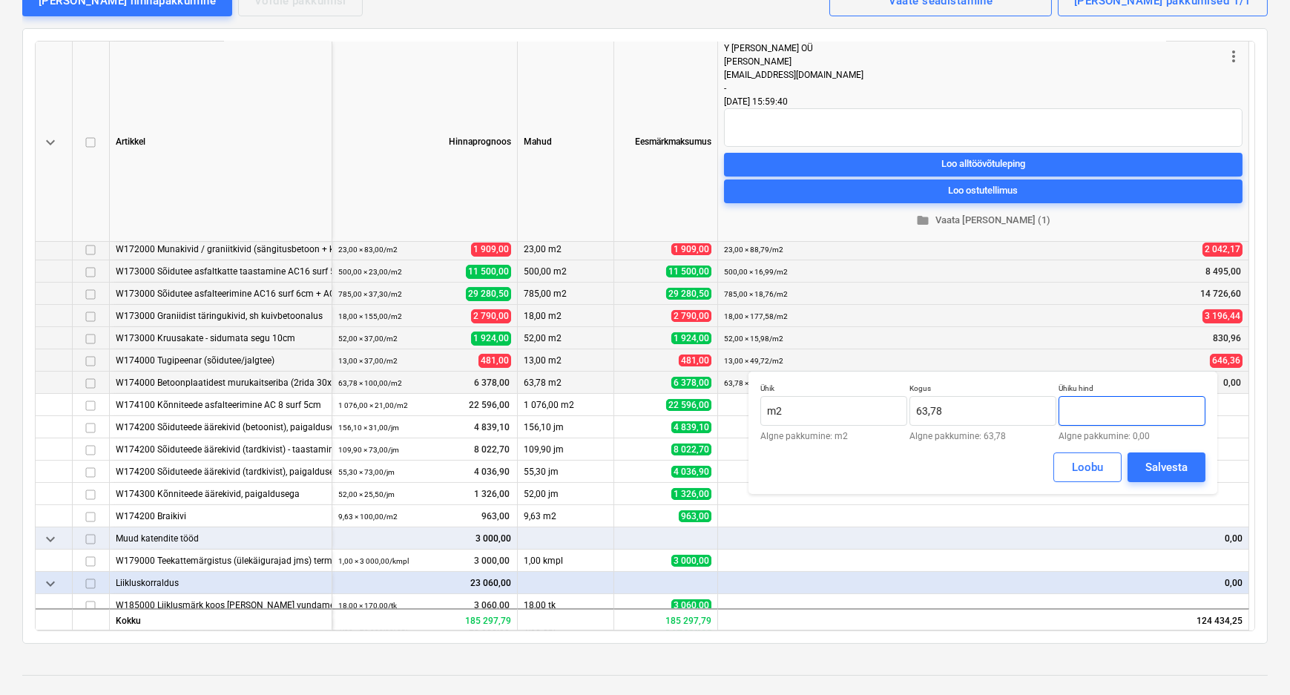
click at [1100, 406] on input "text" at bounding box center [1131, 411] width 147 height 30
click at [1158, 466] on div "Salvesta" at bounding box center [1166, 467] width 42 height 19
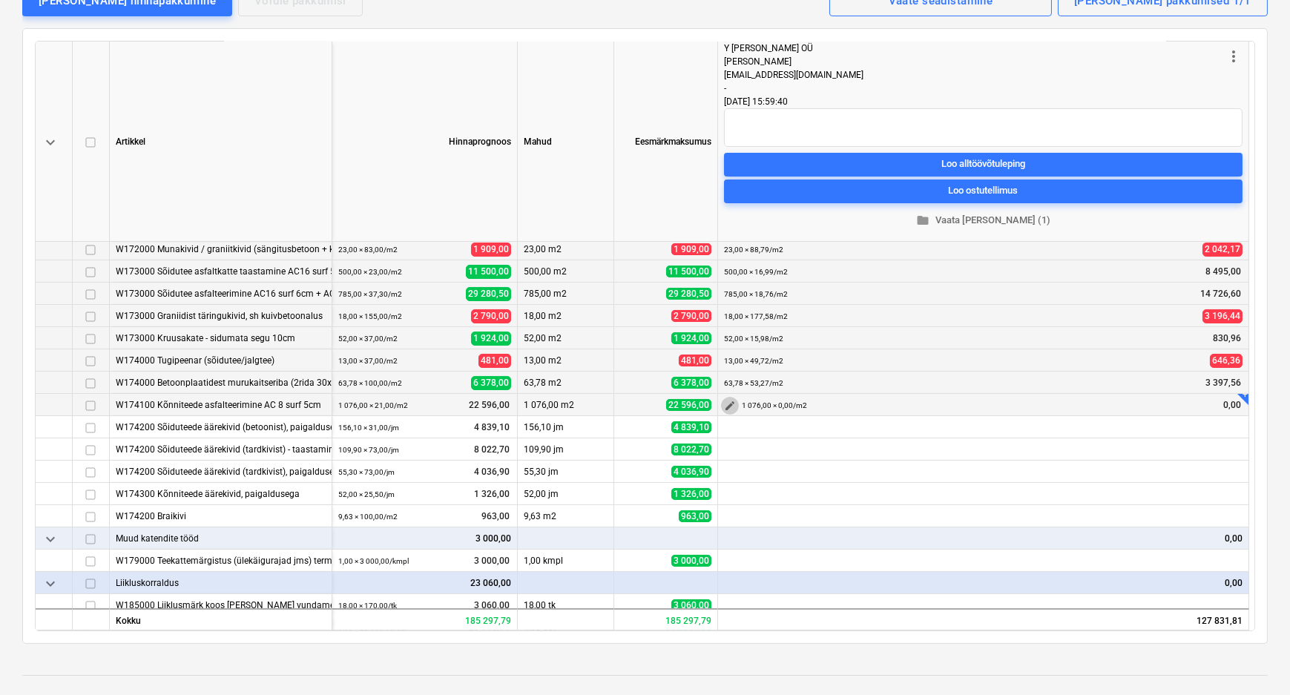
click at [730, 400] on span "edit" at bounding box center [730, 406] width 12 height 12
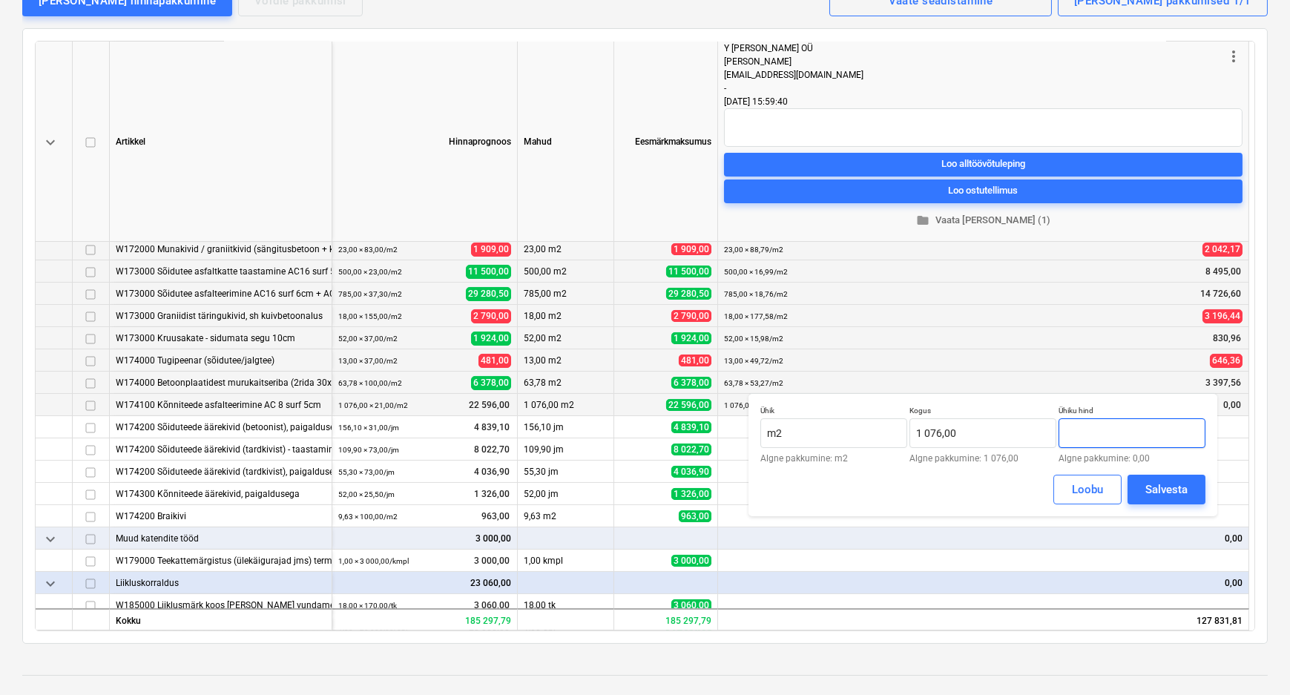
click at [1114, 437] on input "text" at bounding box center [1131, 433] width 147 height 30
click at [1159, 488] on div "Salvesta" at bounding box center [1166, 489] width 42 height 19
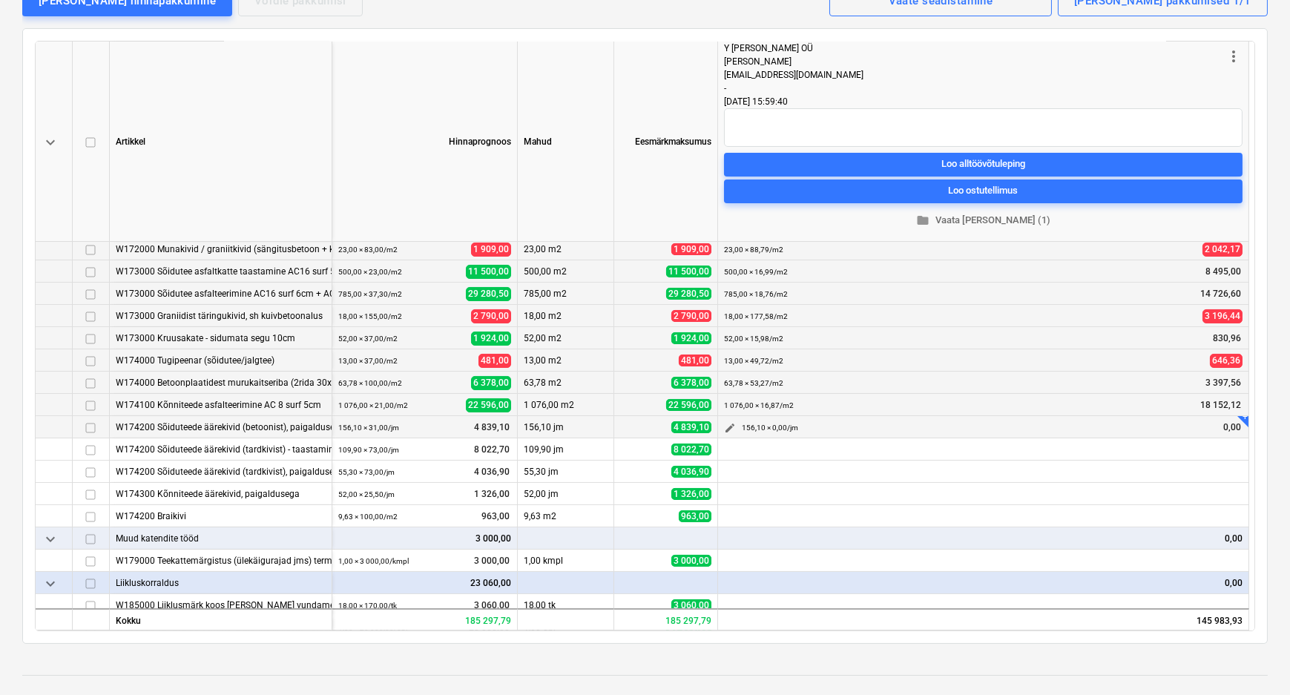
click at [729, 422] on span "edit" at bounding box center [730, 428] width 12 height 12
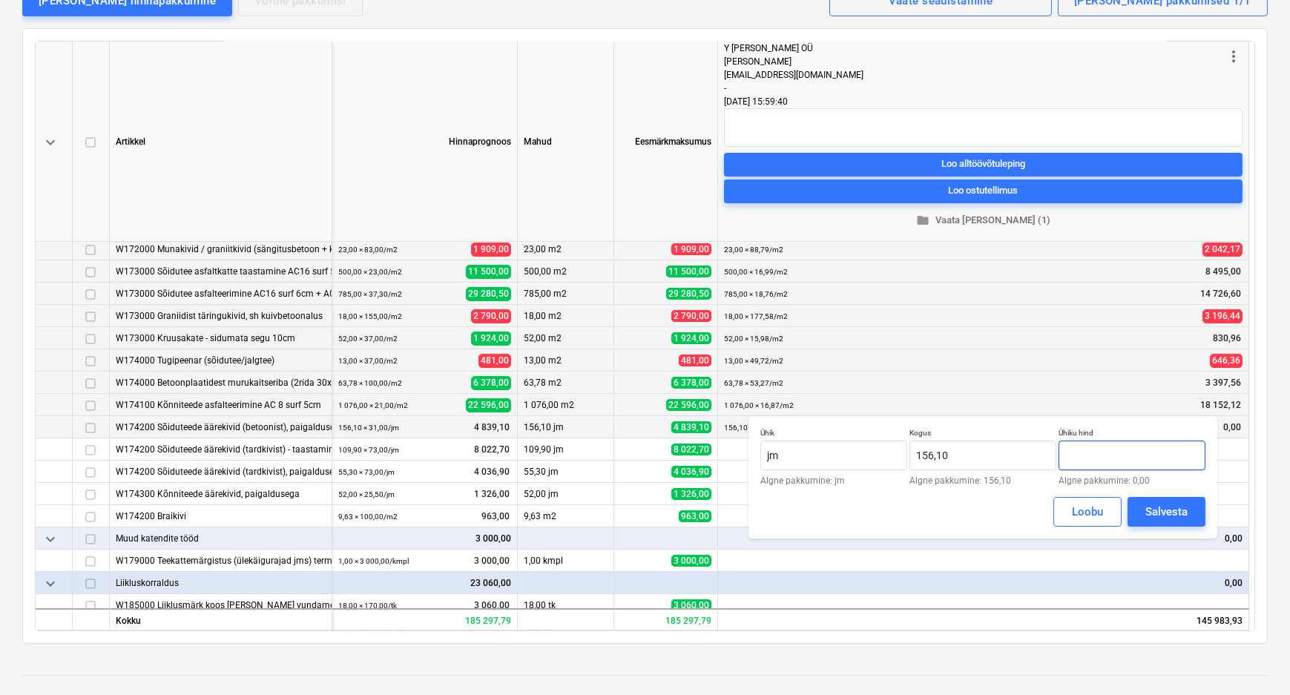
click at [1120, 459] on input "text" at bounding box center [1131, 456] width 147 height 30
click at [1172, 509] on div "Salvesta" at bounding box center [1166, 511] width 42 height 19
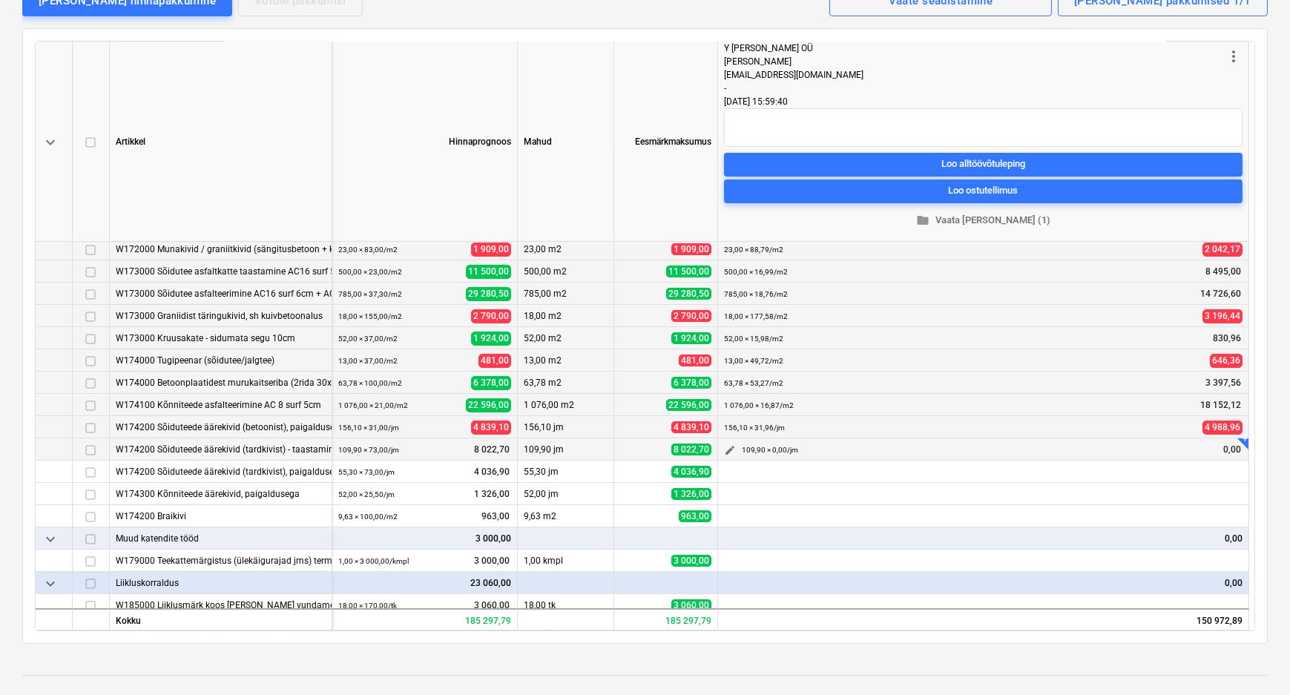
click at [730, 444] on span "edit" at bounding box center [730, 450] width 12 height 12
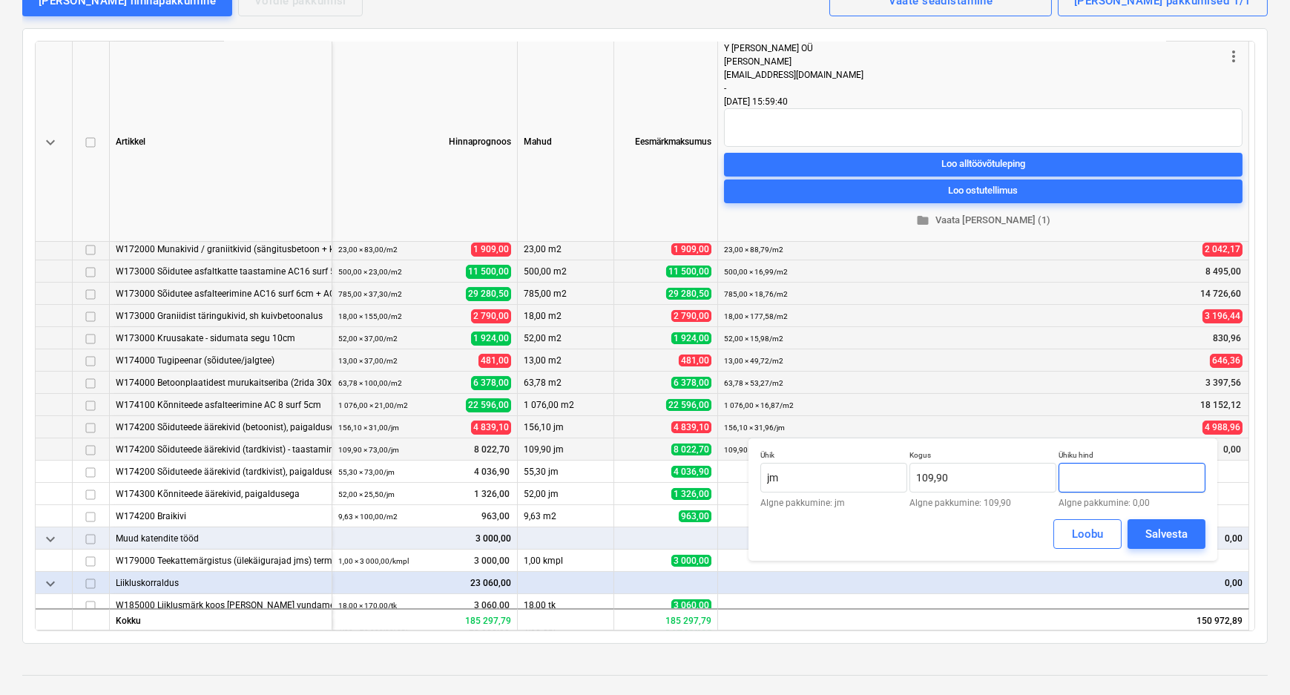
click at [1104, 476] on input "text" at bounding box center [1131, 478] width 147 height 30
click at [1147, 520] on button "Salvesta" at bounding box center [1166, 534] width 78 height 30
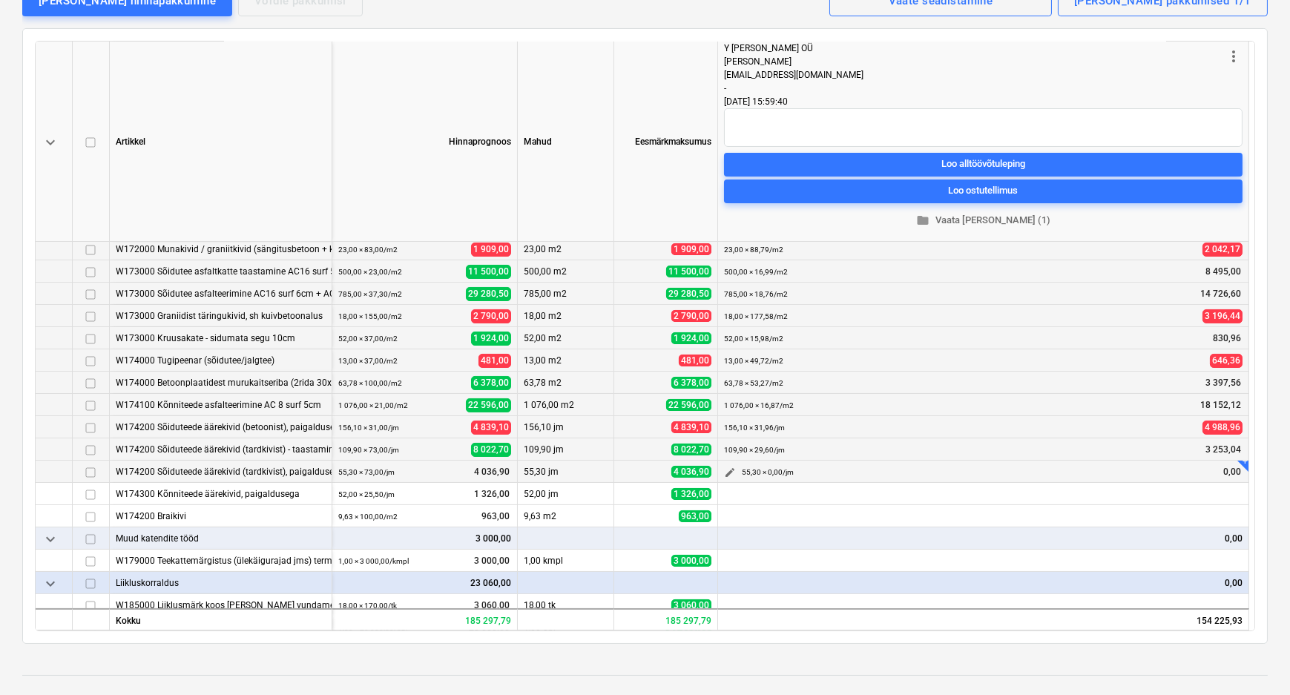
click at [727, 466] on span "edit" at bounding box center [730, 472] width 12 height 12
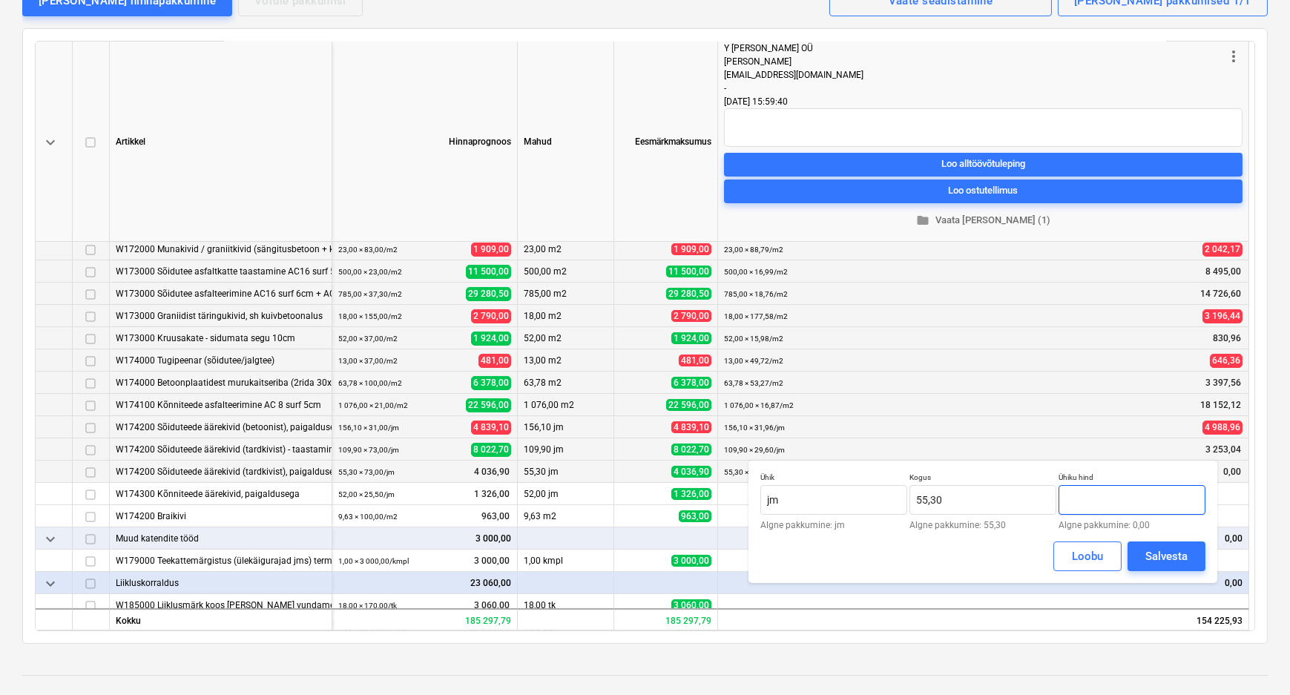
click at [1121, 500] on input "text" at bounding box center [1131, 500] width 147 height 30
click at [1154, 547] on div "Salvesta" at bounding box center [1166, 556] width 42 height 19
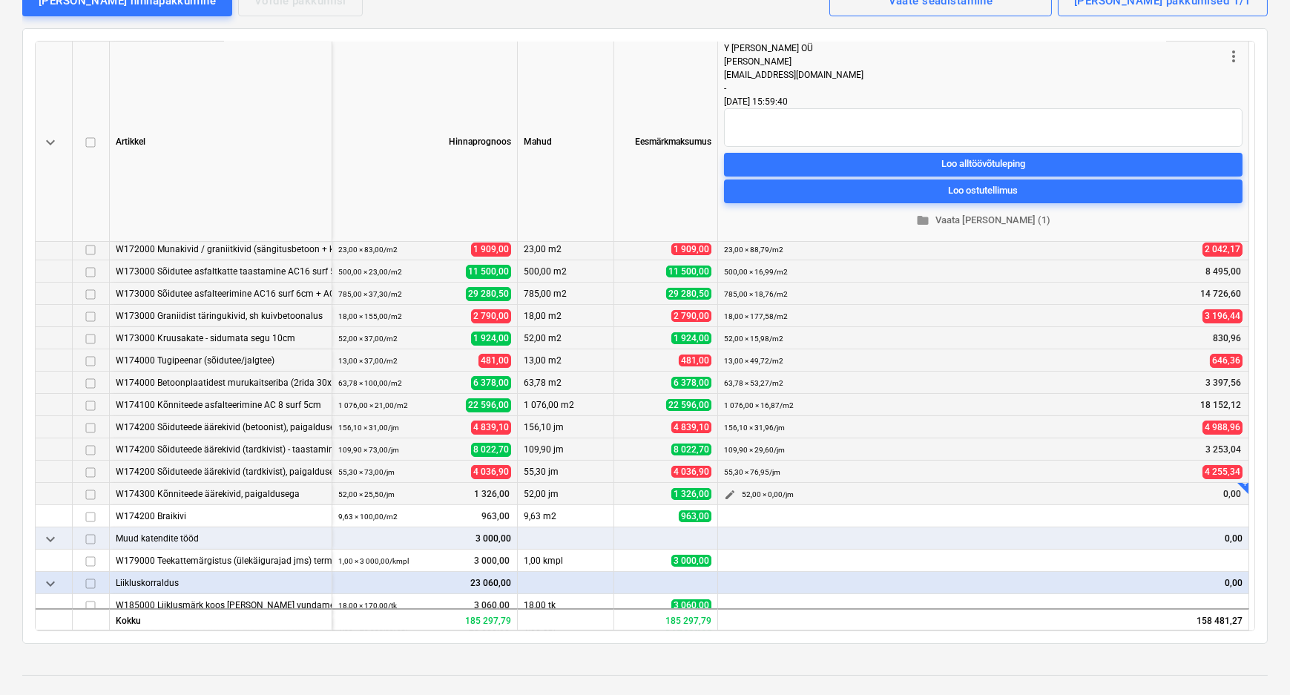
click at [724, 489] on span "edit" at bounding box center [730, 495] width 12 height 12
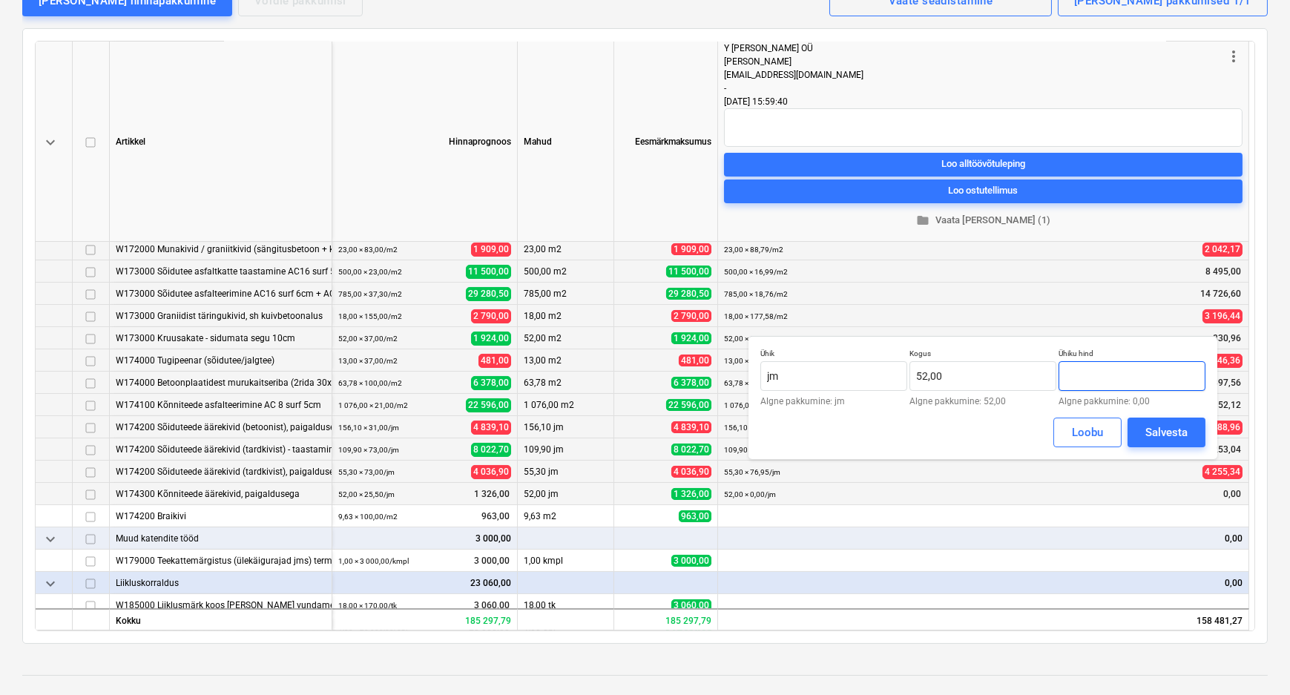
click at [1117, 377] on input "text" at bounding box center [1131, 376] width 147 height 30
click at [1157, 429] on div "Salvesta" at bounding box center [1166, 432] width 42 height 19
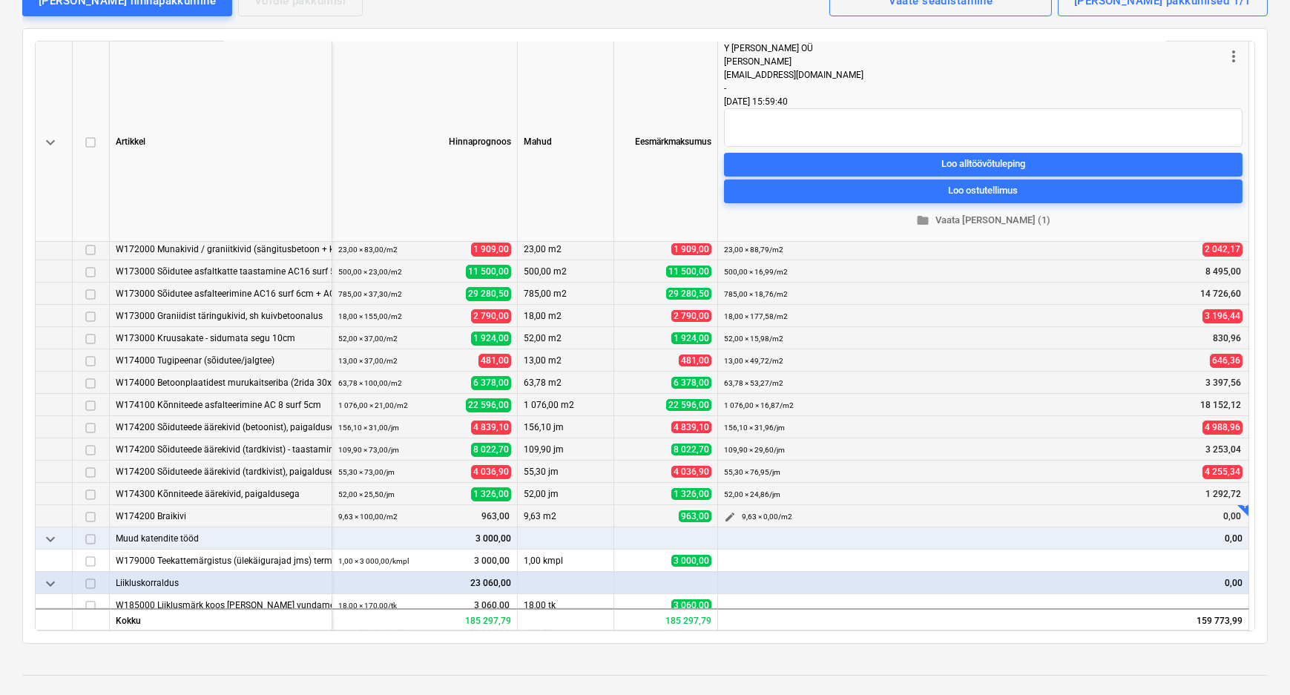
click at [725, 511] on span "edit" at bounding box center [730, 517] width 12 height 12
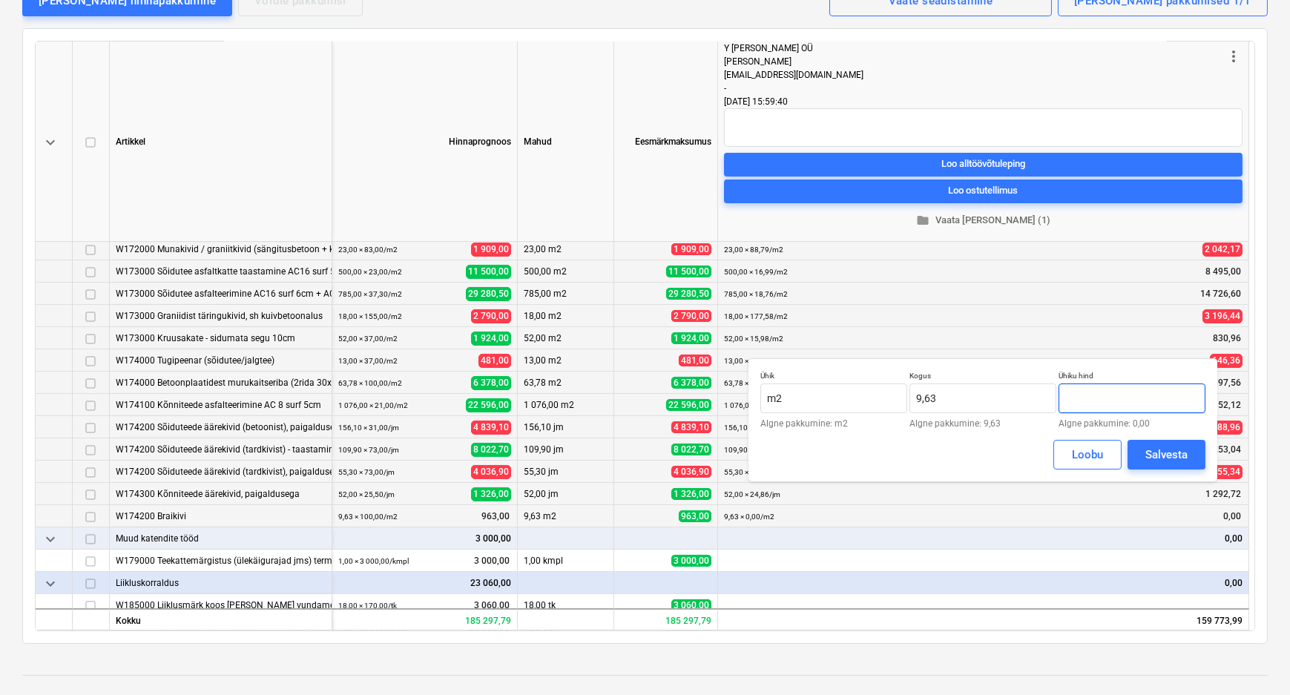
click at [1121, 392] on input "text" at bounding box center [1131, 398] width 147 height 30
click at [1163, 451] on div "Salvesta" at bounding box center [1166, 454] width 42 height 19
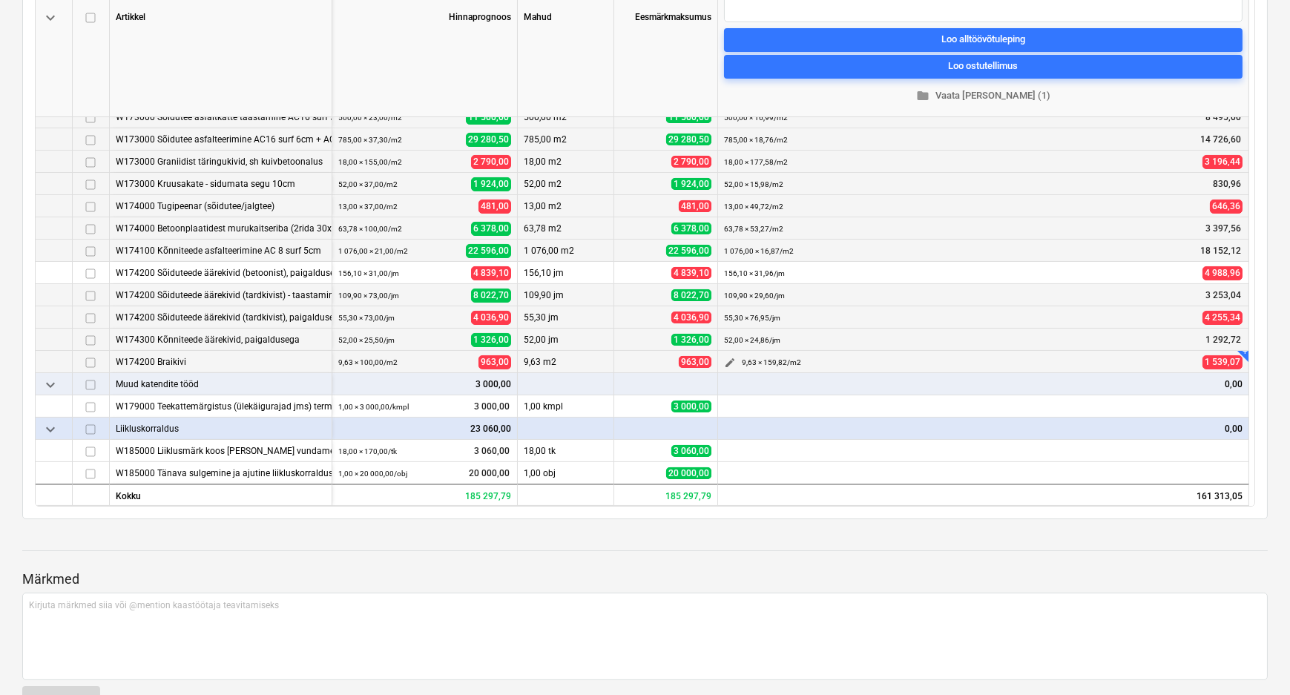
scroll to position [337, 0]
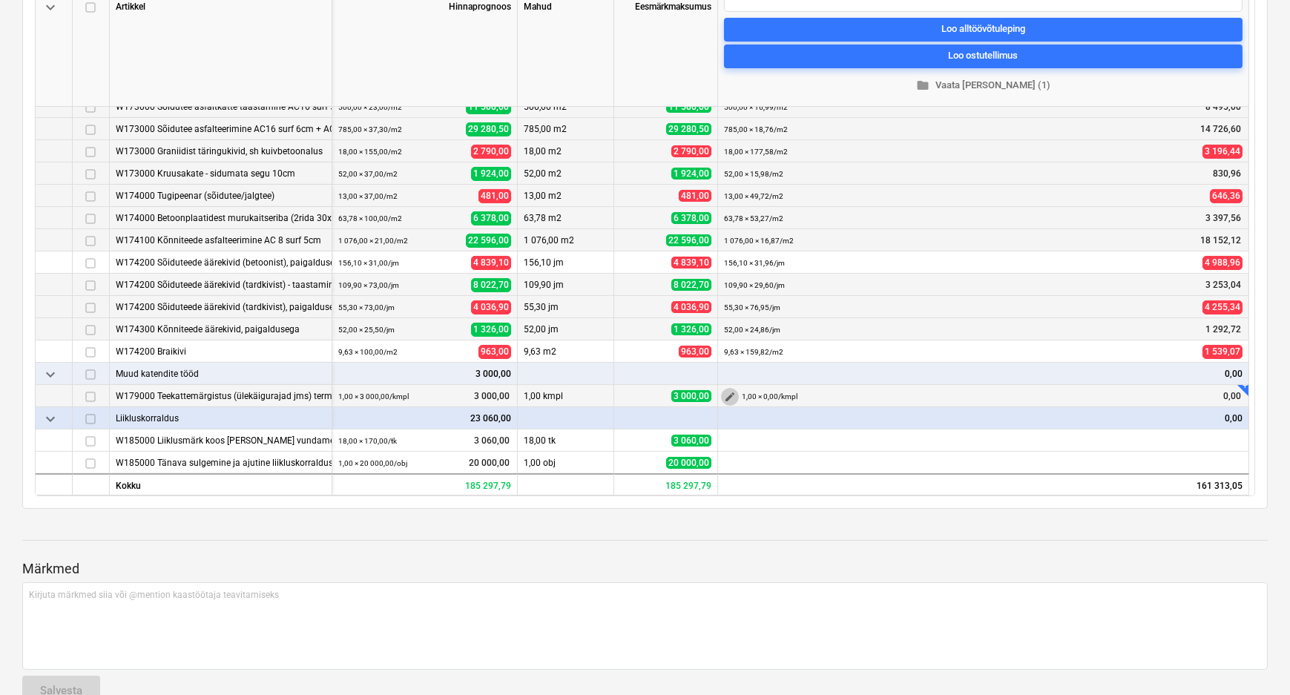
click at [727, 391] on span "edit" at bounding box center [730, 397] width 12 height 12
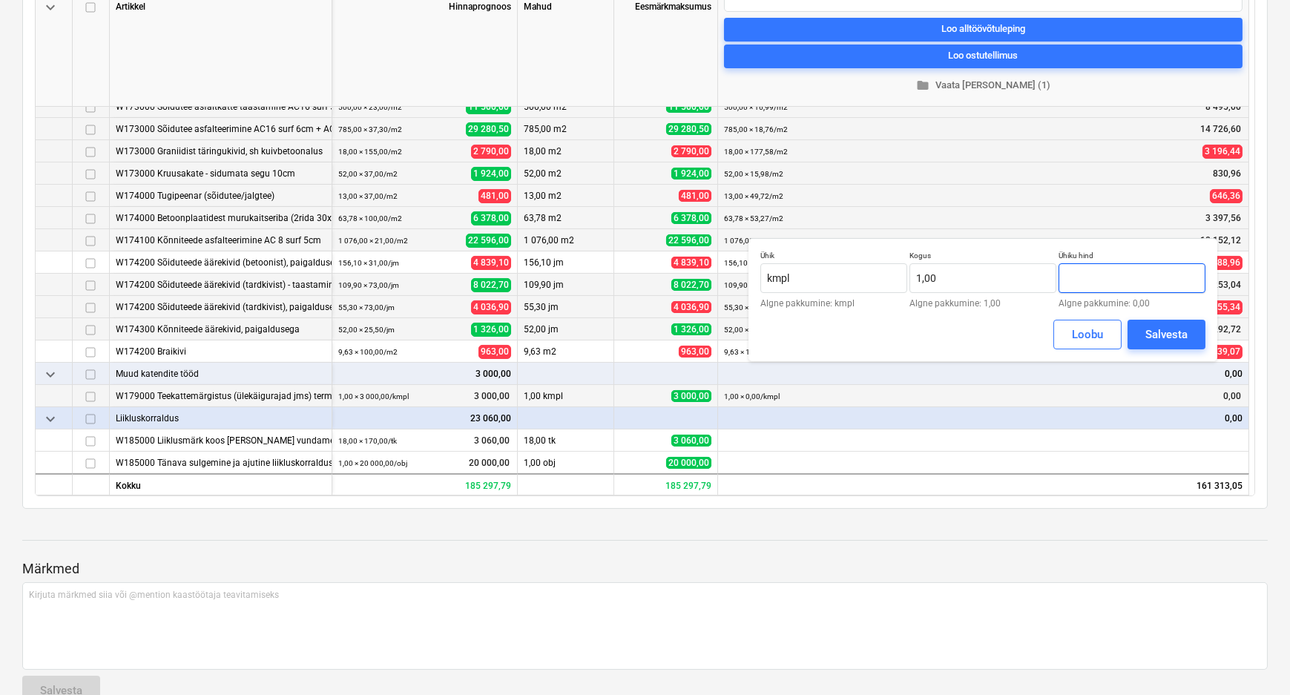
click at [1109, 280] on input "text" at bounding box center [1131, 278] width 147 height 30
click at [1147, 336] on div "Salvesta" at bounding box center [1166, 334] width 42 height 19
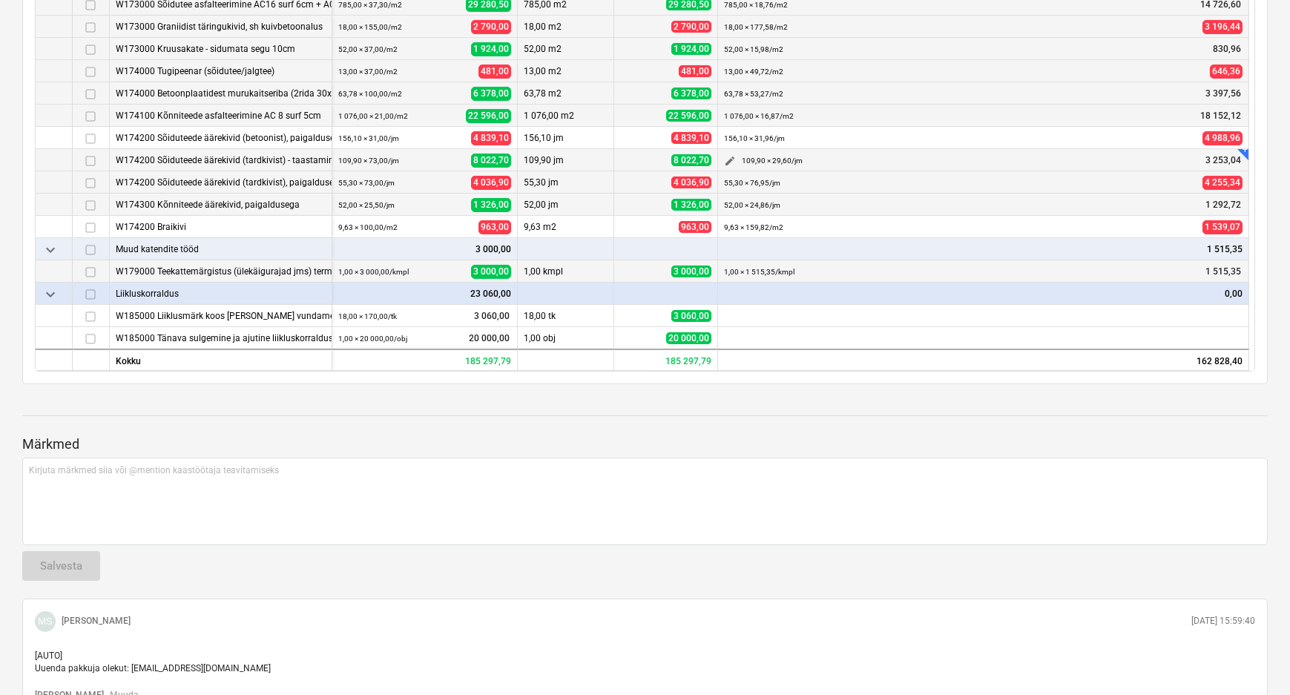
scroll to position [472, 0]
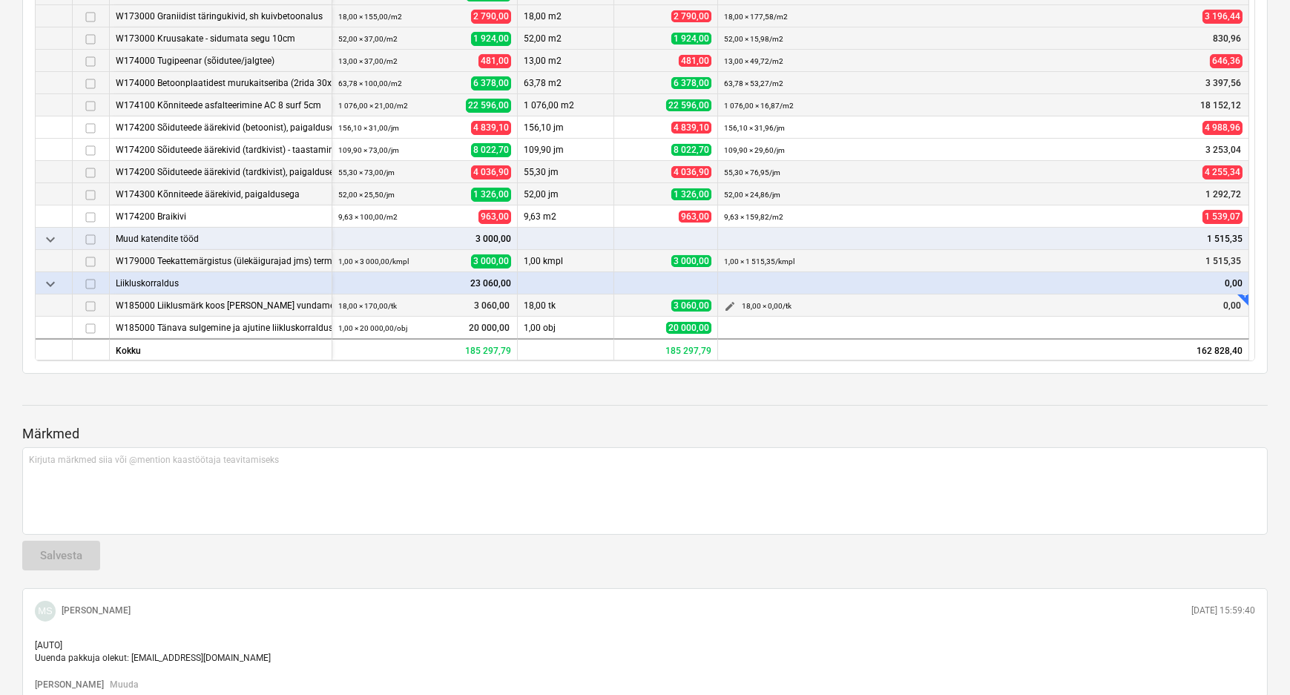
click at [730, 300] on span "edit" at bounding box center [730, 306] width 12 height 12
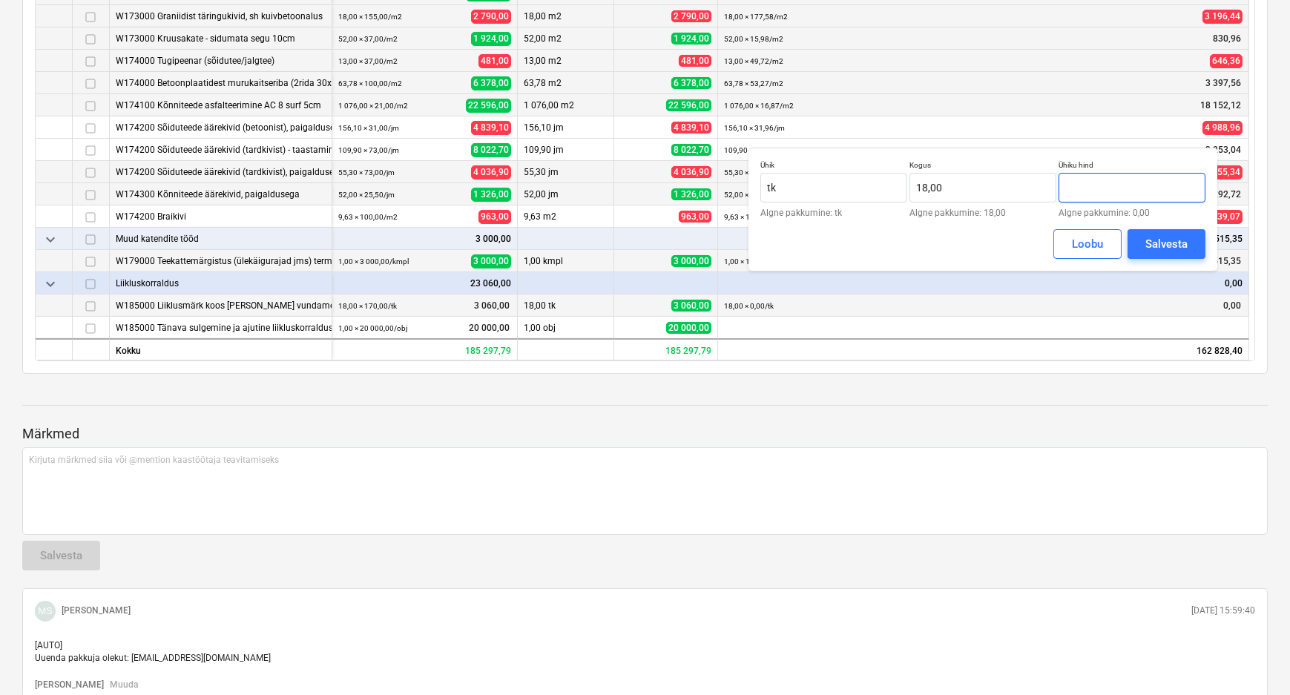
click at [1127, 183] on input "text" at bounding box center [1131, 188] width 147 height 30
click at [1153, 240] on div "Salvesta" at bounding box center [1166, 243] width 42 height 19
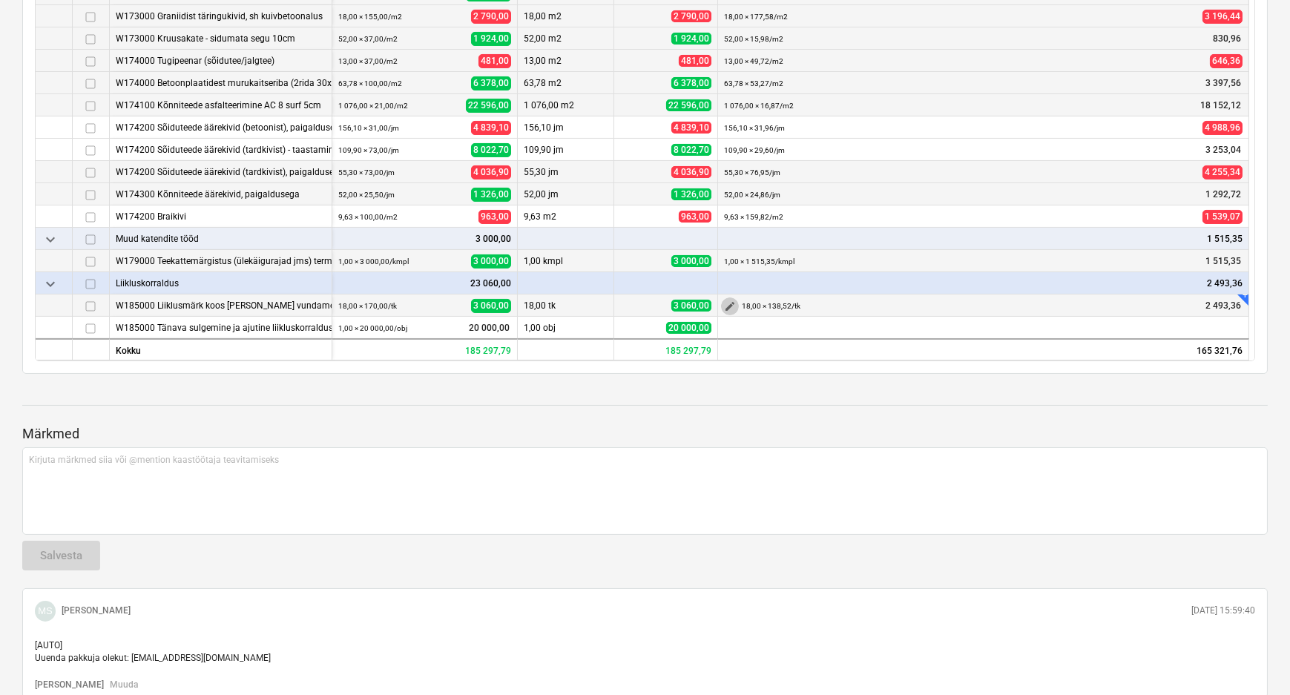
click at [728, 300] on span "edit" at bounding box center [730, 306] width 12 height 12
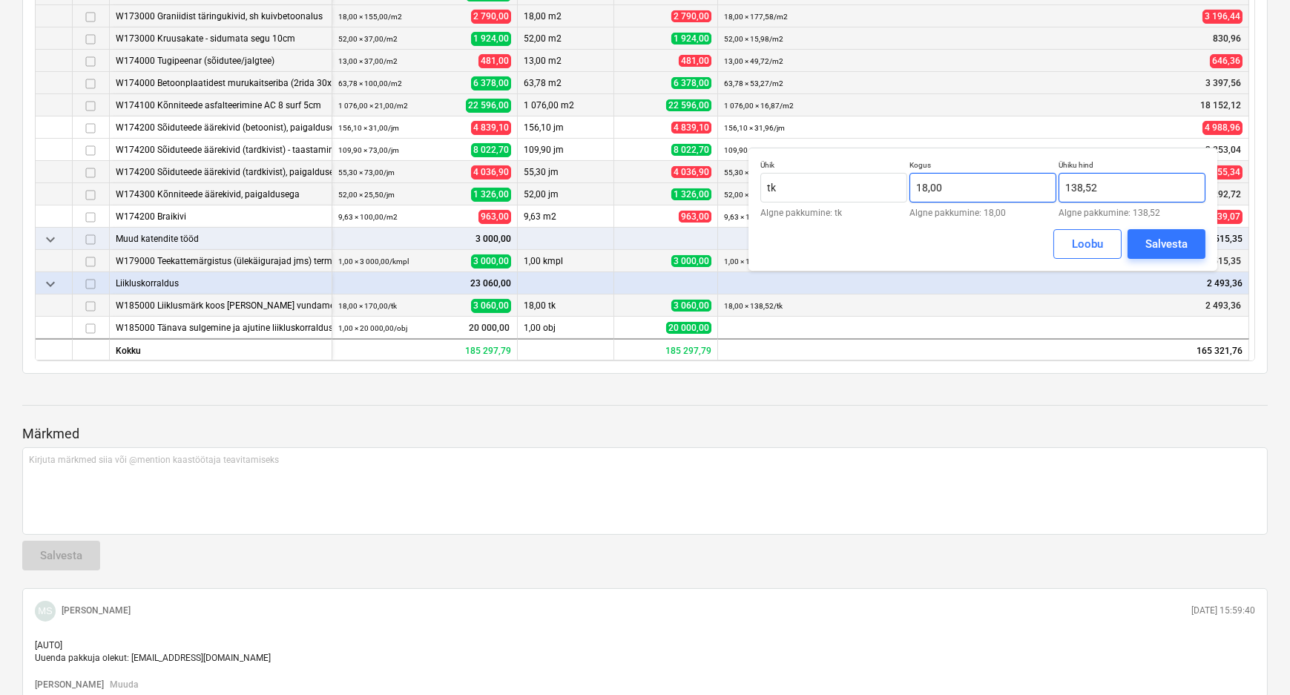
drag, startPoint x: 1110, startPoint y: 185, endPoint x: 1046, endPoint y: 194, distance: 65.1
click at [1046, 194] on div "Ühik tk Algne pakkumine: [PERSON_NAME] 18,00 Algne pakkumine: 18,00 Ühiku hind …" at bounding box center [982, 188] width 445 height 57
click at [1161, 243] on div "Salvesta" at bounding box center [1166, 243] width 42 height 19
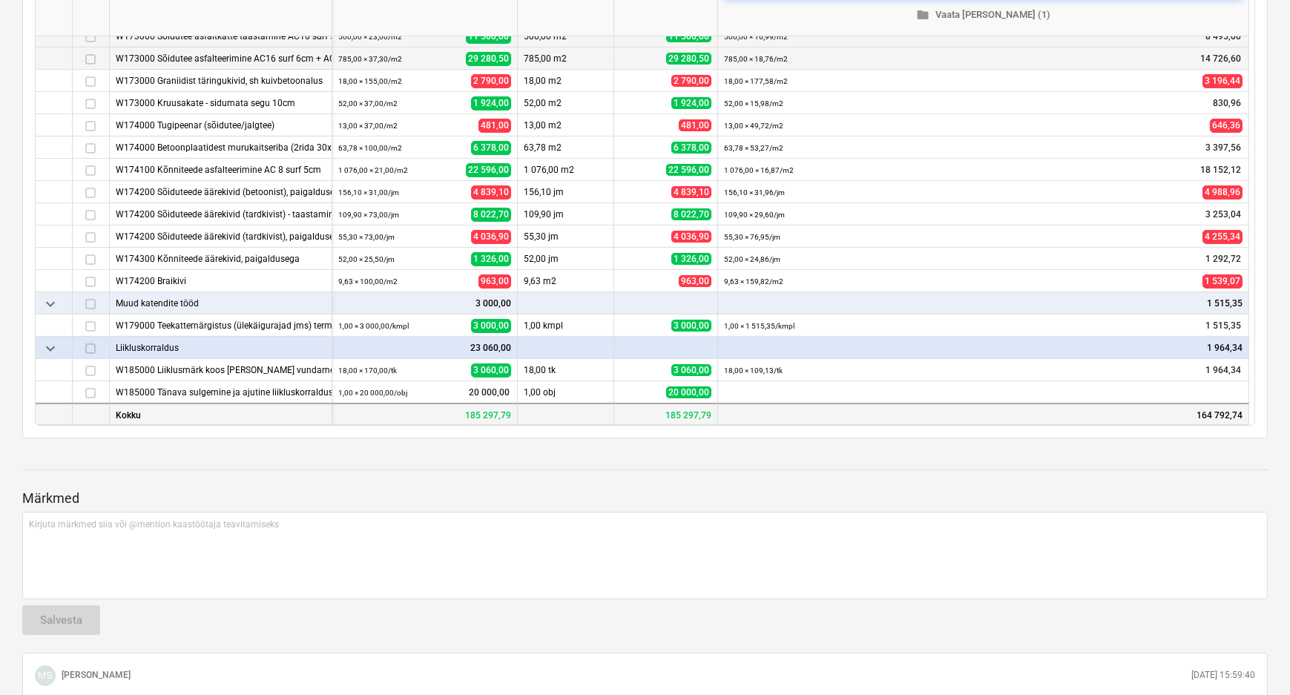
scroll to position [375, 0]
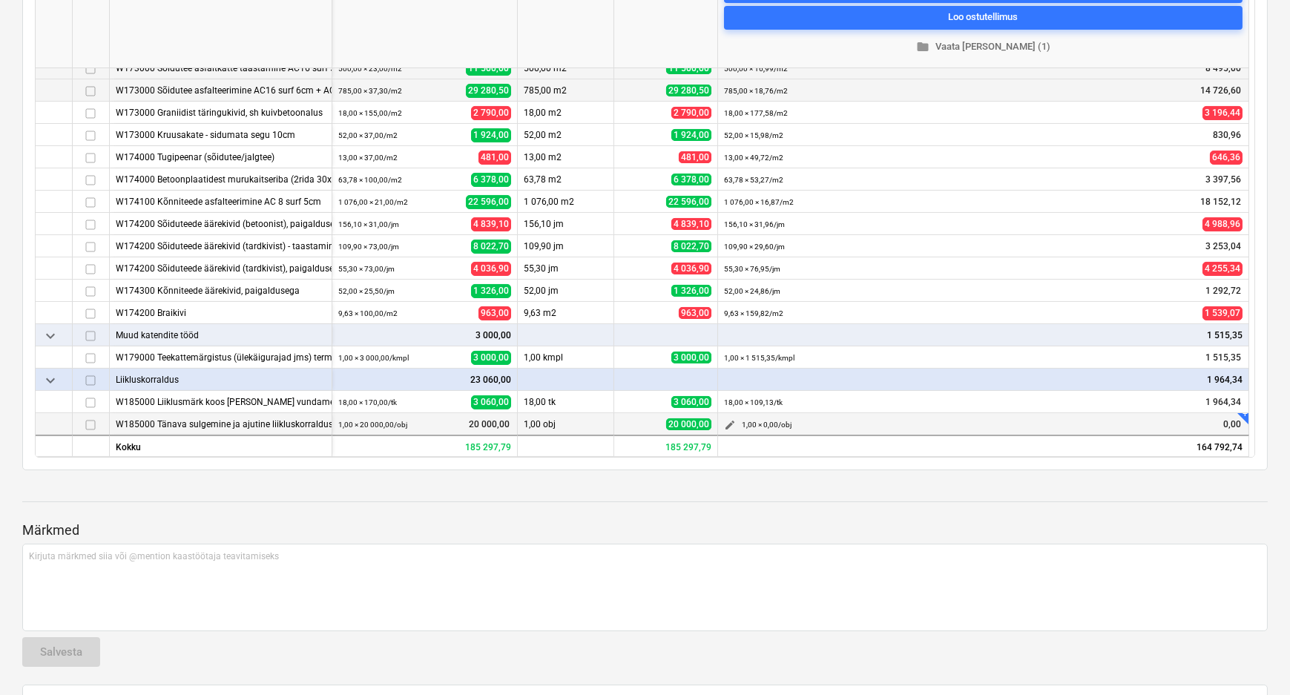
click at [726, 419] on span "edit" at bounding box center [730, 425] width 12 height 12
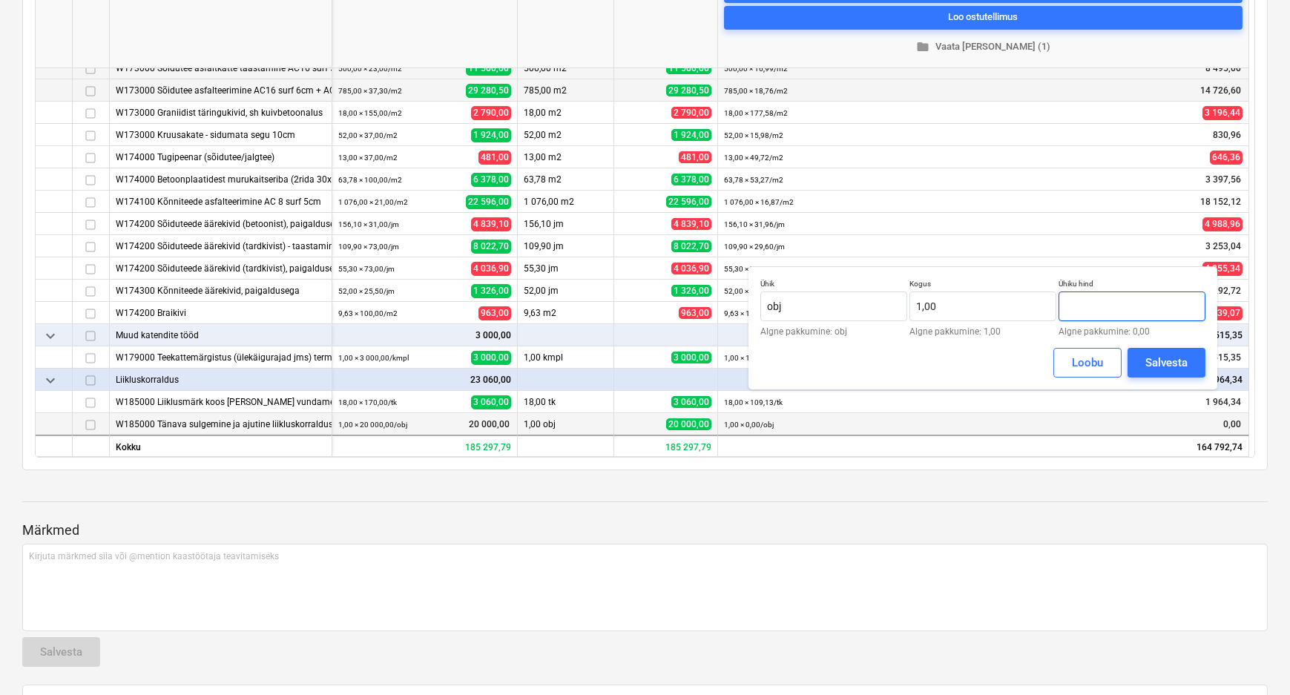
click at [1121, 303] on input "text" at bounding box center [1131, 306] width 147 height 30
click at [1158, 363] on div "Salvesta" at bounding box center [1166, 362] width 42 height 19
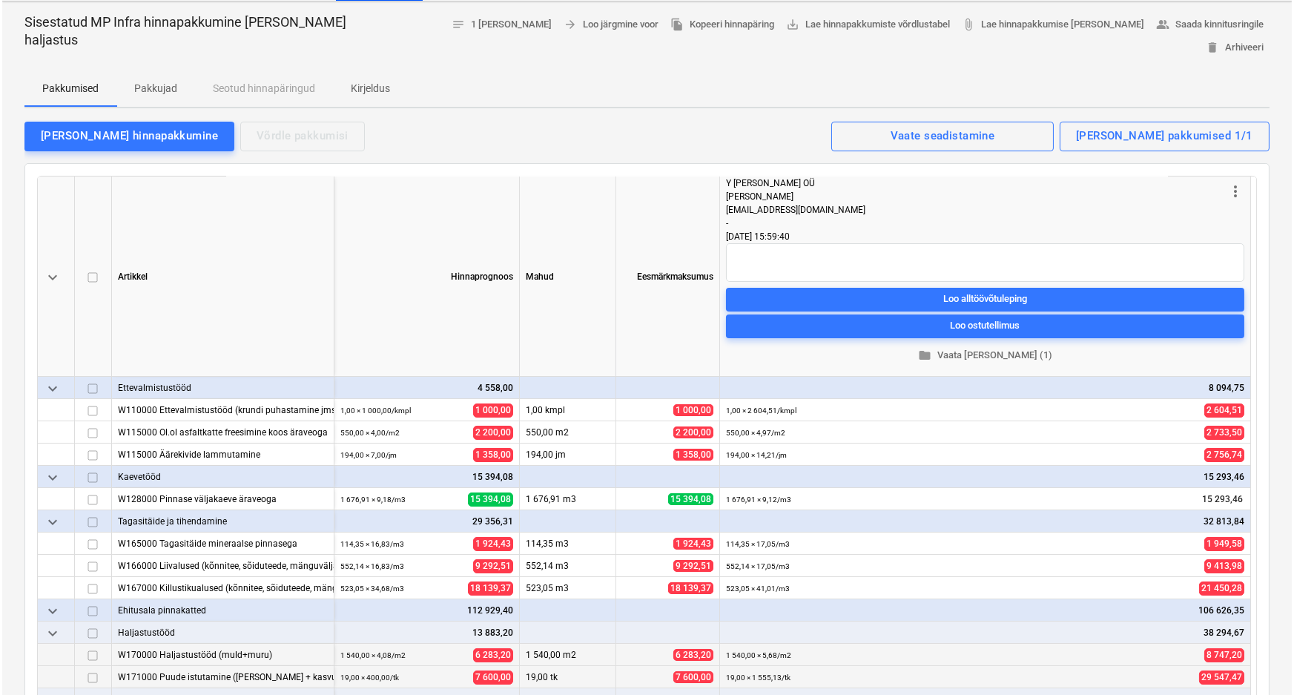
scroll to position [0, 0]
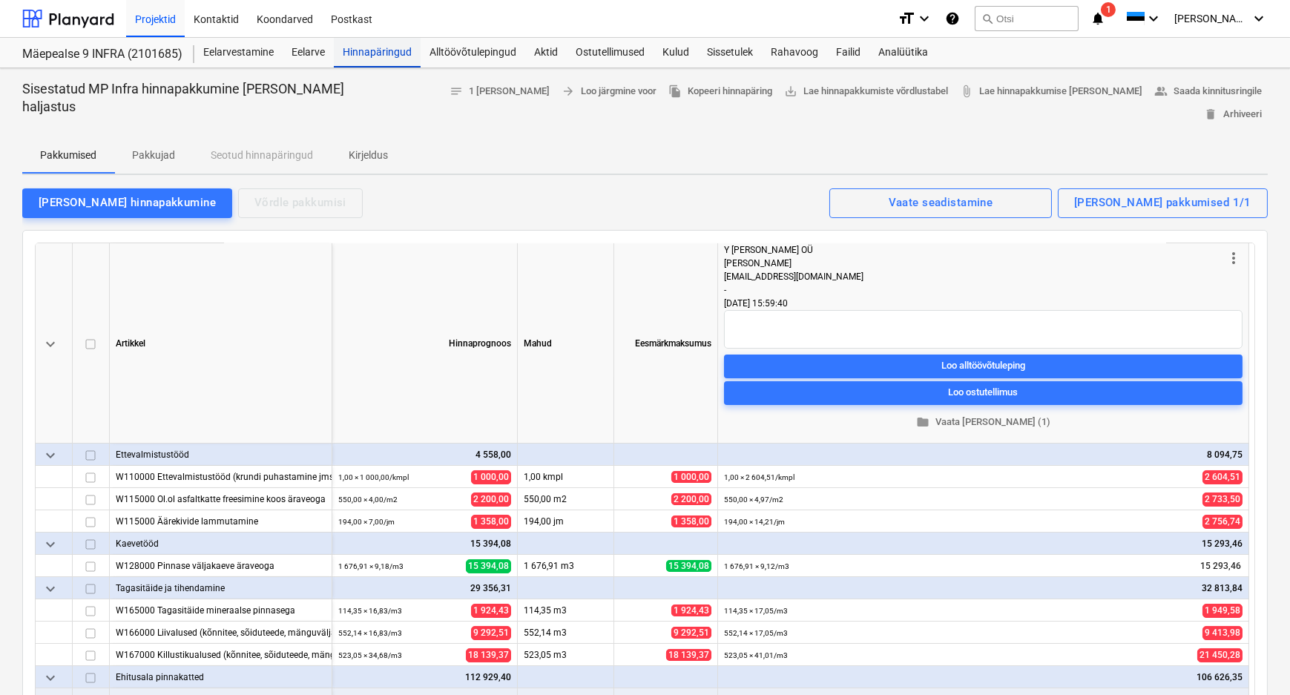
click at [376, 48] on div "Hinnapäringud" at bounding box center [377, 53] width 87 height 30
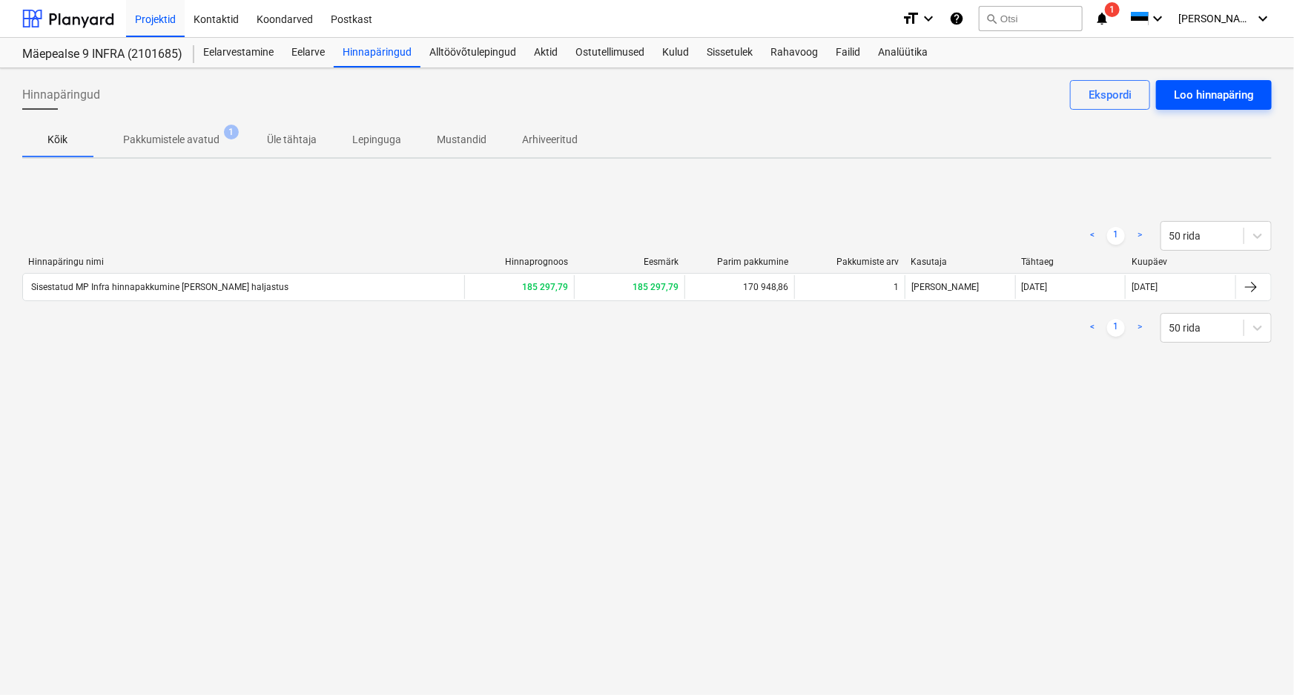
click at [1231, 95] on div "Loo hinnapäring" at bounding box center [1214, 94] width 80 height 19
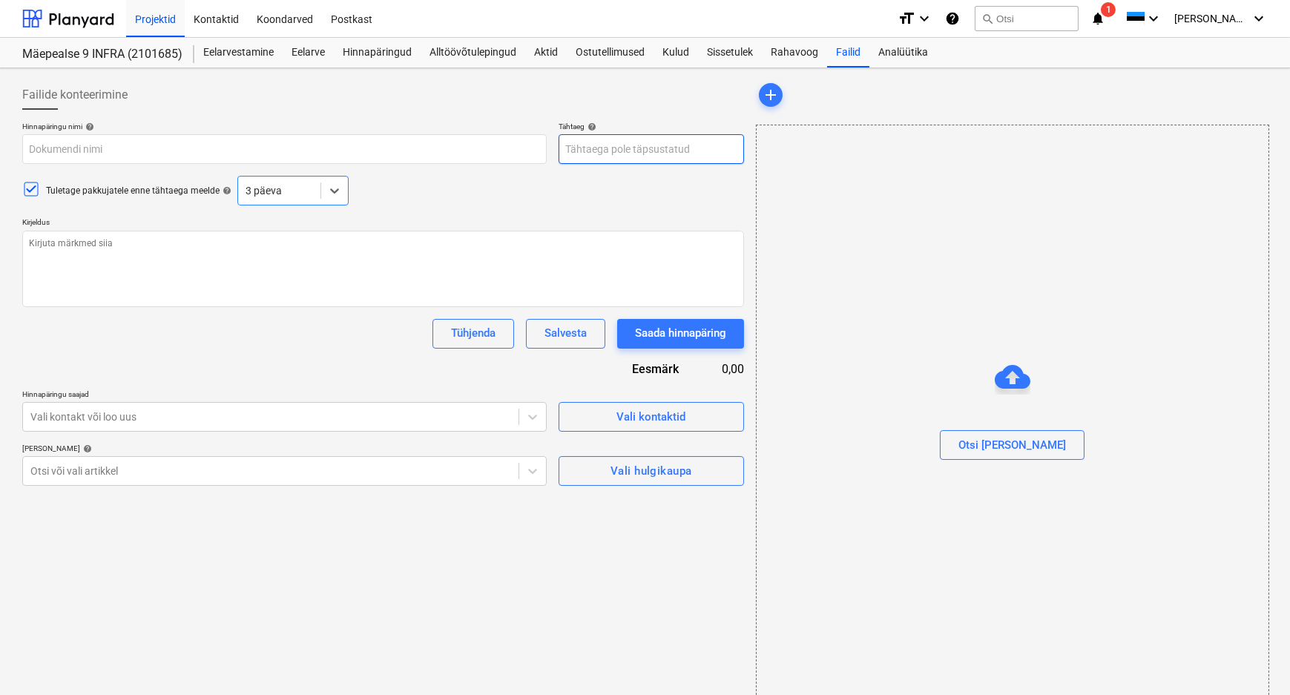
click at [644, 154] on body "Projektid Kontaktid Koondarved Postkast format_size keyboard_arrow_down help se…" at bounding box center [645, 347] width 1290 height 695
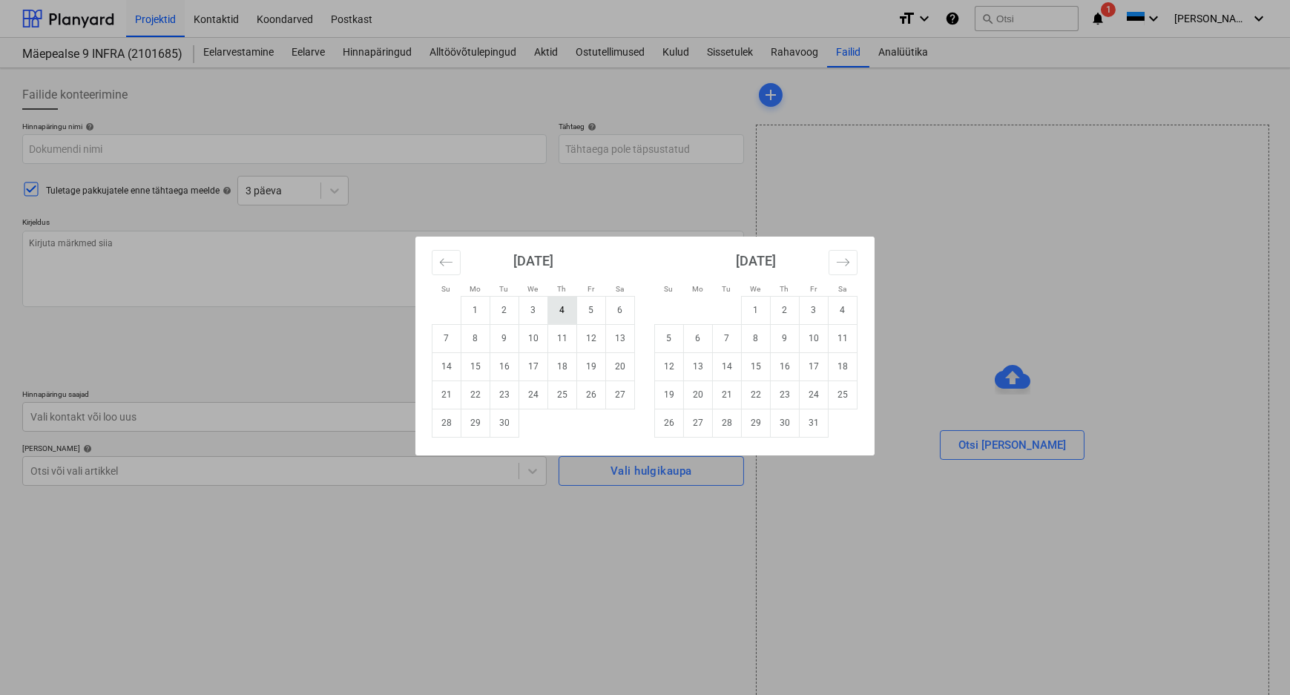
click at [562, 307] on td "4" at bounding box center [562, 310] width 29 height 28
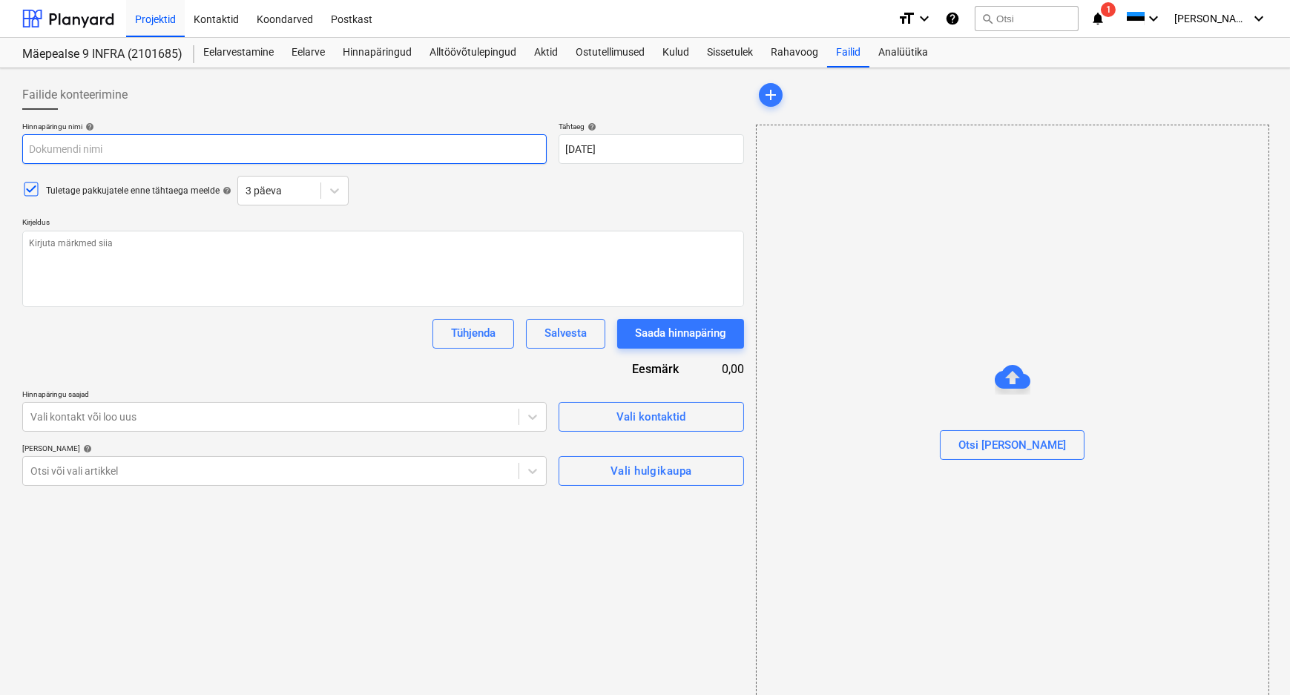
click at [106, 148] on input "text" at bounding box center [284, 149] width 524 height 30
click at [237, 150] on input "Sisestatud MP Infra hinnapakkumine" at bounding box center [284, 149] width 524 height 30
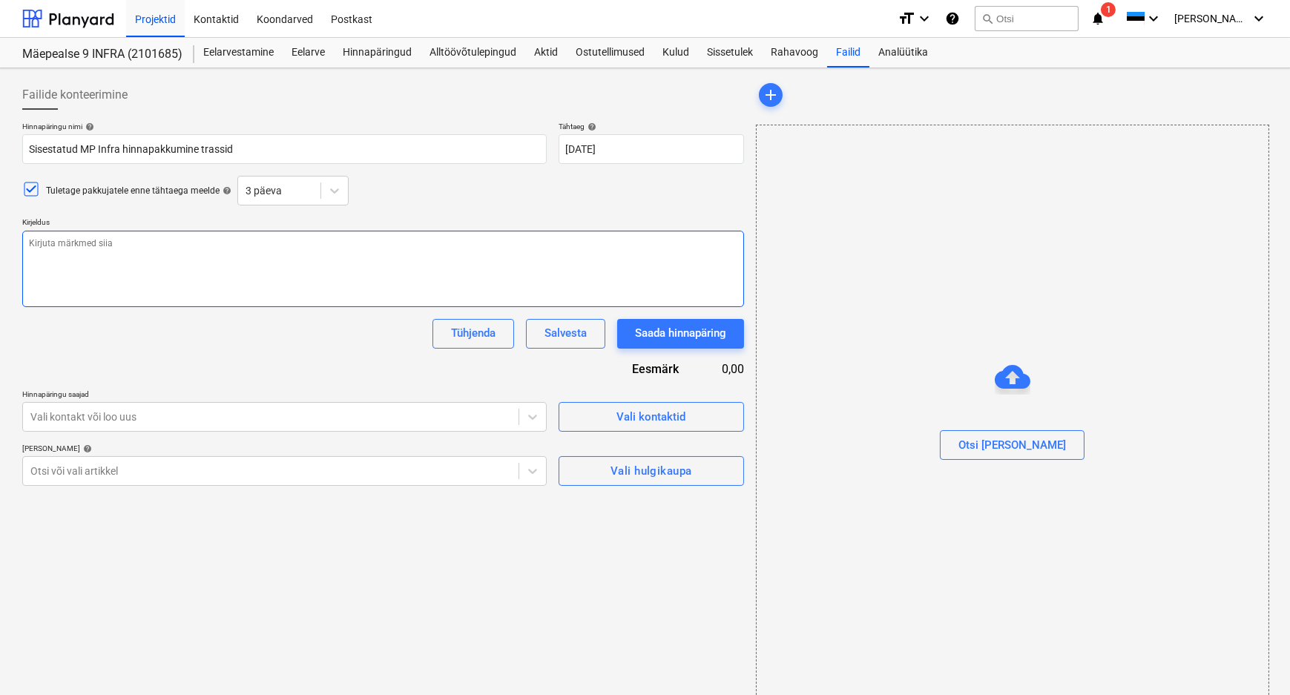
click at [128, 241] on textarea at bounding box center [383, 269] width 722 height 76
click at [171, 244] on textarea "Planyardi eelne hinnapäring" at bounding box center [383, 269] width 722 height 76
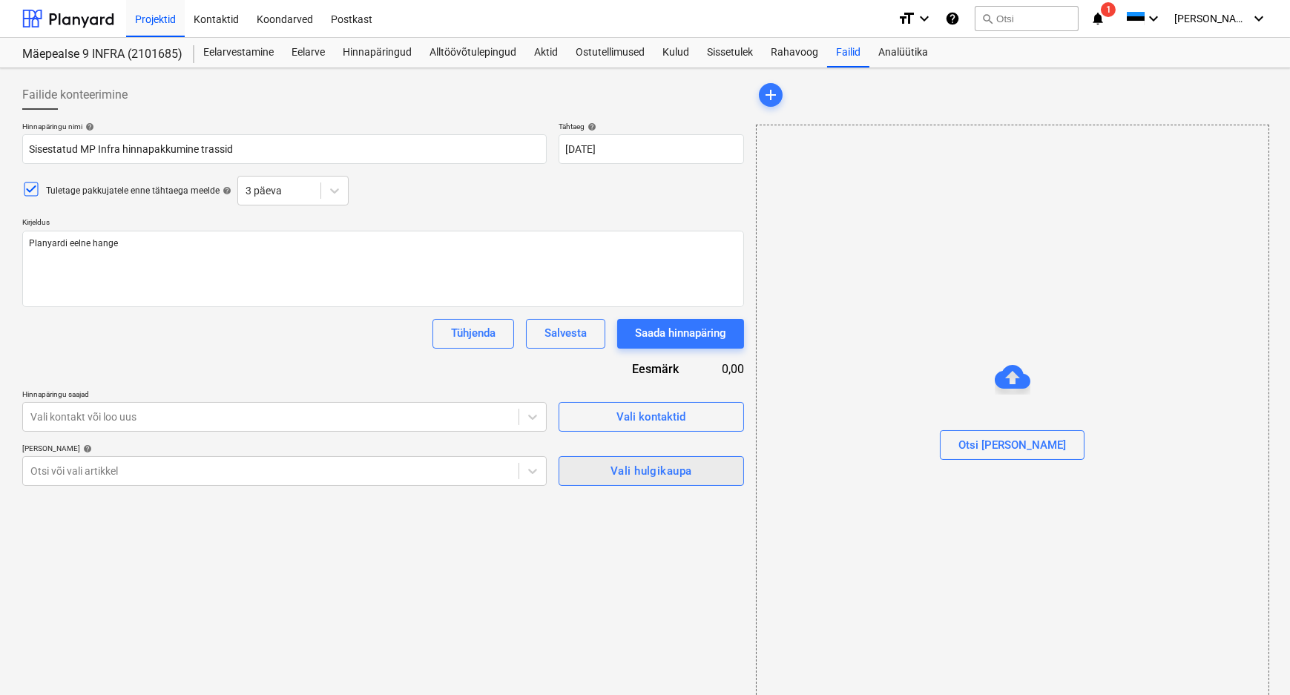
click at [716, 470] on span "Vali hulgikaupa" at bounding box center [651, 470] width 153 height 19
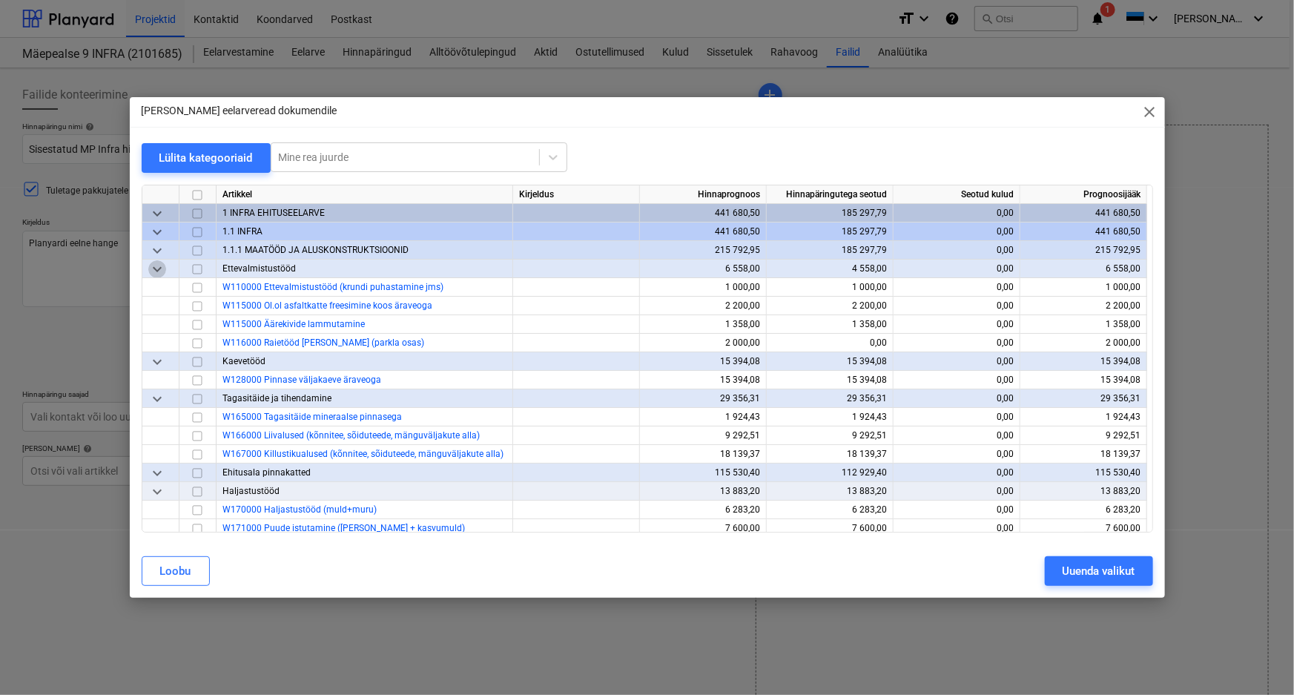
click at [155, 263] on span "keyboard_arrow_down" at bounding box center [157, 269] width 18 height 18
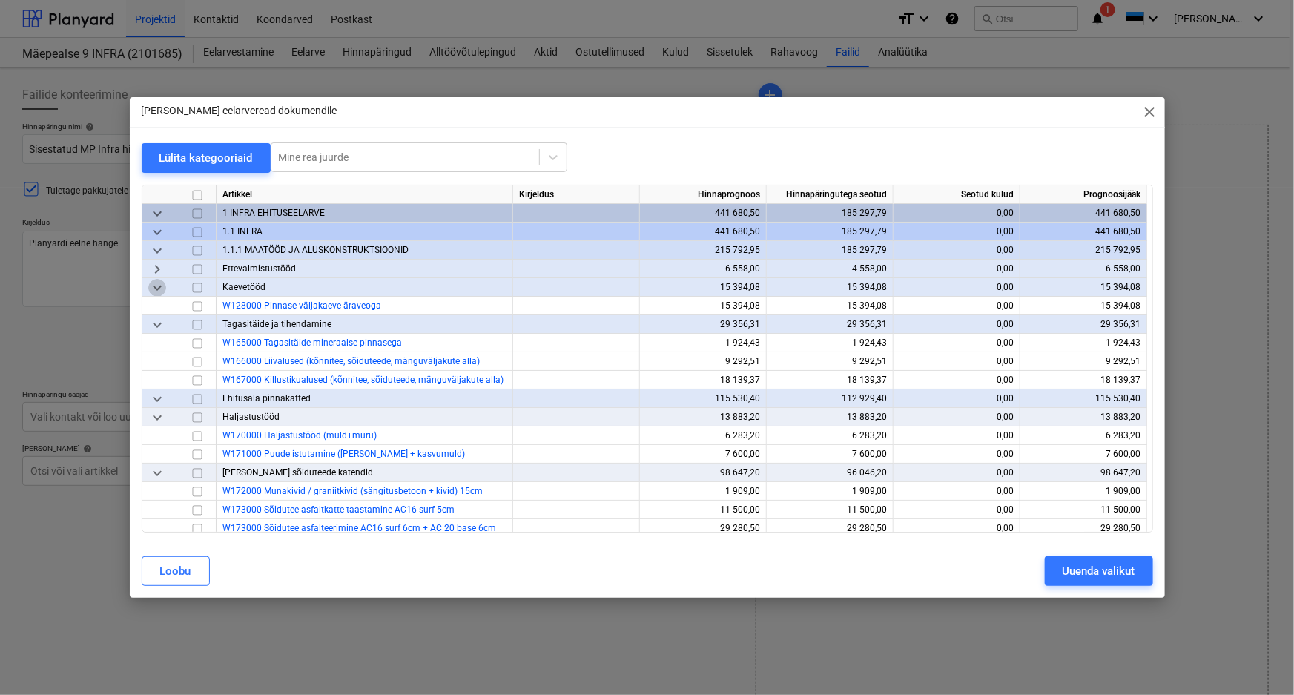
click at [160, 288] on span "keyboard_arrow_down" at bounding box center [157, 288] width 18 height 18
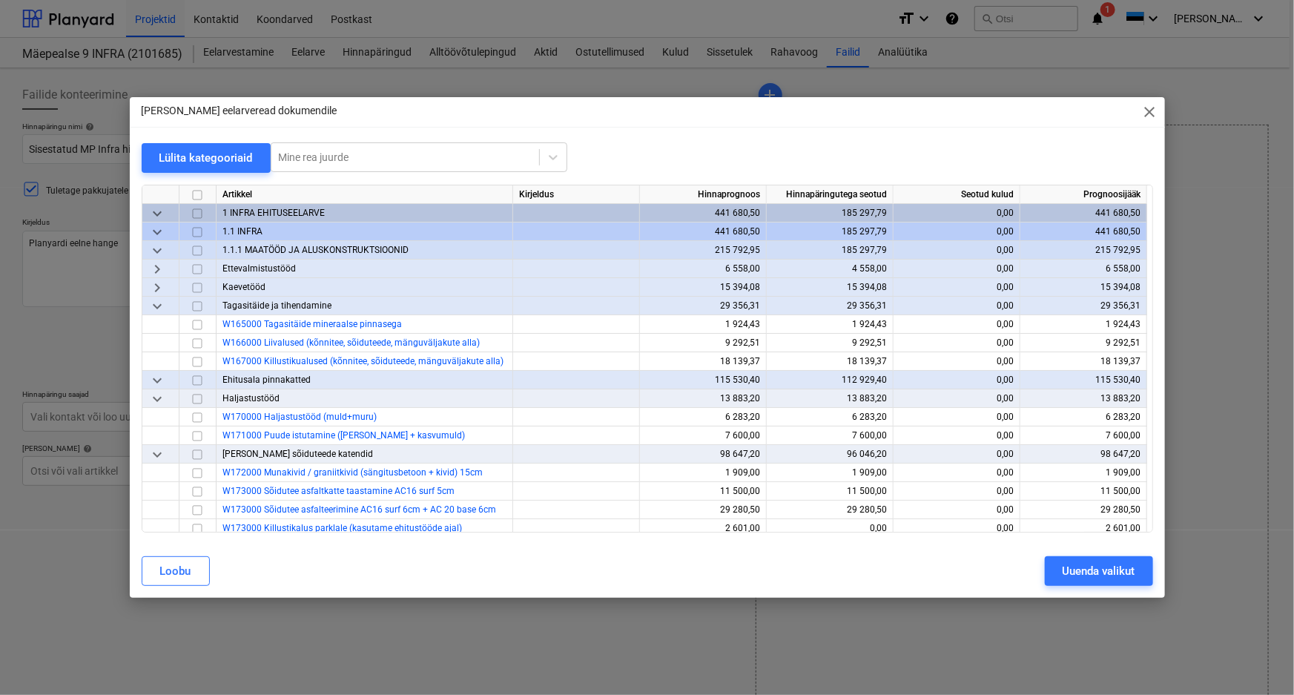
click at [159, 304] on span "keyboard_arrow_down" at bounding box center [157, 306] width 18 height 18
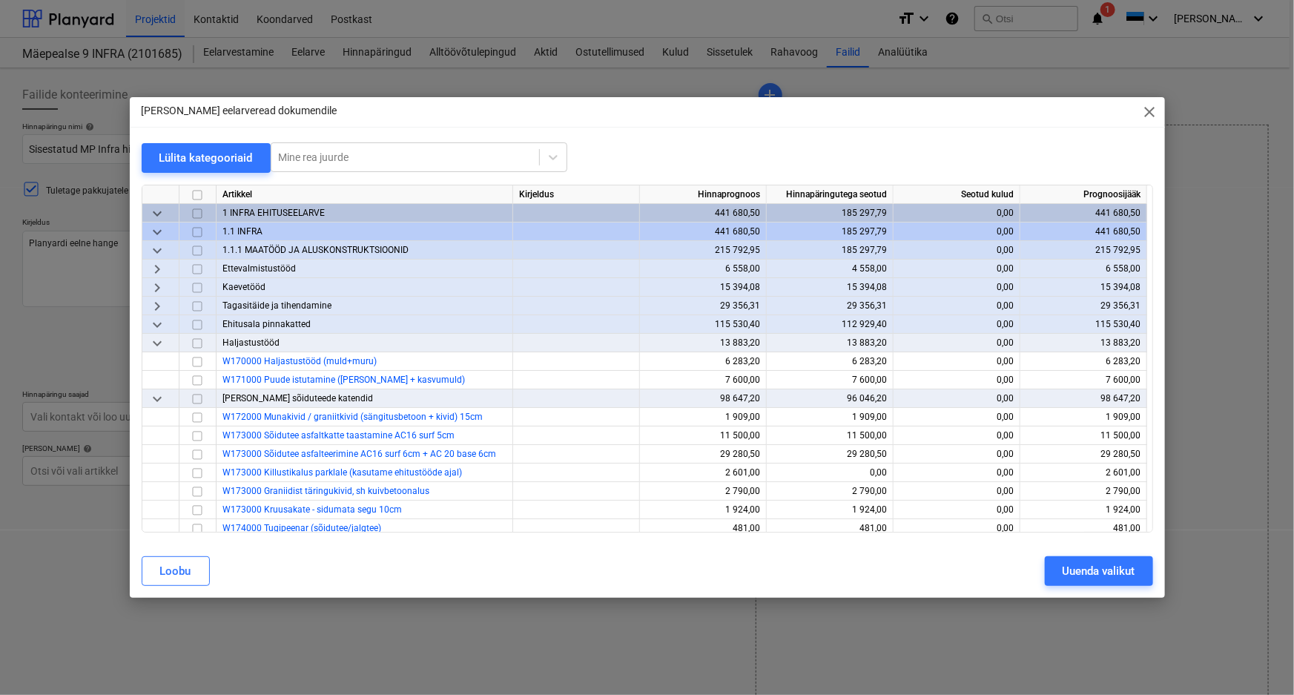
click at [156, 325] on span "keyboard_arrow_down" at bounding box center [157, 325] width 18 height 18
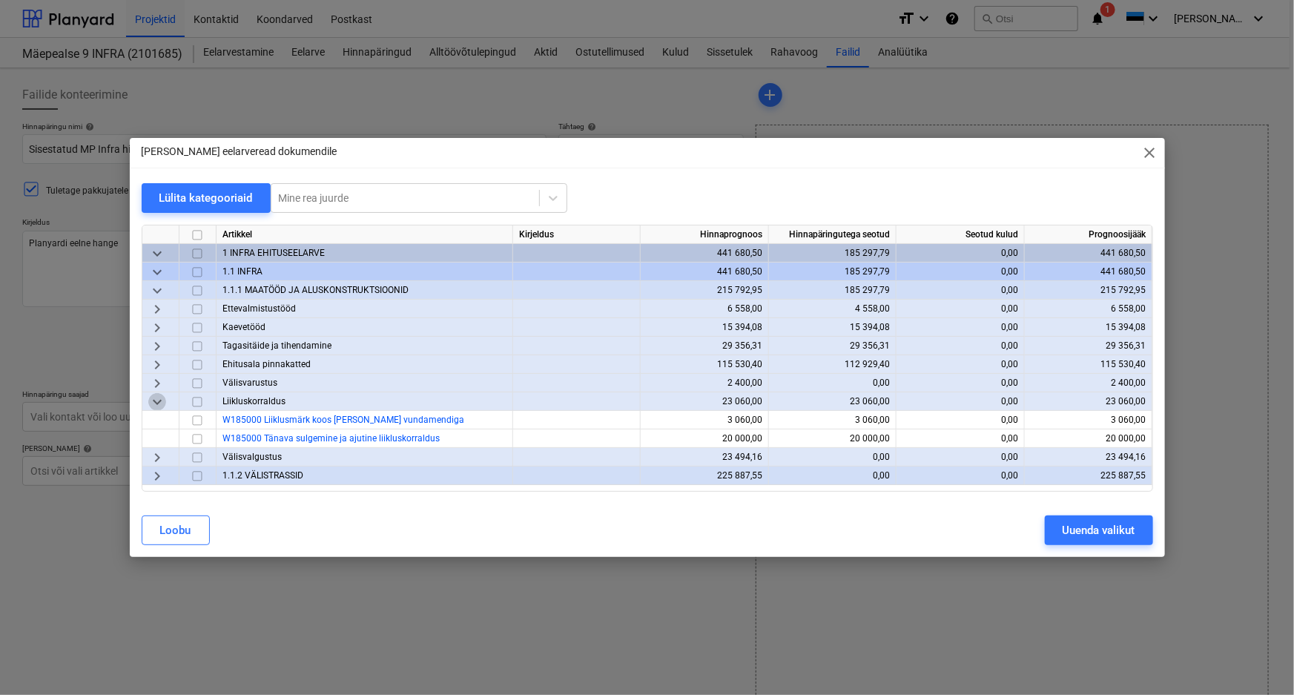
click at [155, 400] on span "keyboard_arrow_down" at bounding box center [157, 402] width 18 height 18
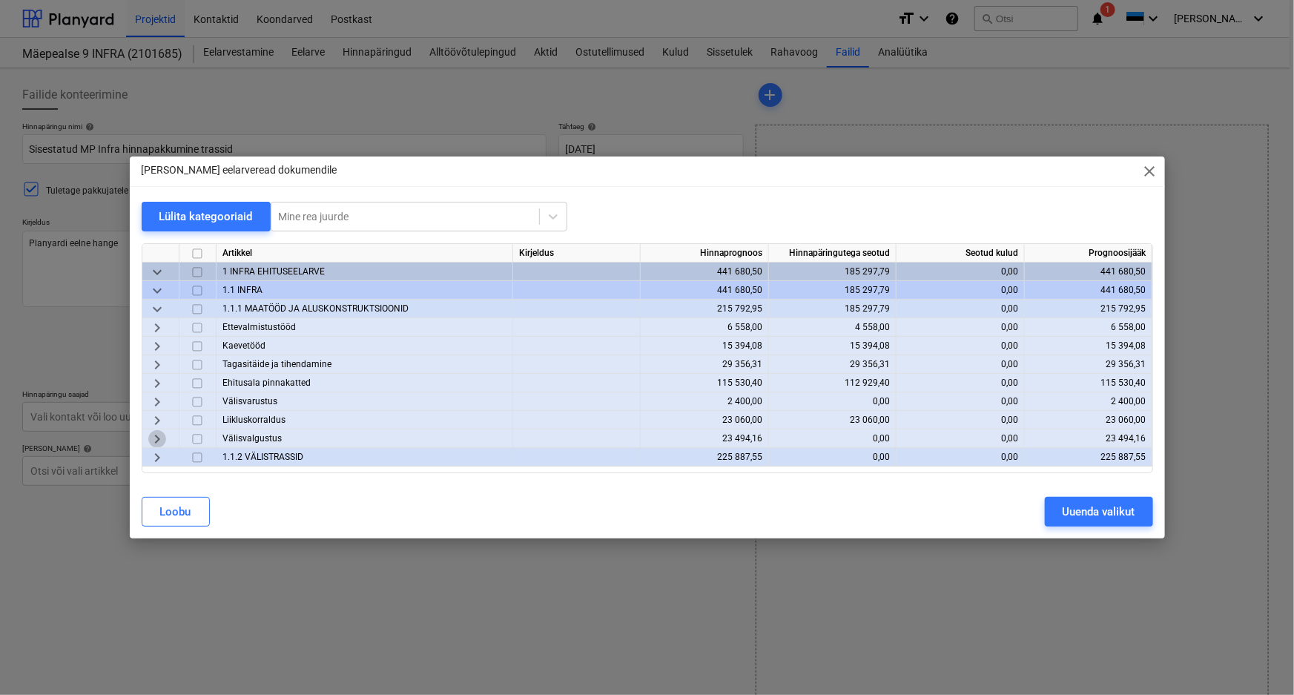
click at [159, 438] on span "keyboard_arrow_right" at bounding box center [157, 439] width 18 height 18
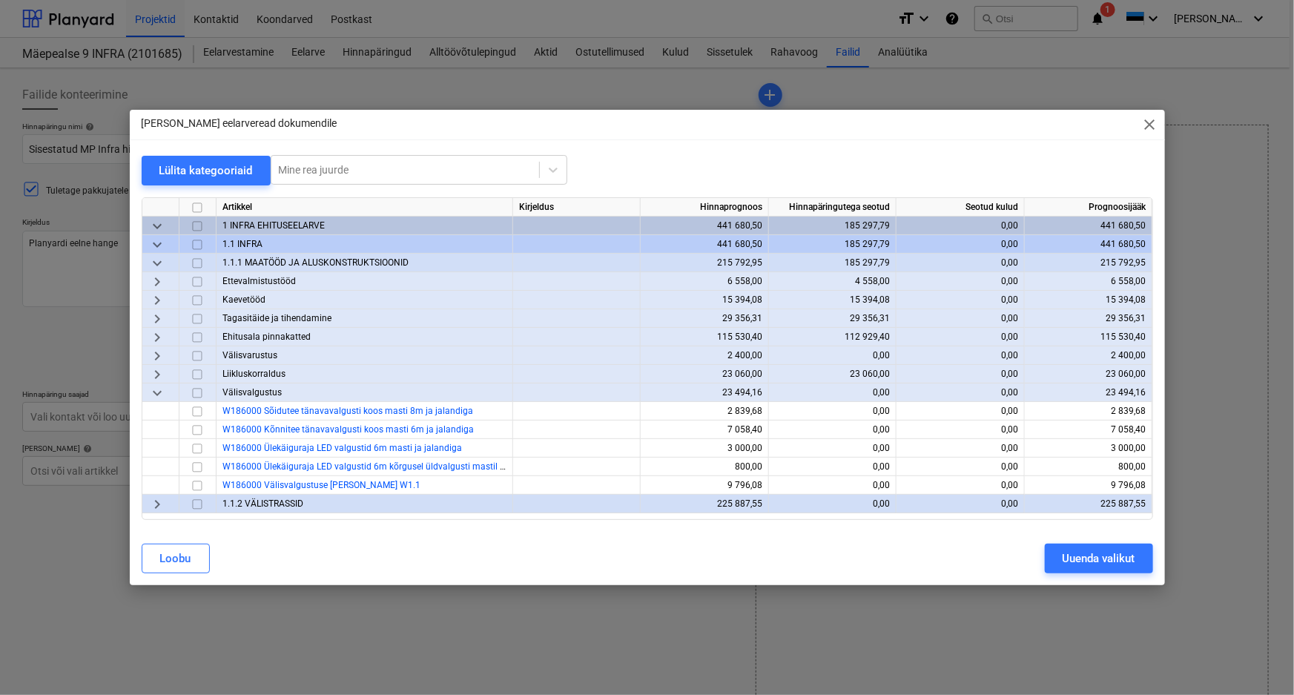
click at [195, 394] on input "checkbox" at bounding box center [197, 393] width 18 height 18
click at [156, 504] on span "keyboard_arrow_right" at bounding box center [157, 504] width 18 height 18
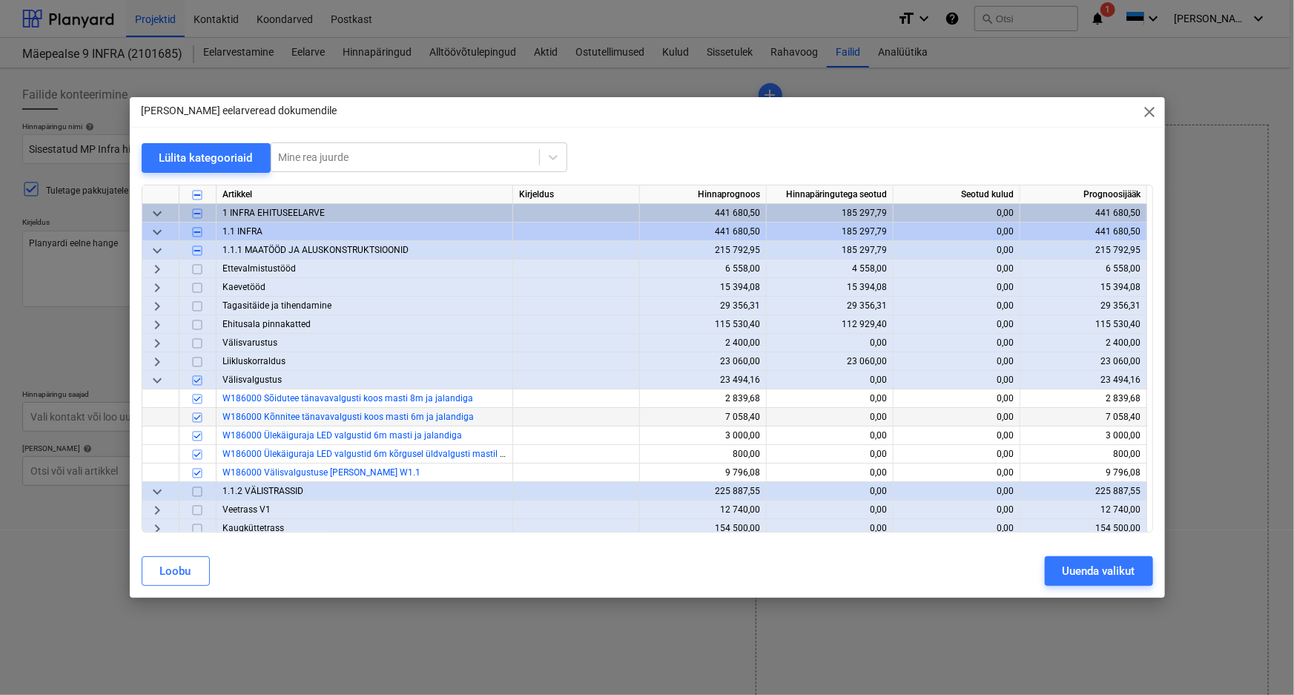
scroll to position [61, 0]
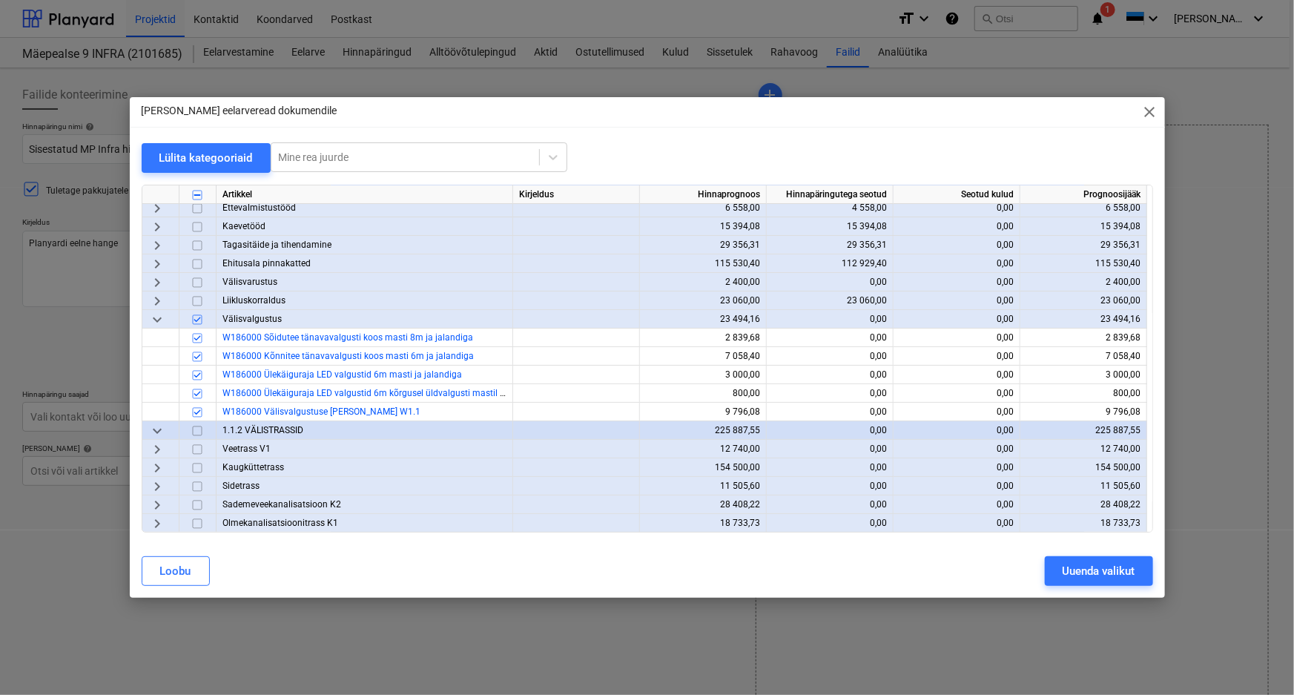
click at [158, 447] on span "keyboard_arrow_right" at bounding box center [157, 450] width 18 height 18
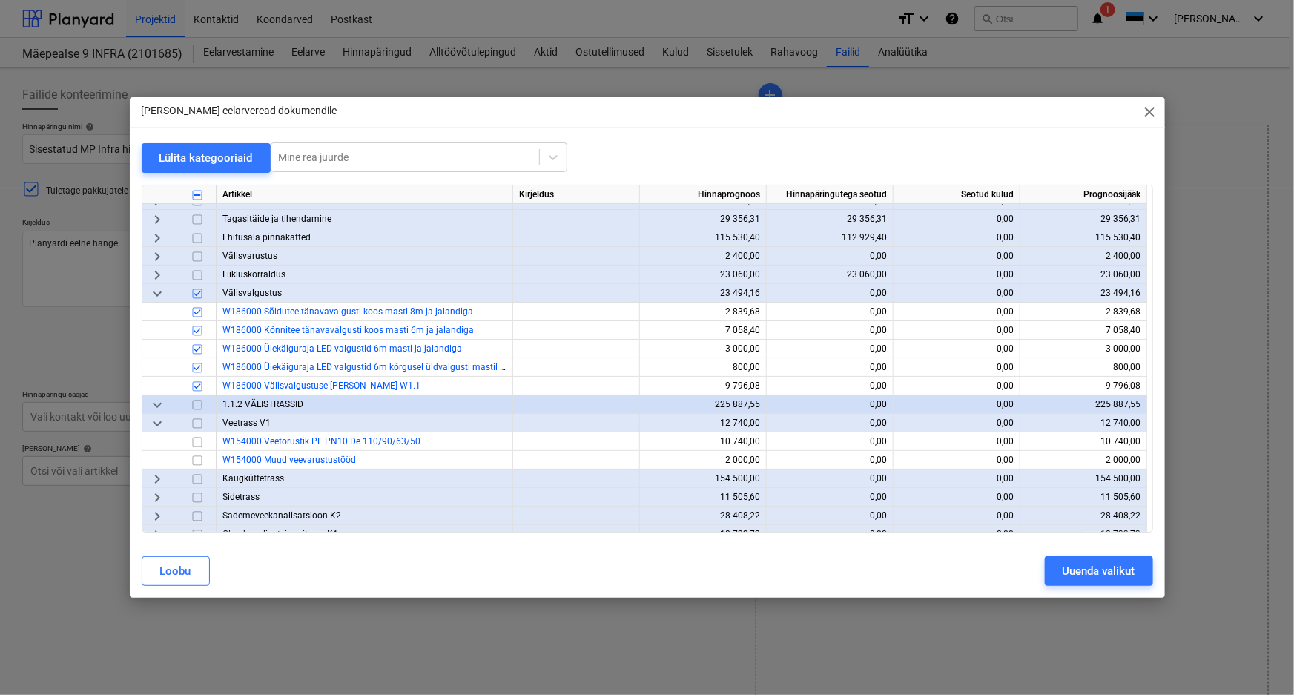
scroll to position [98, 0]
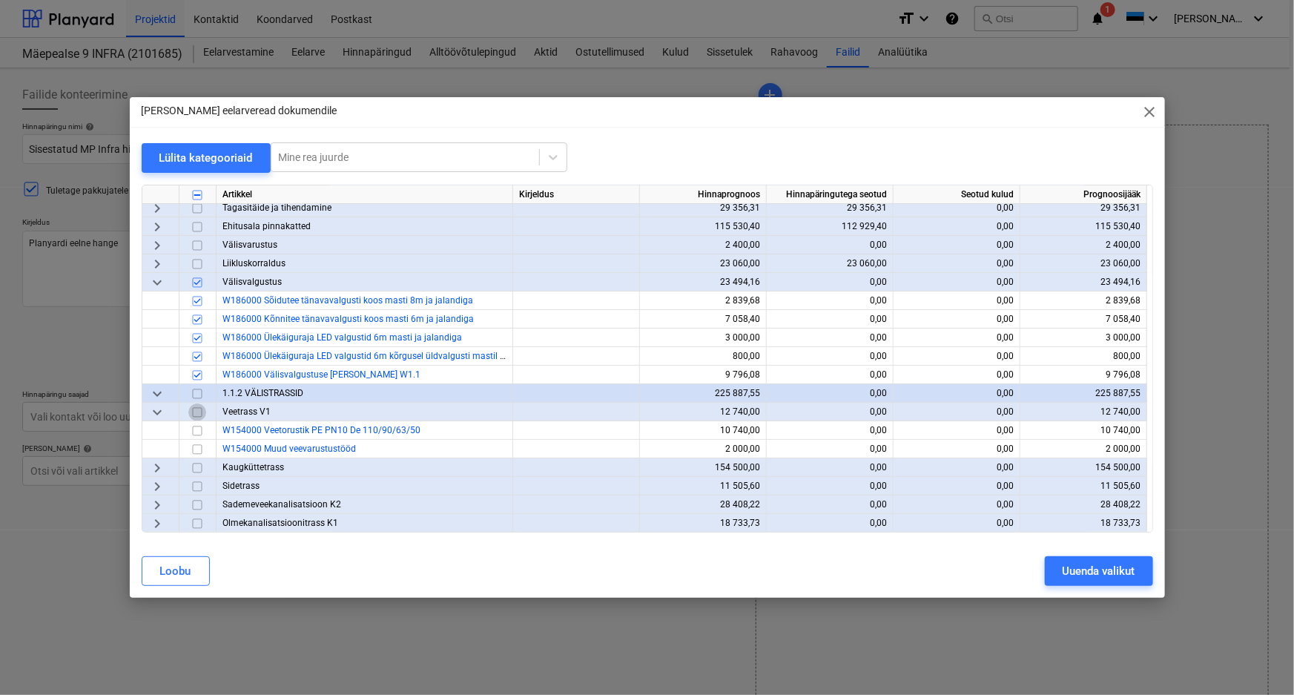
click at [195, 410] on input "checkbox" at bounding box center [197, 412] width 18 height 18
click at [150, 461] on span "keyboard_arrow_right" at bounding box center [157, 468] width 18 height 18
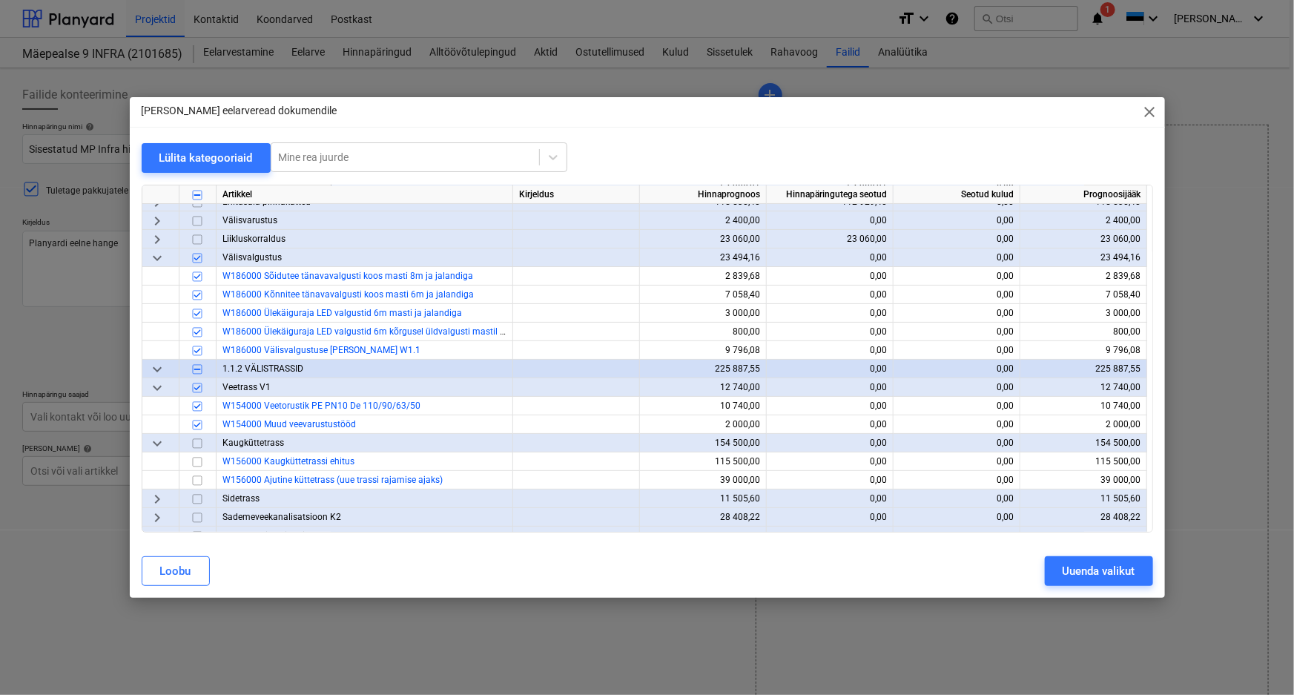
scroll to position [135, 0]
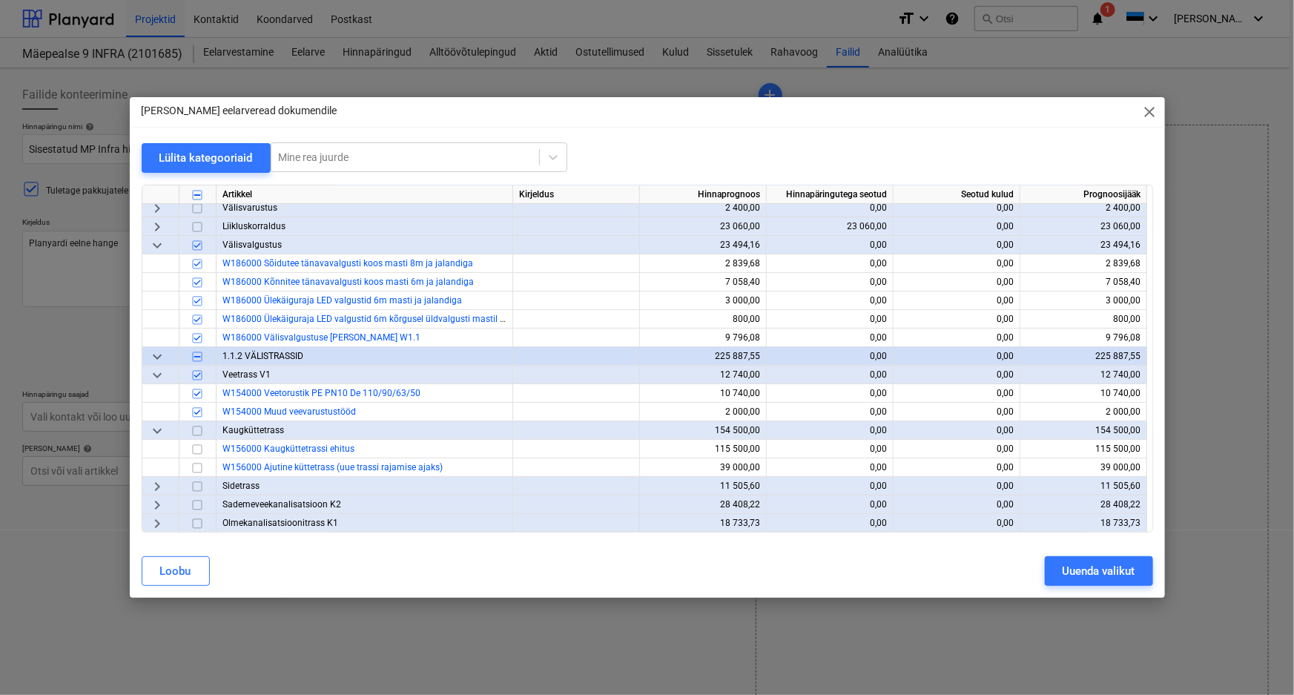
click at [195, 429] on input "checkbox" at bounding box center [197, 431] width 18 height 18
click at [156, 486] on span "keyboard_arrow_right" at bounding box center [157, 487] width 18 height 18
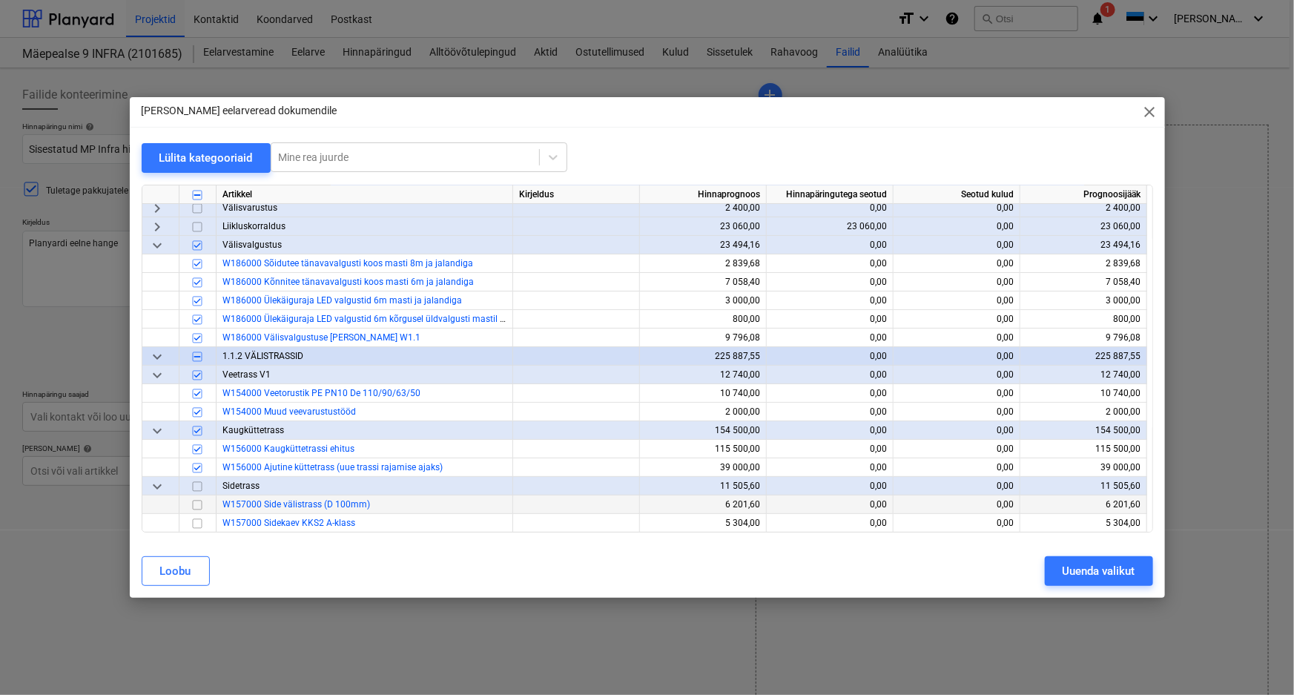
scroll to position [172, 0]
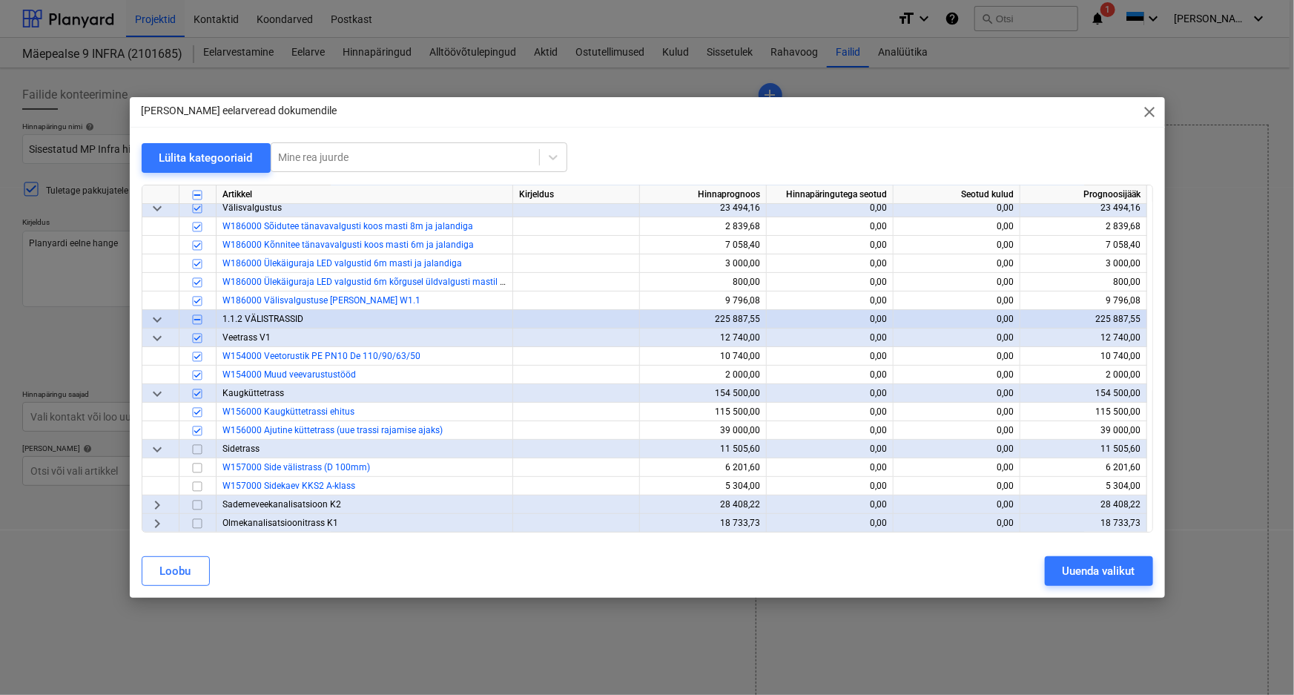
click at [197, 448] on input "checkbox" at bounding box center [197, 450] width 18 height 18
click at [156, 504] on span "keyboard_arrow_right" at bounding box center [157, 505] width 18 height 18
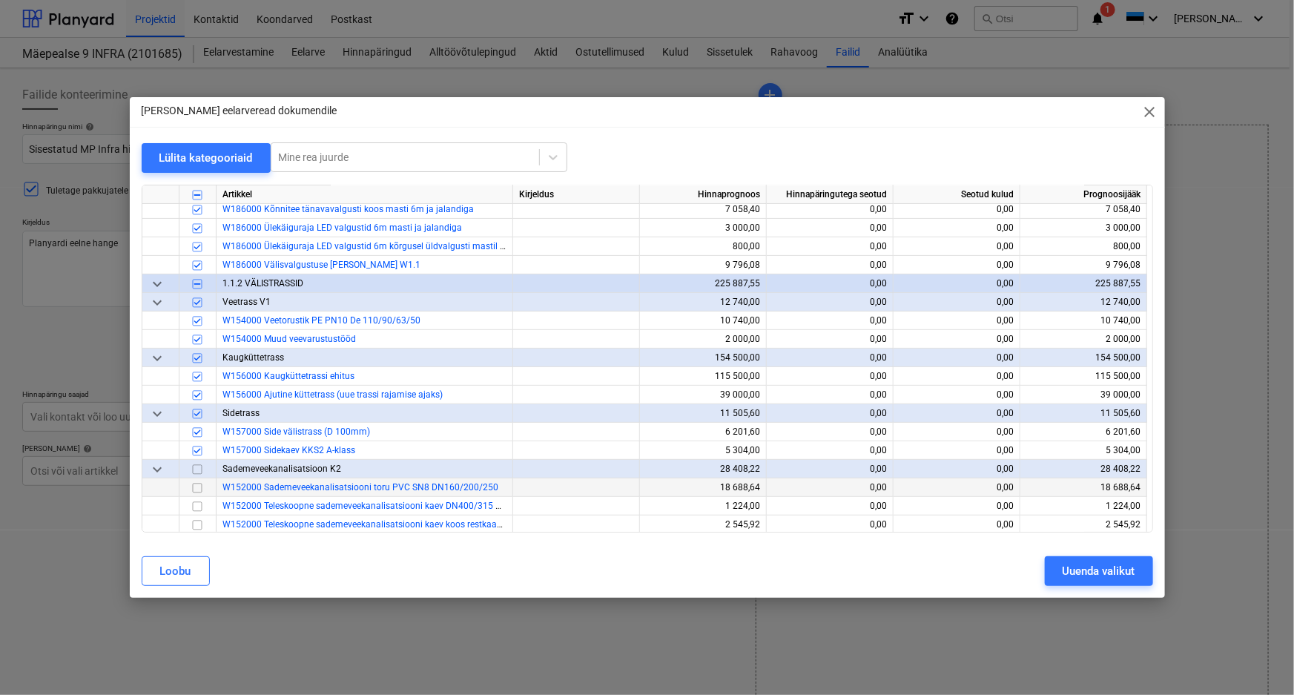
scroll to position [266, 0]
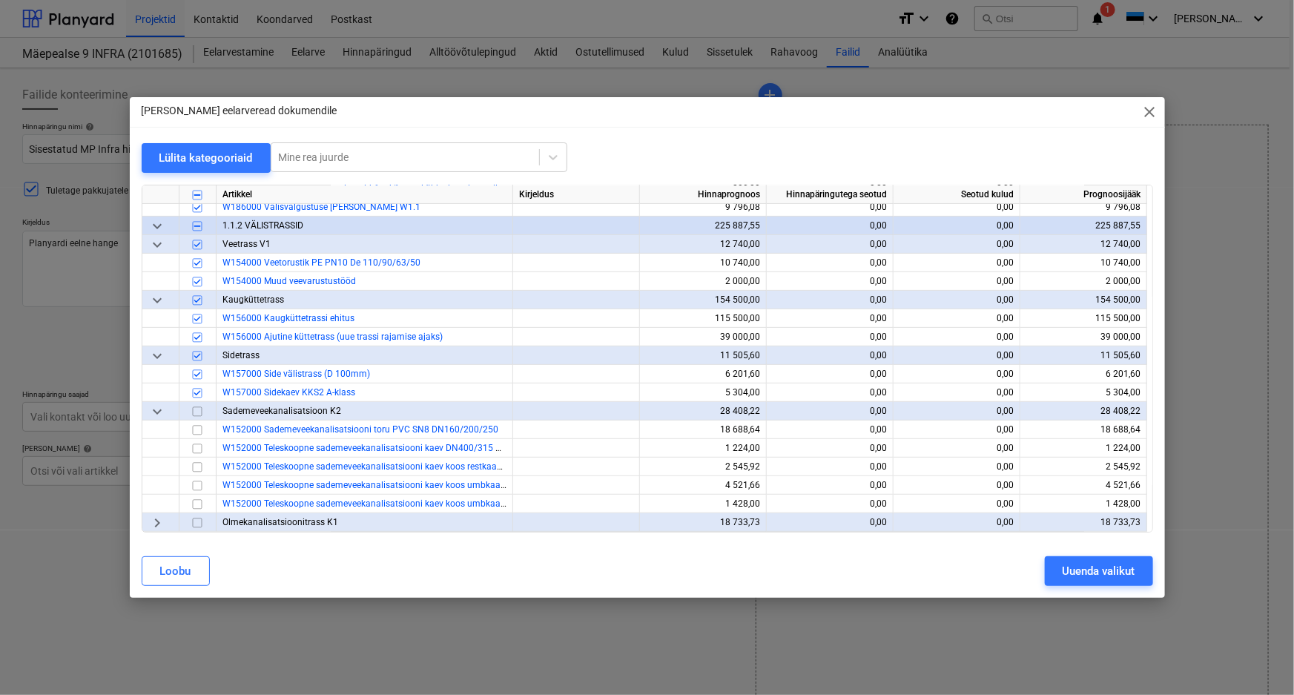
click at [196, 409] on input "checkbox" at bounding box center [197, 412] width 18 height 18
click at [156, 524] on span "keyboard_arrow_right" at bounding box center [157, 523] width 18 height 18
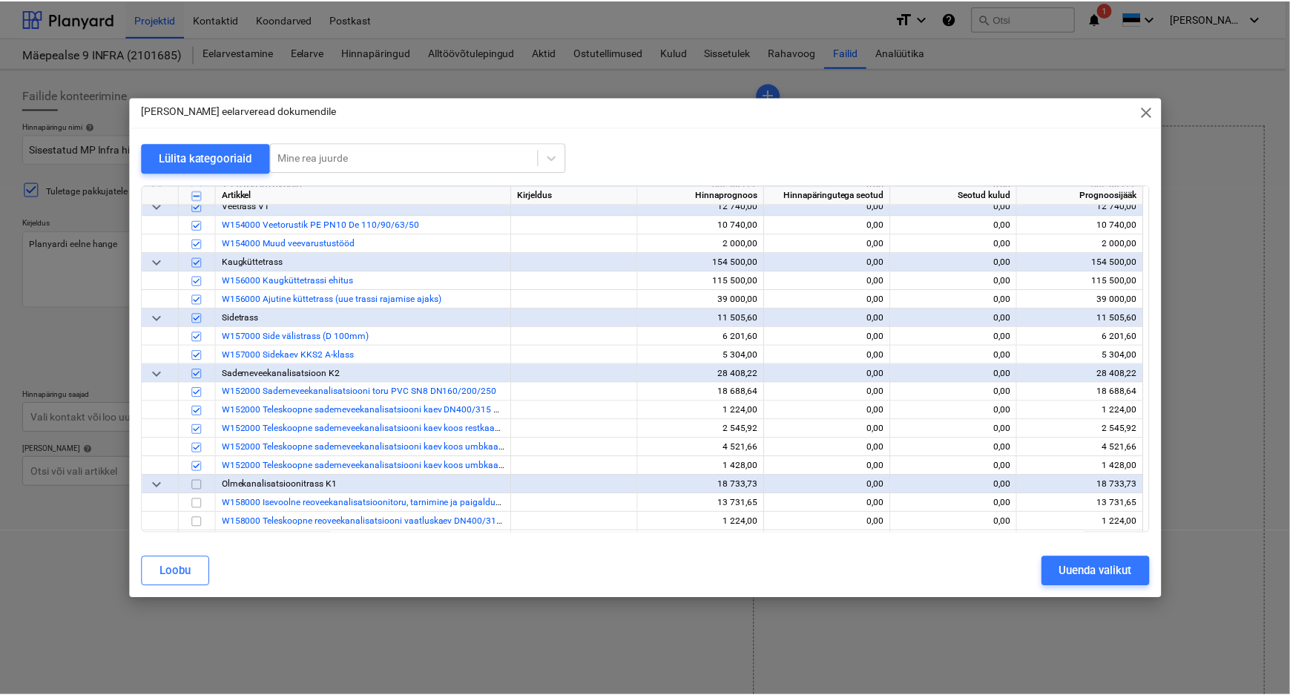
scroll to position [340, 0]
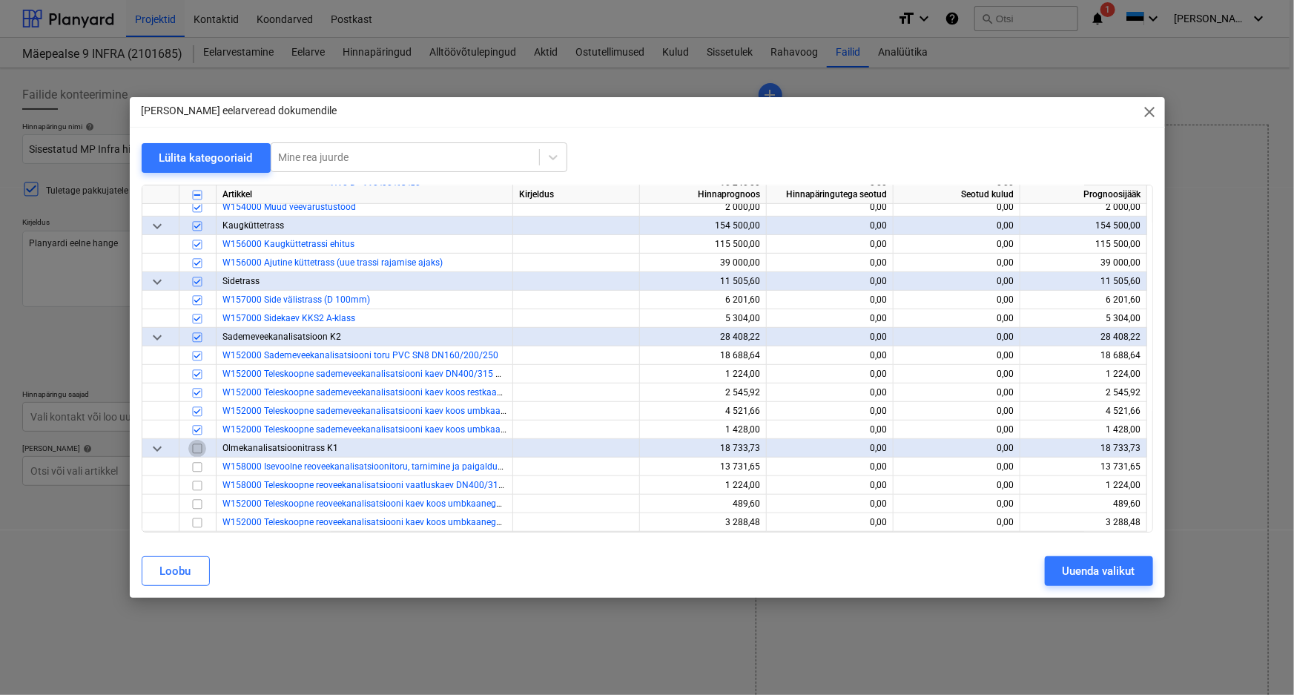
click at [195, 448] on input "checkbox" at bounding box center [197, 449] width 18 height 18
click at [1113, 570] on div "Uuenda valikut" at bounding box center [1099, 570] width 73 height 19
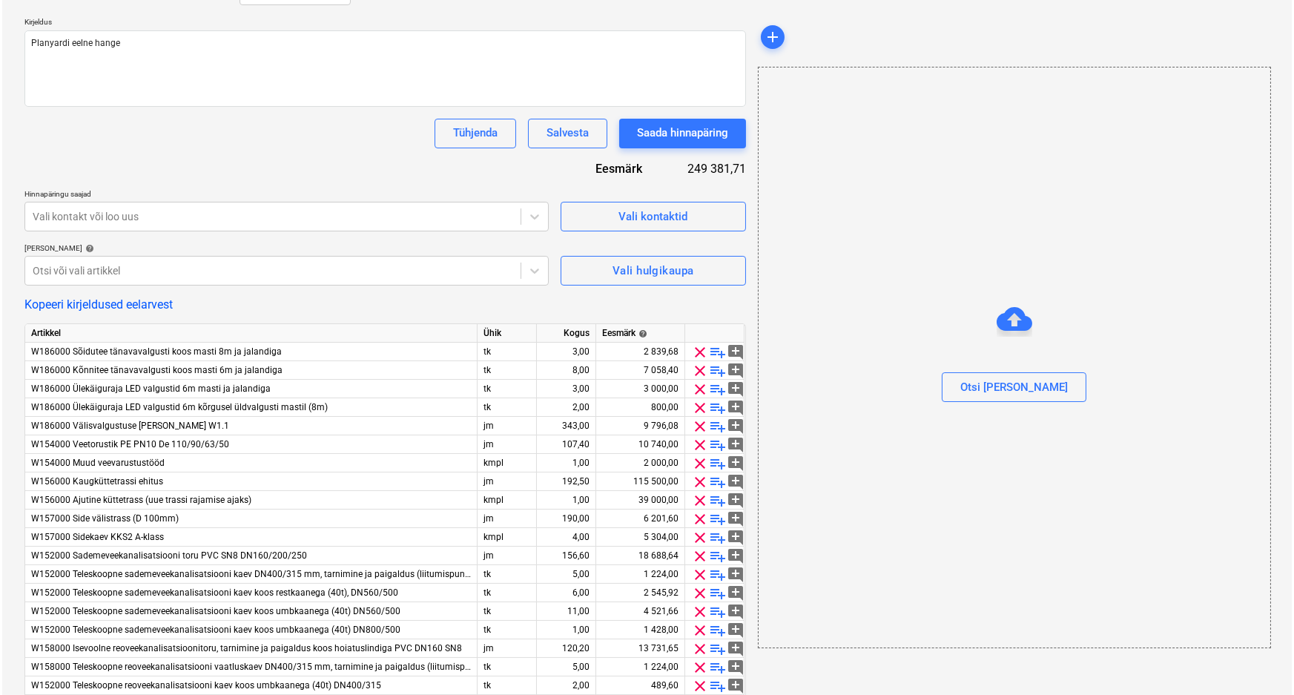
scroll to position [134, 0]
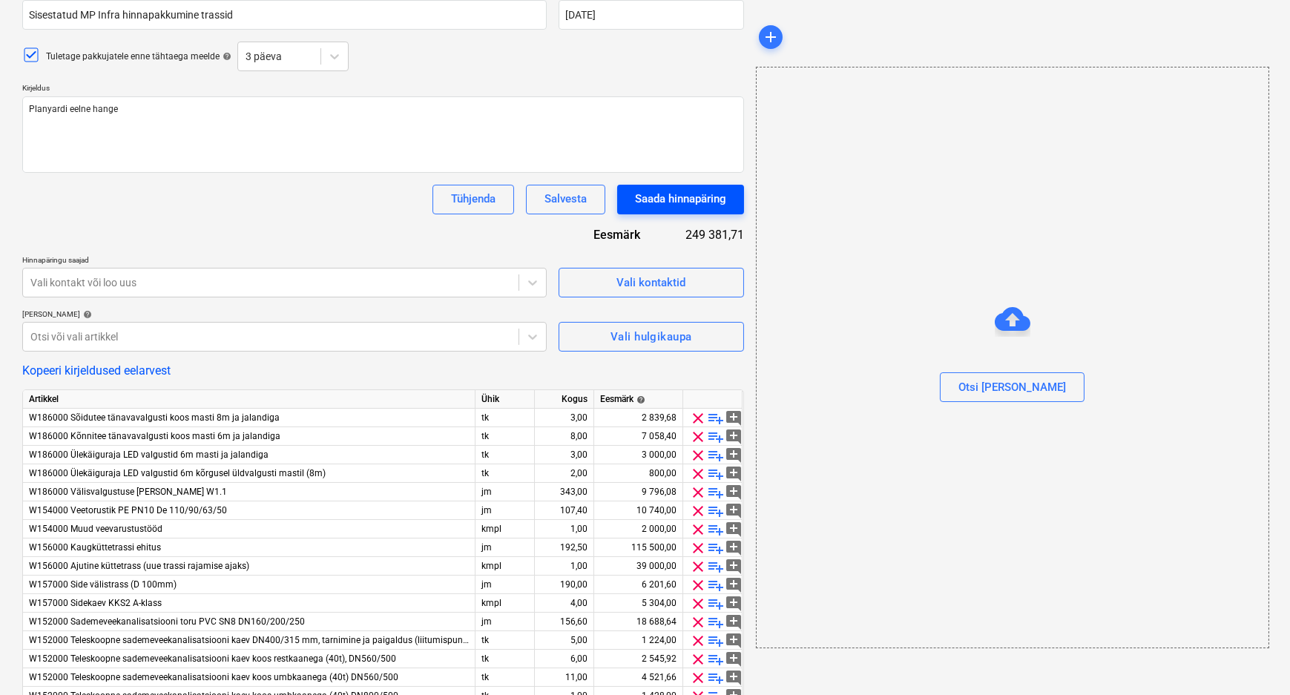
click at [695, 199] on div "Saada hinnapäring" at bounding box center [680, 198] width 91 height 19
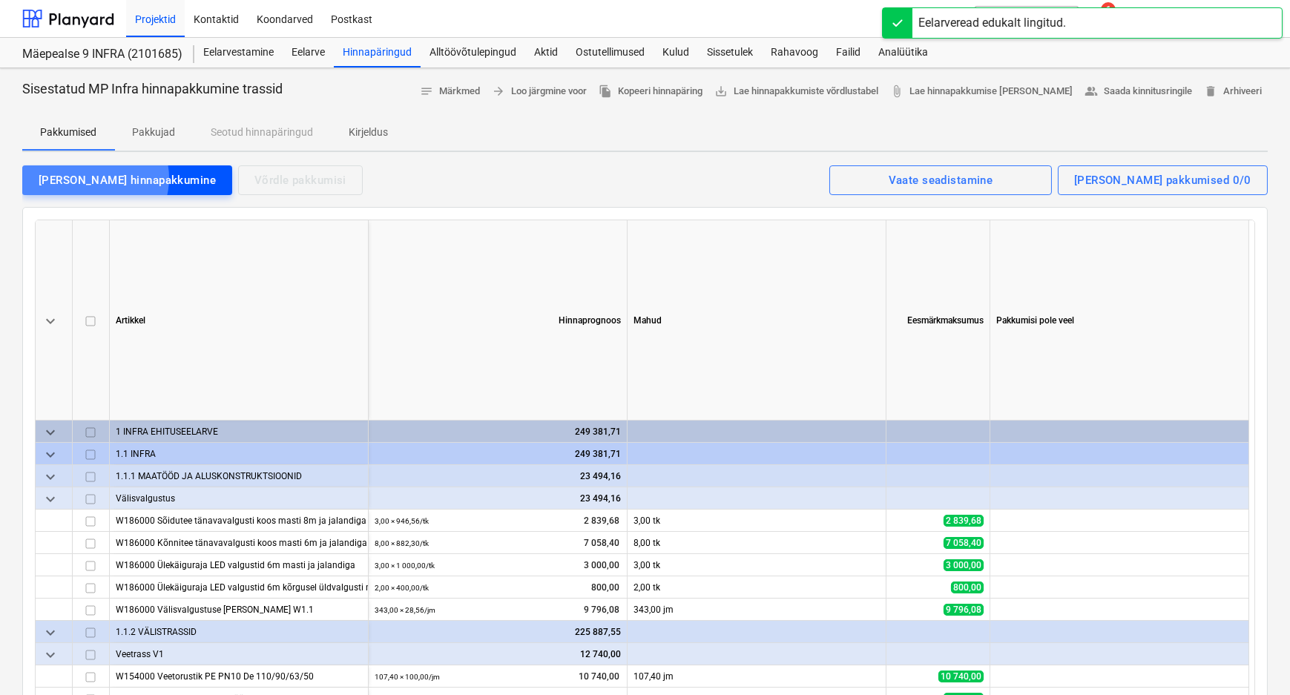
click at [93, 177] on div "[PERSON_NAME] hinnapakkumine" at bounding box center [127, 180] width 177 height 19
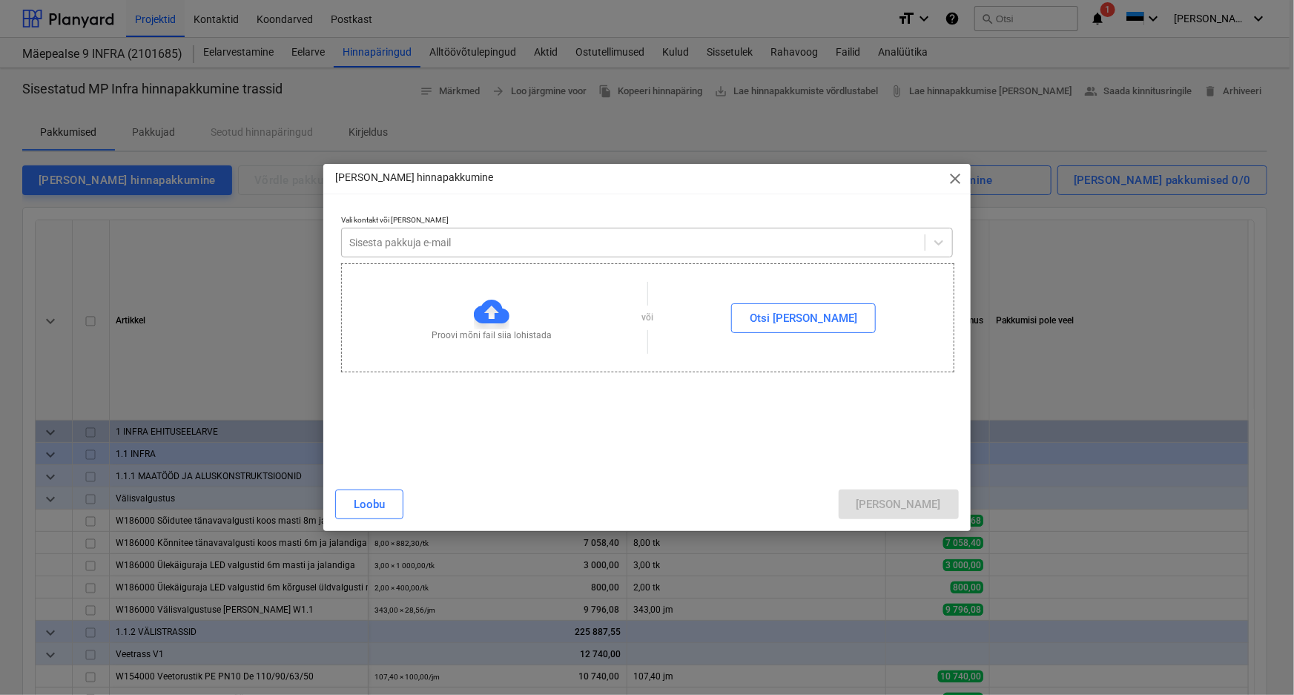
click at [493, 237] on div at bounding box center [633, 242] width 568 height 15
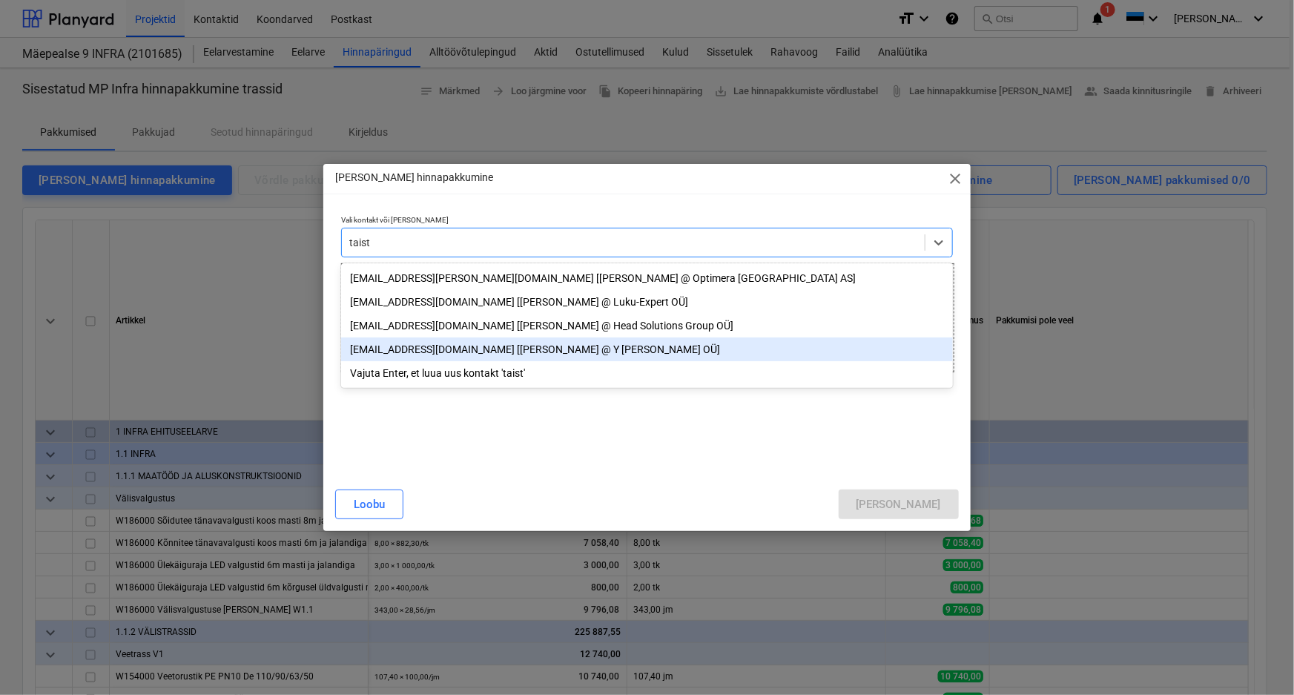
click at [400, 351] on div "[EMAIL_ADDRESS][DOMAIN_NAME] [[PERSON_NAME] @ Y [PERSON_NAME] OÜ]" at bounding box center [647, 349] width 612 height 24
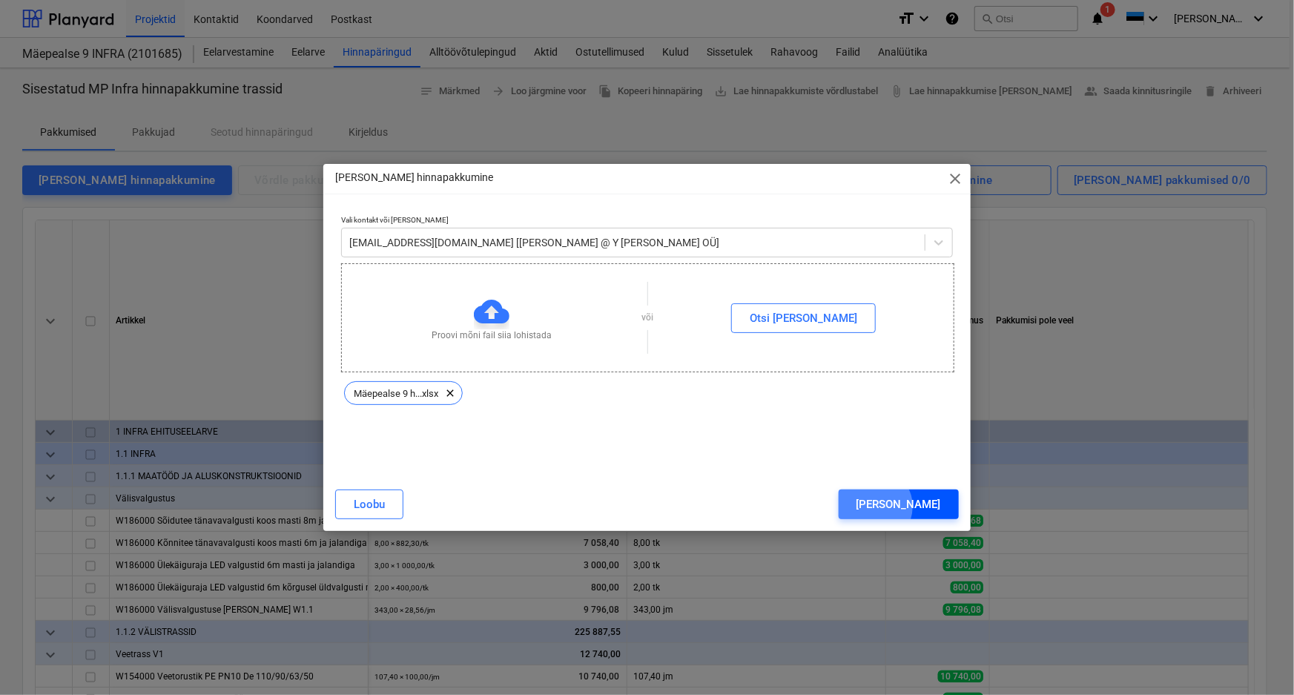
click at [937, 507] on div "[PERSON_NAME]" at bounding box center [899, 504] width 85 height 19
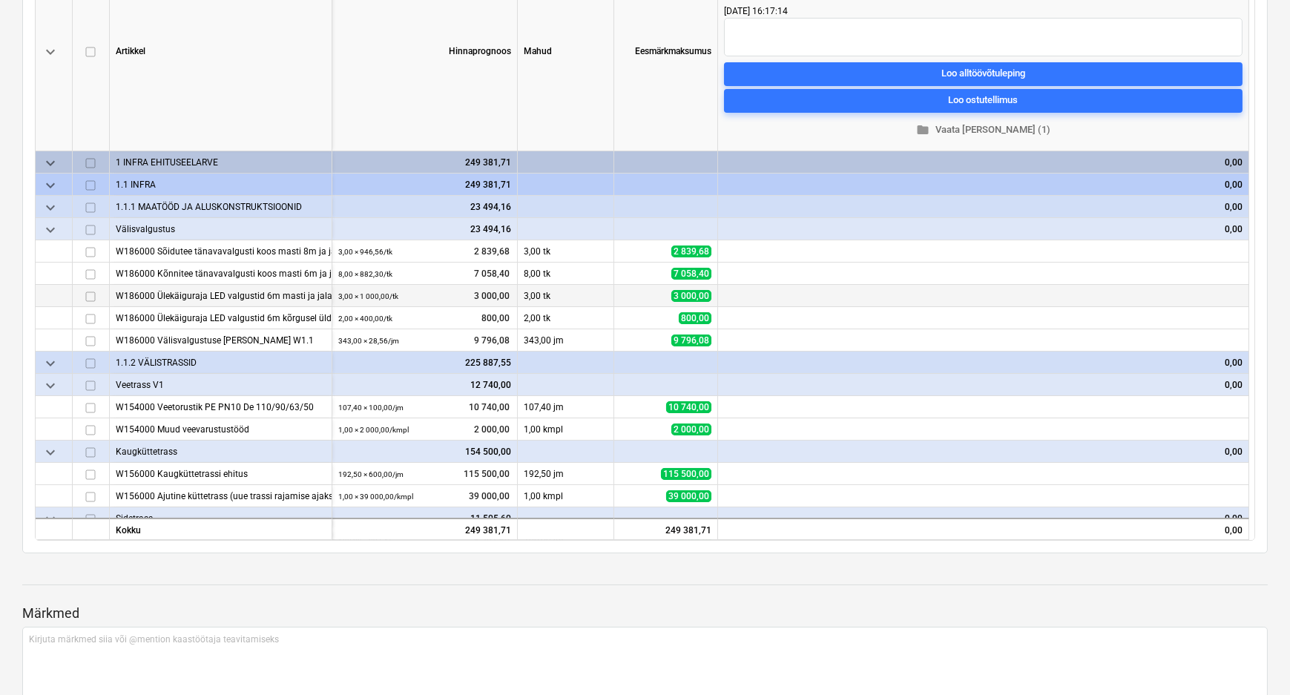
scroll to position [67, 0]
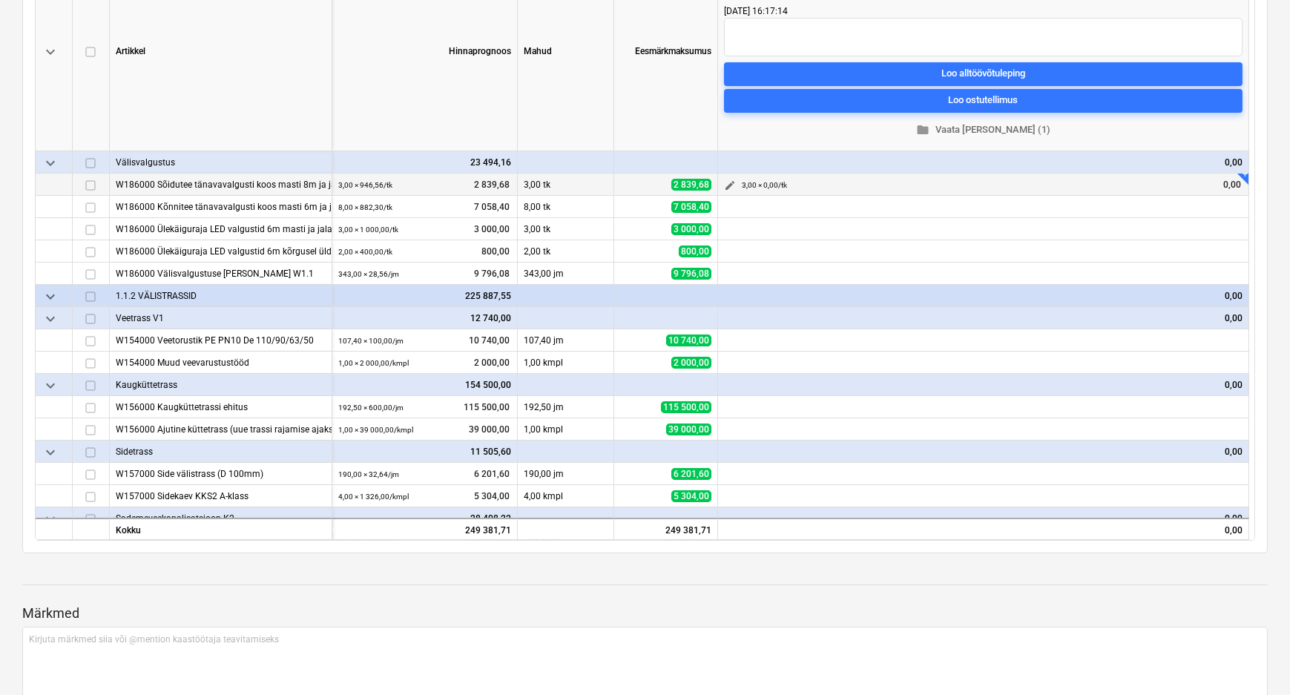
click at [729, 185] on span "edit" at bounding box center [730, 185] width 12 height 12
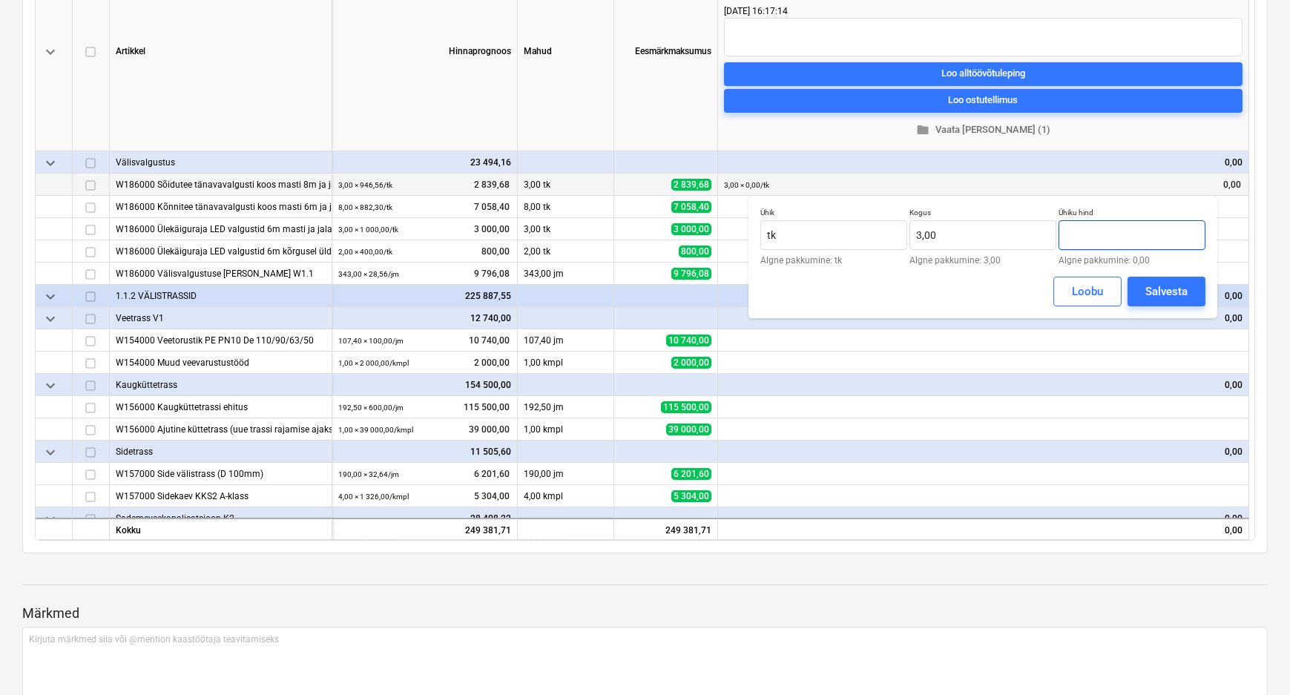
click at [1128, 230] on input "text" at bounding box center [1131, 235] width 147 height 30
click at [1150, 288] on div "Salvesta" at bounding box center [1166, 291] width 42 height 19
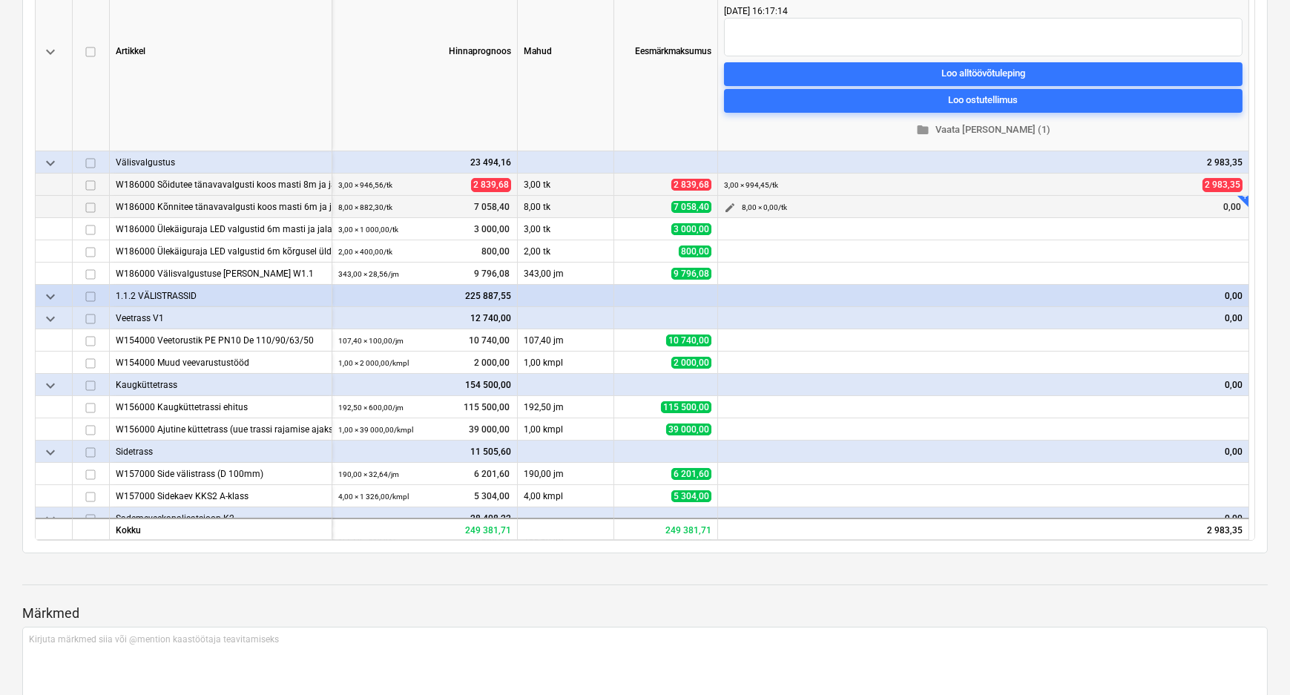
click at [725, 205] on span "edit" at bounding box center [730, 208] width 12 height 12
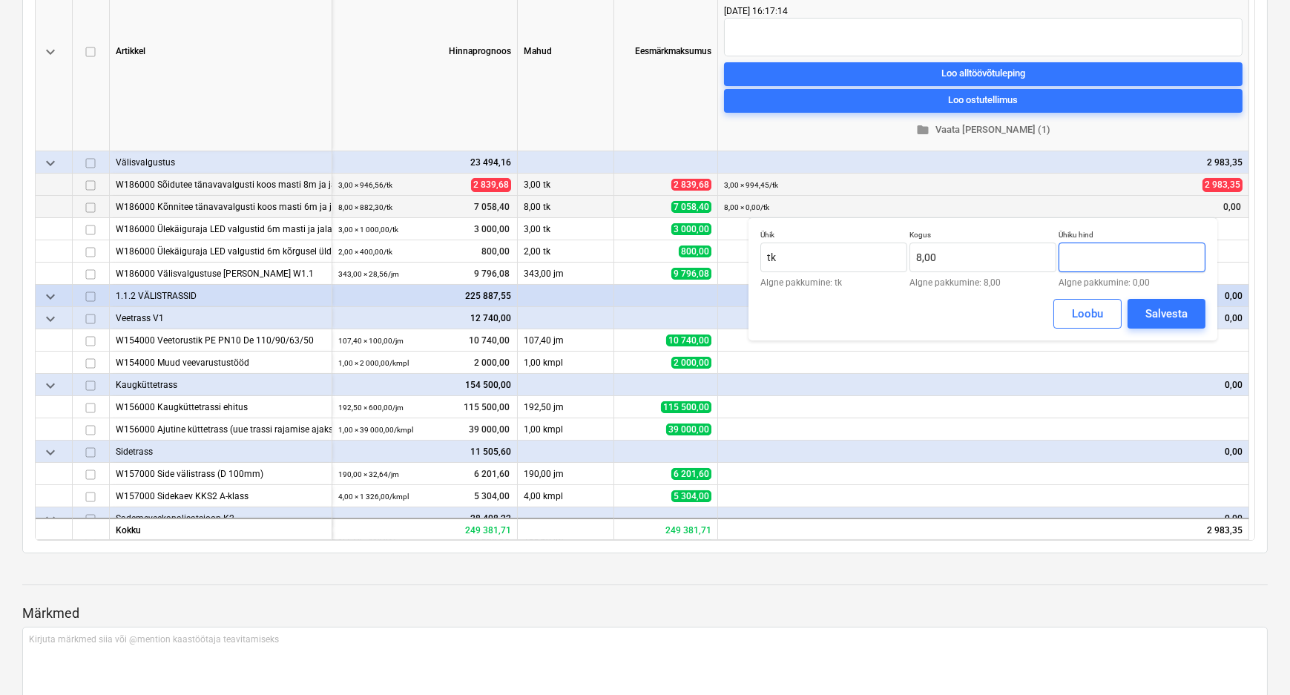
click at [1120, 260] on input "text" at bounding box center [1131, 258] width 147 height 30
click at [1168, 309] on div "Salvesta" at bounding box center [1166, 313] width 42 height 19
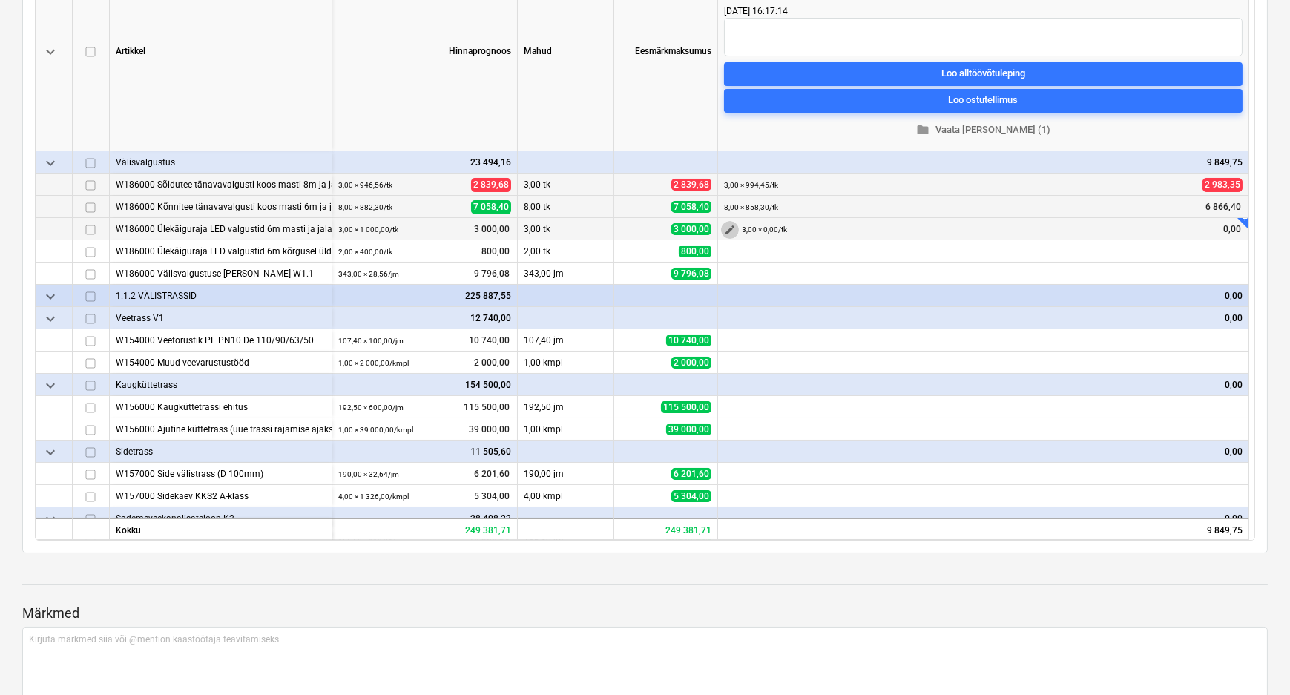
click at [726, 228] on span "edit" at bounding box center [730, 230] width 12 height 12
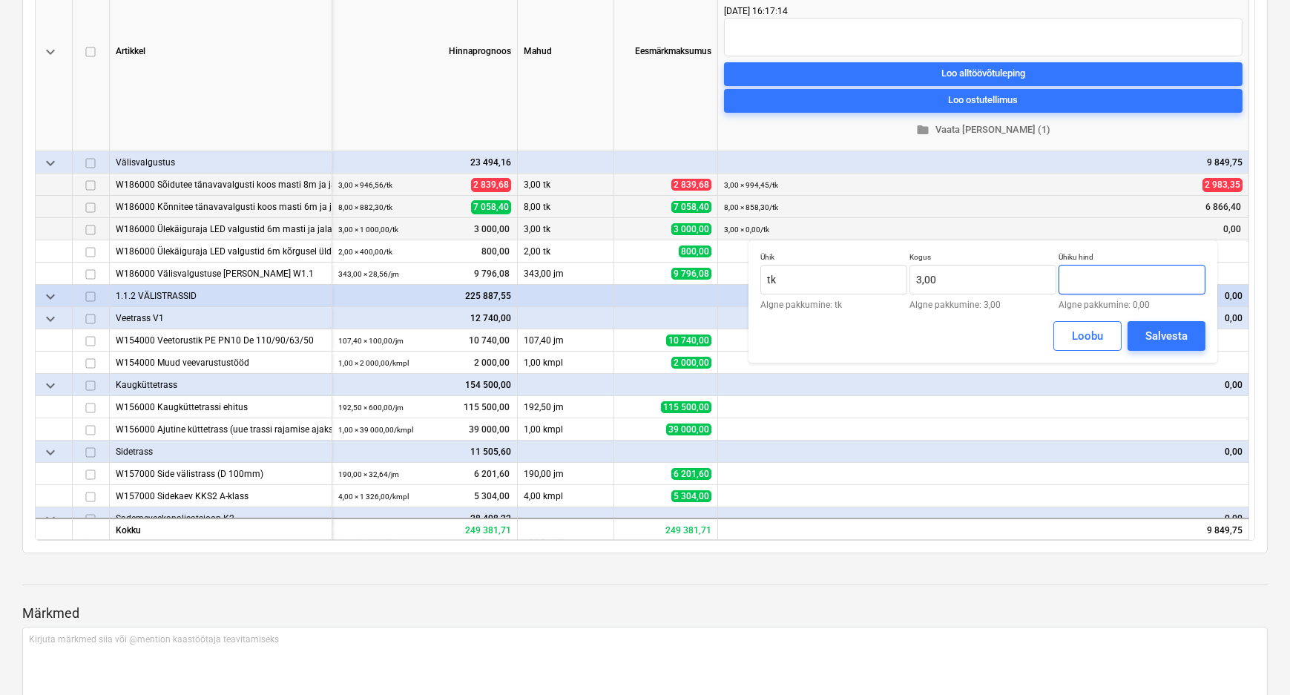
click at [1104, 280] on input "text" at bounding box center [1131, 280] width 147 height 30
click at [1158, 335] on div "Salvesta" at bounding box center [1166, 335] width 42 height 19
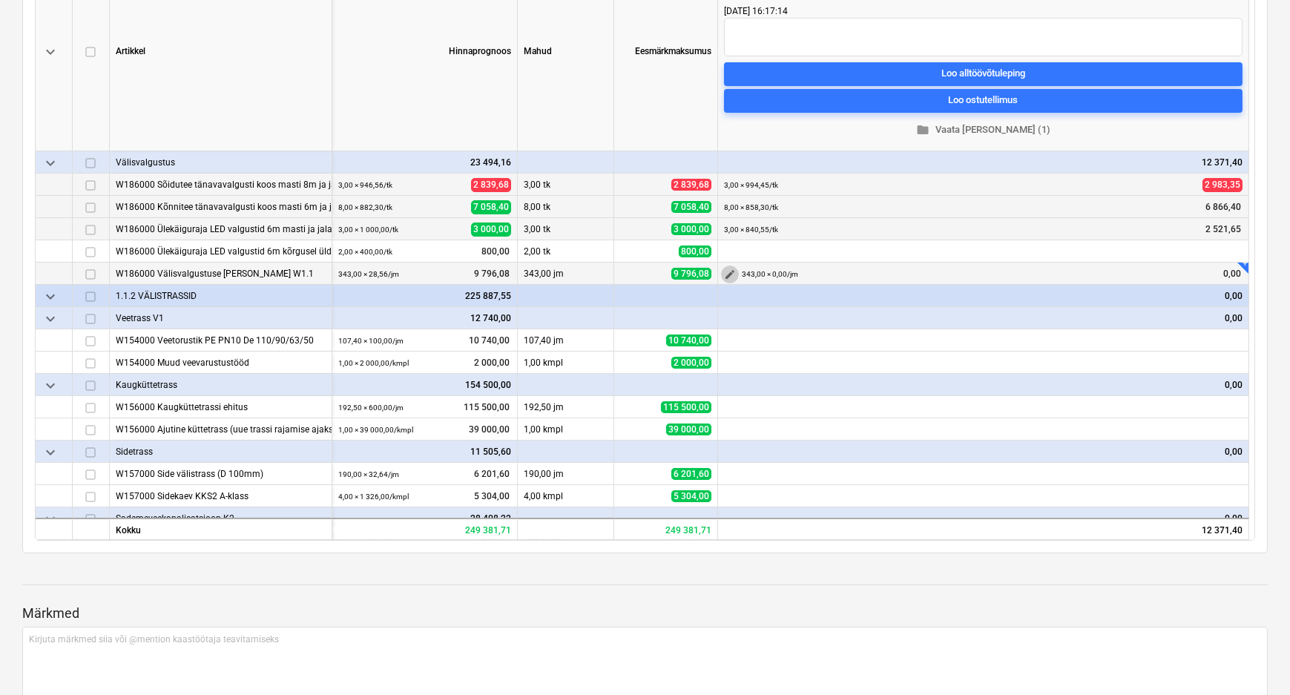
click at [726, 270] on span "edit" at bounding box center [730, 274] width 12 height 12
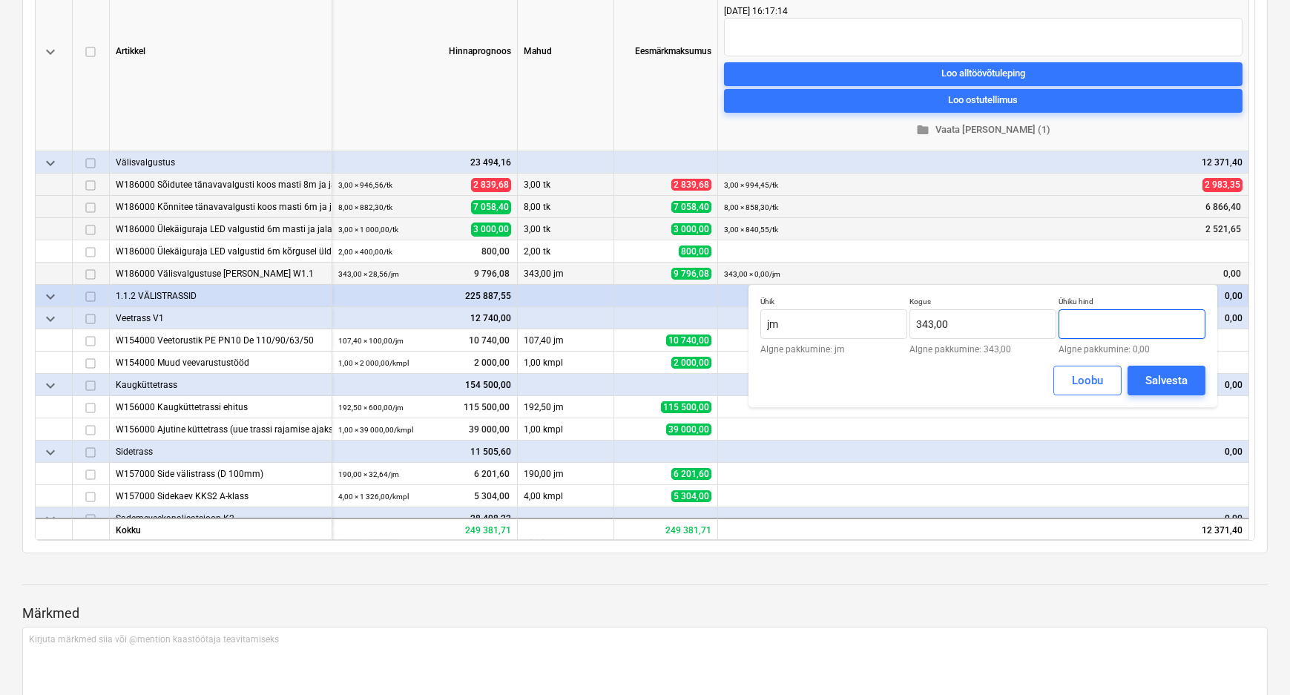
click at [1098, 329] on input "text" at bounding box center [1131, 324] width 147 height 30
click at [1165, 377] on div "Salvesta" at bounding box center [1166, 380] width 42 height 19
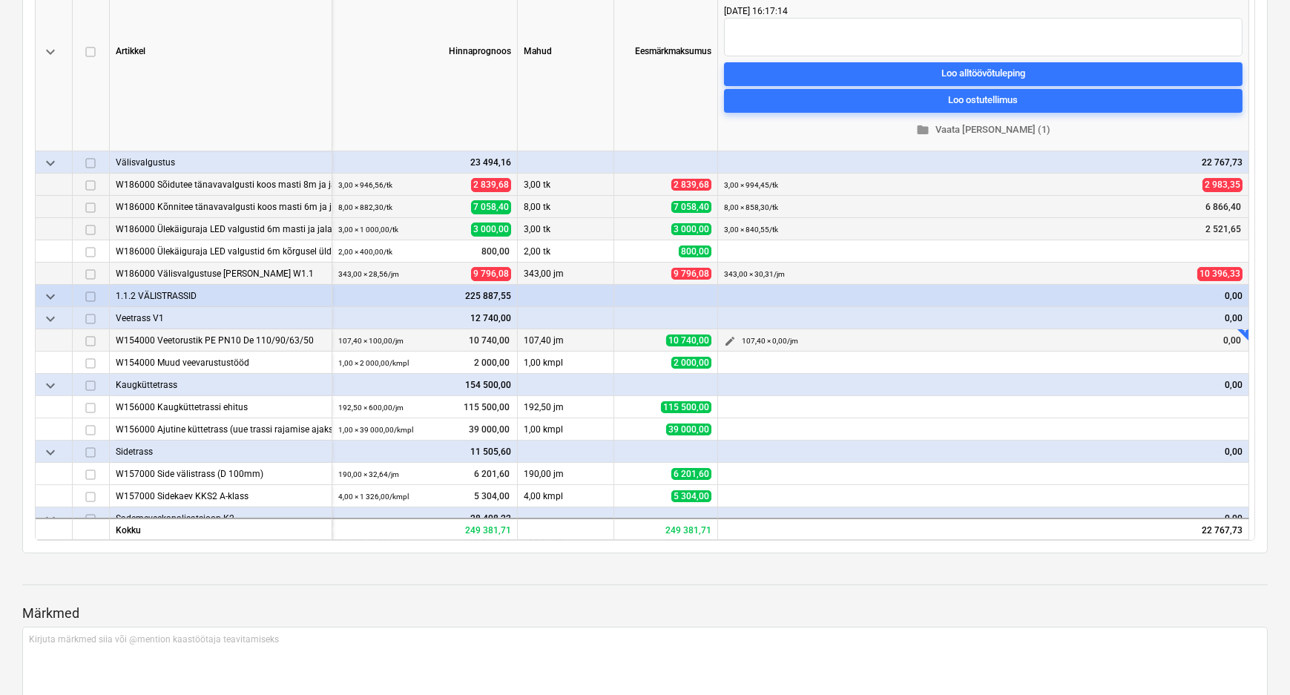
click at [726, 340] on span "edit" at bounding box center [730, 341] width 12 height 12
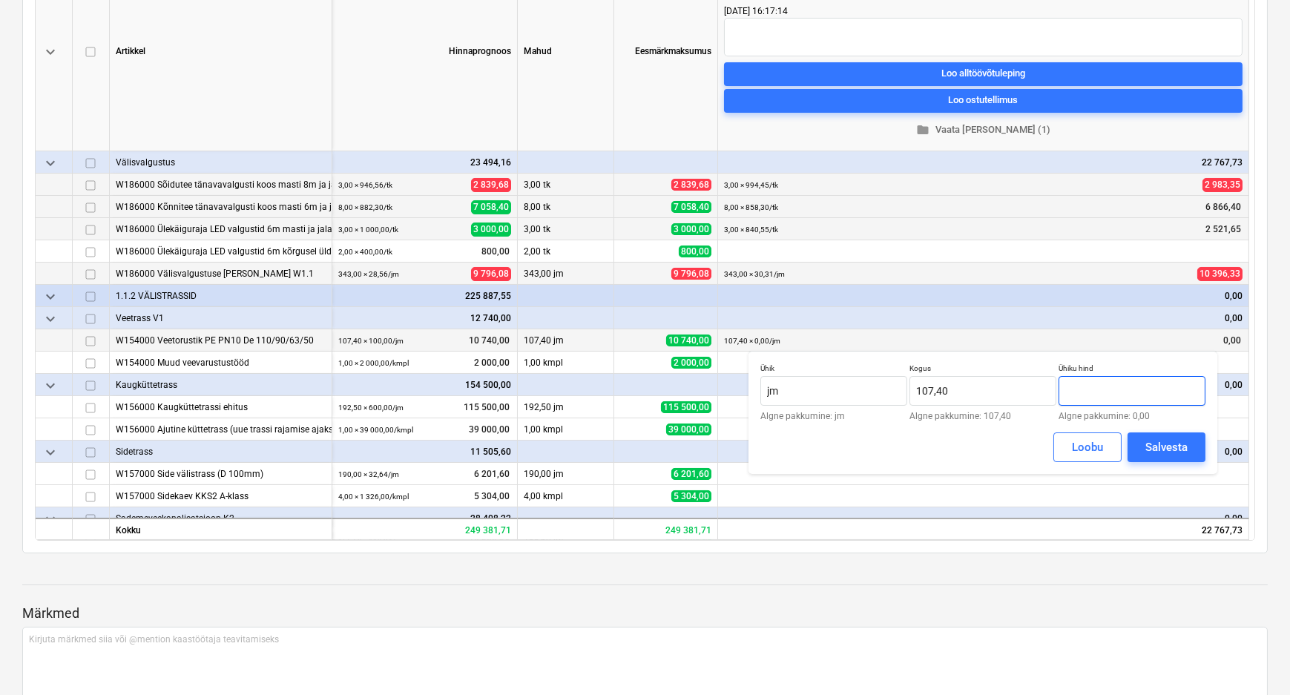
click at [1101, 389] on input "text" at bounding box center [1131, 391] width 147 height 30
click at [1173, 443] on div "Salvesta" at bounding box center [1166, 447] width 42 height 19
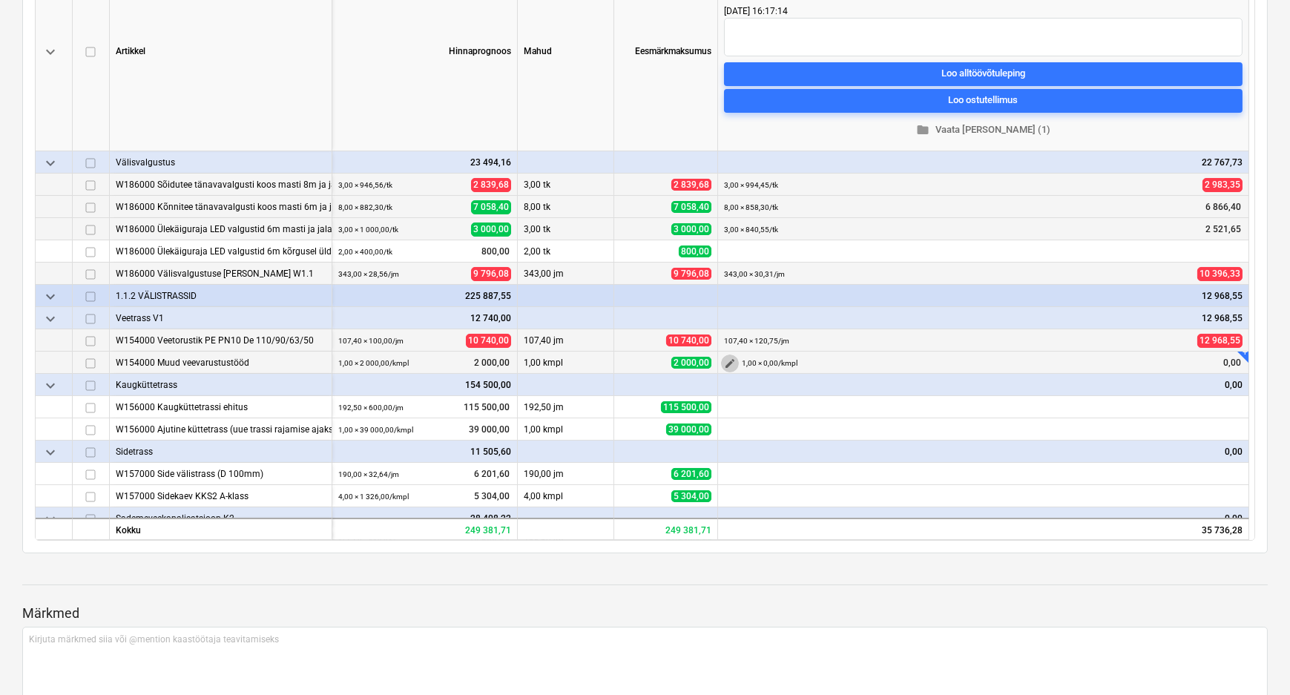
click at [726, 360] on span "edit" at bounding box center [730, 363] width 12 height 12
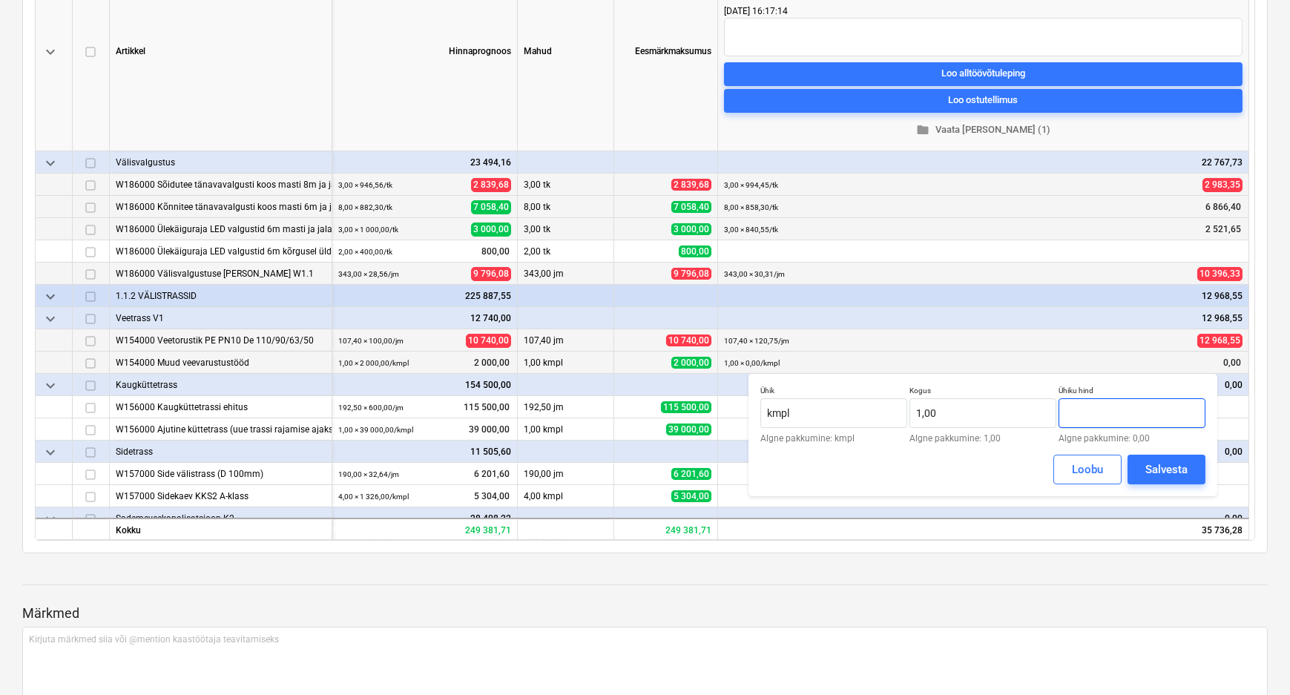
click at [1109, 417] on input "text" at bounding box center [1131, 413] width 147 height 30
click at [1155, 465] on div "Salvesta" at bounding box center [1166, 469] width 42 height 19
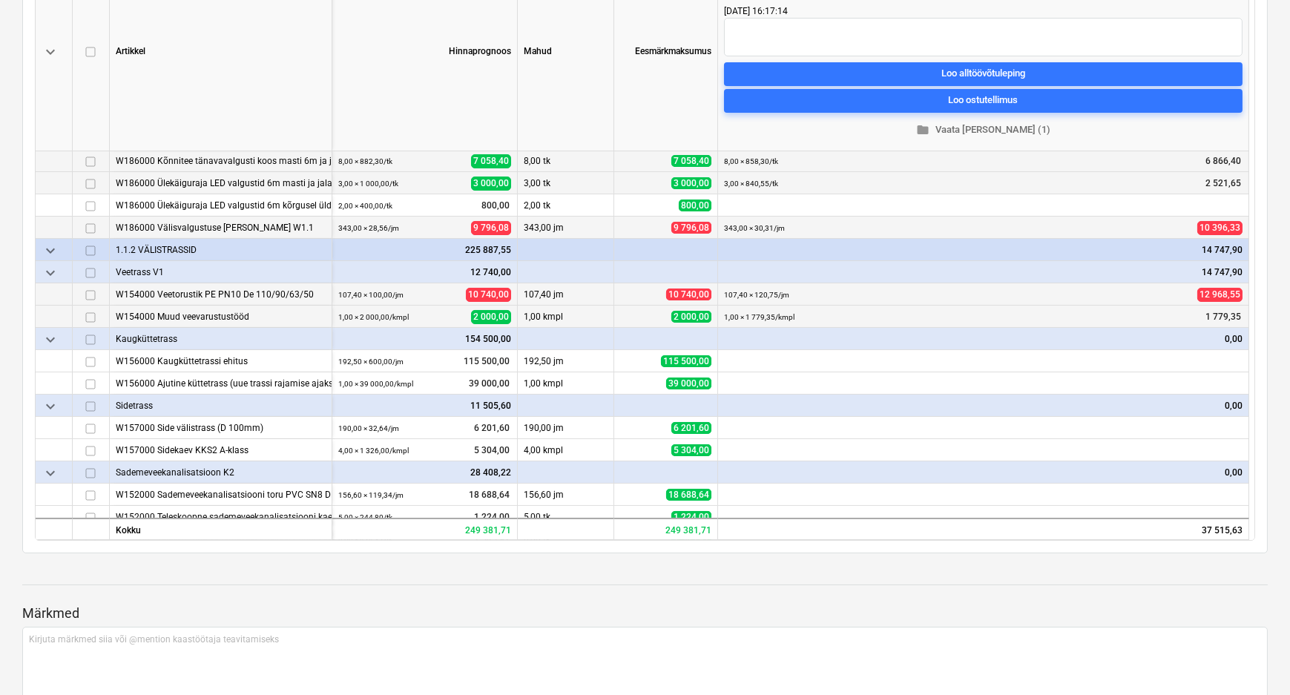
scroll to position [134, 0]
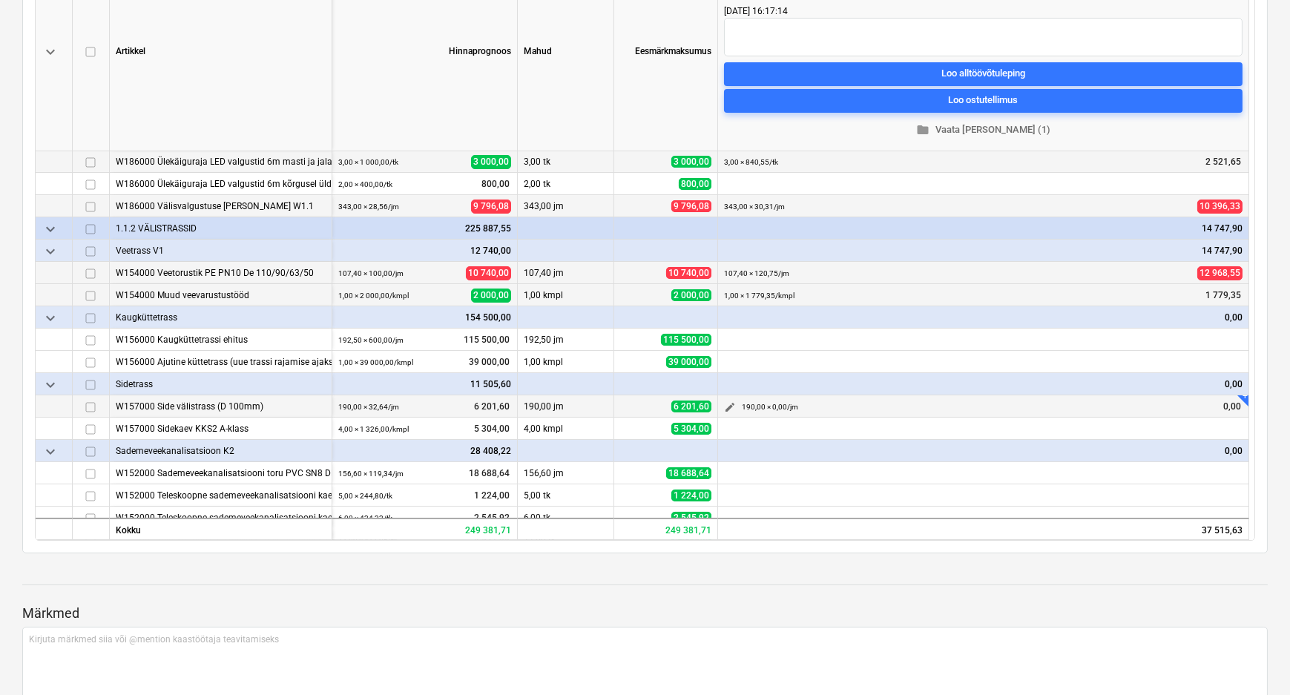
click at [727, 402] on span "edit" at bounding box center [730, 407] width 12 height 12
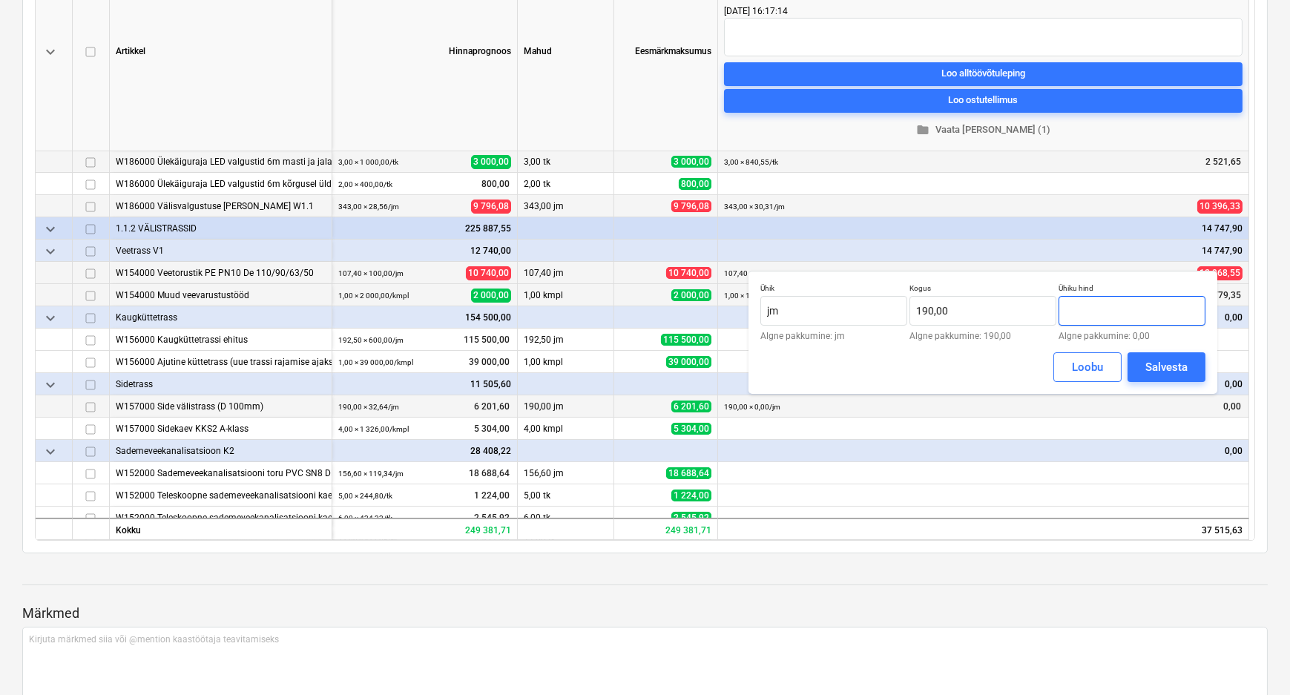
click at [1127, 318] on input "text" at bounding box center [1131, 311] width 147 height 30
click at [1166, 366] on div "Salvesta" at bounding box center [1166, 366] width 42 height 19
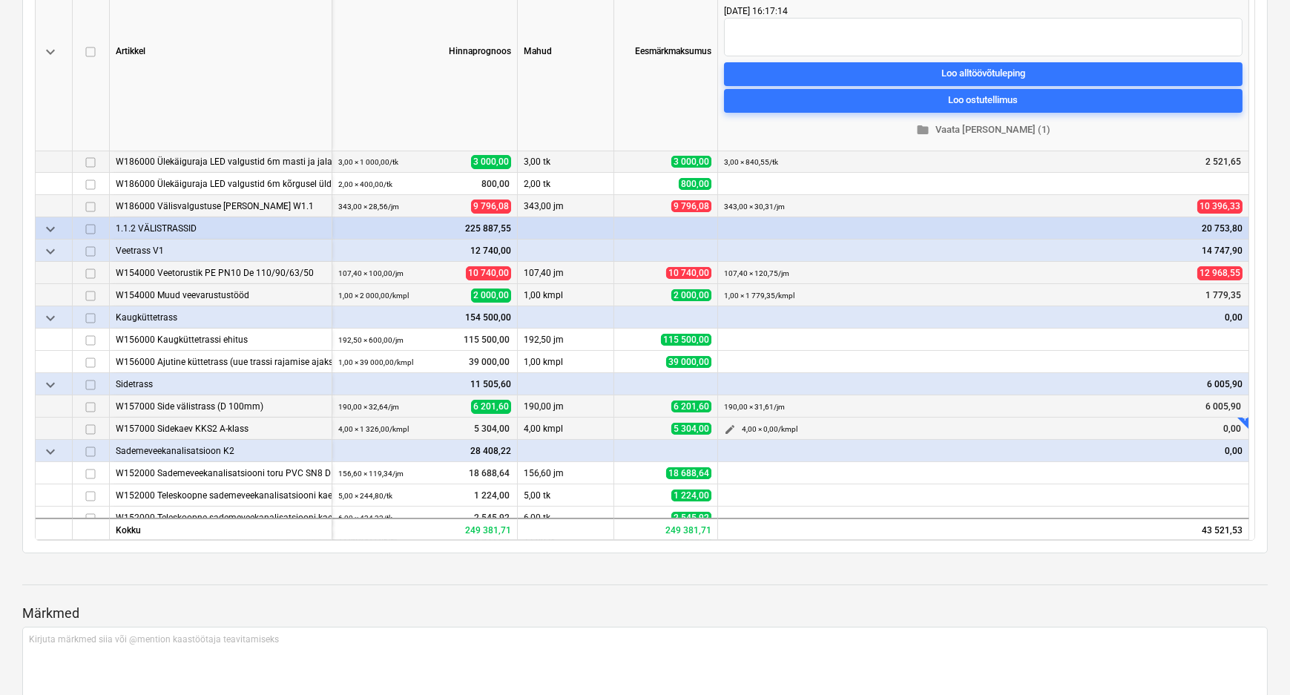
click at [726, 424] on span "edit" at bounding box center [730, 429] width 12 height 12
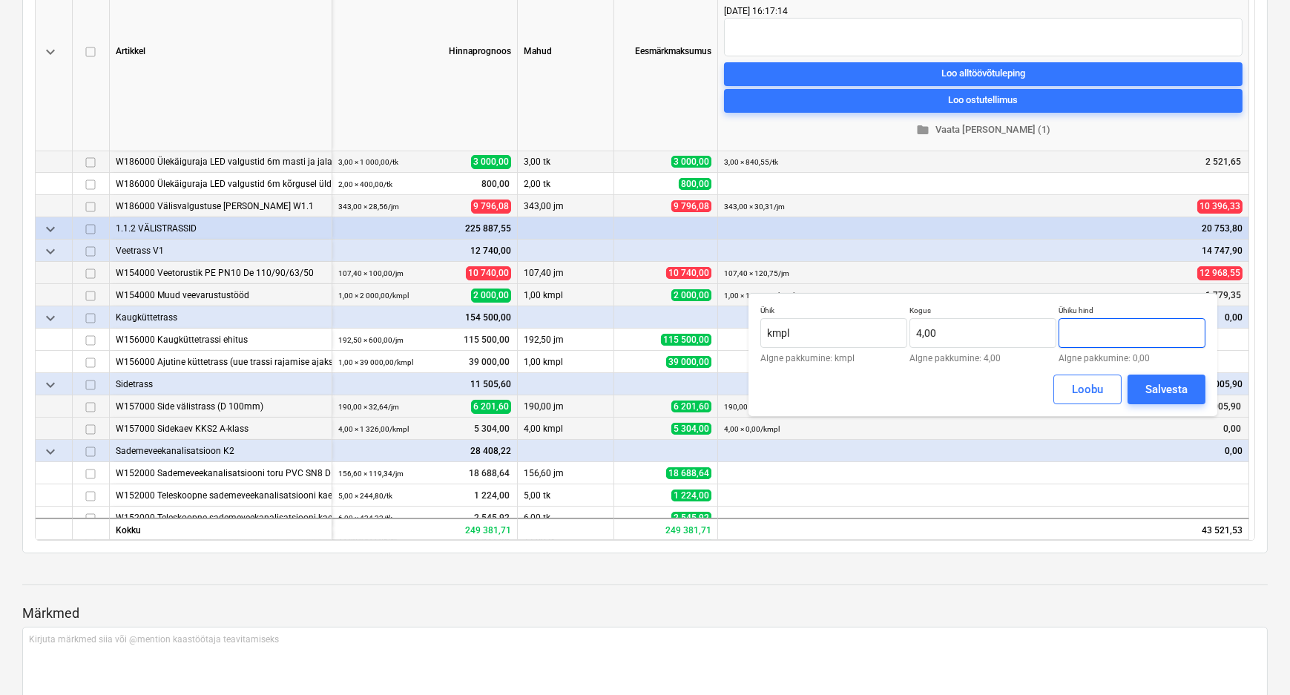
click at [1107, 326] on input "text" at bounding box center [1131, 333] width 147 height 30
click at [1161, 392] on div "Salvesta" at bounding box center [1166, 389] width 42 height 19
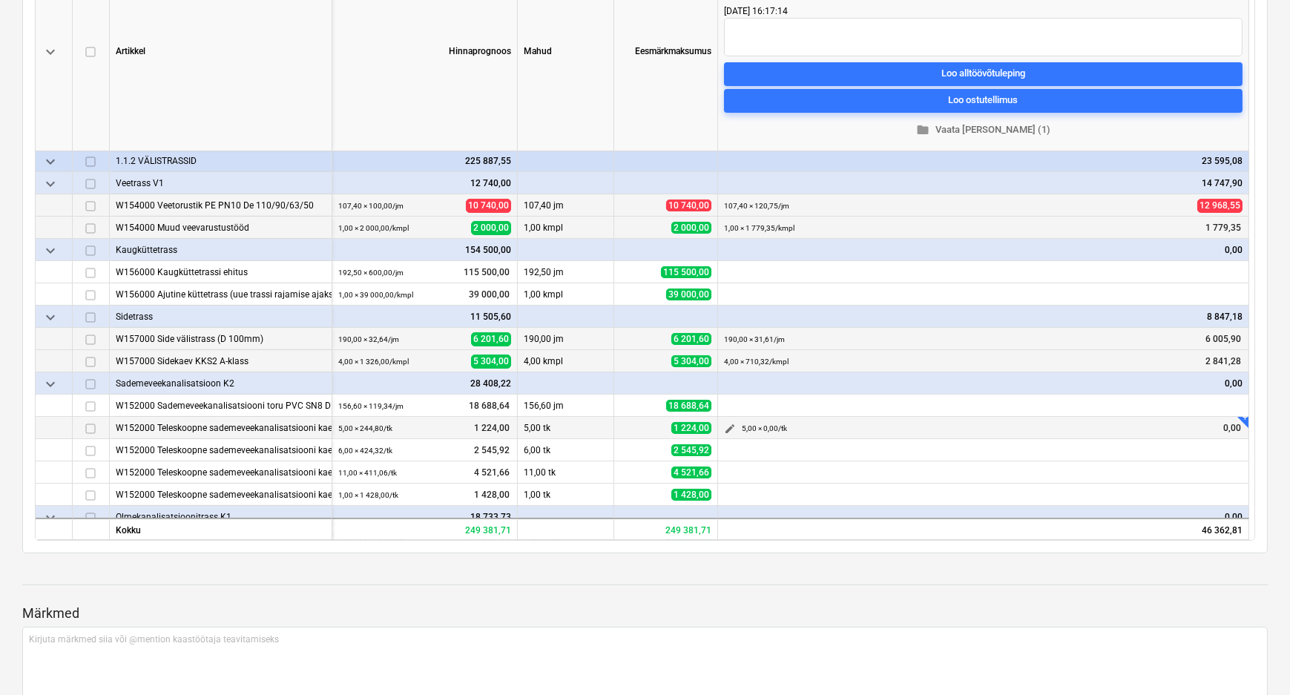
scroll to position [269, 0]
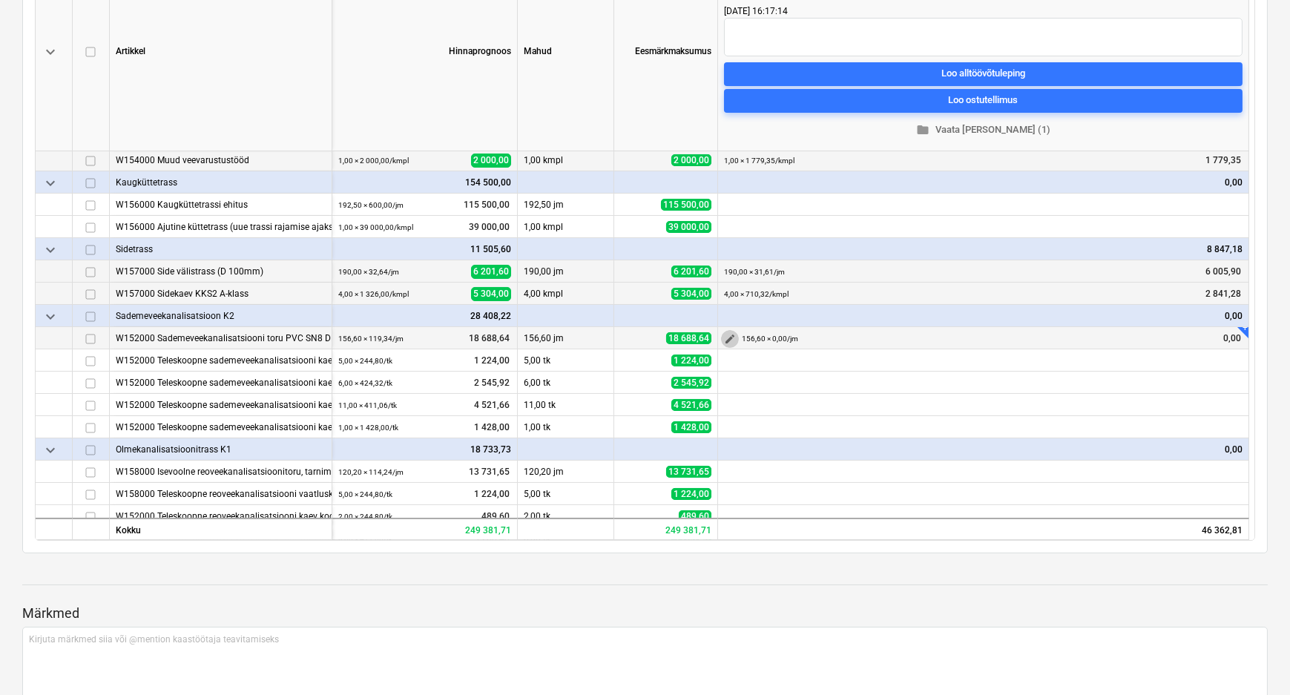
click at [728, 337] on span "edit" at bounding box center [730, 339] width 12 height 12
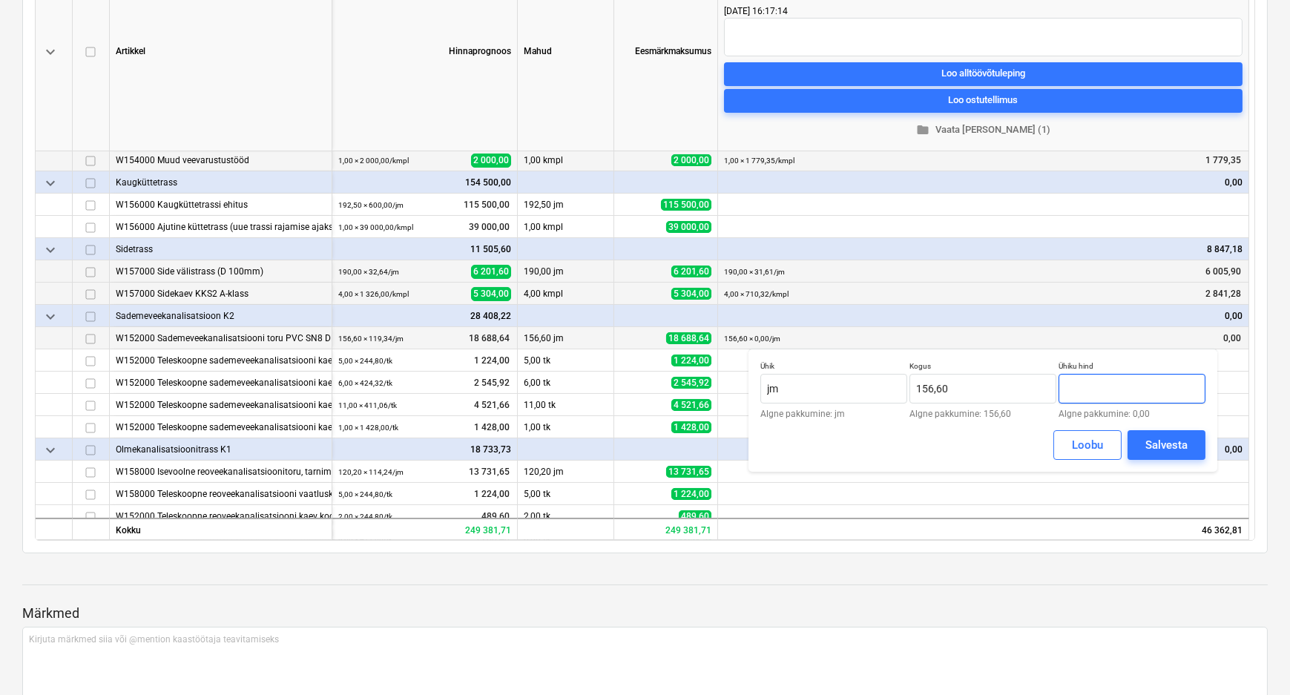
click at [1101, 388] on input "text" at bounding box center [1131, 389] width 147 height 30
click at [1156, 440] on div "Salvesta" at bounding box center [1166, 444] width 42 height 19
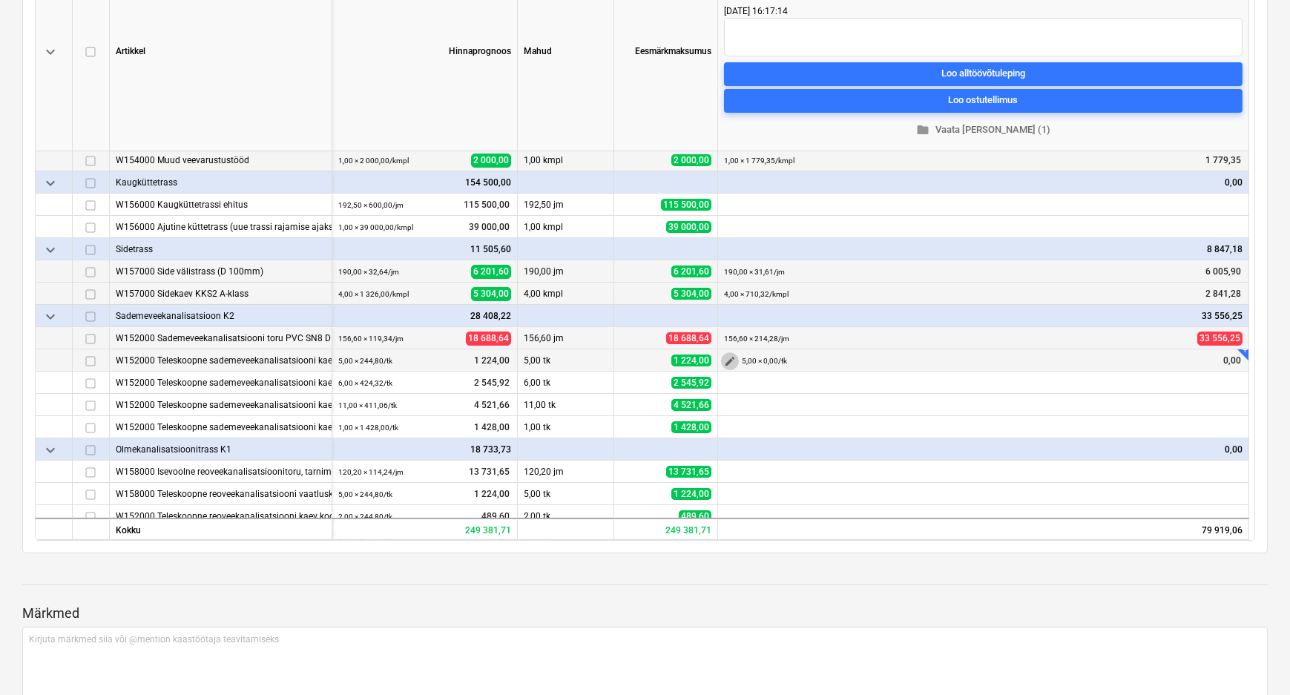
click at [727, 357] on span "edit" at bounding box center [730, 361] width 12 height 12
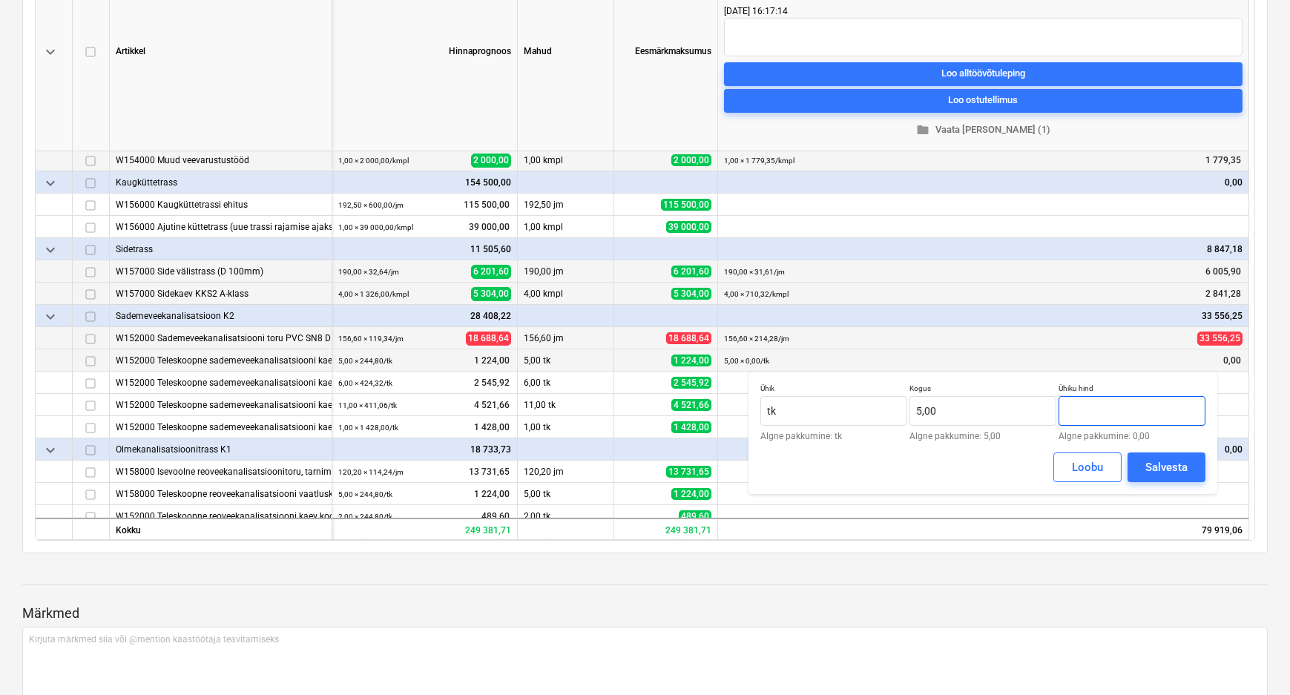
click at [1113, 411] on input "text" at bounding box center [1131, 411] width 147 height 30
click at [1159, 467] on div "Salvesta" at bounding box center [1166, 467] width 42 height 19
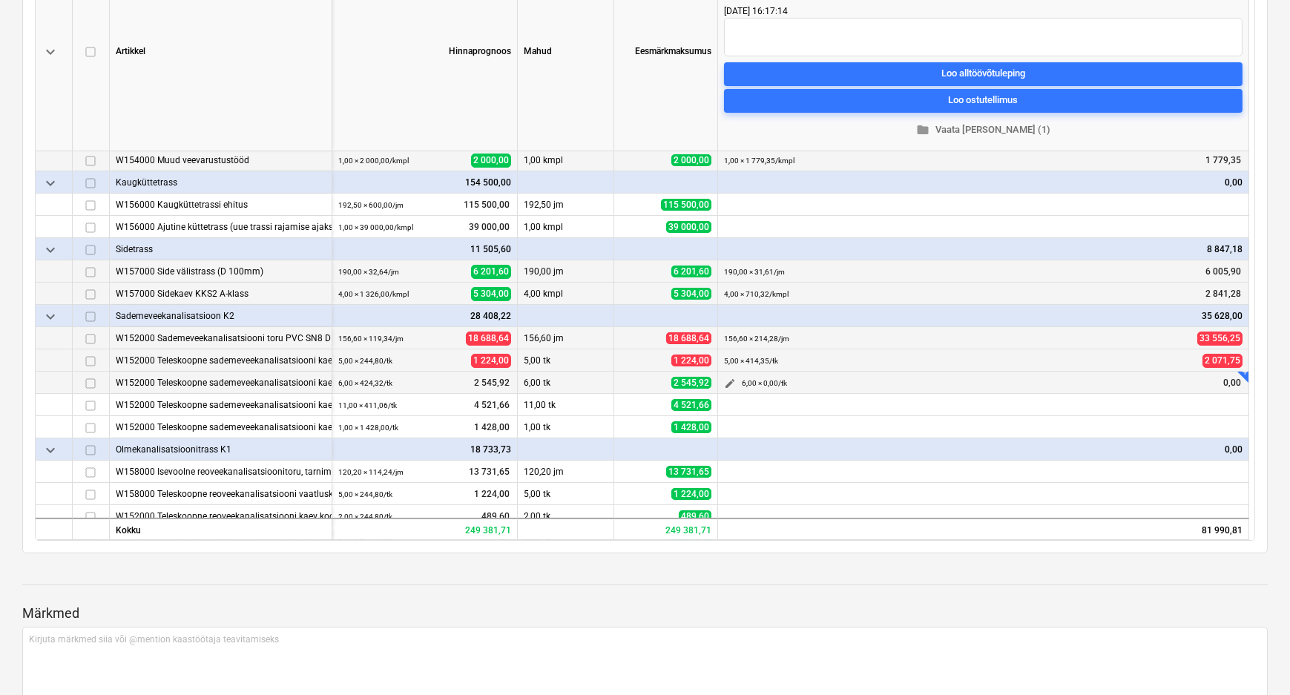
click at [731, 379] on span "edit" at bounding box center [730, 383] width 12 height 12
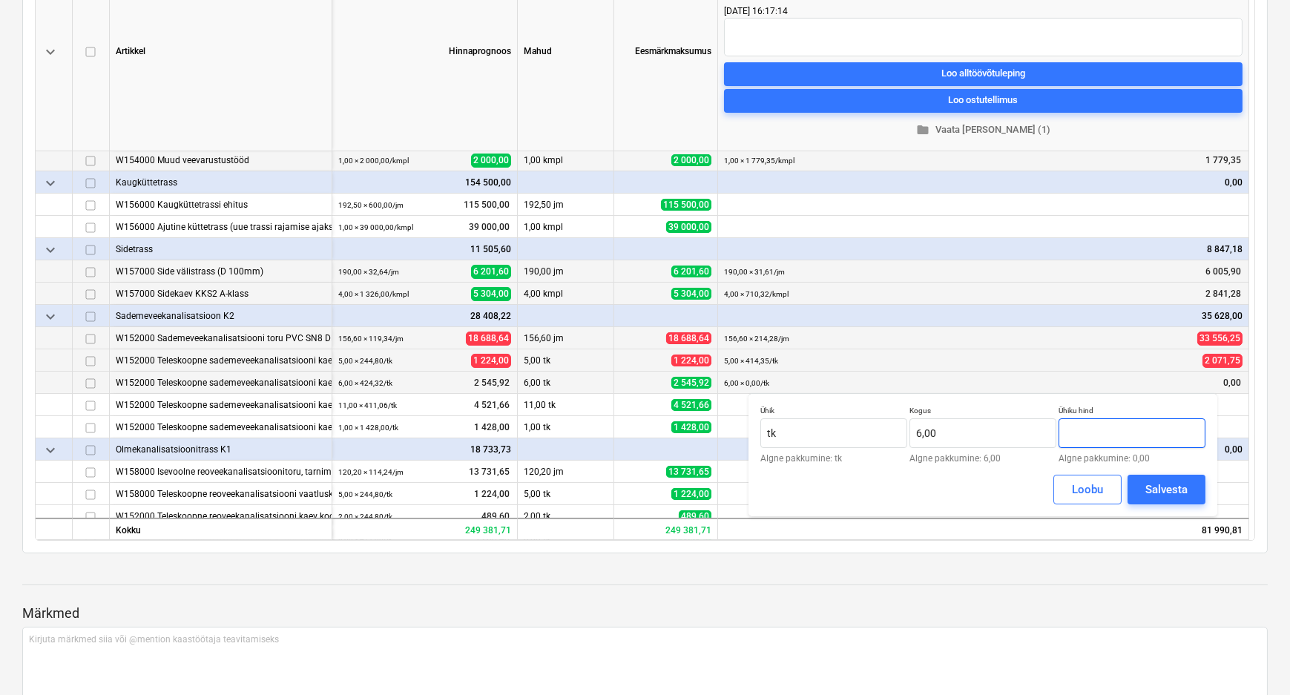
click at [1103, 433] on input "text" at bounding box center [1131, 433] width 147 height 30
click at [1161, 488] on div "Salvesta" at bounding box center [1166, 489] width 42 height 19
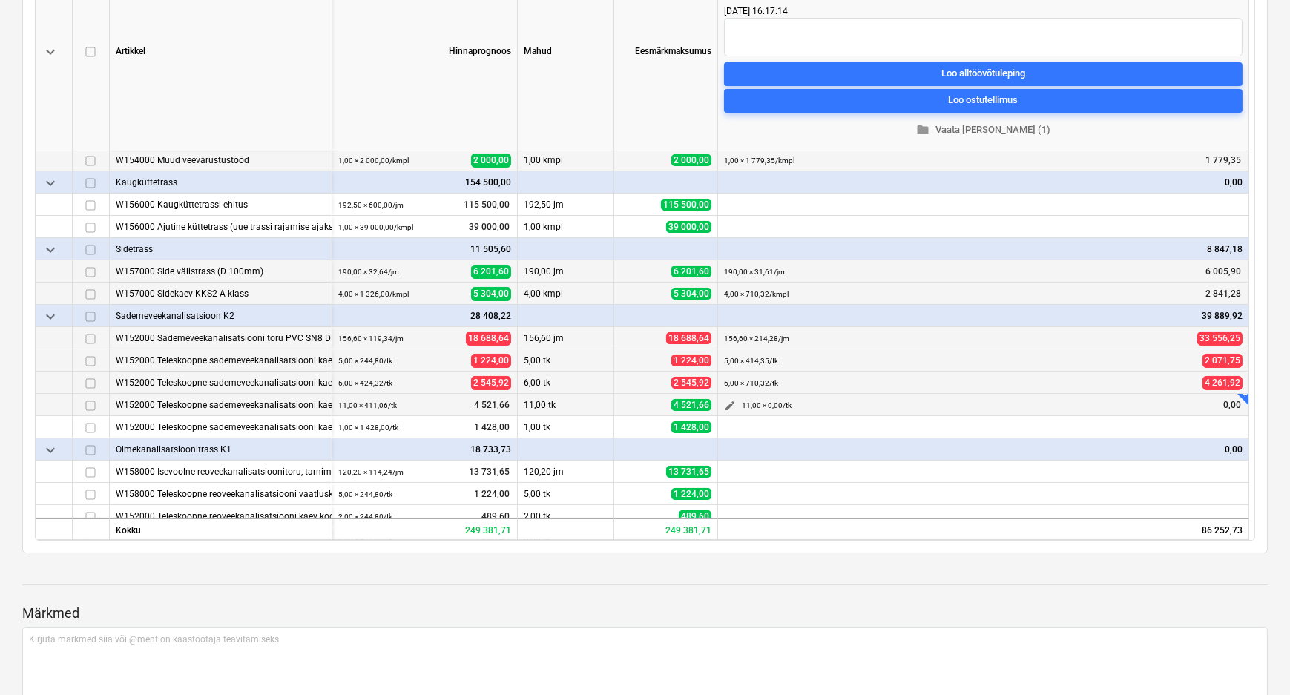
click at [727, 402] on span "edit" at bounding box center [730, 406] width 12 height 12
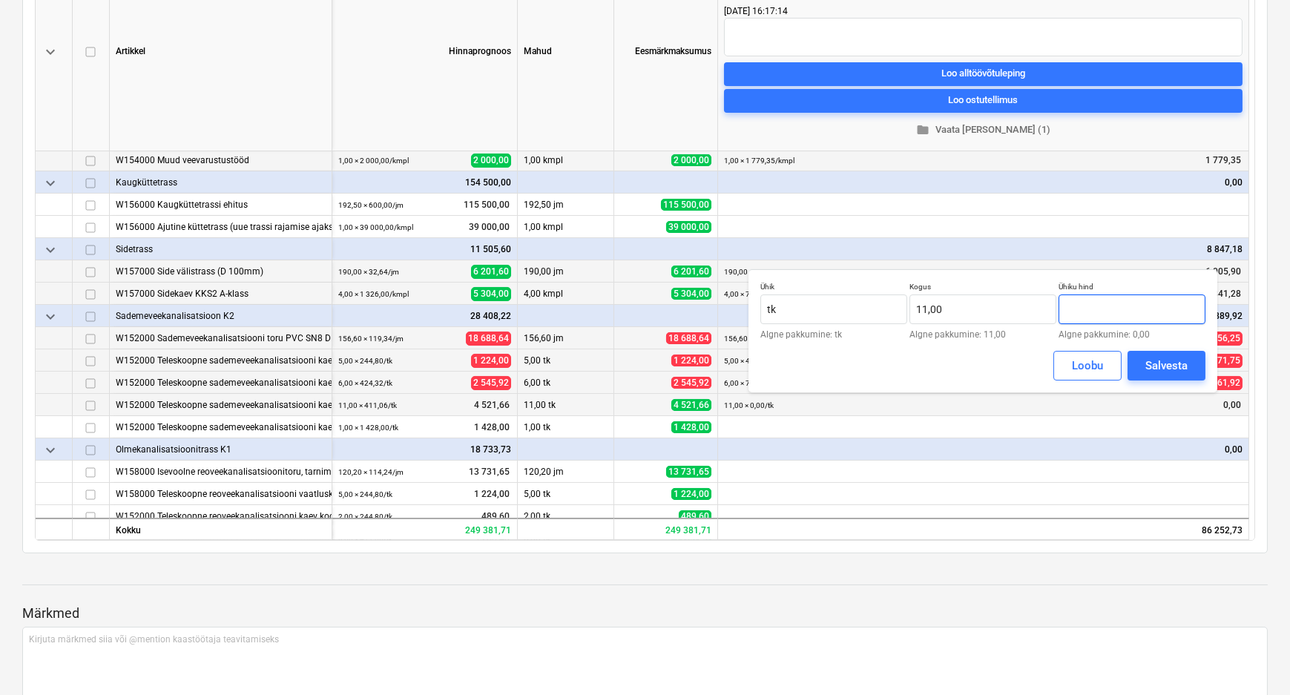
click at [1119, 311] on input "text" at bounding box center [1131, 309] width 147 height 30
click at [1158, 360] on div "Salvesta" at bounding box center [1166, 365] width 42 height 19
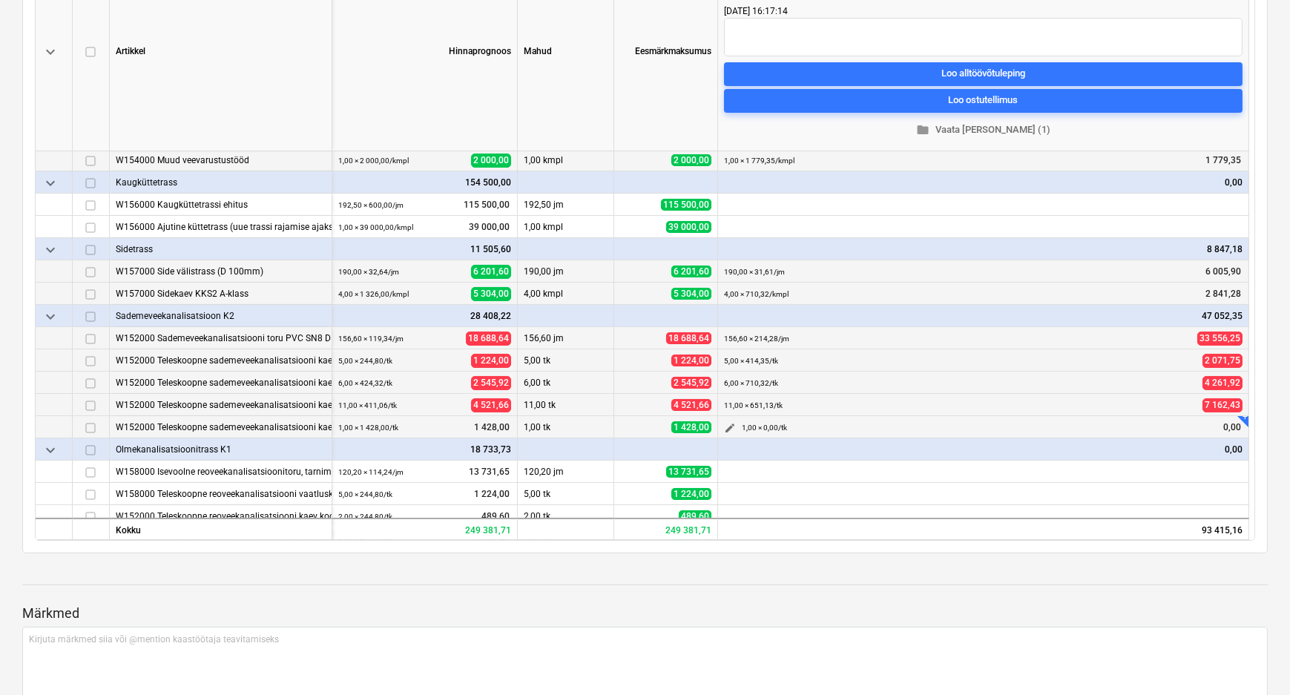
click at [729, 426] on span "edit" at bounding box center [730, 428] width 12 height 12
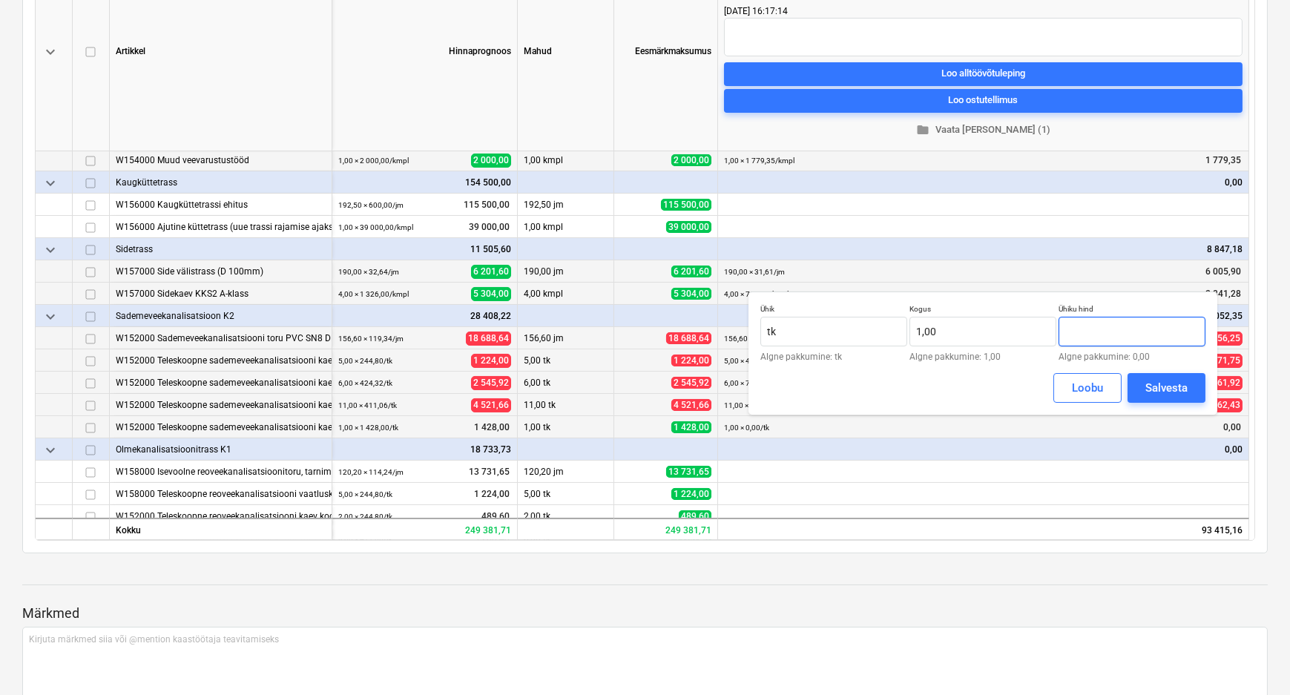
click at [1095, 326] on input "text" at bounding box center [1131, 332] width 147 height 30
click at [1152, 386] on div "Salvesta" at bounding box center [1166, 387] width 42 height 19
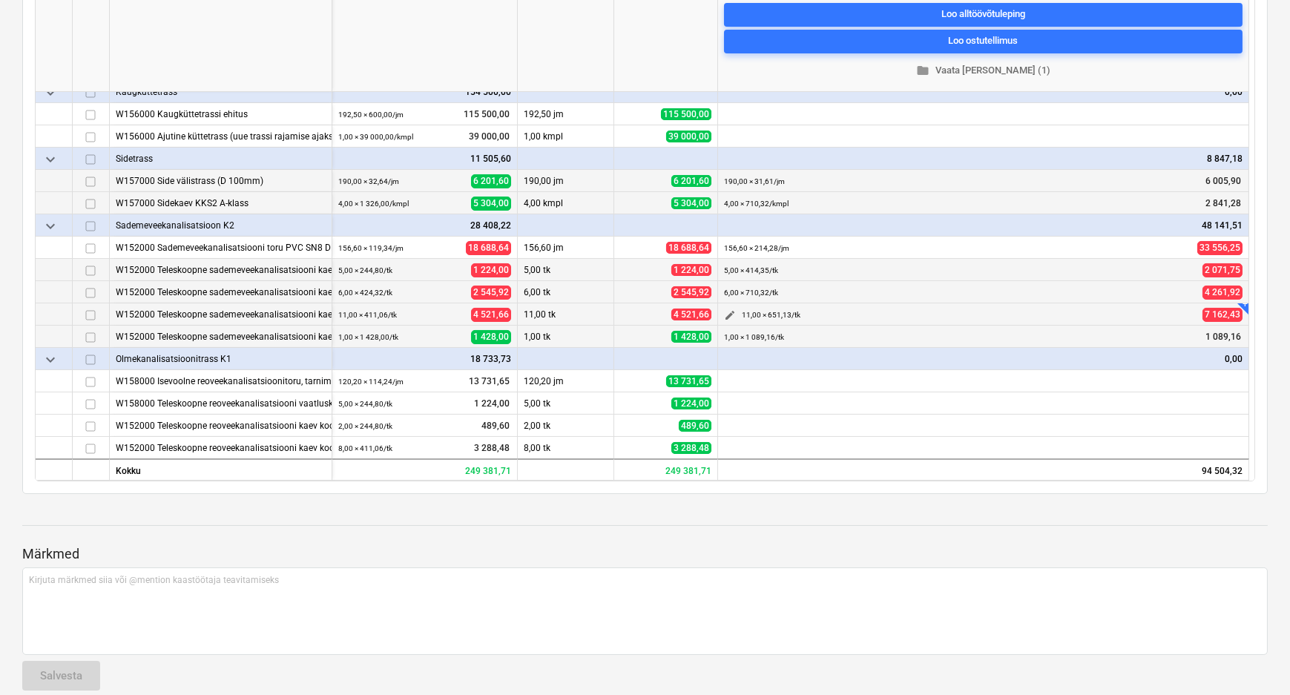
scroll to position [404, 0]
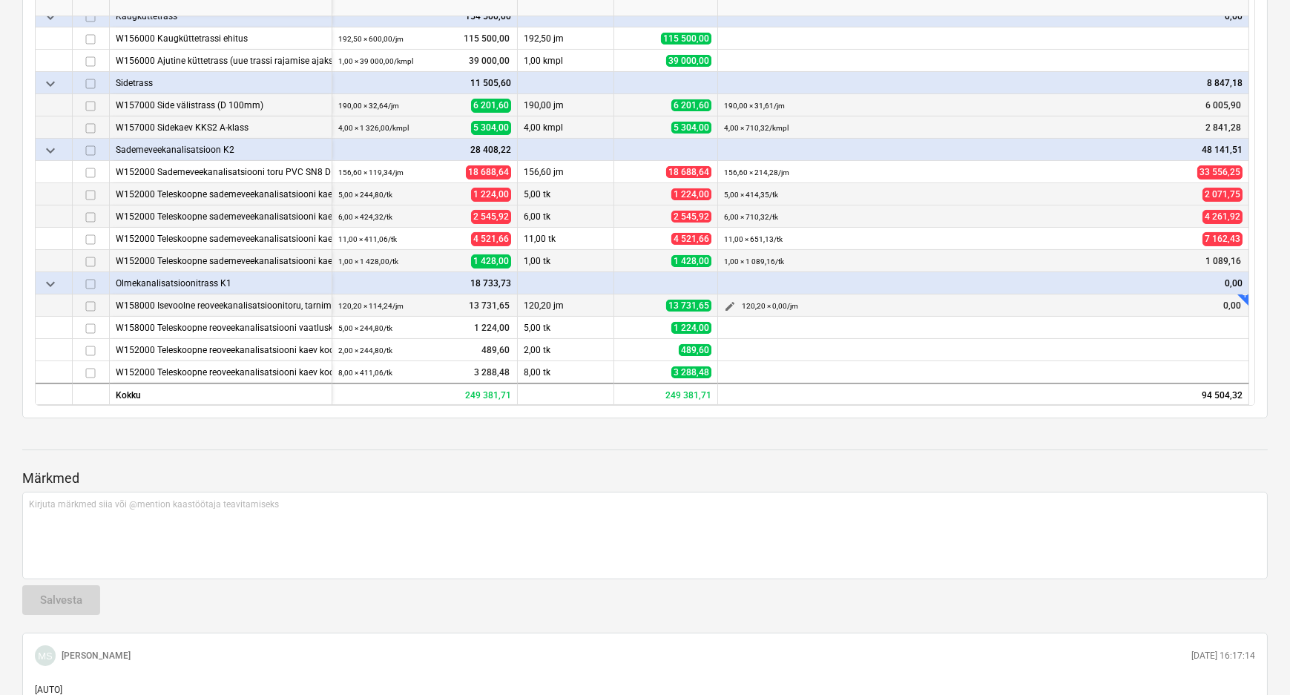
click at [726, 303] on span "edit" at bounding box center [730, 306] width 12 height 12
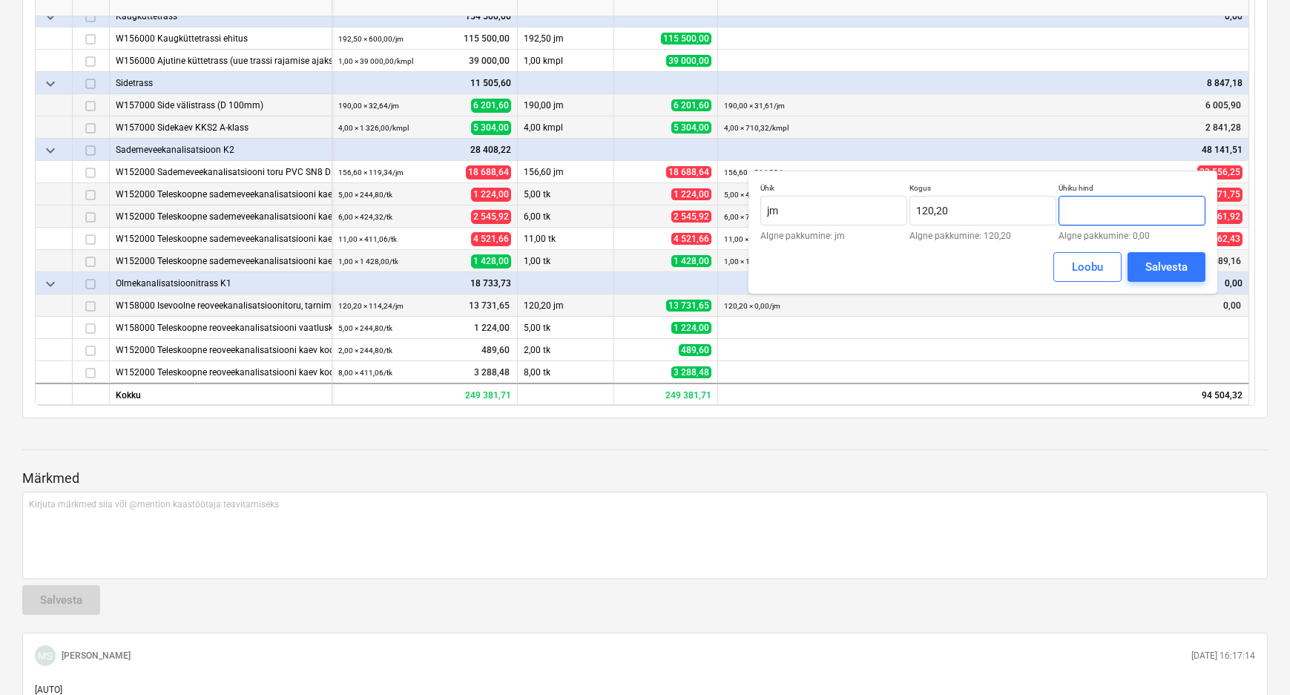
click at [1098, 208] on input "text" at bounding box center [1131, 211] width 147 height 30
click at [1150, 267] on div "Salvesta" at bounding box center [1166, 266] width 42 height 19
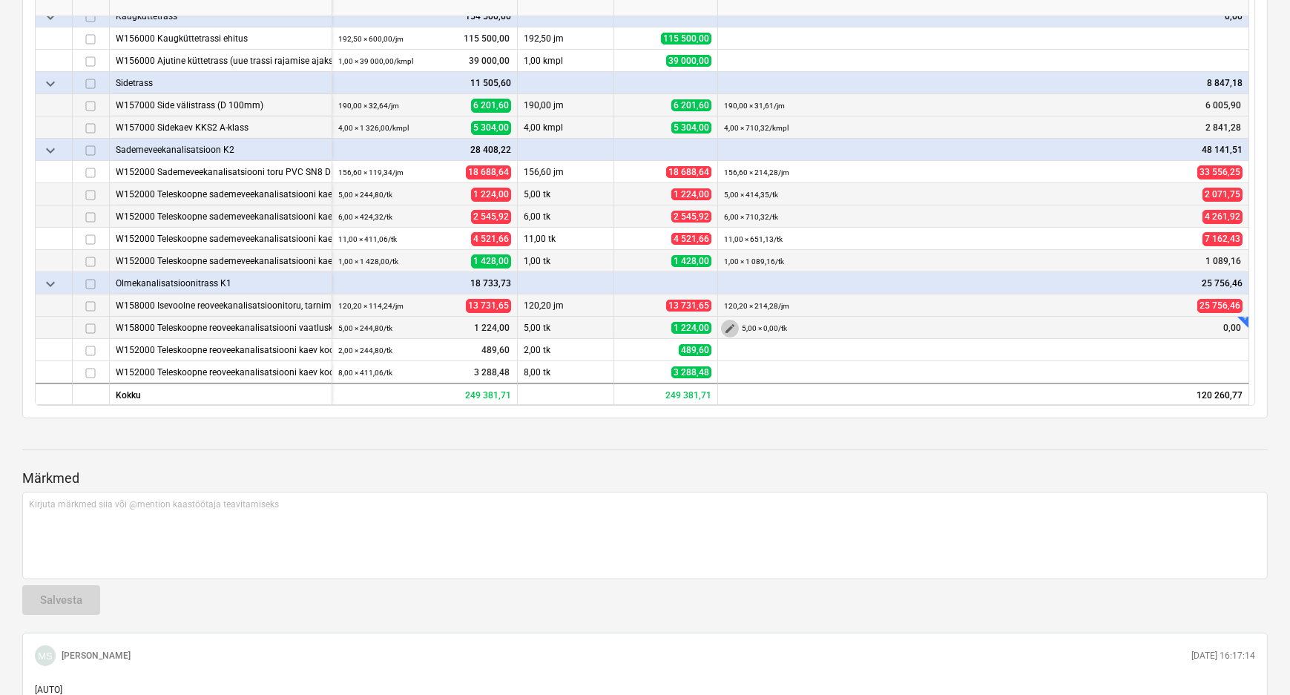
click at [726, 326] on span "edit" at bounding box center [730, 329] width 12 height 12
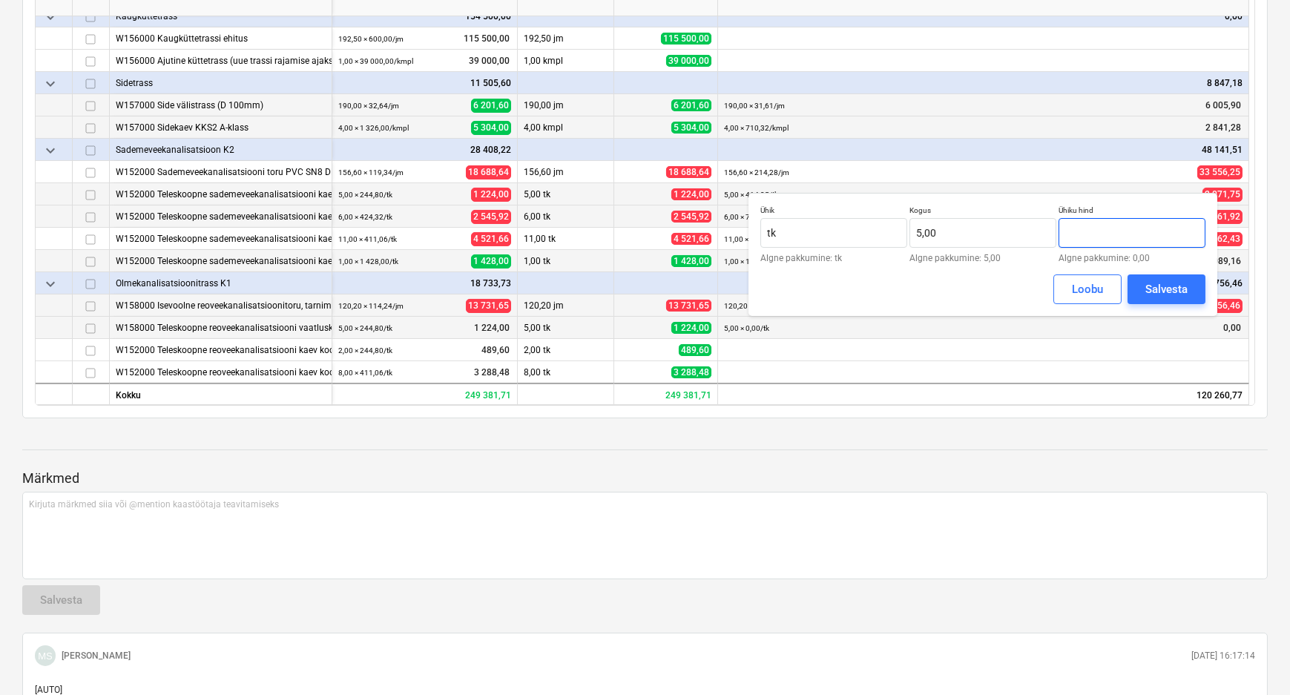
click at [1106, 234] on input "text" at bounding box center [1131, 233] width 147 height 30
click at [1158, 291] on div "Salvesta" at bounding box center [1166, 289] width 42 height 19
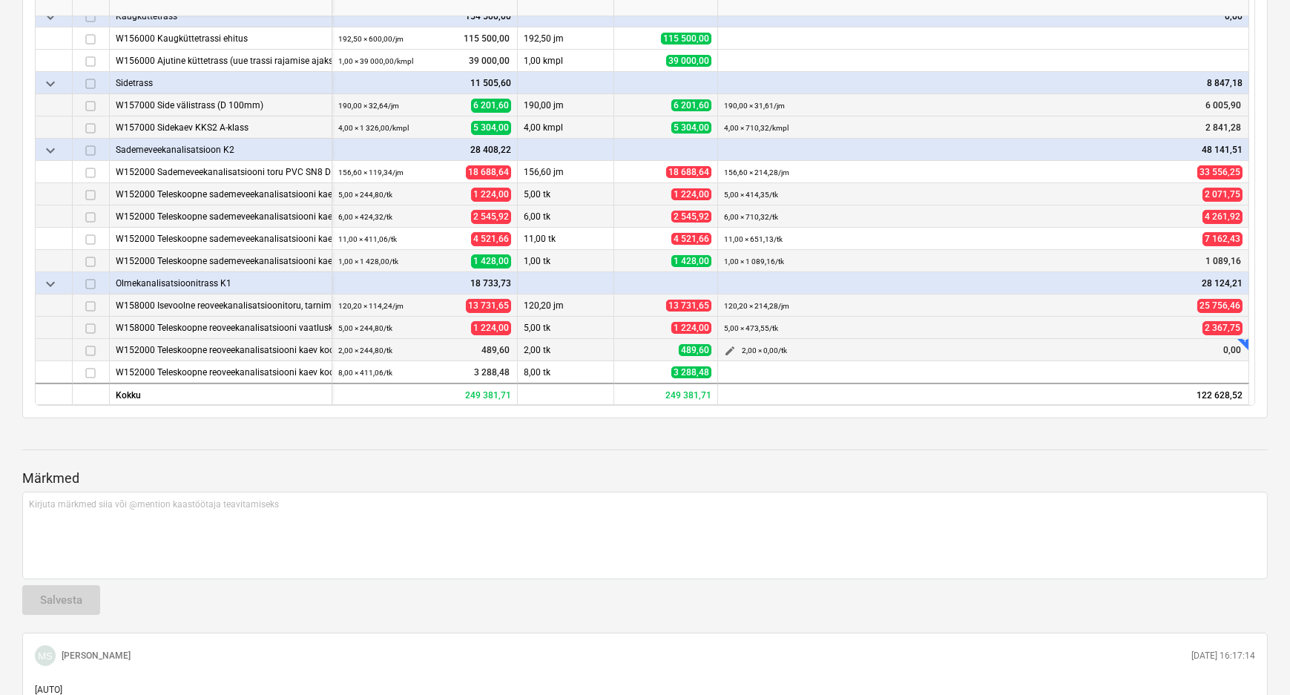
click at [728, 346] on span "edit" at bounding box center [730, 351] width 12 height 12
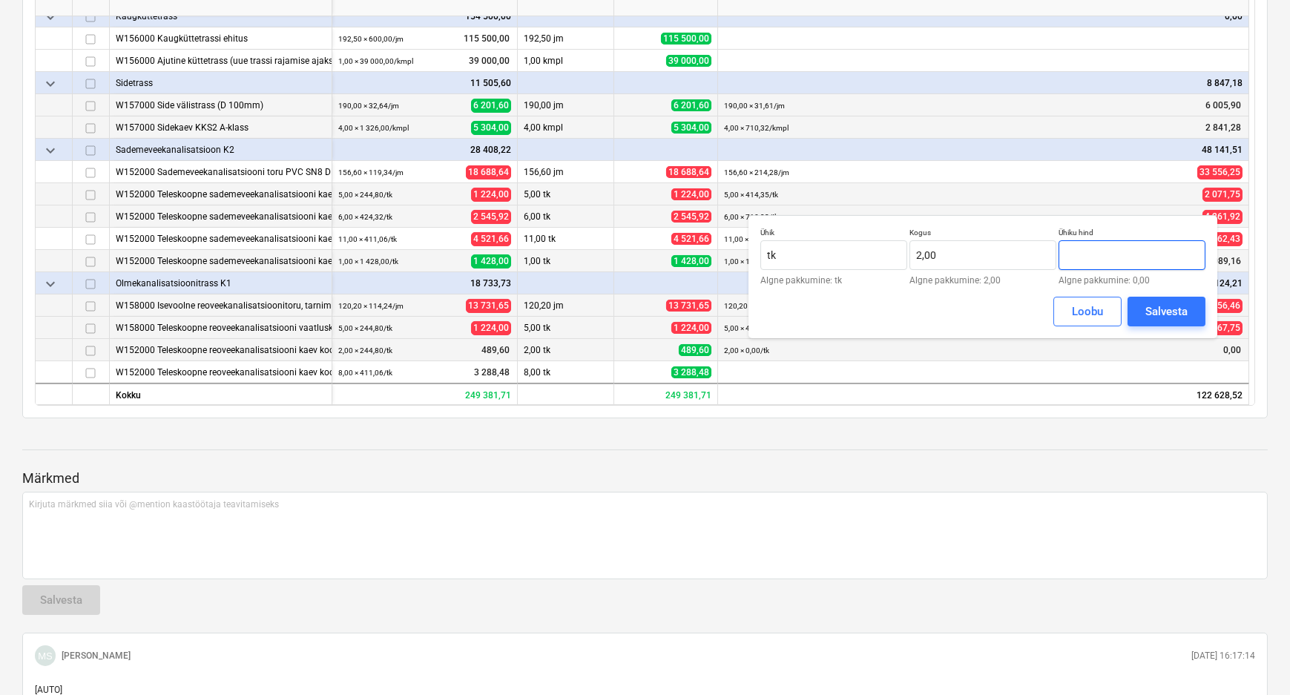
click at [1108, 253] on input "text" at bounding box center [1131, 255] width 147 height 30
click at [1160, 307] on div "Salvesta" at bounding box center [1166, 311] width 42 height 19
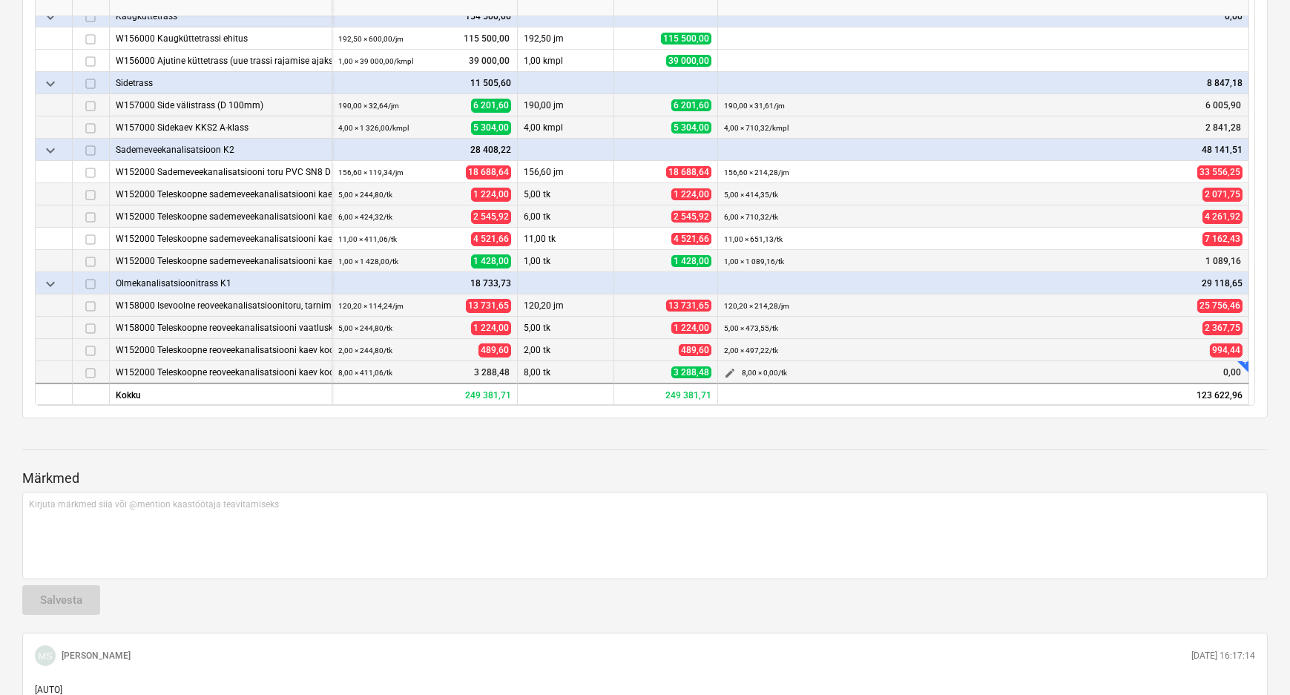
click at [727, 371] on span "edit" at bounding box center [730, 373] width 12 height 12
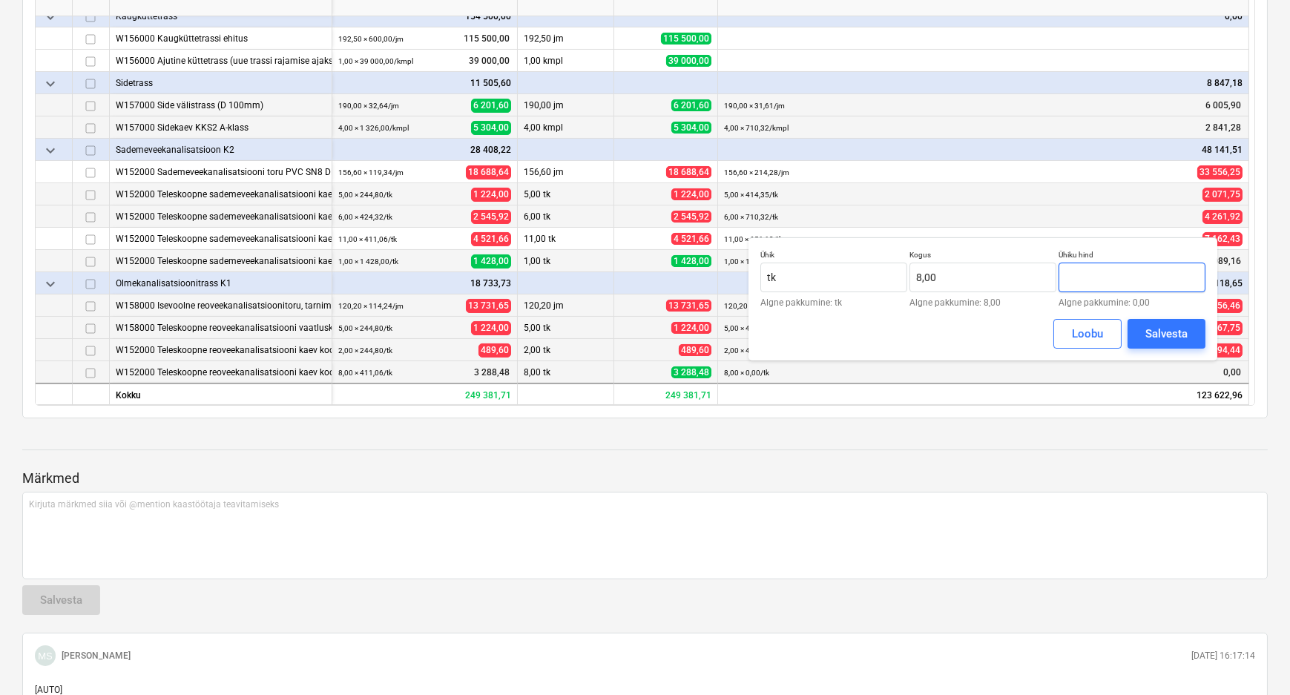
click at [1120, 277] on input "text" at bounding box center [1131, 278] width 147 height 30
click at [1162, 334] on div "Salvesta" at bounding box center [1166, 333] width 42 height 19
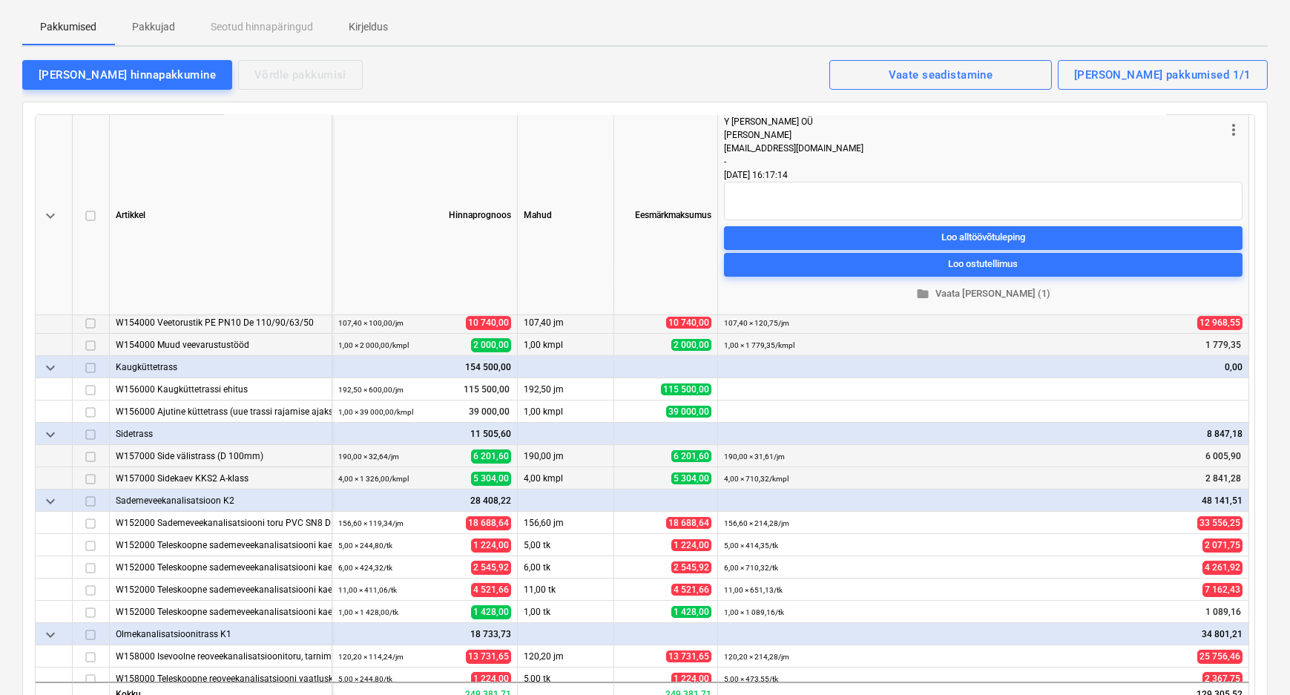
scroll to position [165, 0]
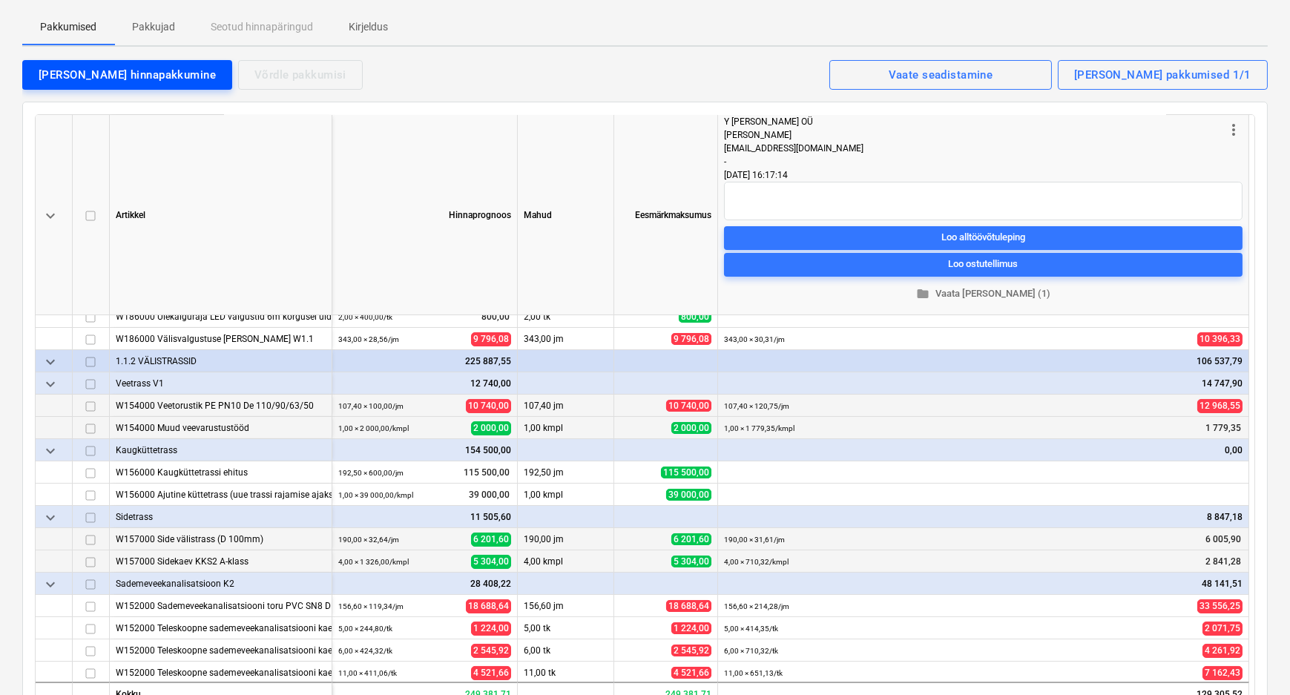
click at [83, 73] on div "[PERSON_NAME] hinnapakkumine" at bounding box center [127, 74] width 177 height 19
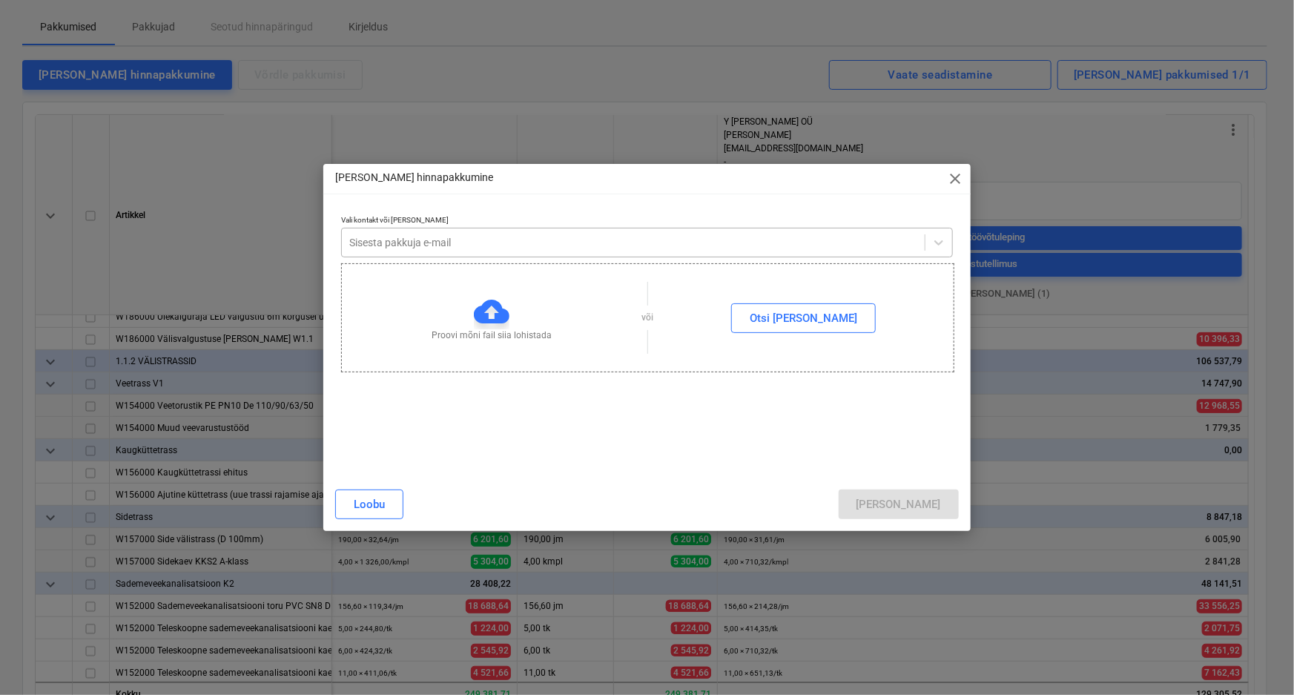
click at [539, 239] on div at bounding box center [633, 242] width 568 height 15
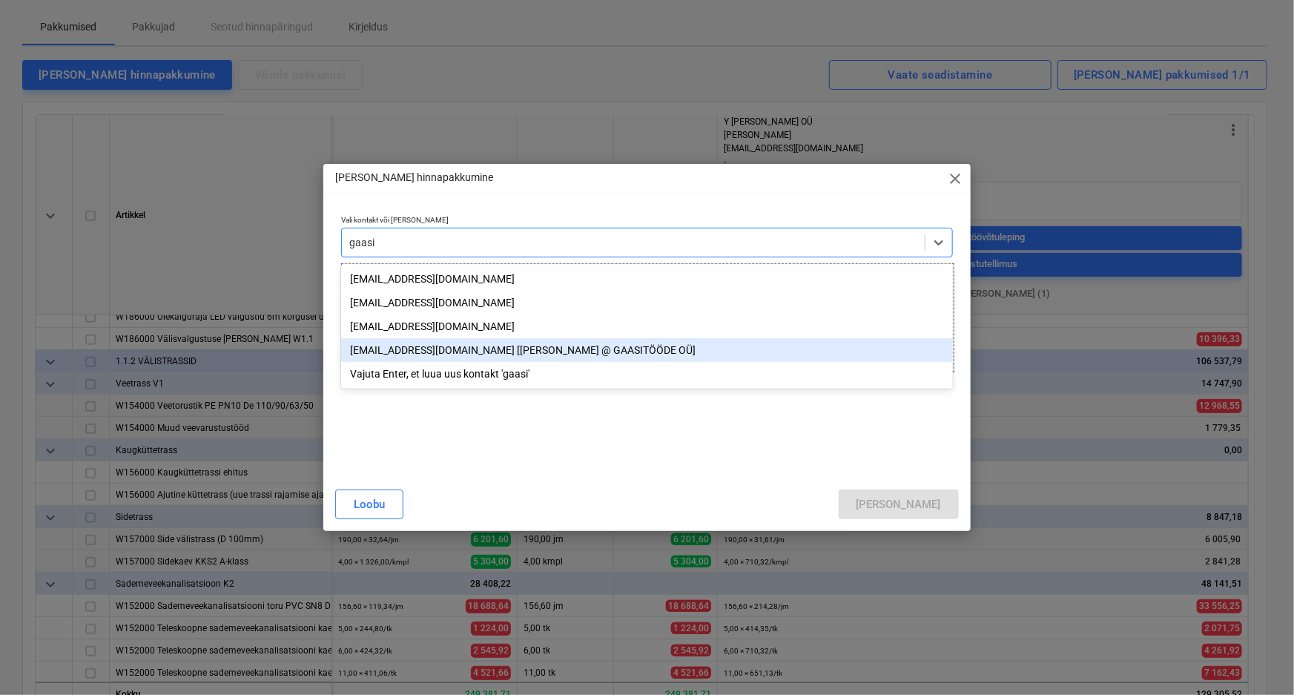
click at [410, 350] on div "[EMAIL_ADDRESS][DOMAIN_NAME] [[PERSON_NAME] @ GAASITÖÖDE OÜ]" at bounding box center [647, 350] width 612 height 24
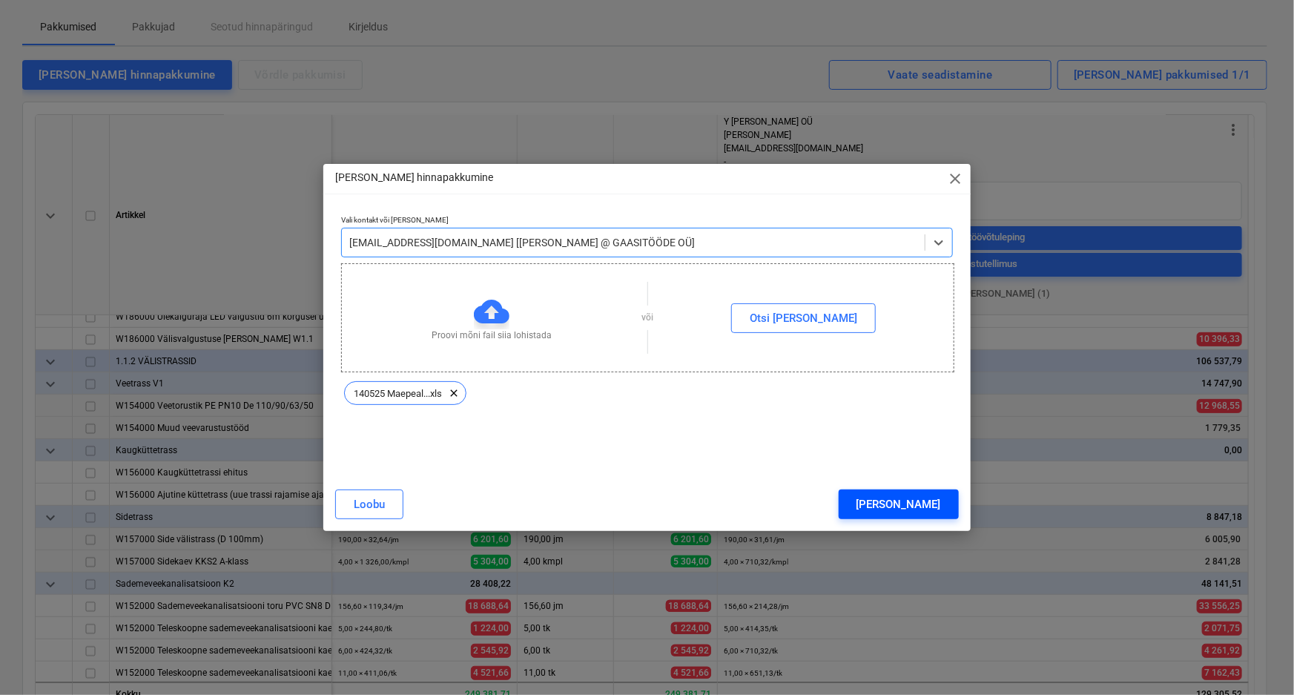
click at [948, 503] on button "[PERSON_NAME]" at bounding box center [899, 504] width 120 height 30
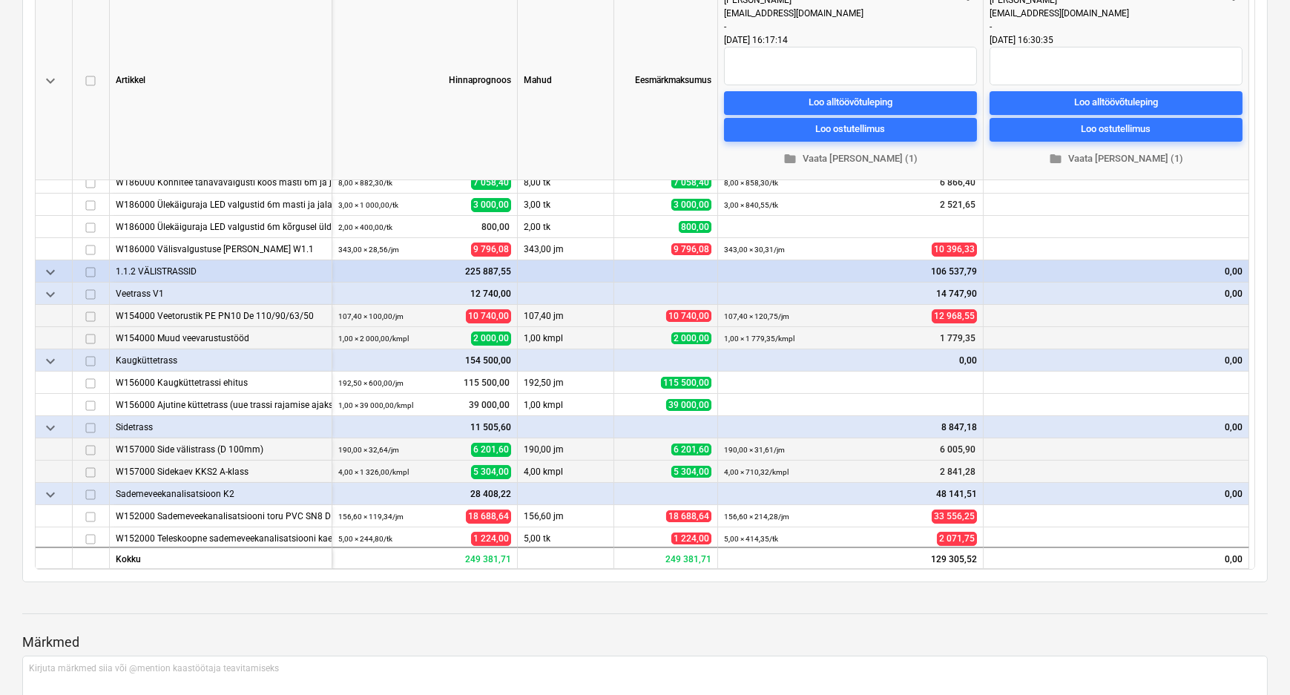
scroll to position [98, 0]
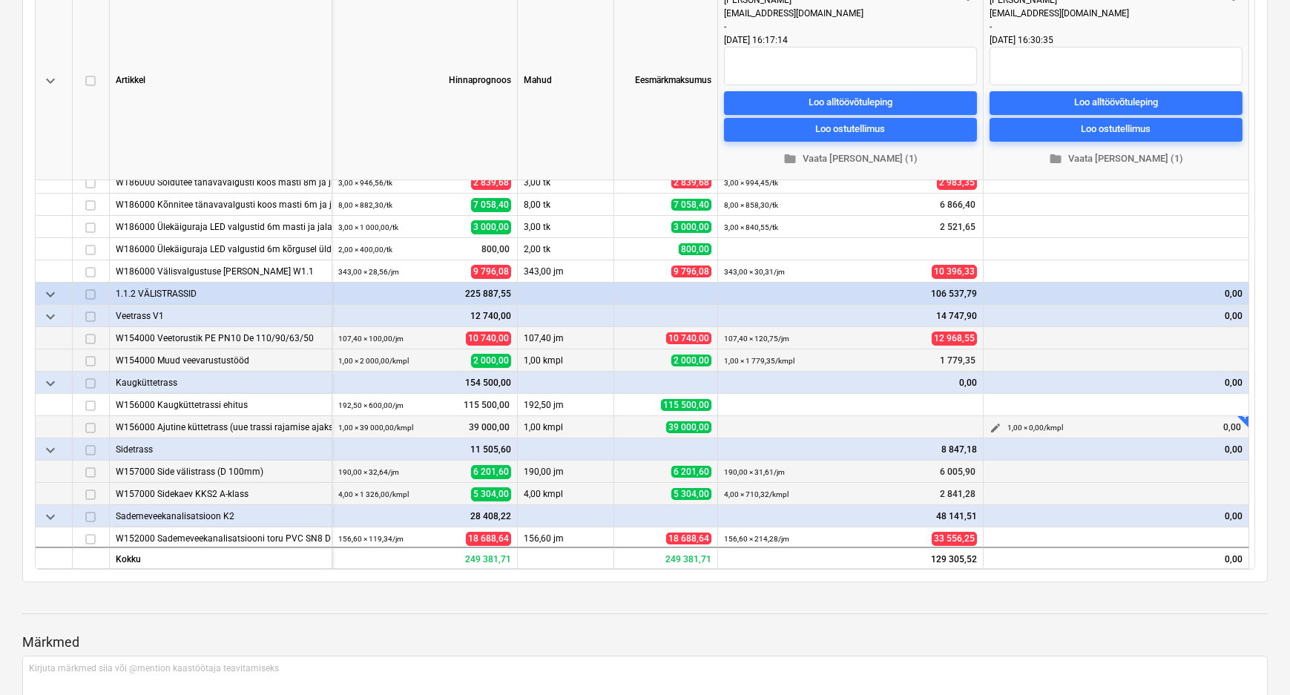
click at [995, 426] on span "edit" at bounding box center [995, 428] width 12 height 12
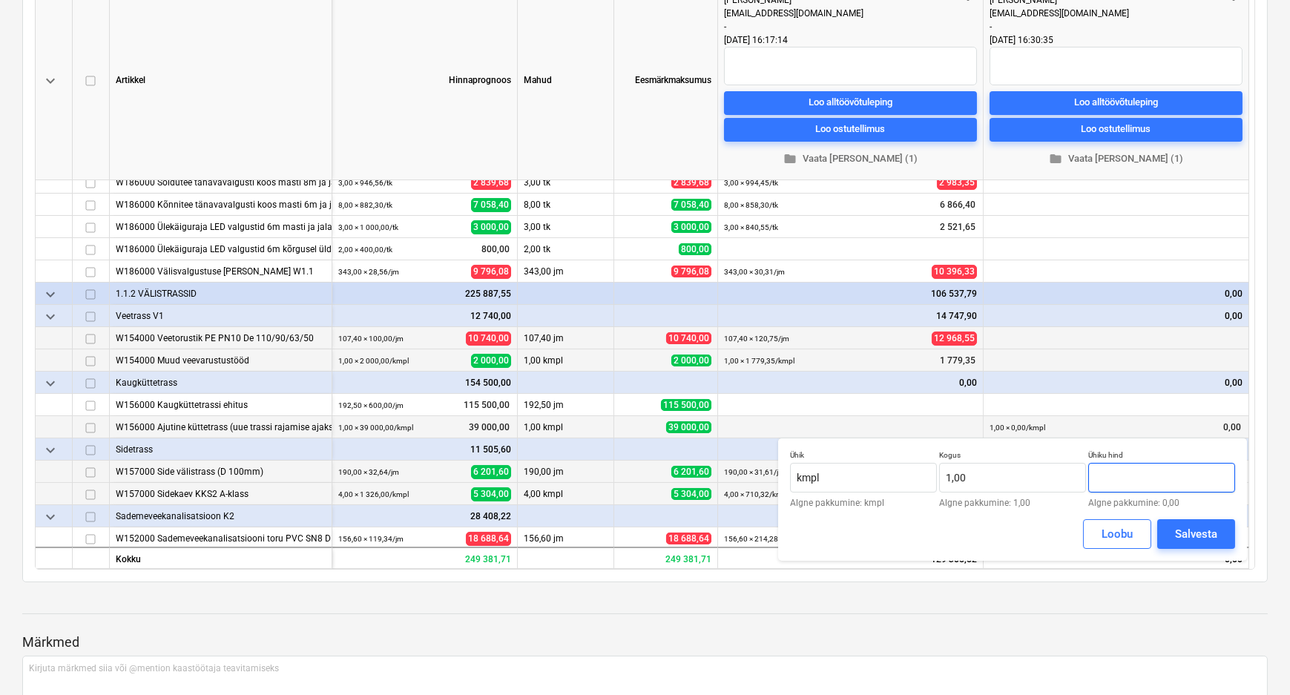
click at [1127, 471] on input "text" at bounding box center [1161, 478] width 147 height 30
click at [1196, 532] on div "Salvesta" at bounding box center [1196, 533] width 42 height 19
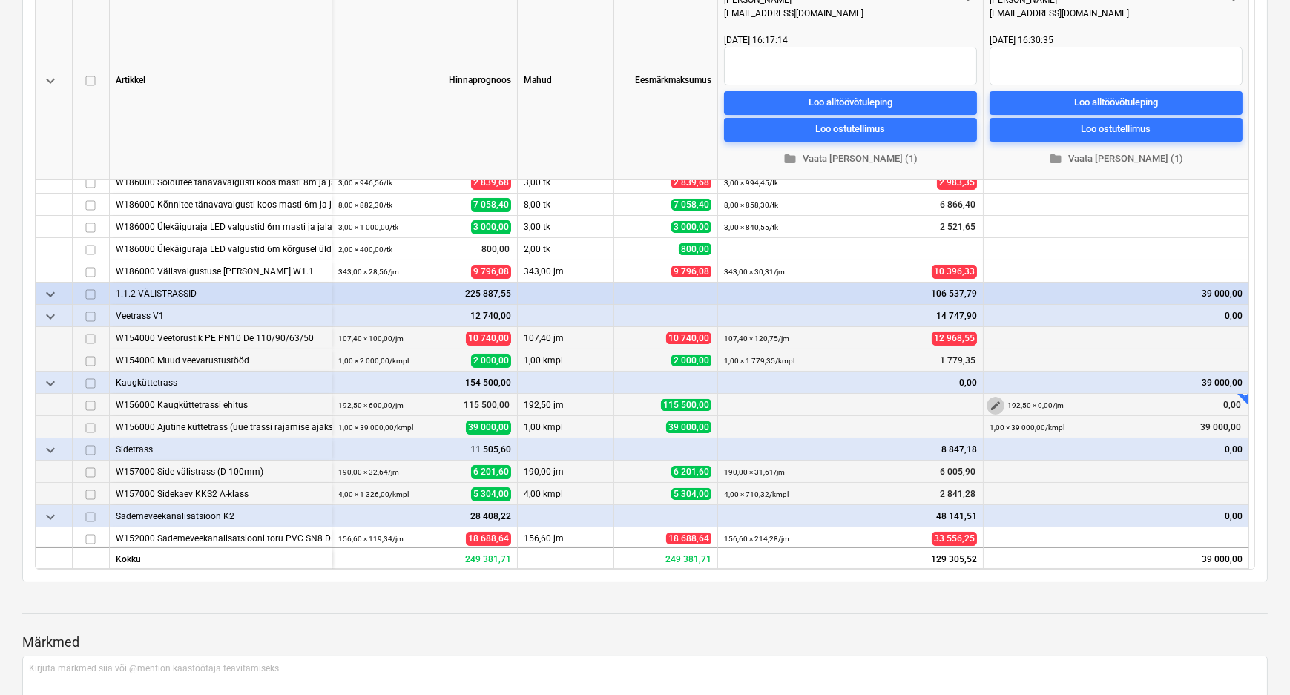
click at [997, 400] on span "edit" at bounding box center [995, 406] width 12 height 12
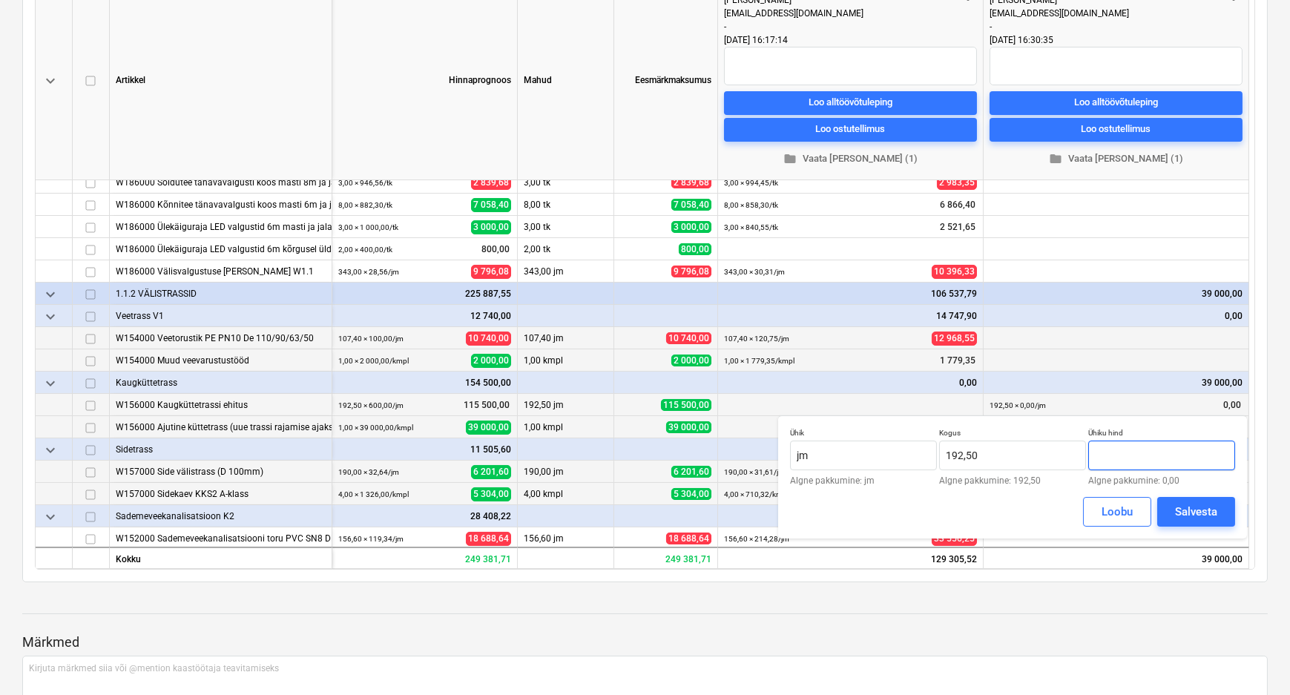
click at [1152, 454] on input "text" at bounding box center [1161, 456] width 147 height 30
click at [1210, 509] on div "Salvesta" at bounding box center [1196, 511] width 42 height 19
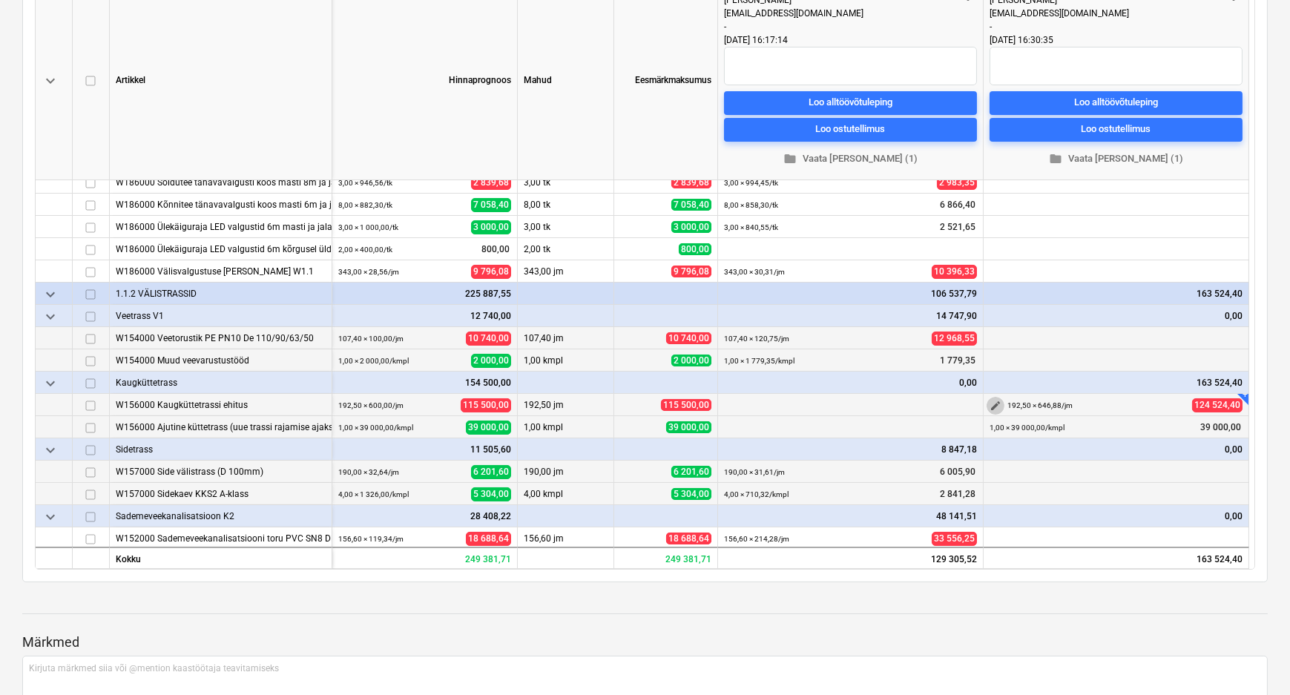
click at [994, 400] on span "edit" at bounding box center [995, 406] width 12 height 12
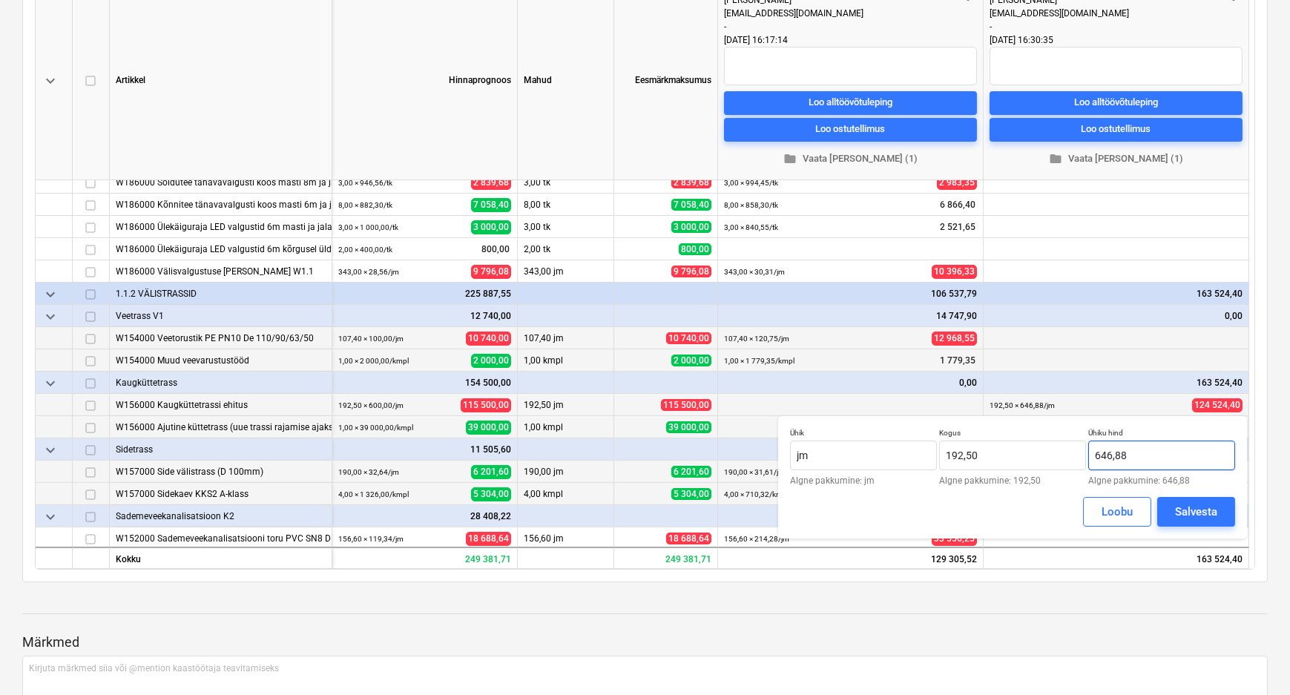
click at [1147, 457] on input "646,88" at bounding box center [1161, 456] width 147 height 30
click at [1189, 509] on div "Salvesta" at bounding box center [1196, 511] width 42 height 19
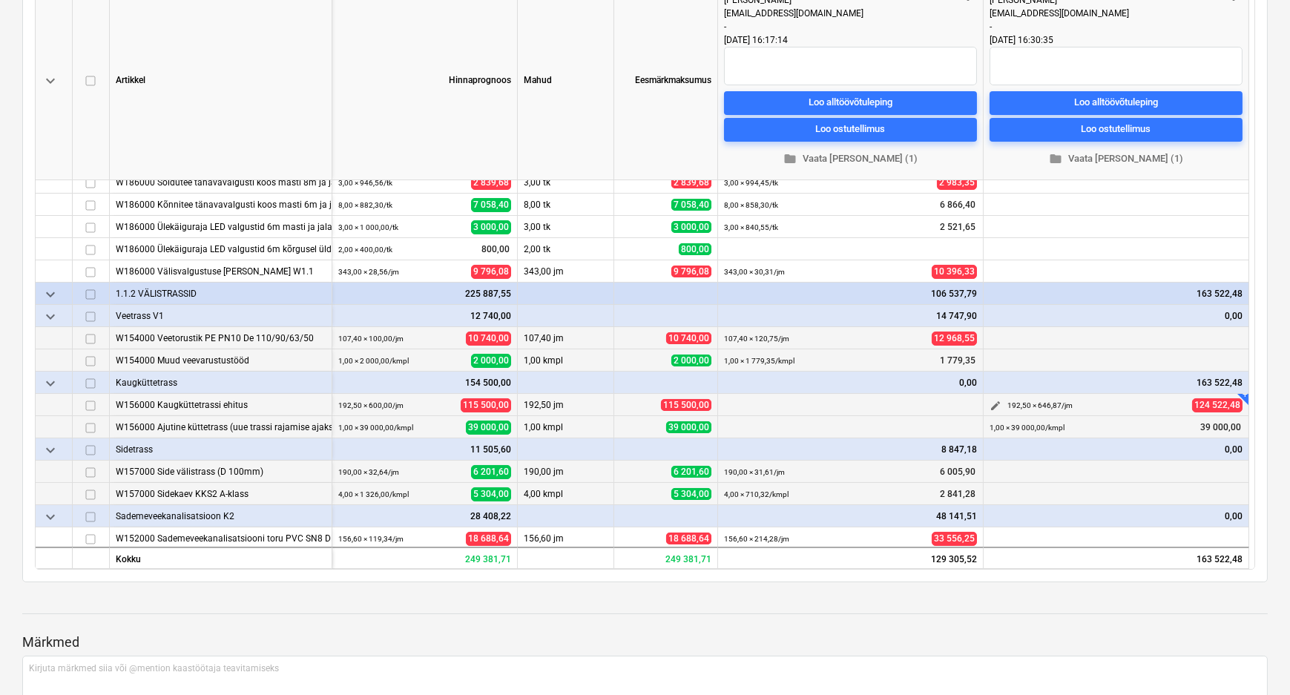
click at [991, 400] on span "edit" at bounding box center [995, 406] width 12 height 12
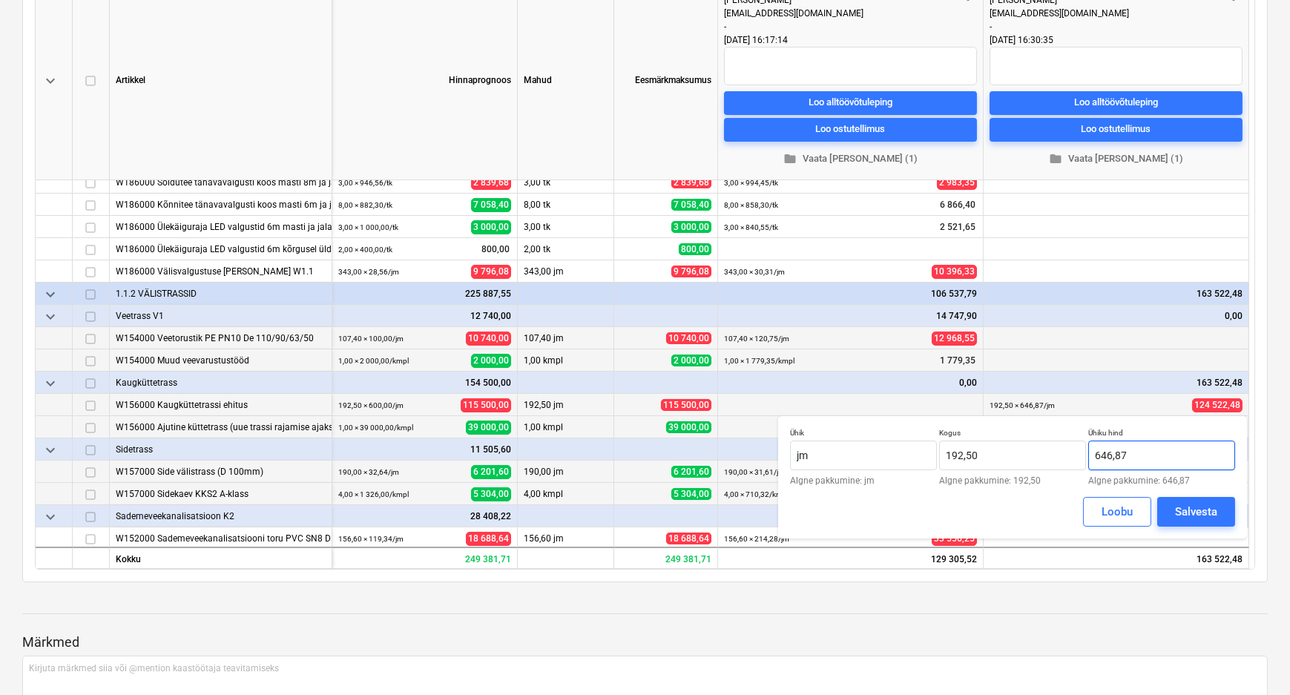
click at [1138, 451] on input "646,87" at bounding box center [1161, 456] width 147 height 30
click at [1200, 512] on div "Salvesta" at bounding box center [1196, 511] width 42 height 19
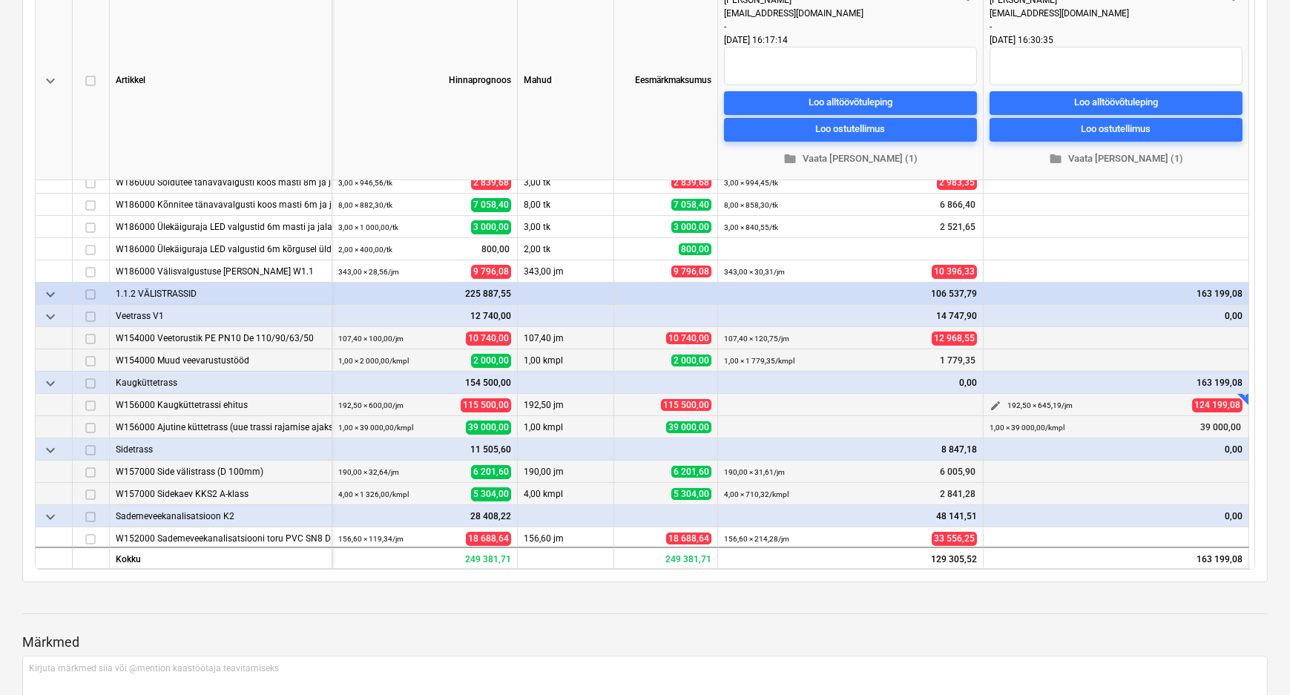
click at [992, 400] on span "edit" at bounding box center [995, 406] width 12 height 12
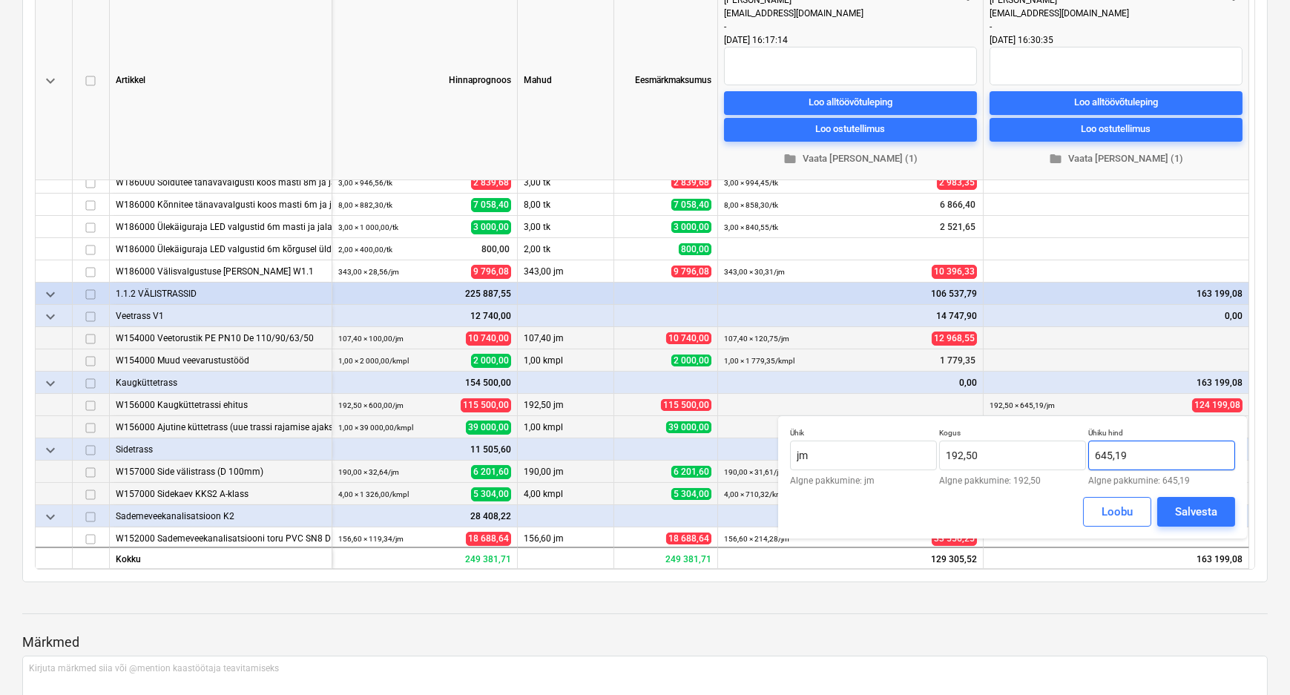
click at [1145, 458] on input "645,19" at bounding box center [1161, 456] width 147 height 30
click at [1181, 511] on div "Salvesta" at bounding box center [1196, 511] width 42 height 19
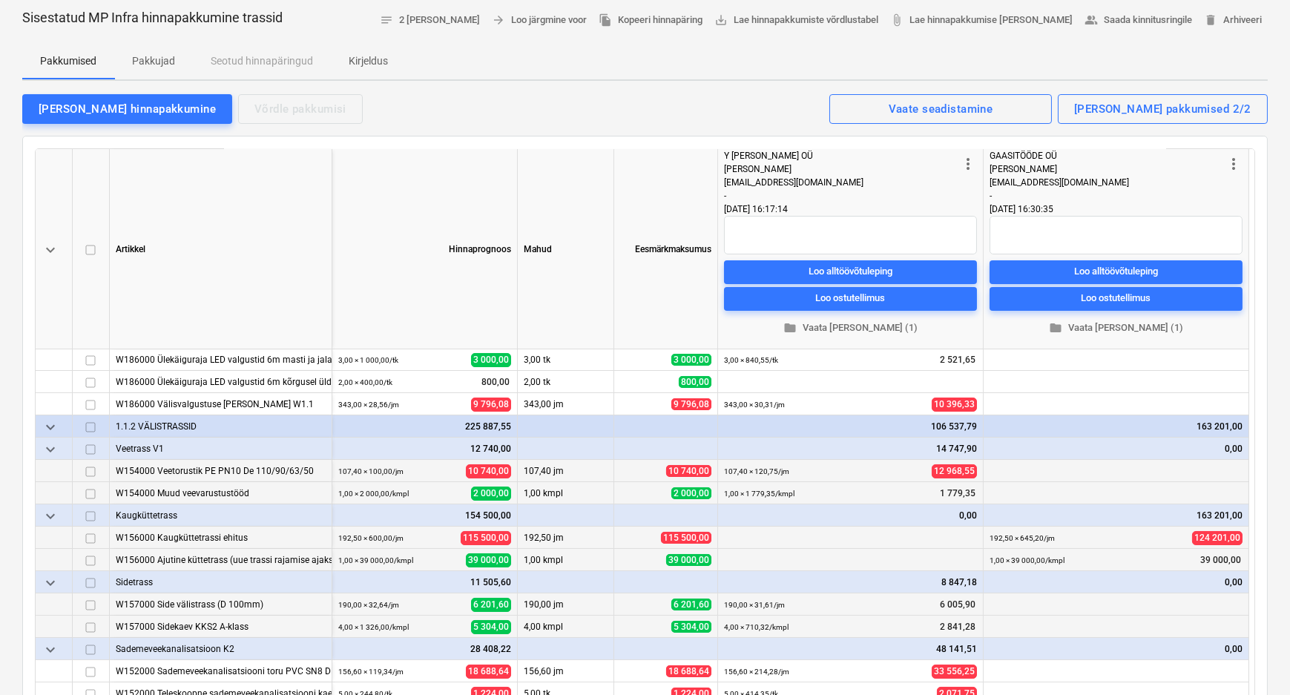
scroll to position [134, 0]
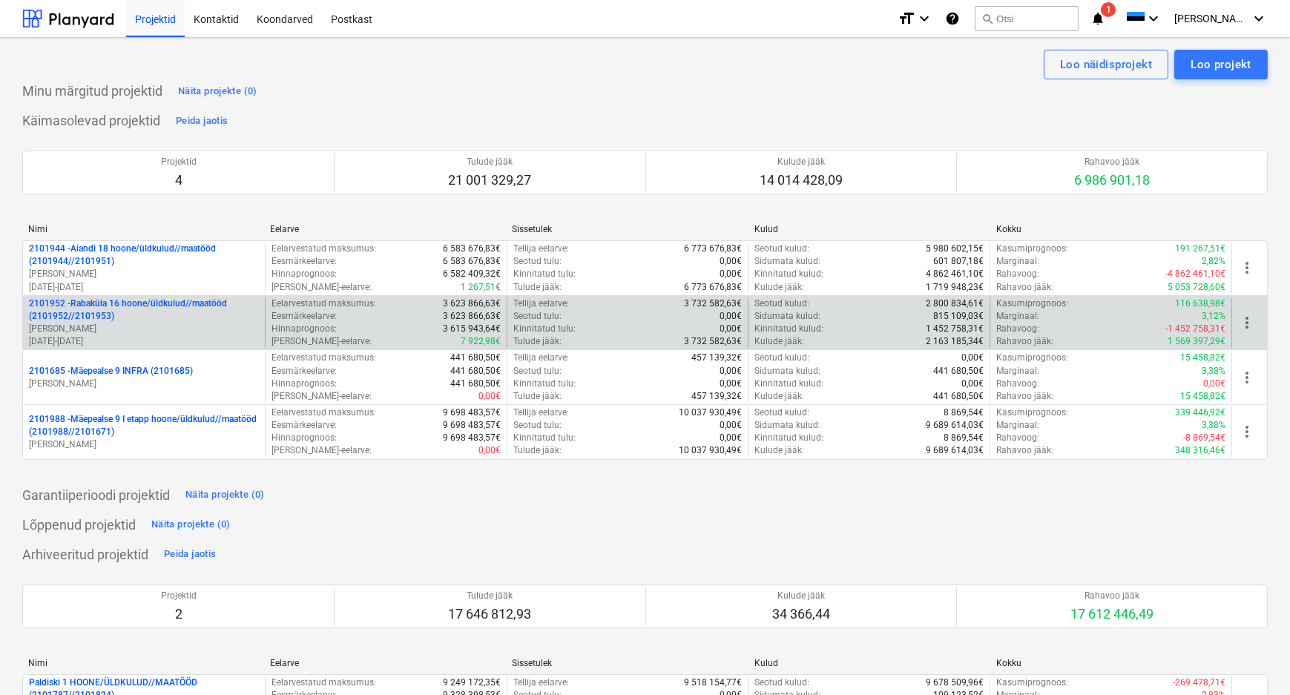
click at [99, 311] on p "2101952 - [GEOGRAPHIC_DATA] 16 hoone/üldkulud//maatööd (2101952//2101953)" at bounding box center [144, 309] width 230 height 25
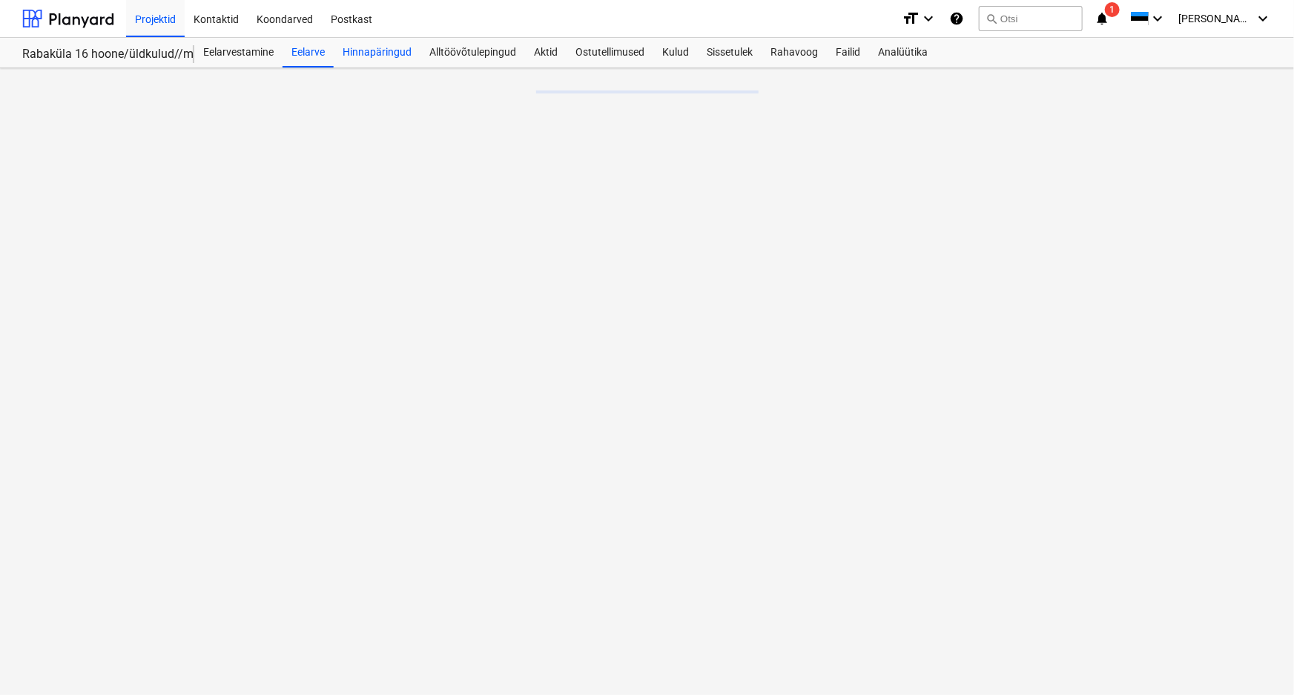
click at [386, 51] on div "Hinnapäringud" at bounding box center [377, 53] width 87 height 30
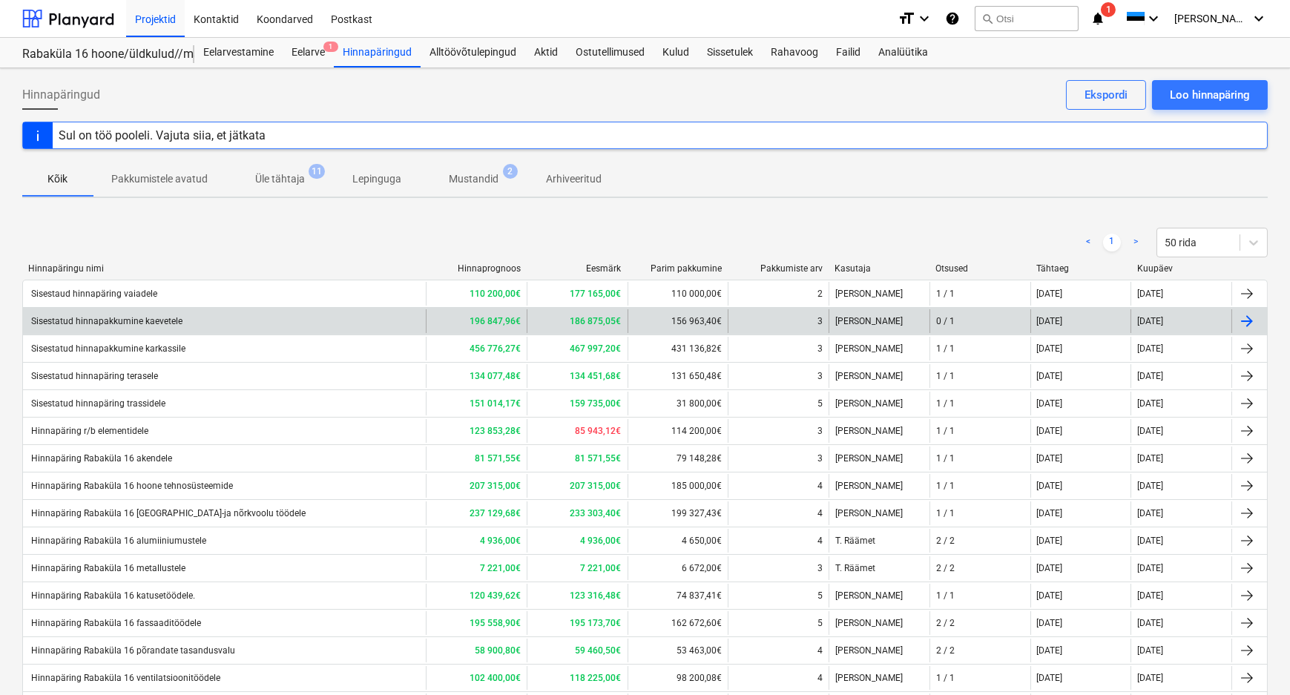
click at [141, 317] on div "Sisestatud hinnapakkumine kaevetele" at bounding box center [106, 321] width 154 height 10
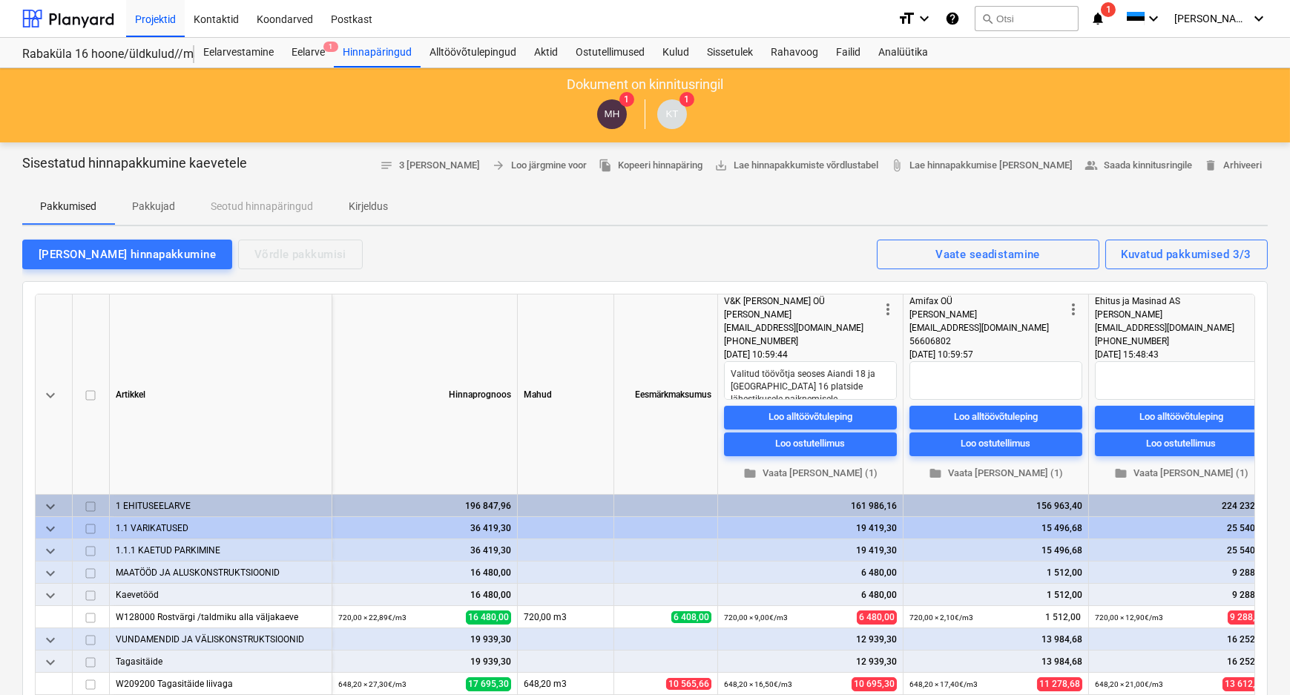
click at [374, 202] on p "Kirjeldus" at bounding box center [368, 207] width 39 height 16
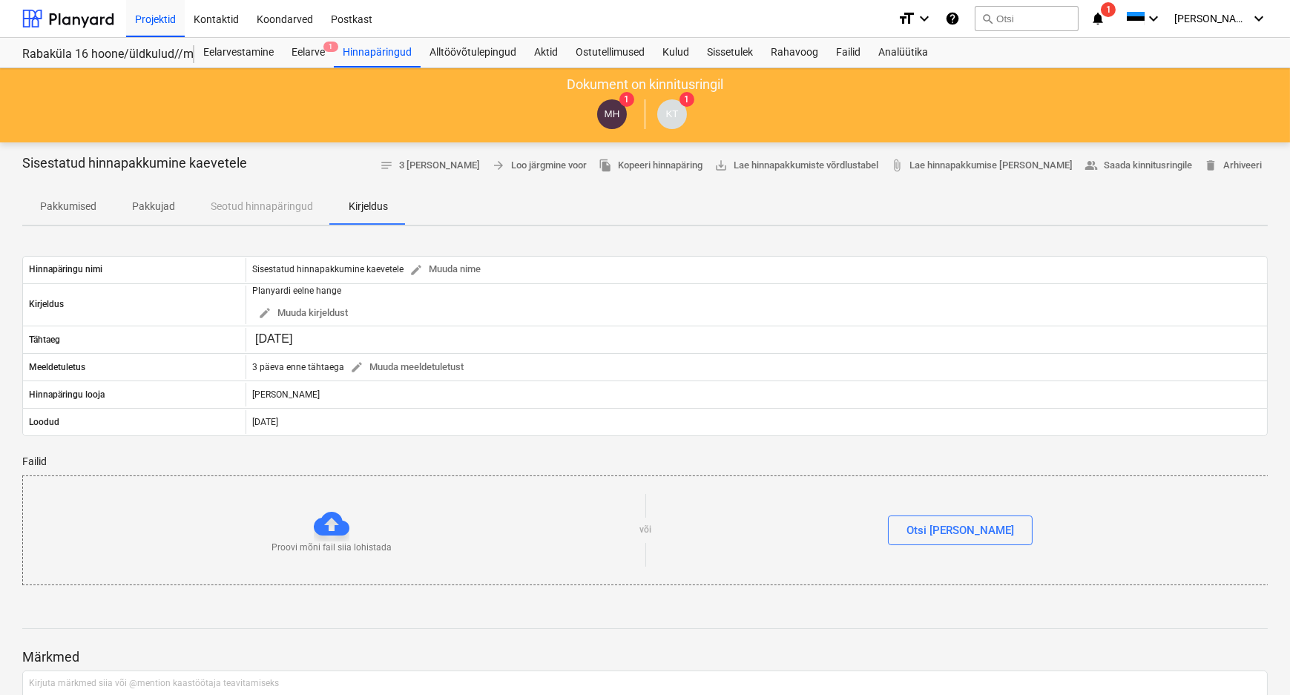
click at [64, 200] on p "Pakkumised" at bounding box center [68, 207] width 56 height 16
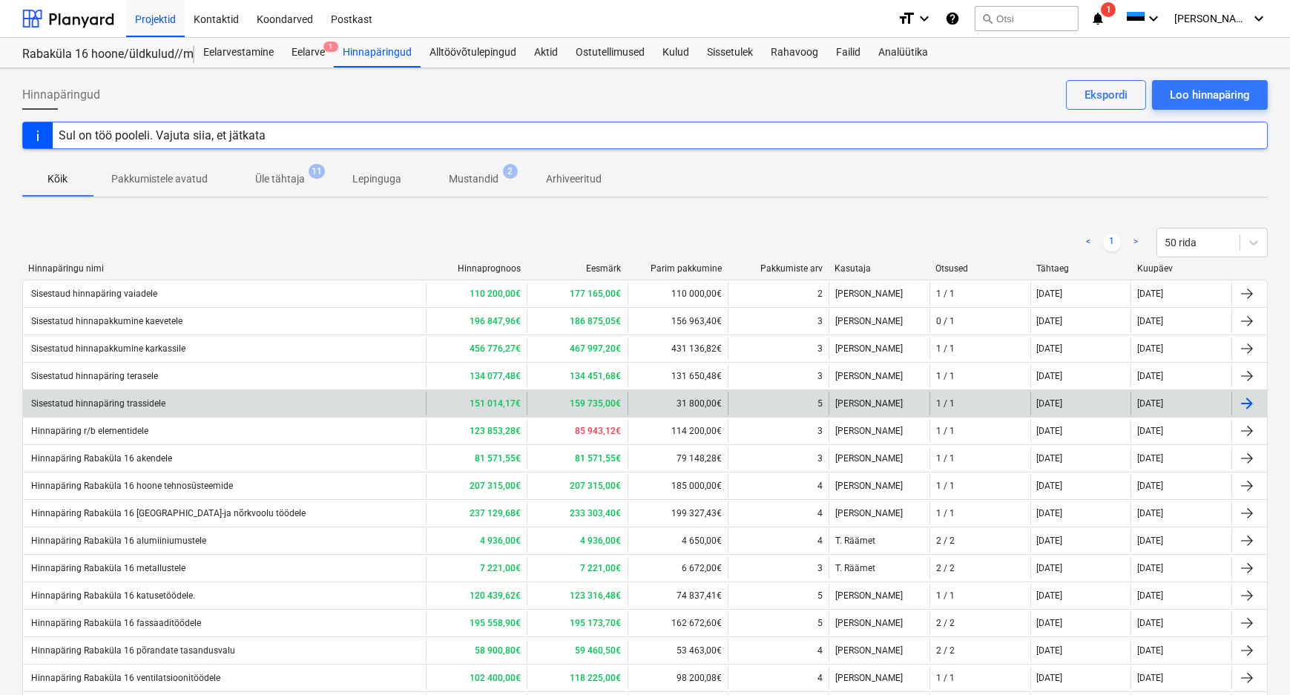
click at [103, 400] on div "Sisestatud hinnapäring trassidele" at bounding box center [97, 403] width 136 height 10
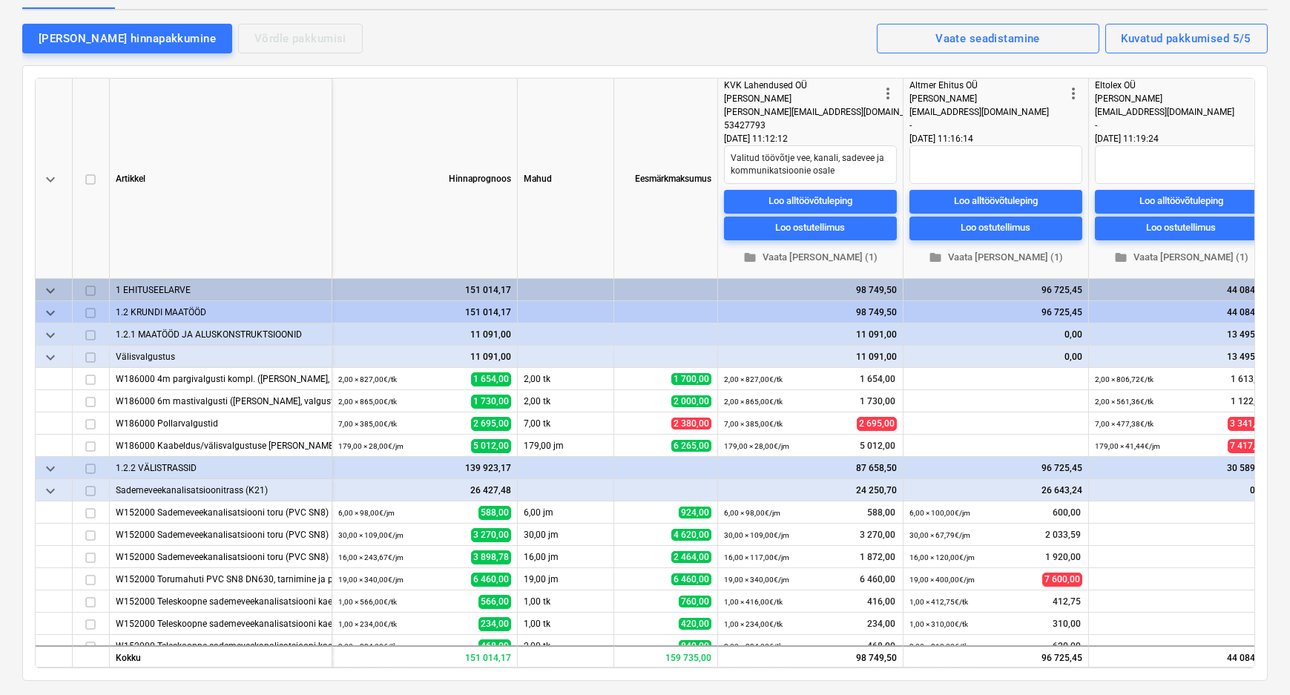
scroll to position [67, 0]
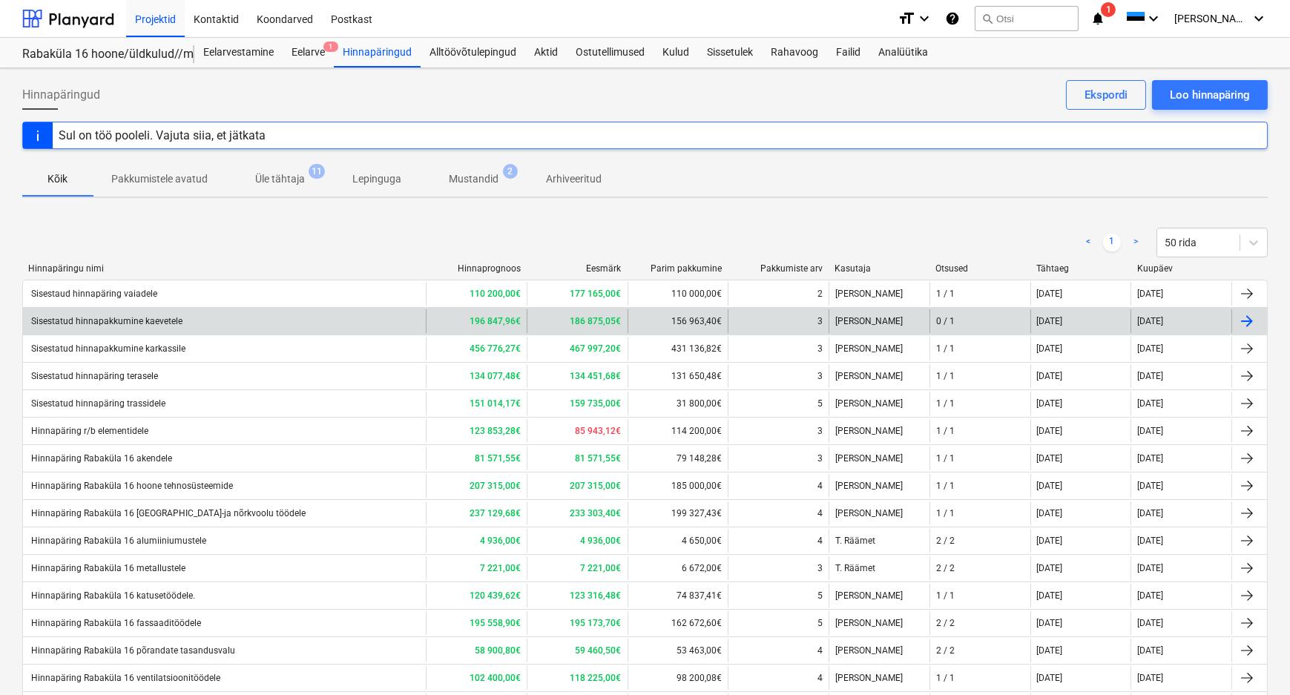
click at [119, 323] on div "Sisestatud hinnapakkumine kaevetele" at bounding box center [106, 321] width 154 height 10
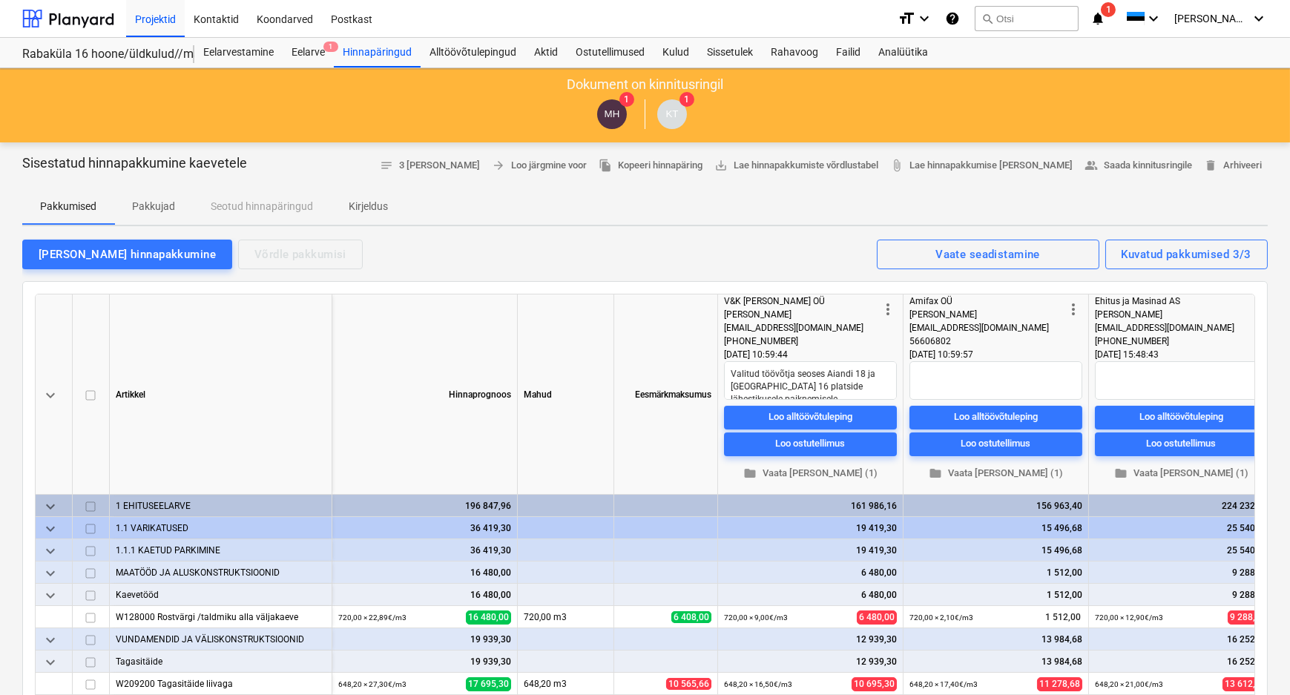
click at [376, 197] on span "Kirjeldus" at bounding box center [368, 206] width 75 height 24
type textarea "x"
